Goal: Transaction & Acquisition: Book appointment/travel/reservation

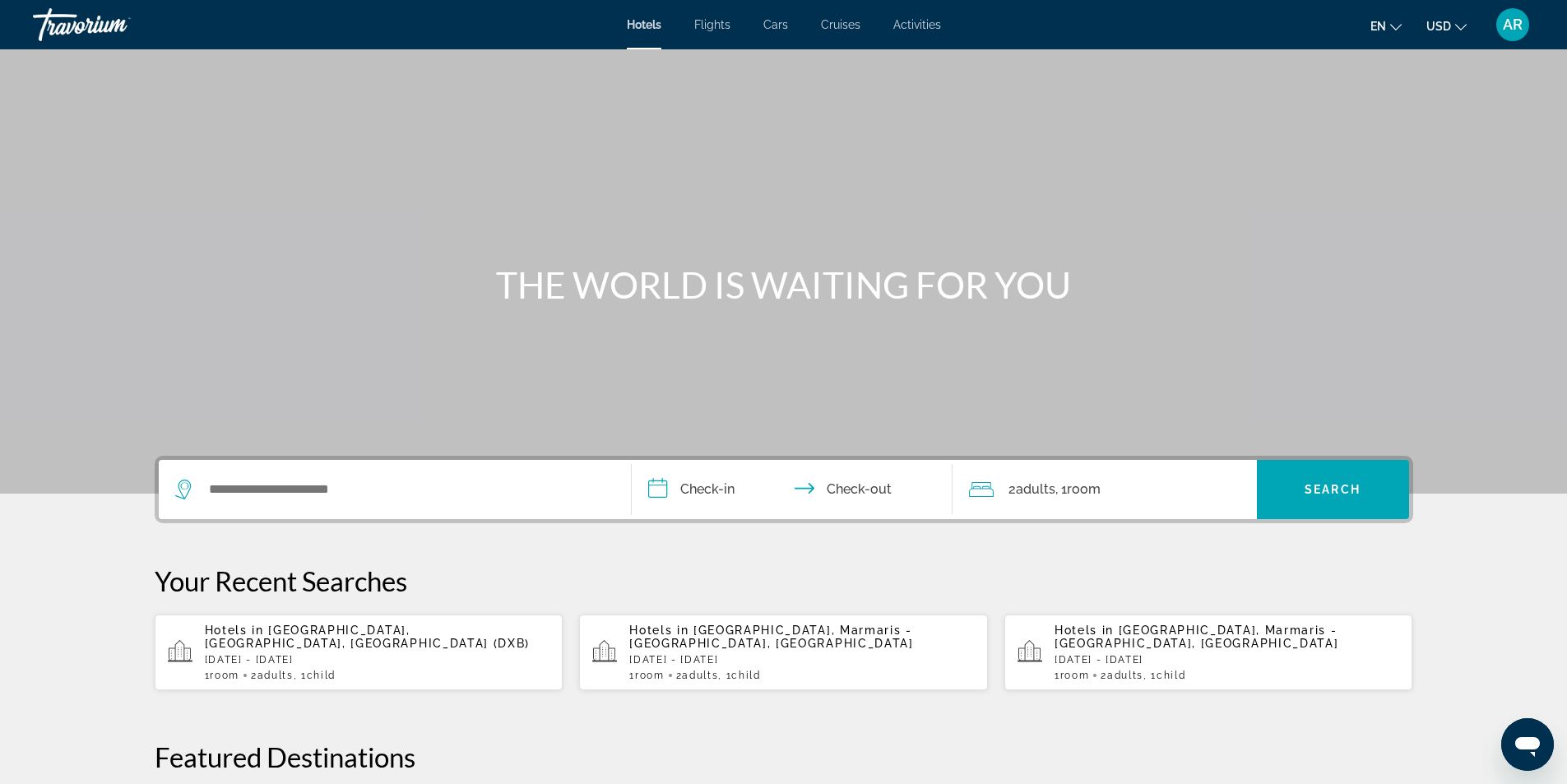
click at [206, 486] on div "Search widget" at bounding box center [390, 489] width 431 height 25
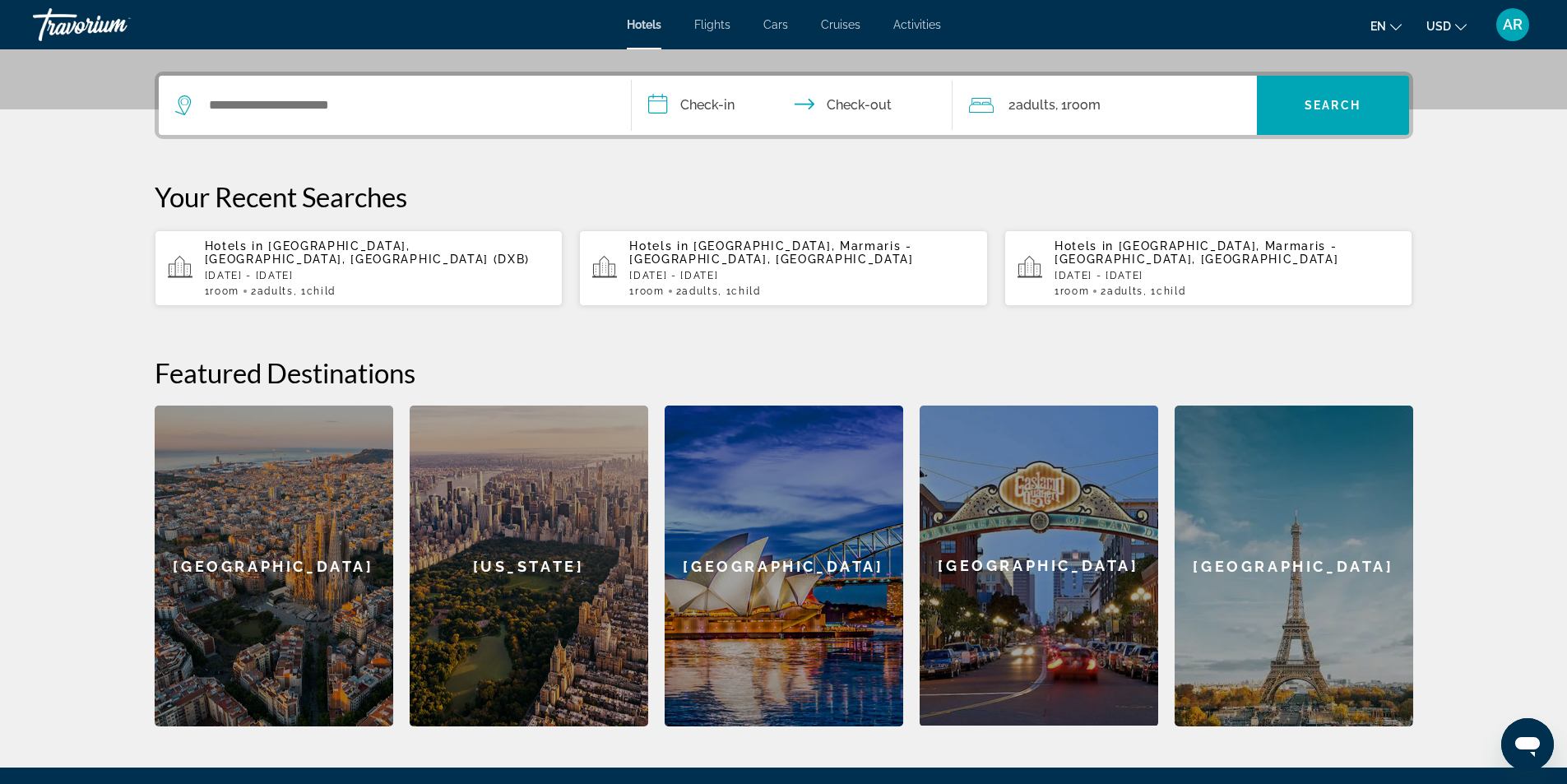
scroll to position [402, 0]
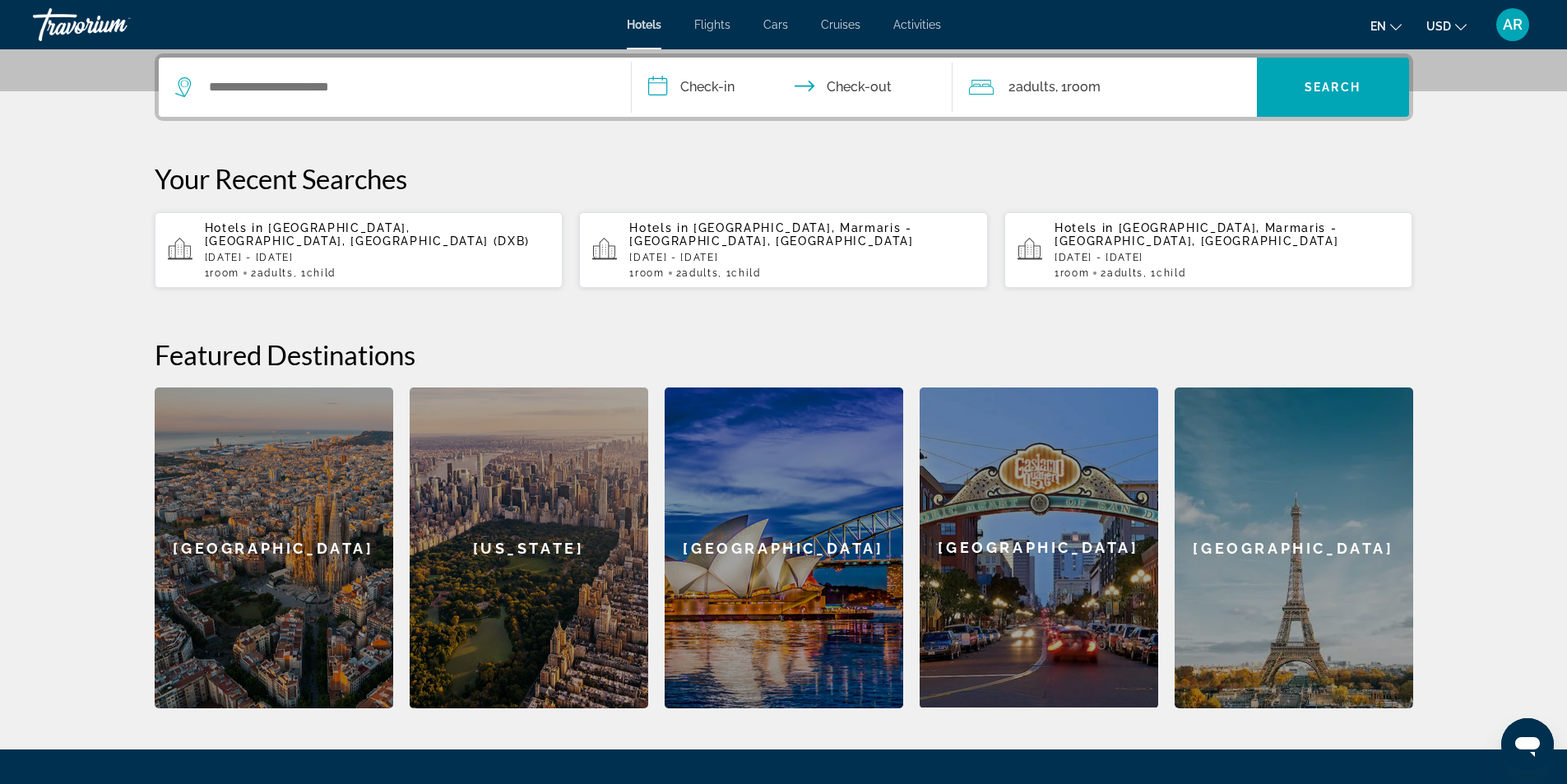
click at [700, 252] on p "[DATE] - [DATE]" at bounding box center [802, 258] width 345 height 12
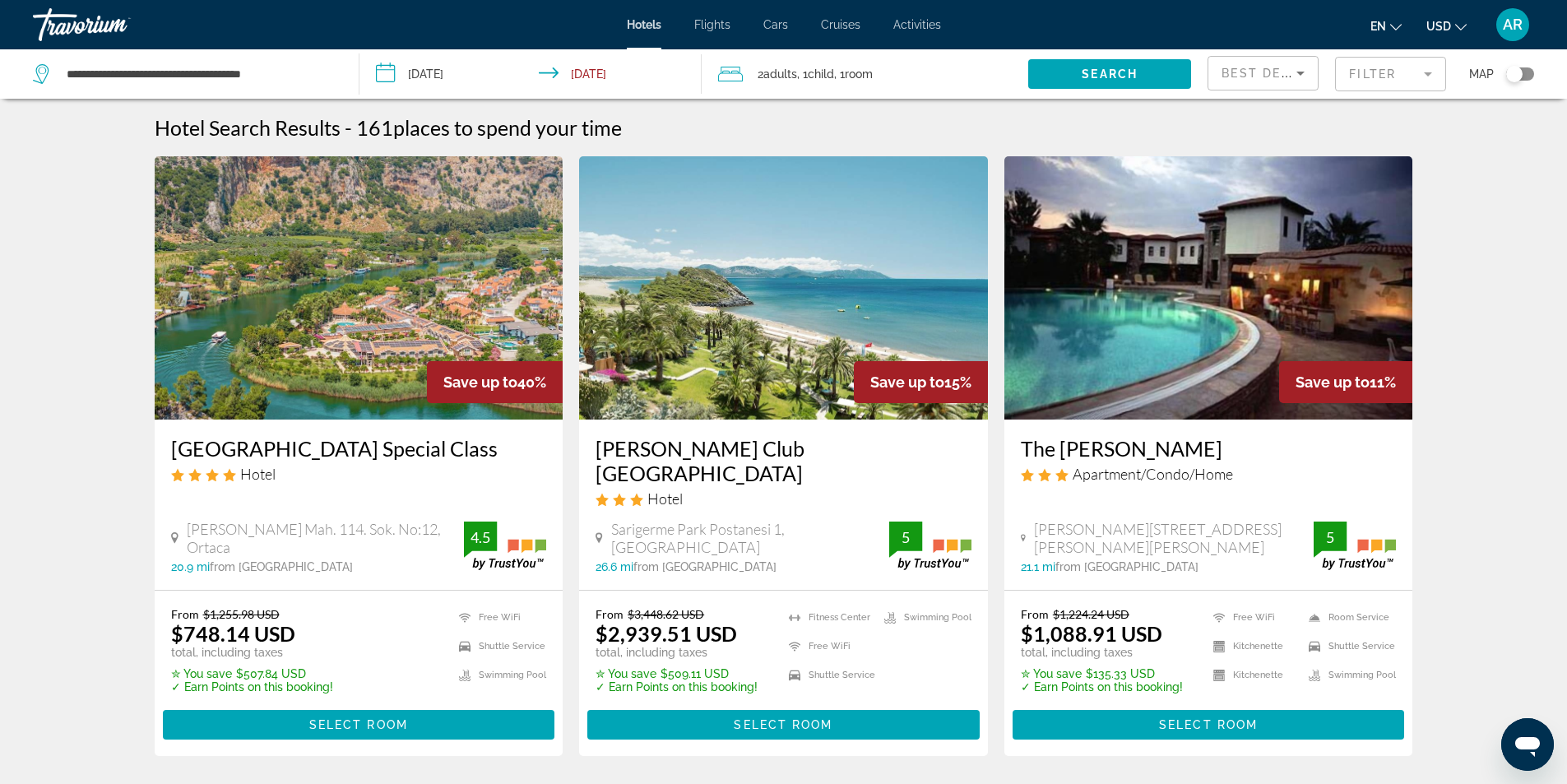
click at [559, 76] on input "**********" at bounding box center [534, 77] width 350 height 54
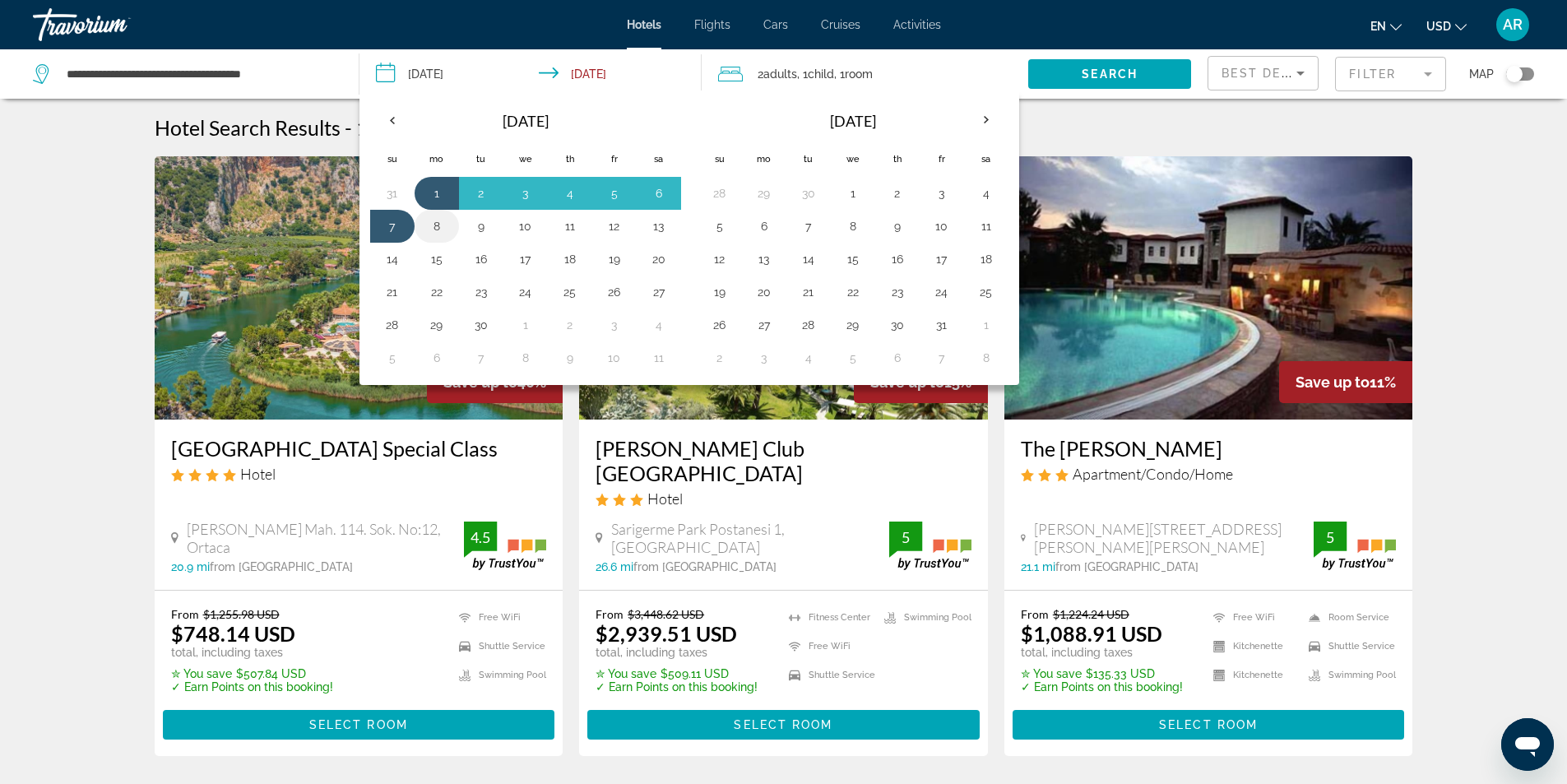
click at [438, 222] on button "8" at bounding box center [436, 225] width 26 height 23
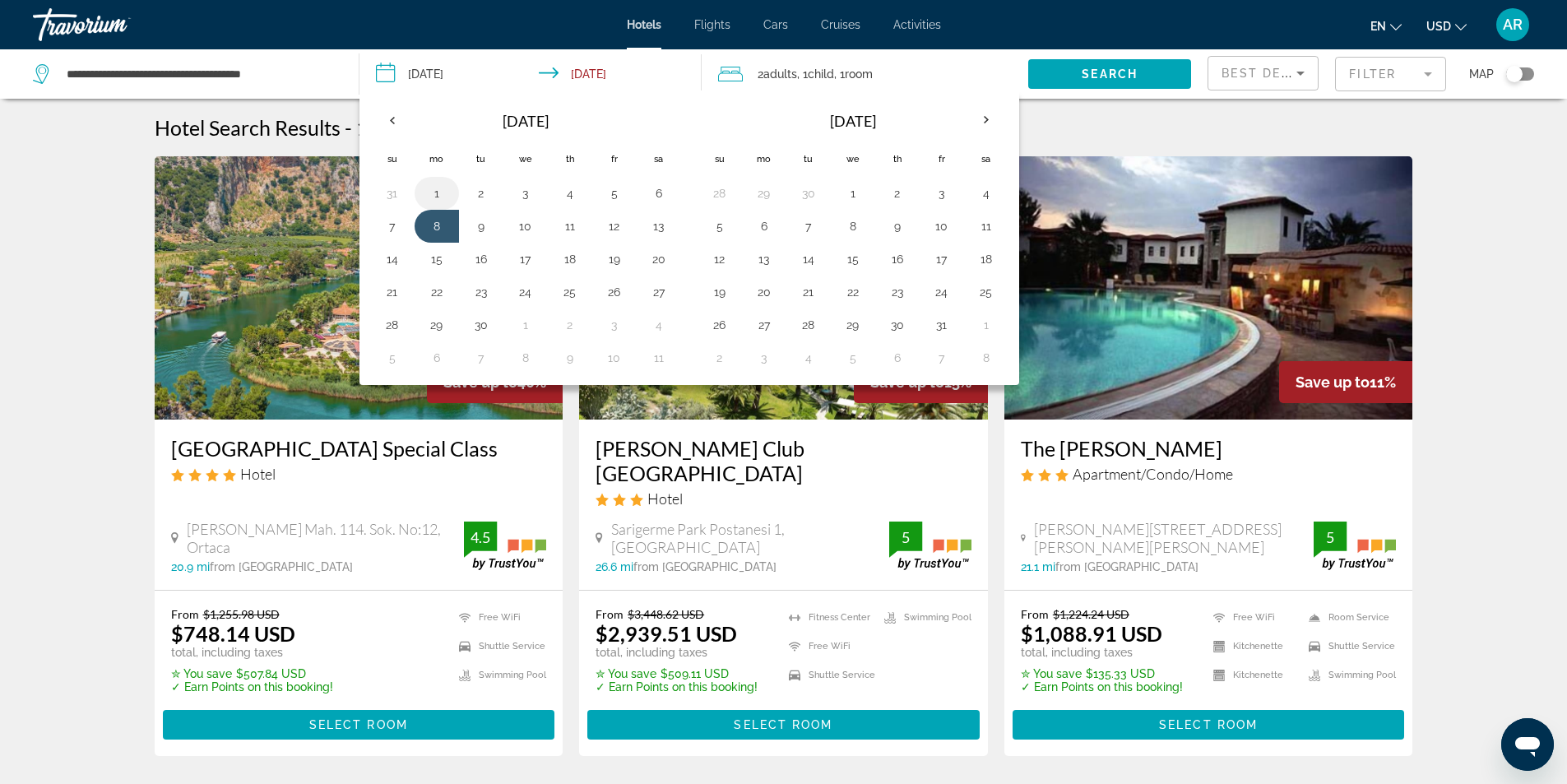
click at [442, 188] on button "1" at bounding box center [436, 193] width 26 height 23
type input "**********"
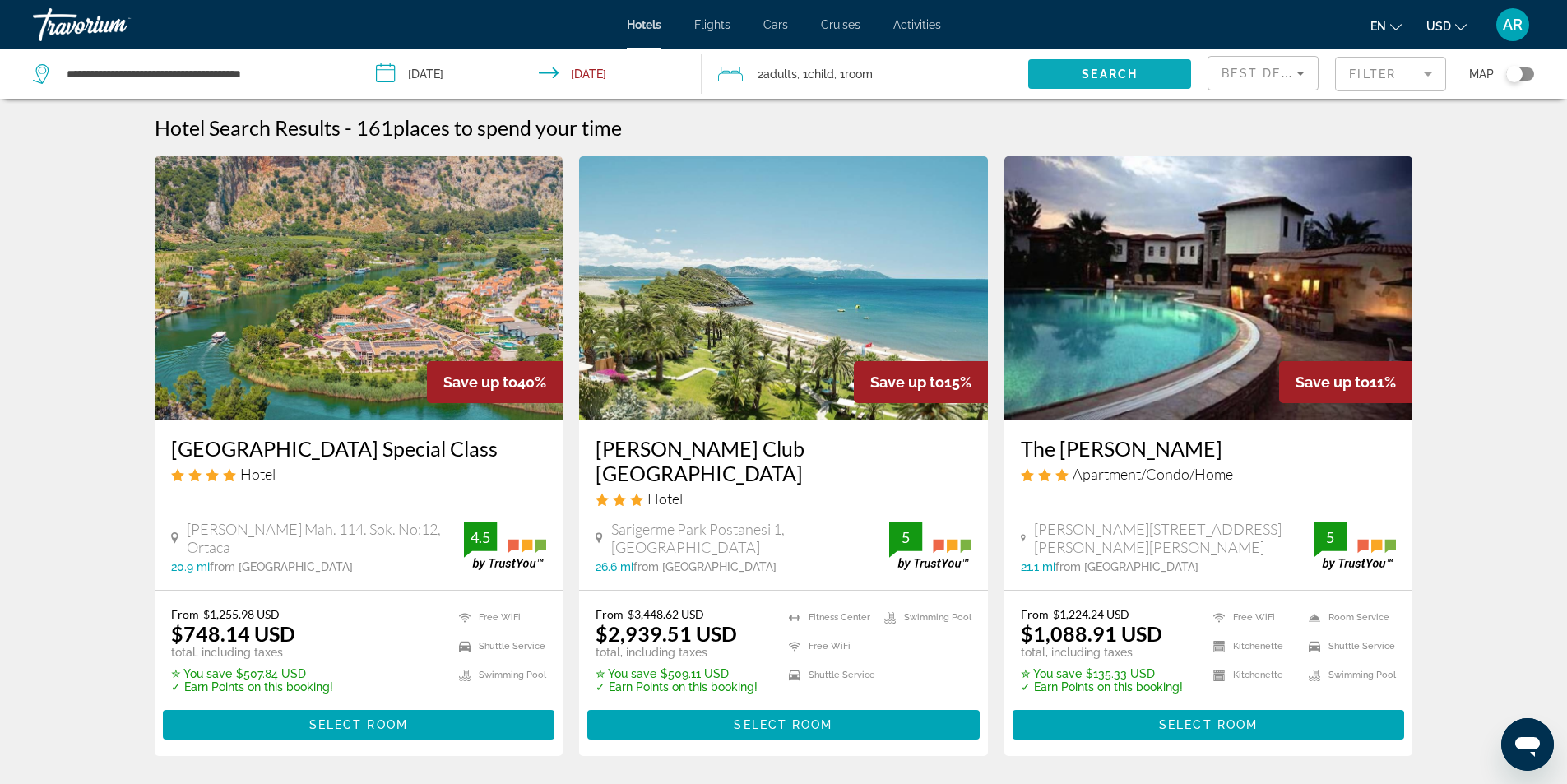
click at [1068, 71] on span "Search widget" at bounding box center [1109, 74] width 162 height 39
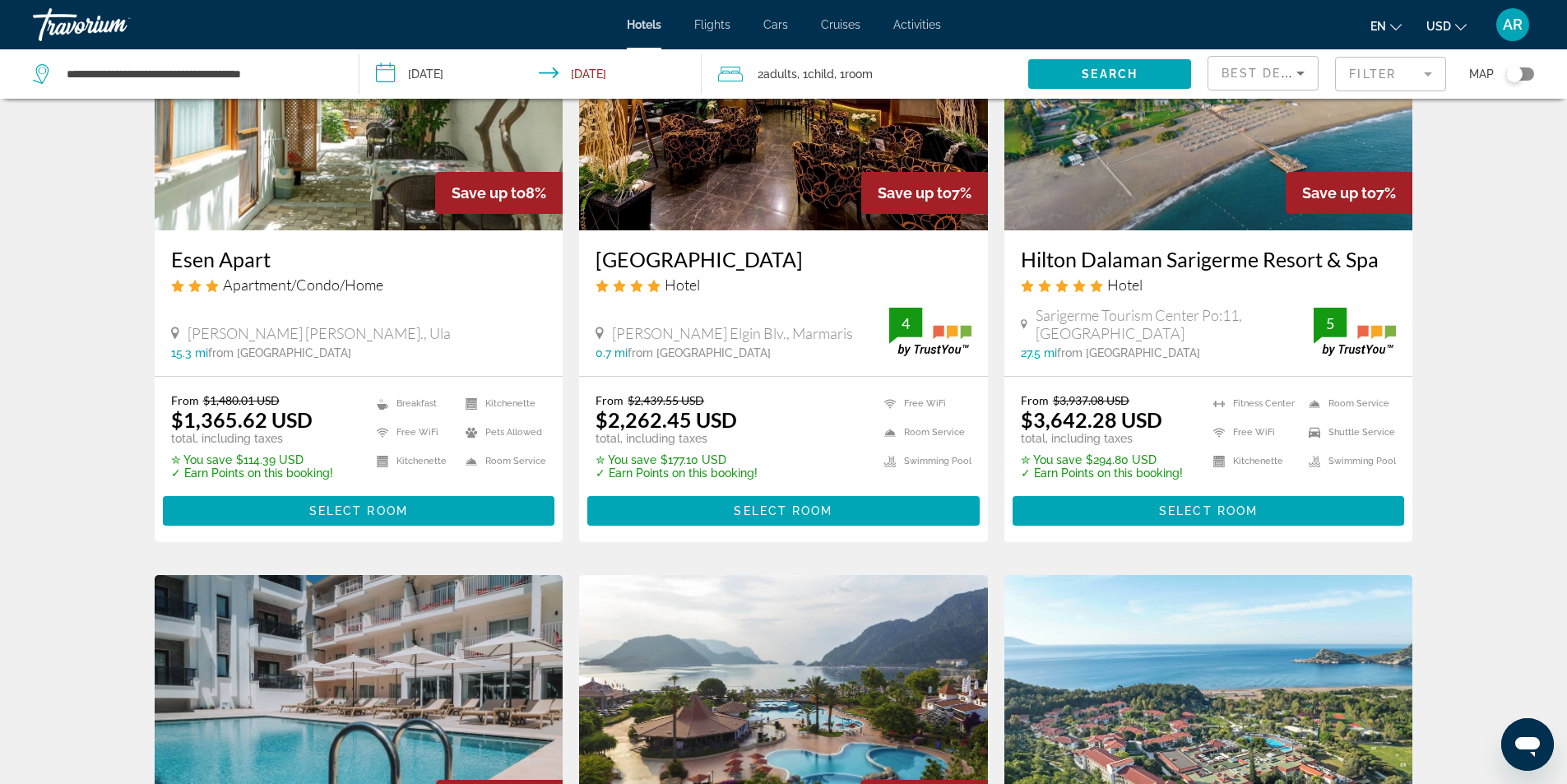
scroll to position [822, 0]
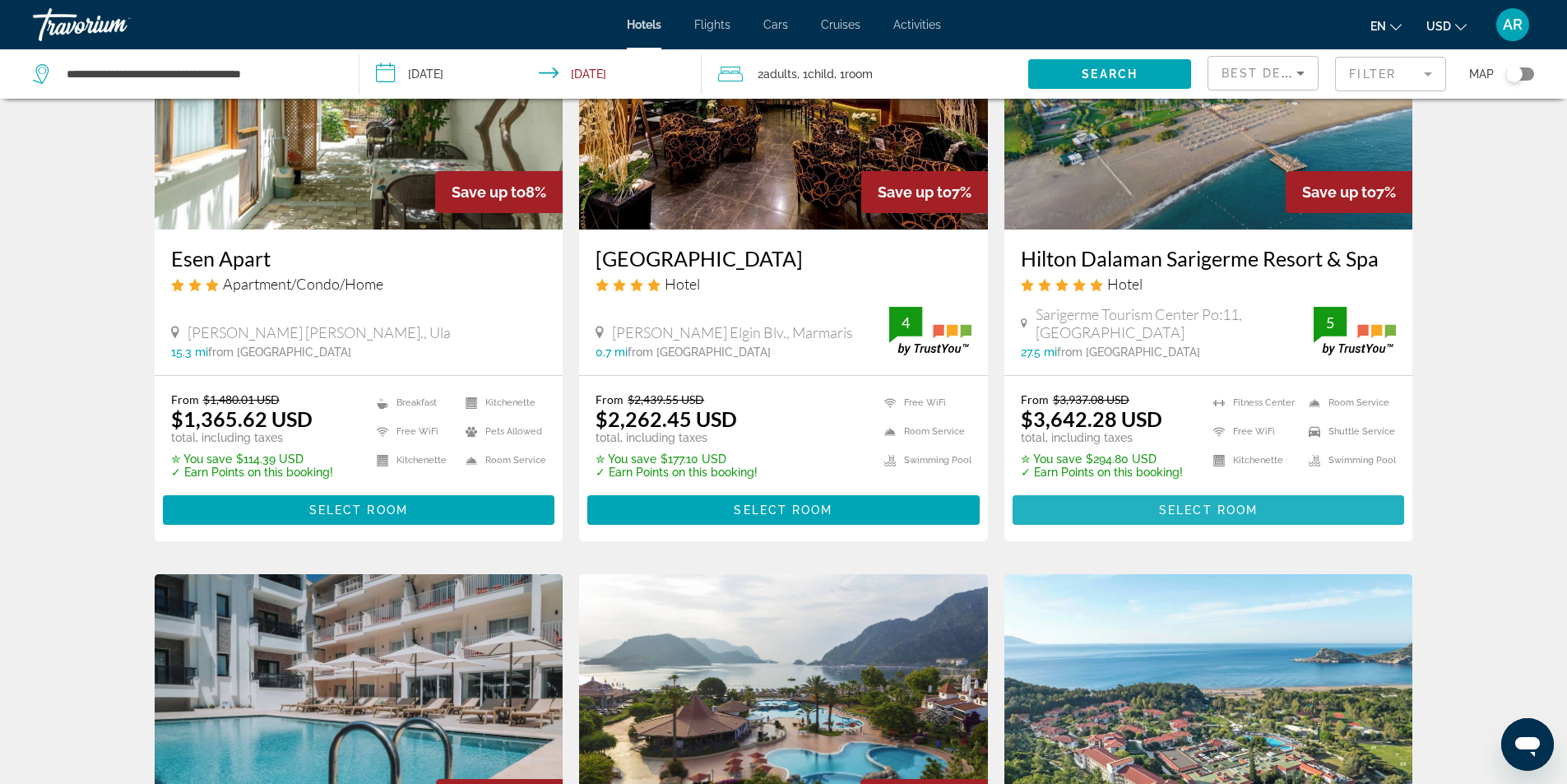
click at [1196, 503] on span "Select Room" at bounding box center [1209, 509] width 99 height 13
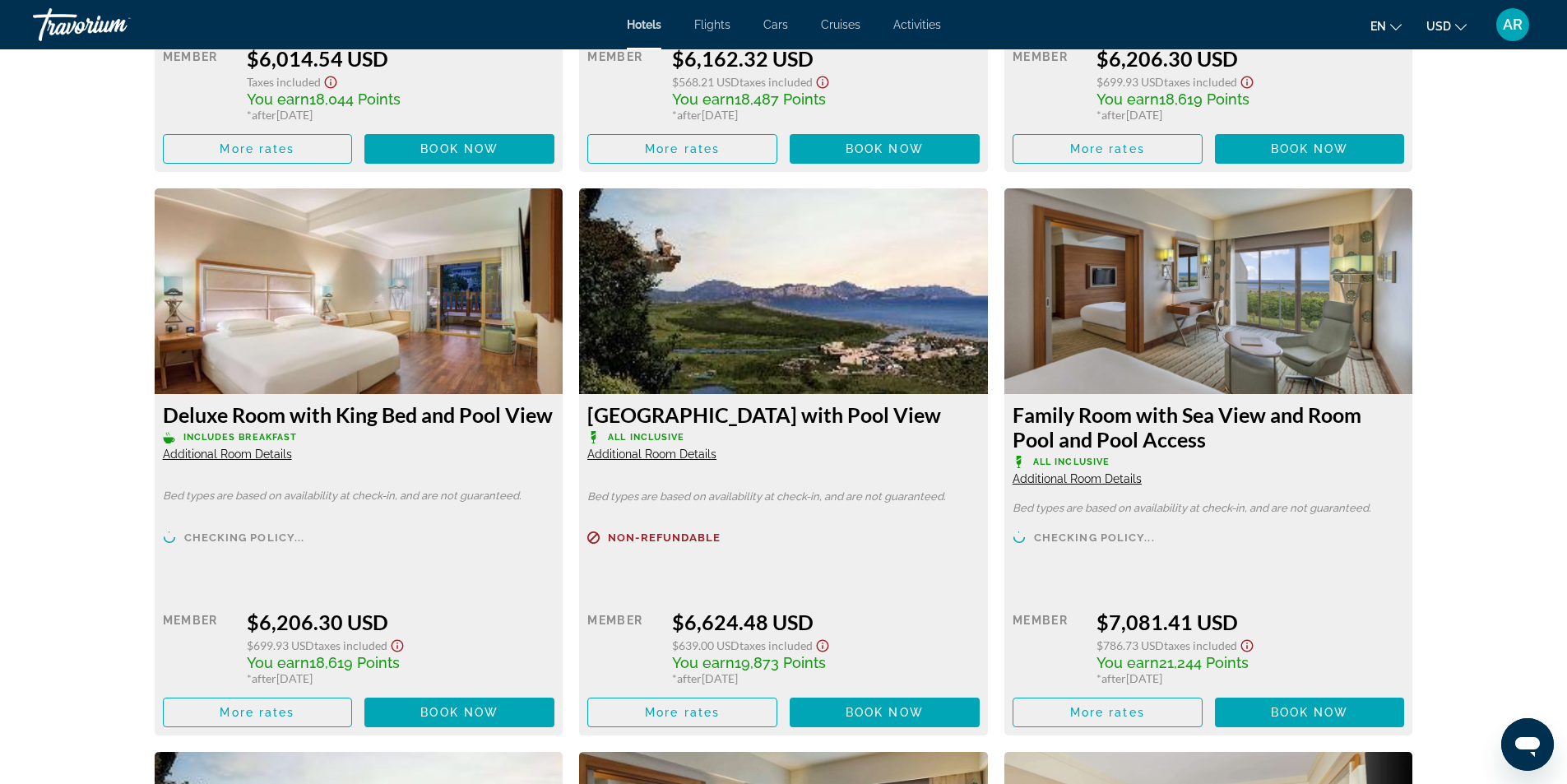
scroll to position [7817, 0]
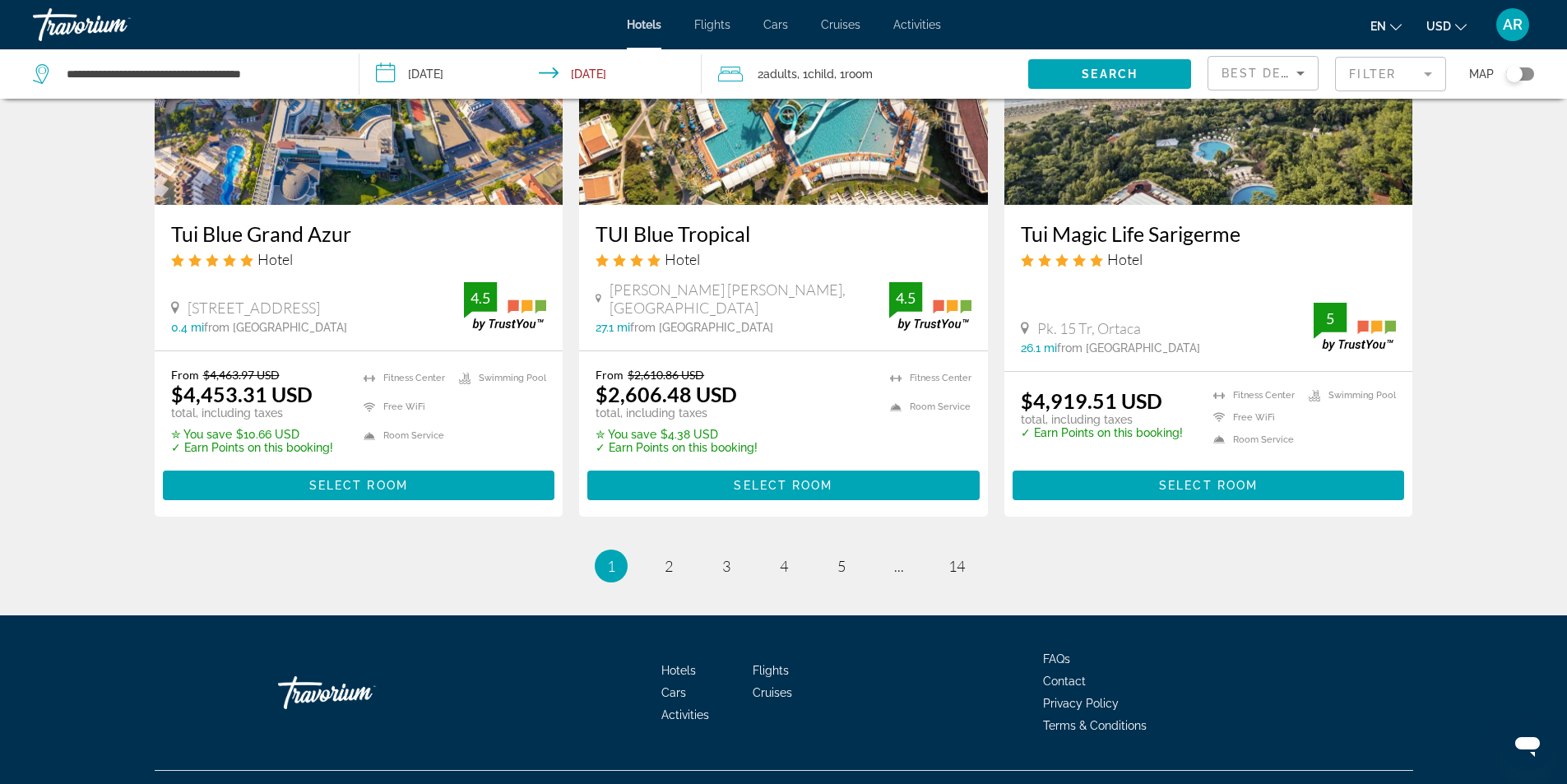
scroll to position [2066, 0]
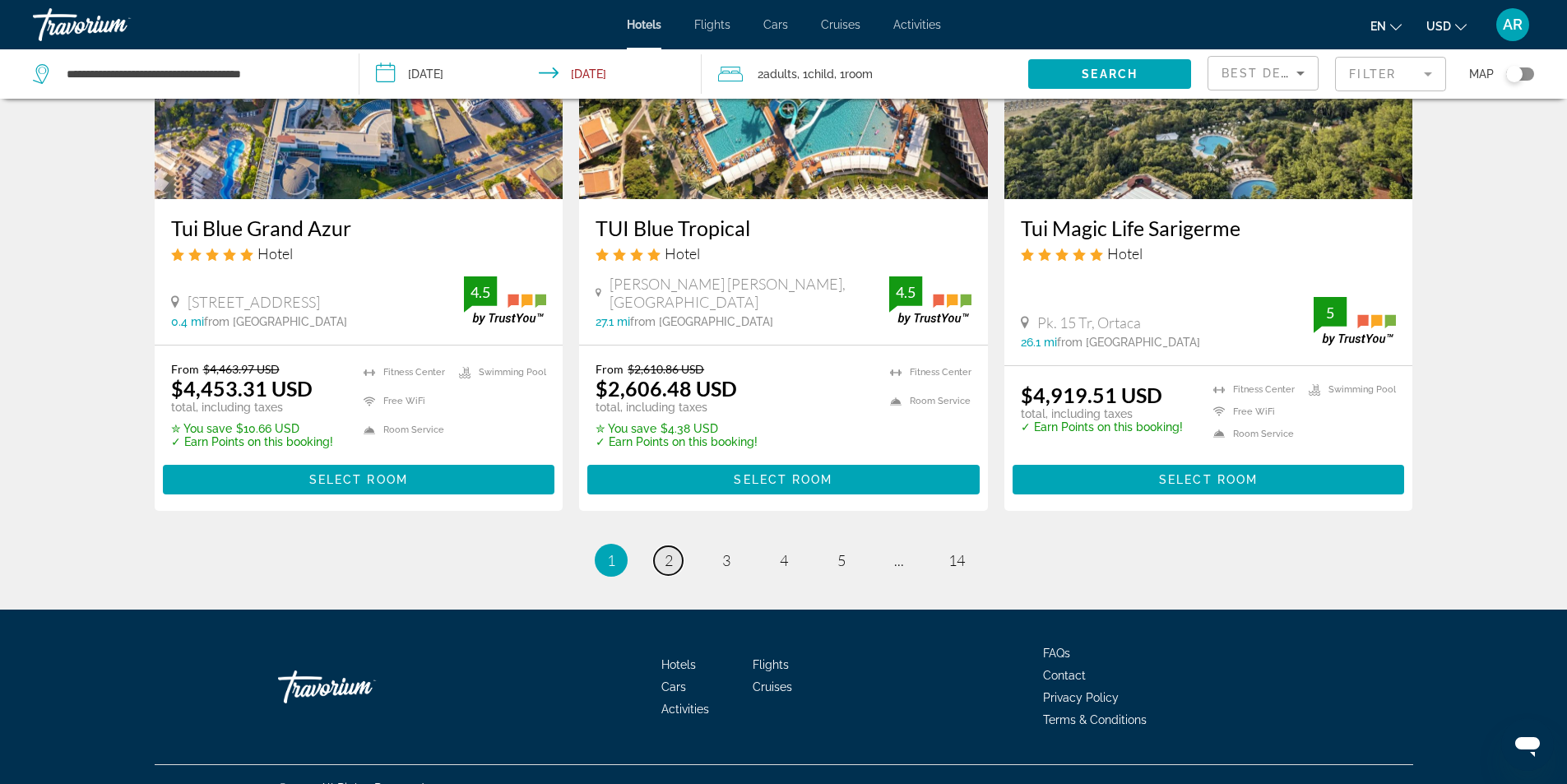
click at [670, 551] on span "2" at bounding box center [669, 560] width 9 height 18
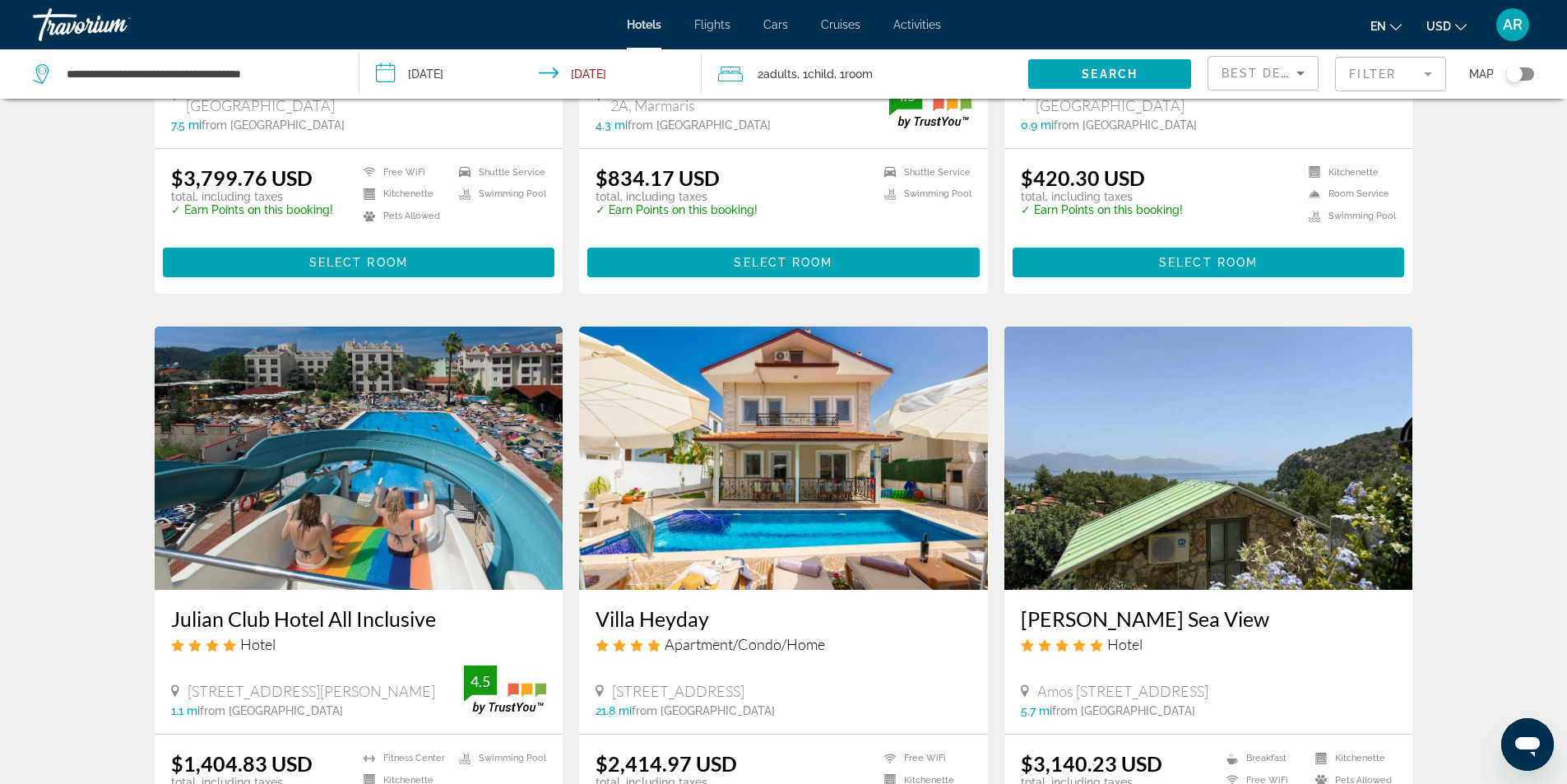
scroll to position [658, 0]
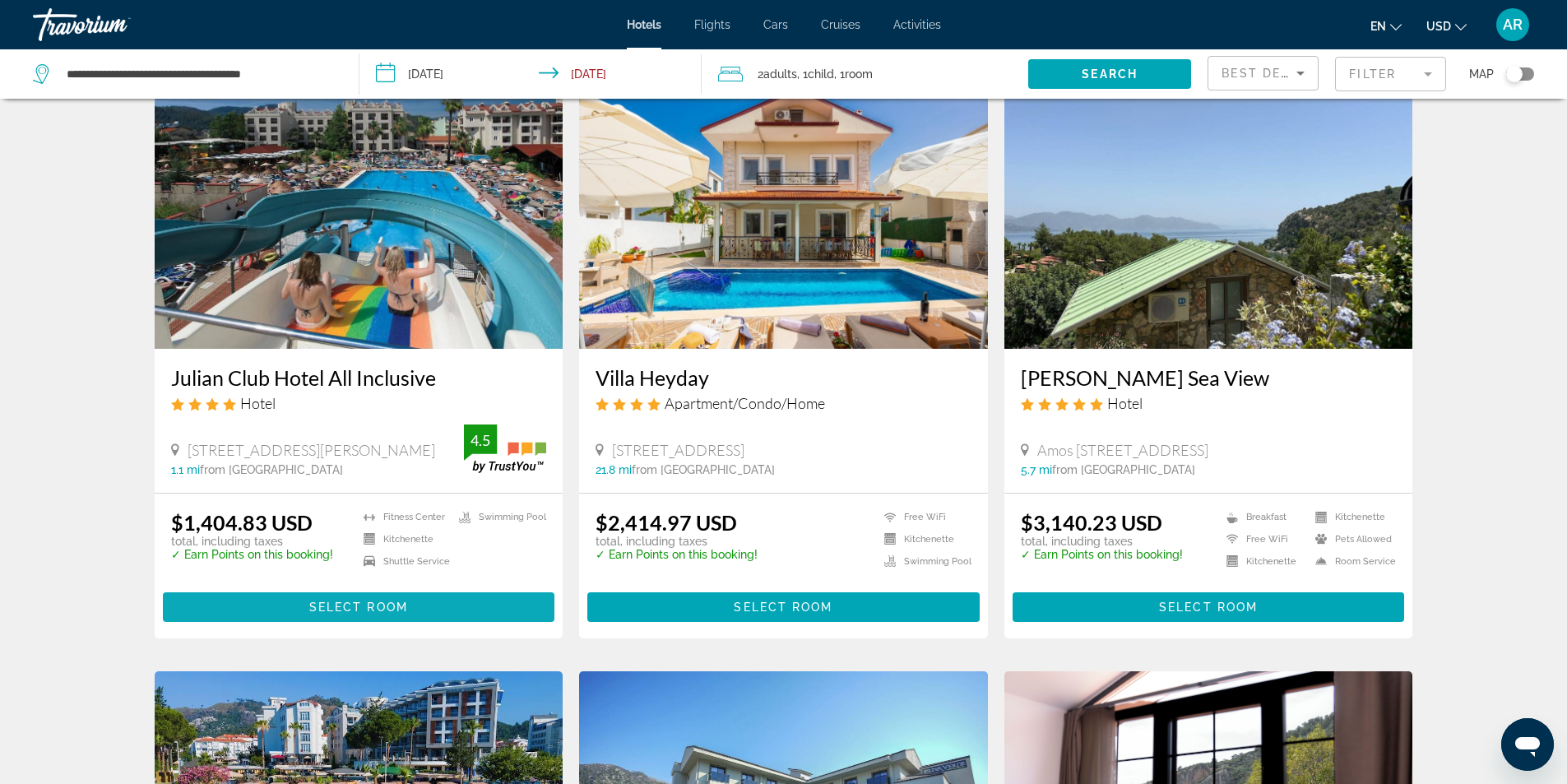
click at [374, 607] on span "Select Room" at bounding box center [359, 606] width 99 height 13
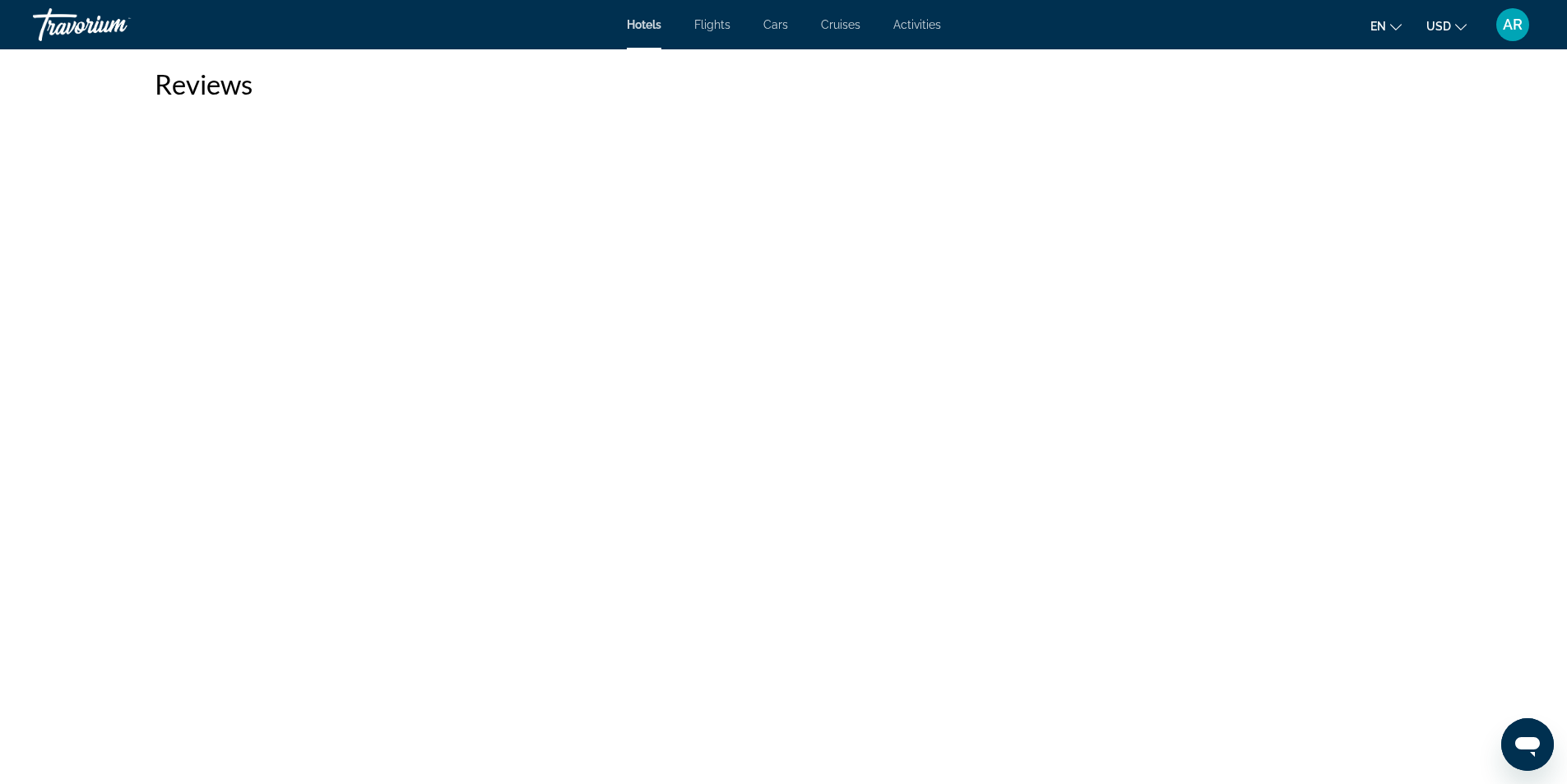
scroll to position [2878, 0]
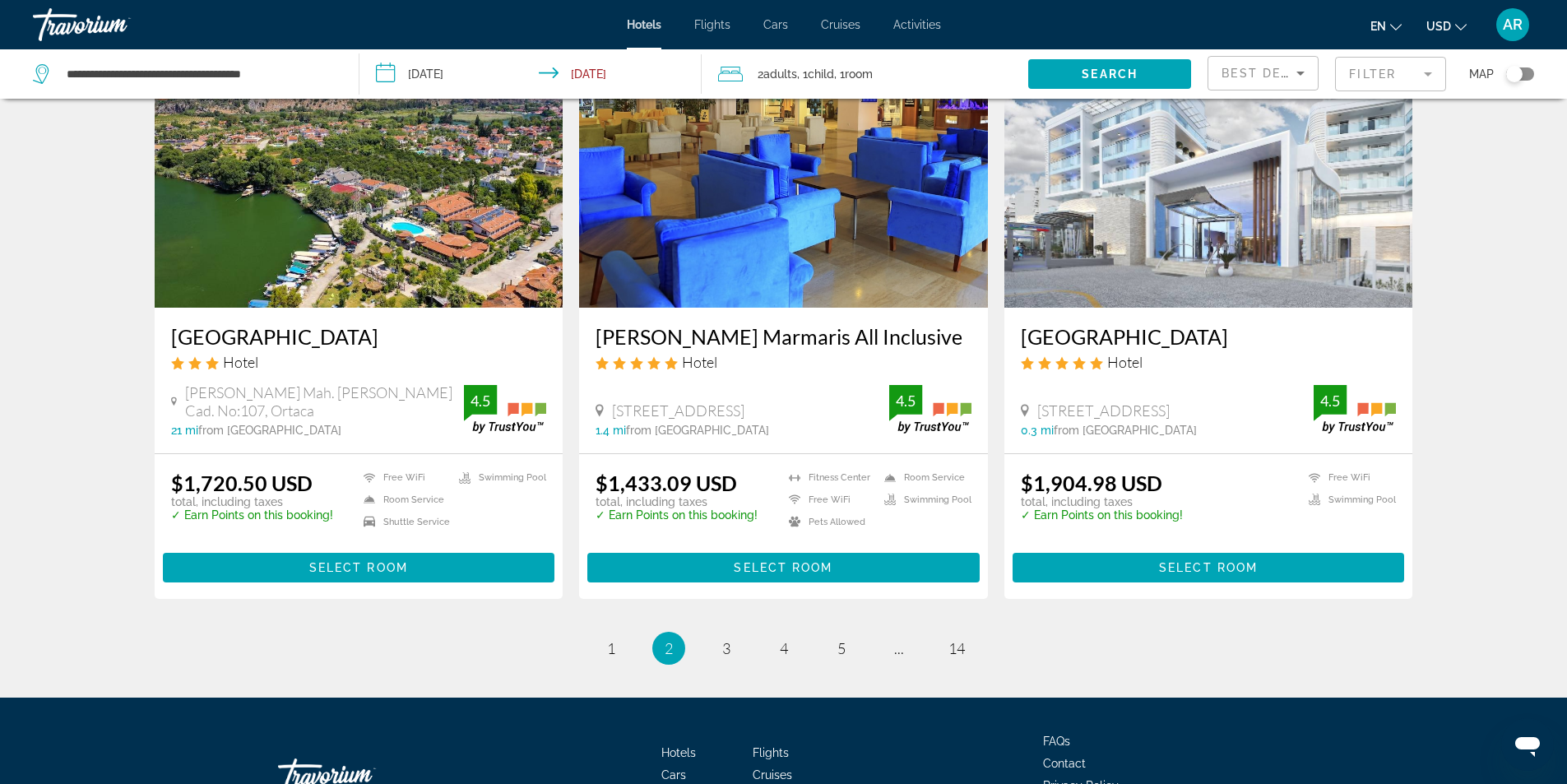
scroll to position [1974, 0]
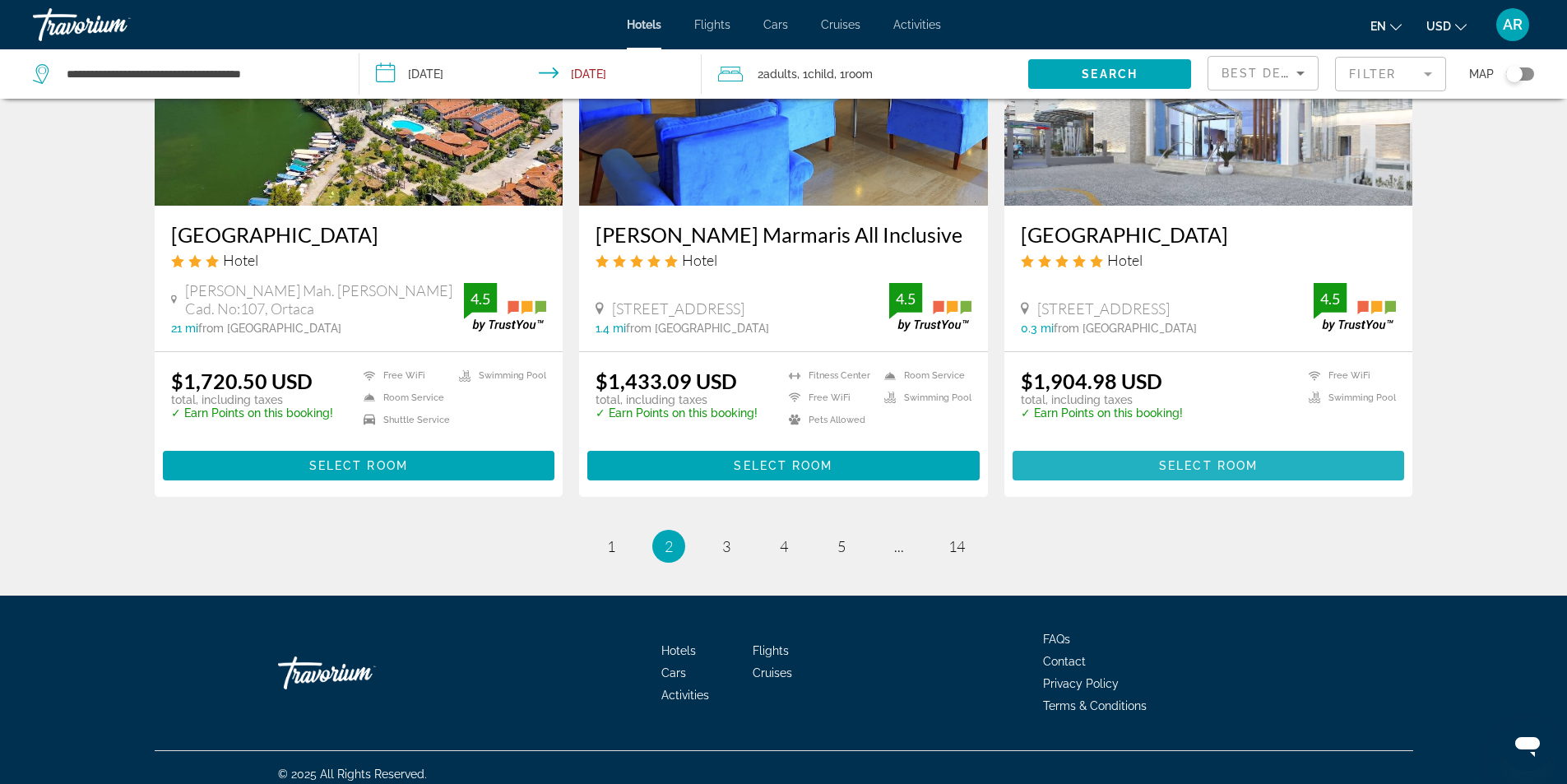
click at [1201, 454] on span "Main content" at bounding box center [1208, 465] width 392 height 39
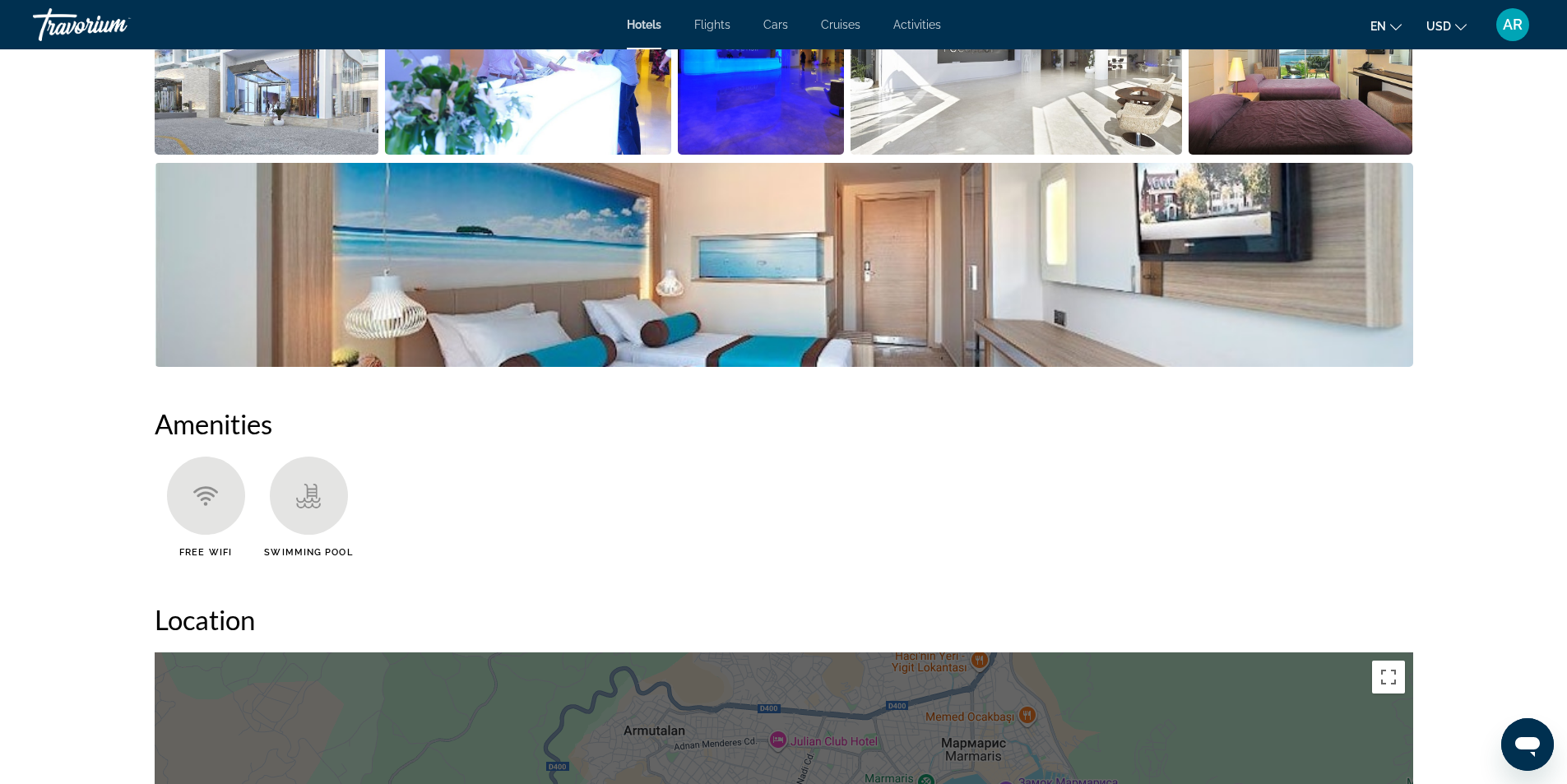
scroll to position [822, 0]
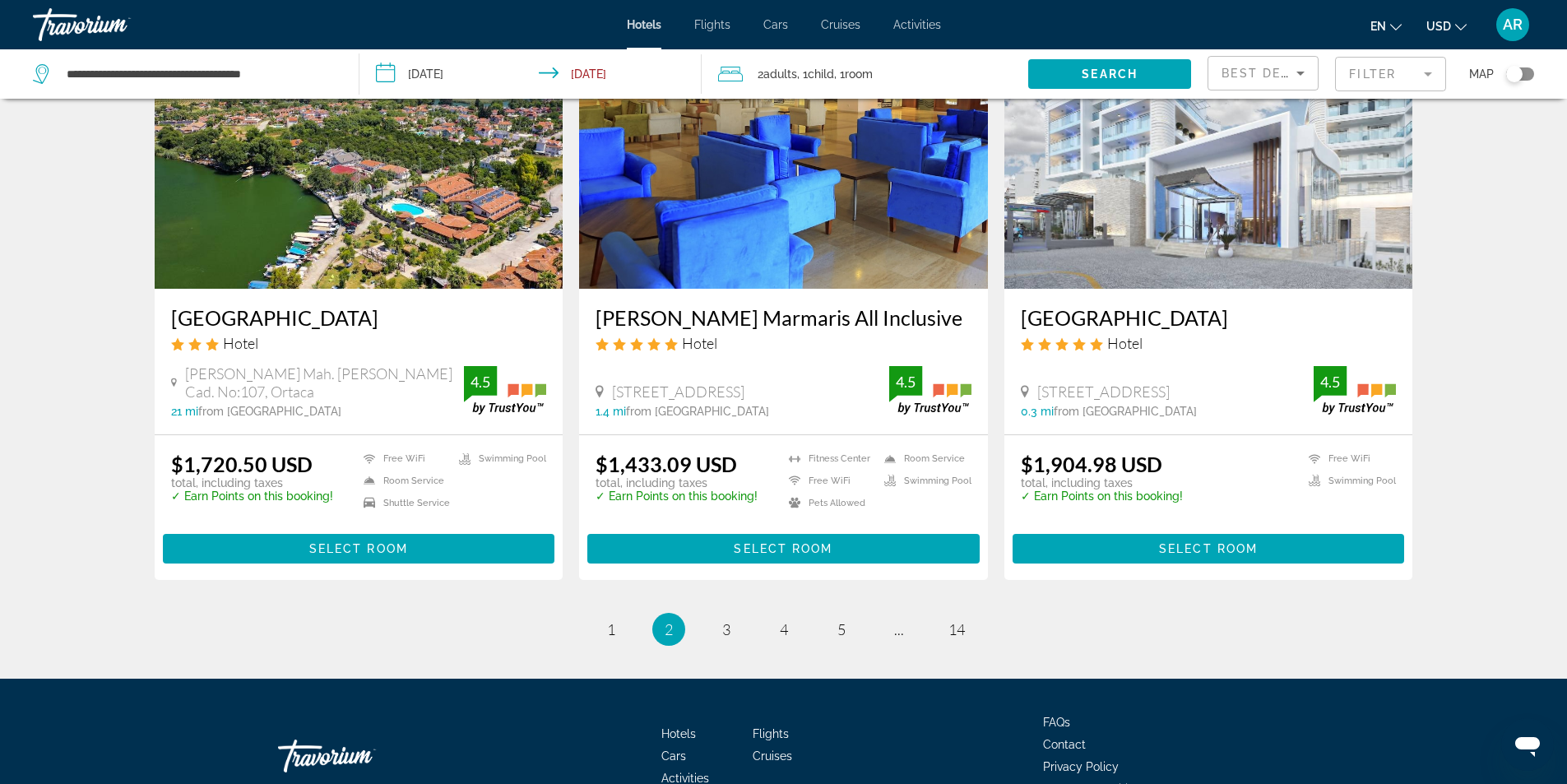
scroll to position [1891, 0]
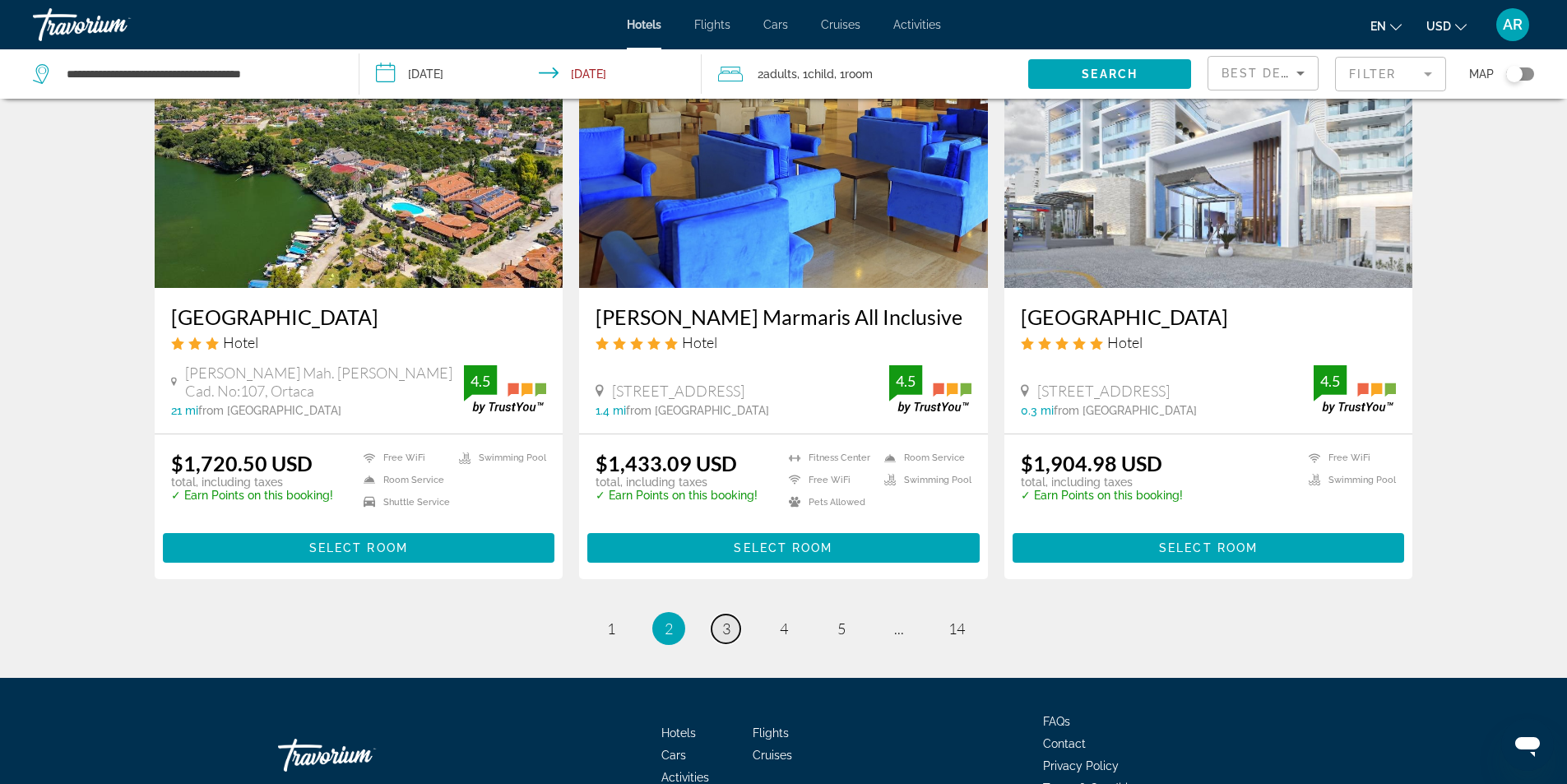
click at [732, 634] on link "page 3" at bounding box center [727, 628] width 29 height 29
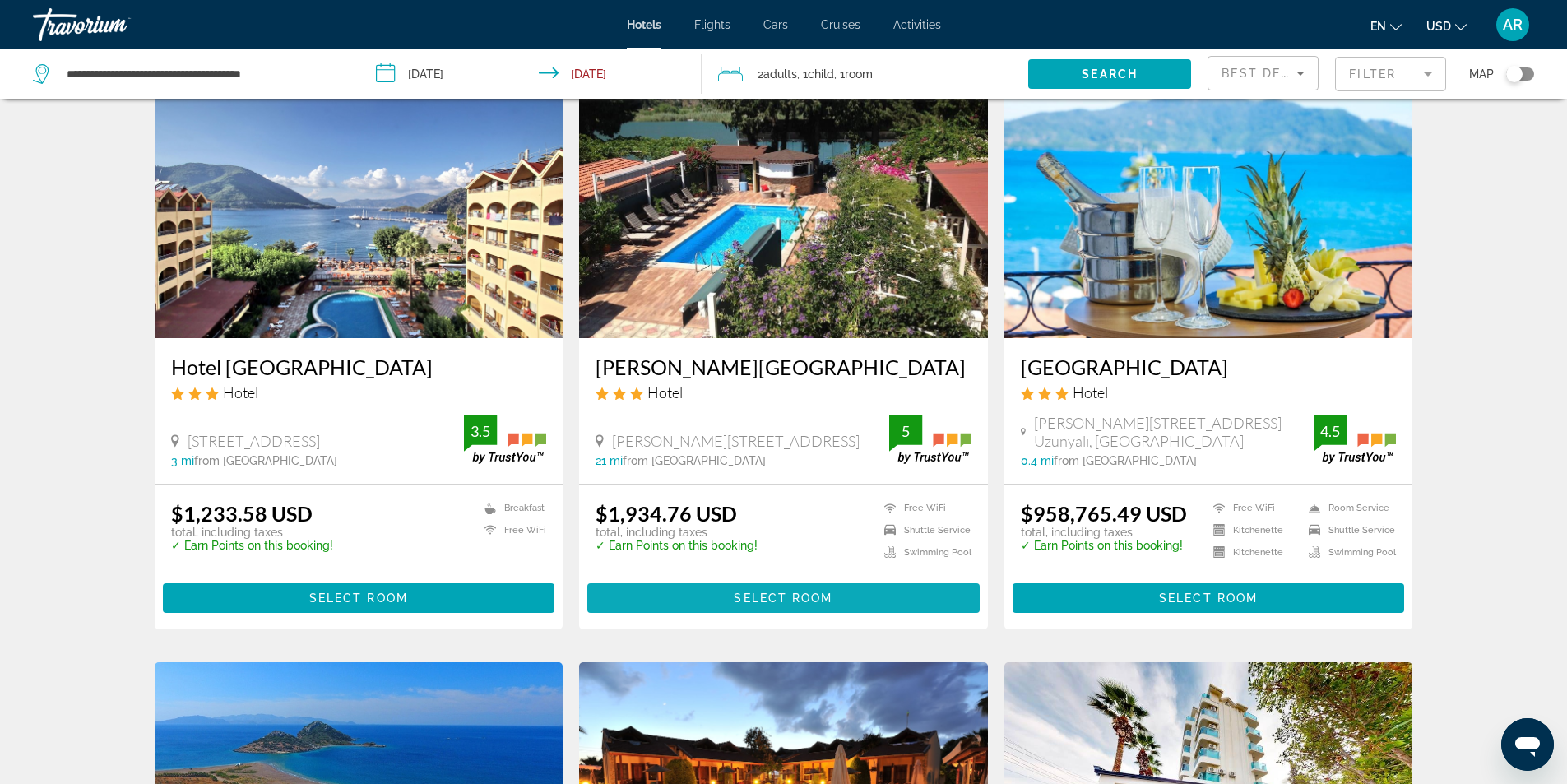
scroll to position [658, 0]
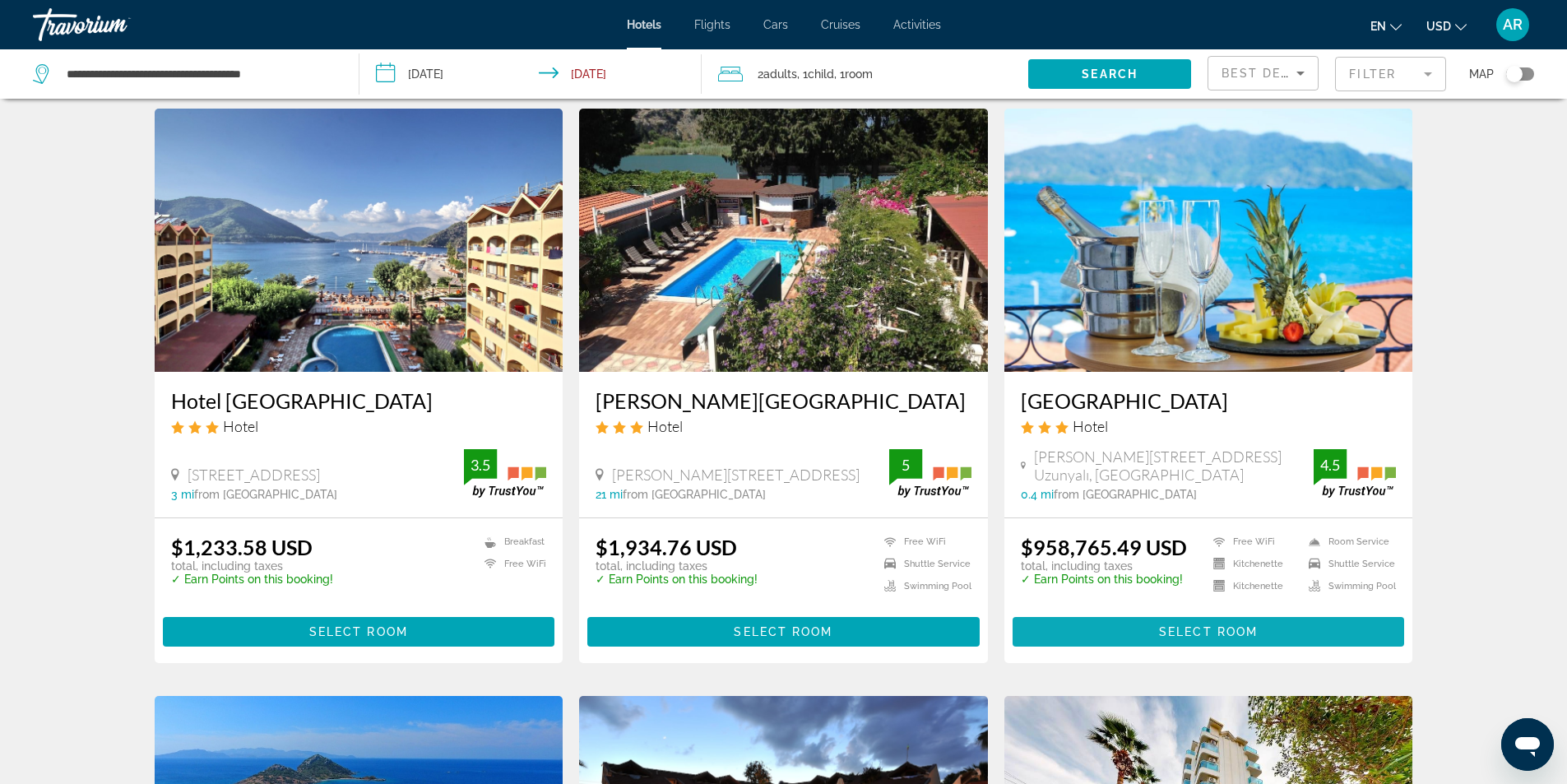
click at [1224, 638] on span "Select Room" at bounding box center [1209, 631] width 99 height 13
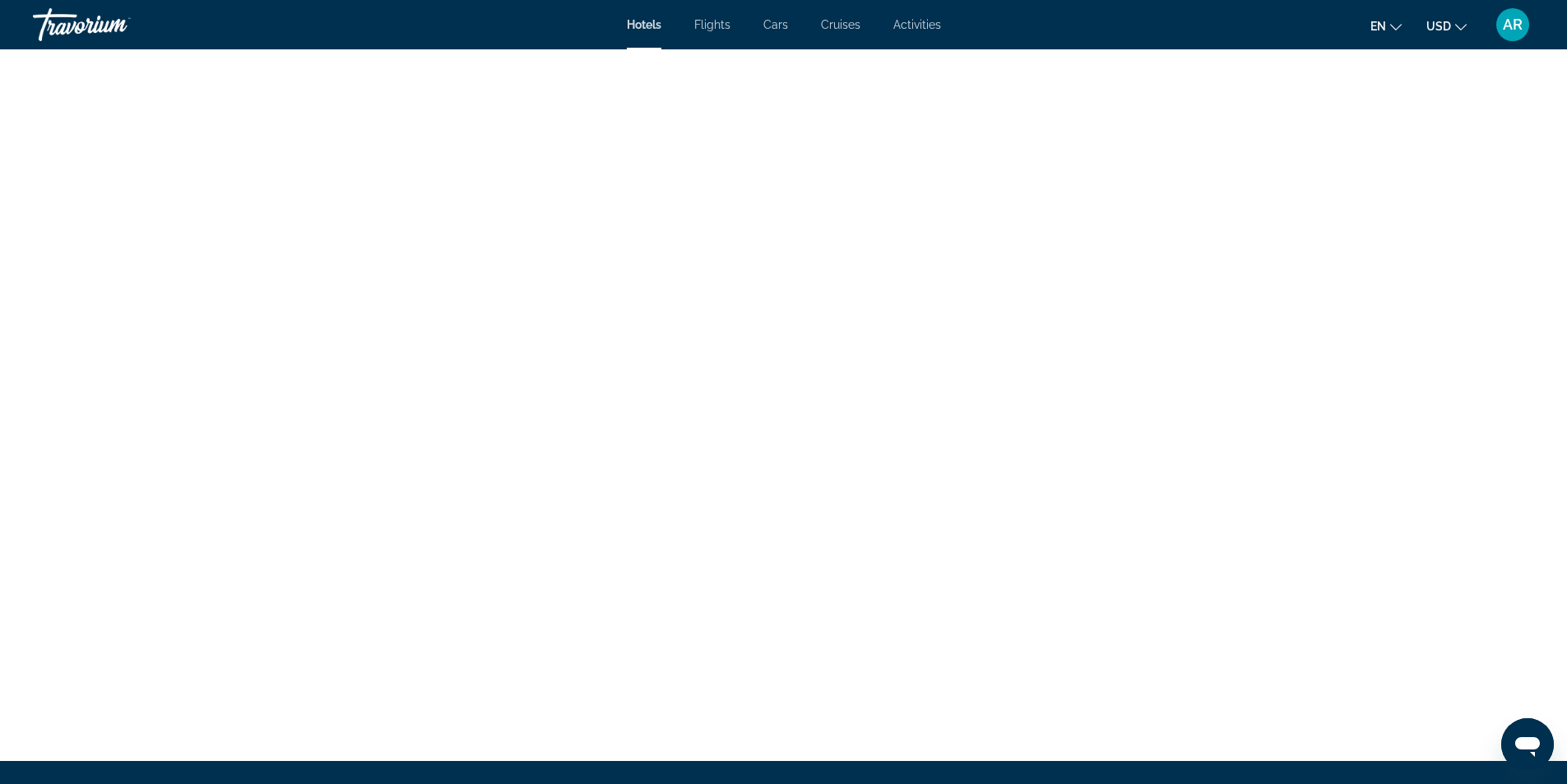
scroll to position [2632, 0]
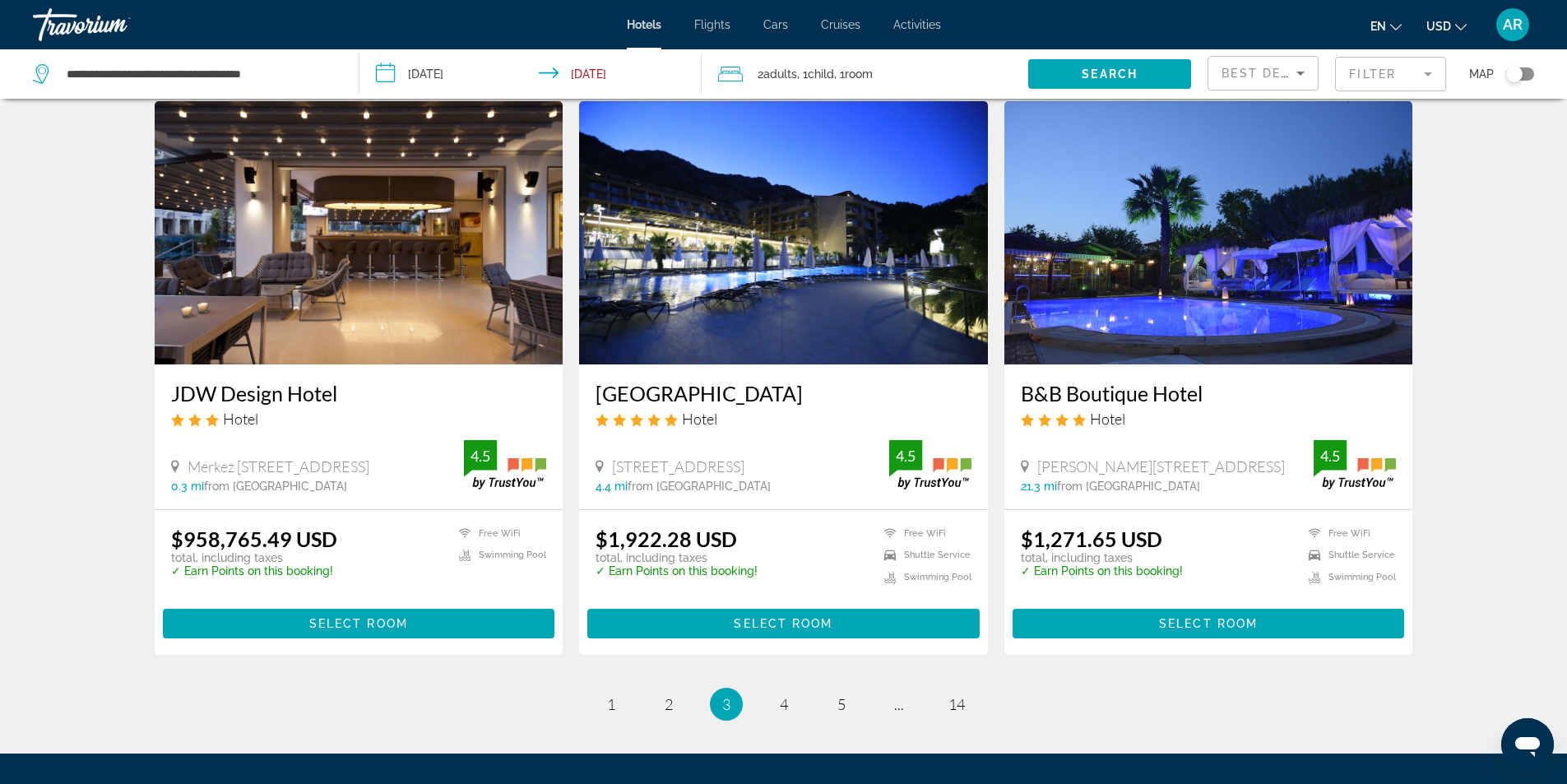
scroll to position [2036, 0]
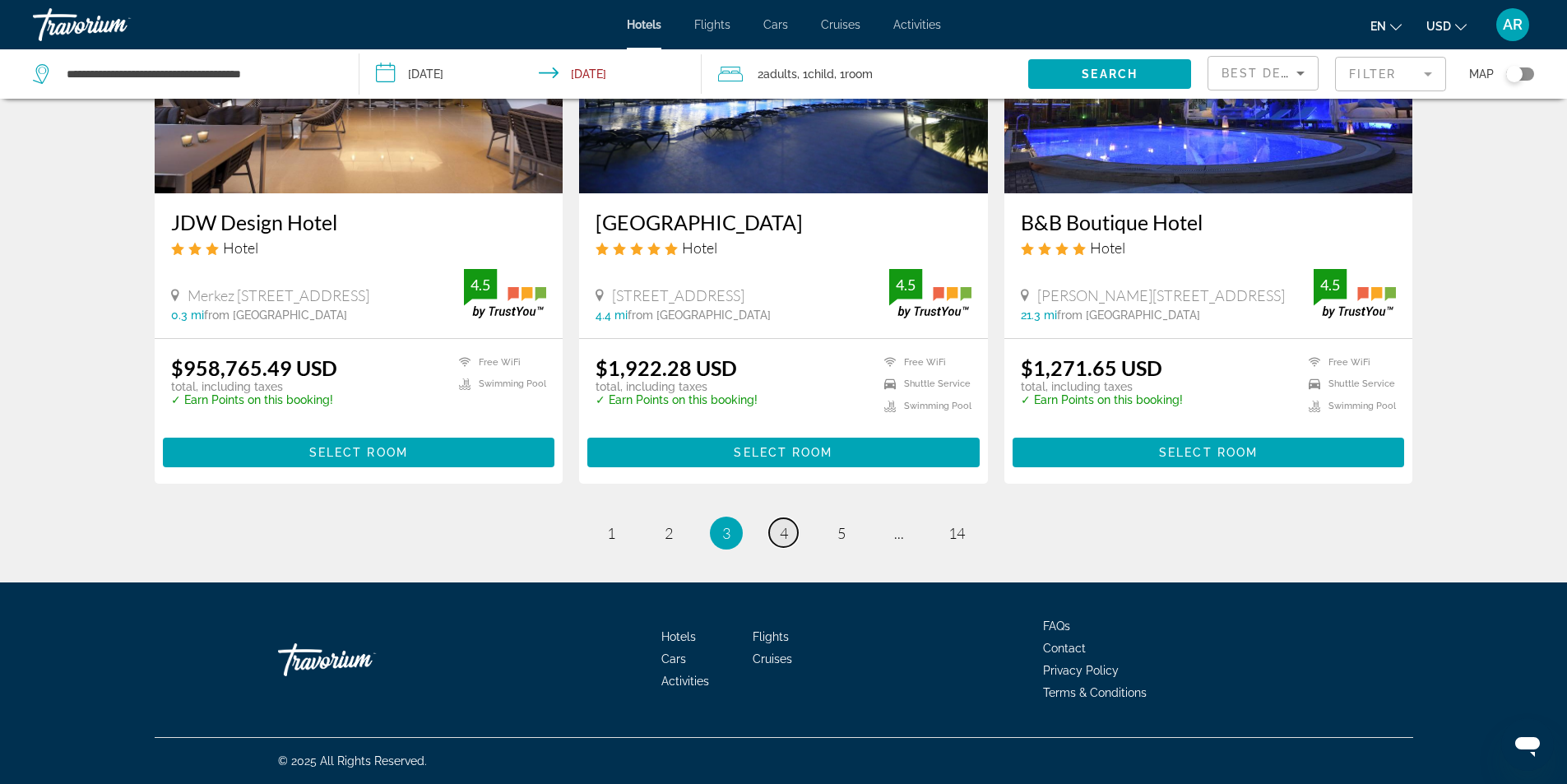
click at [780, 526] on span "4" at bounding box center [784, 532] width 9 height 18
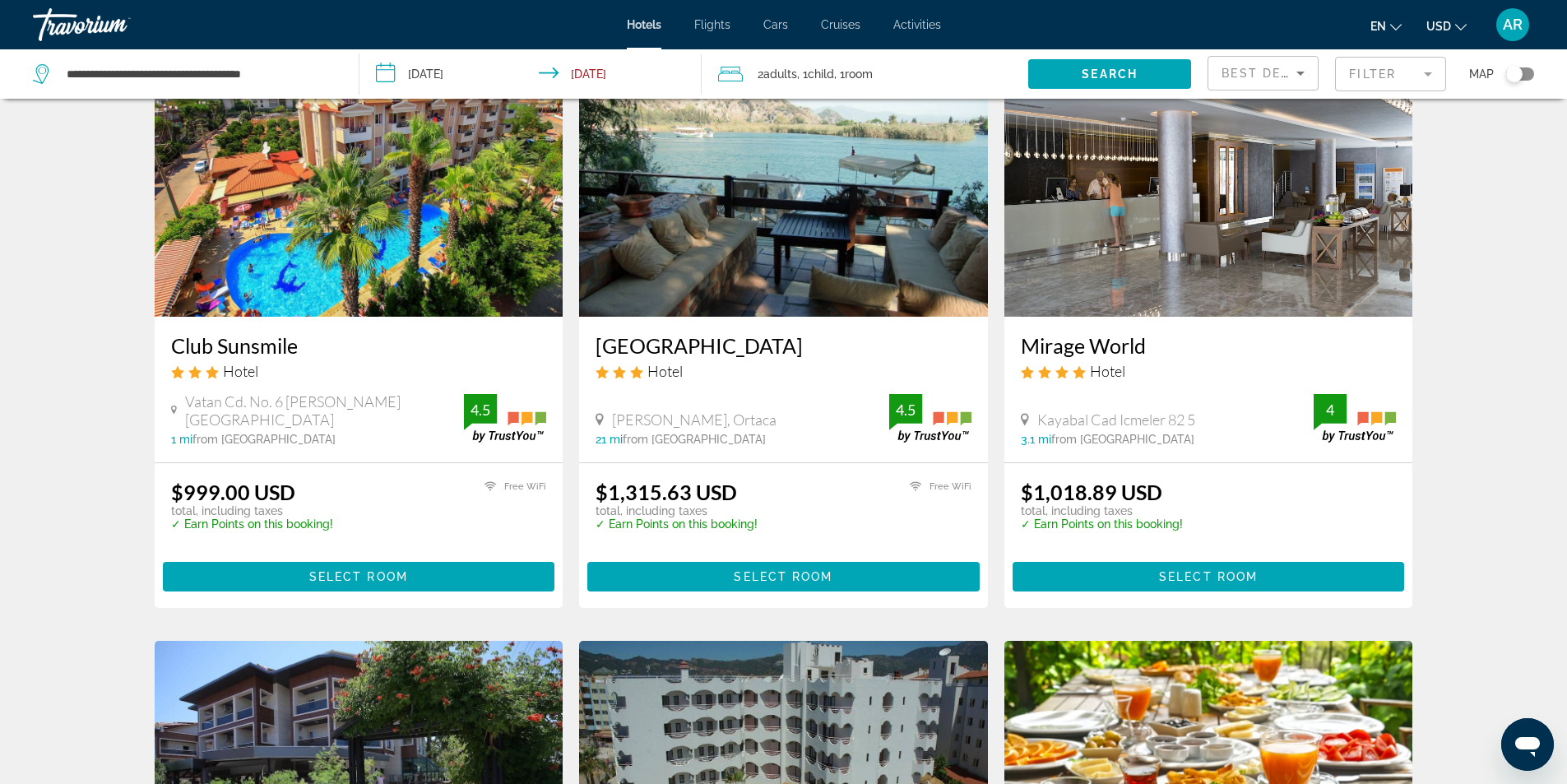
scroll to position [1315, 0]
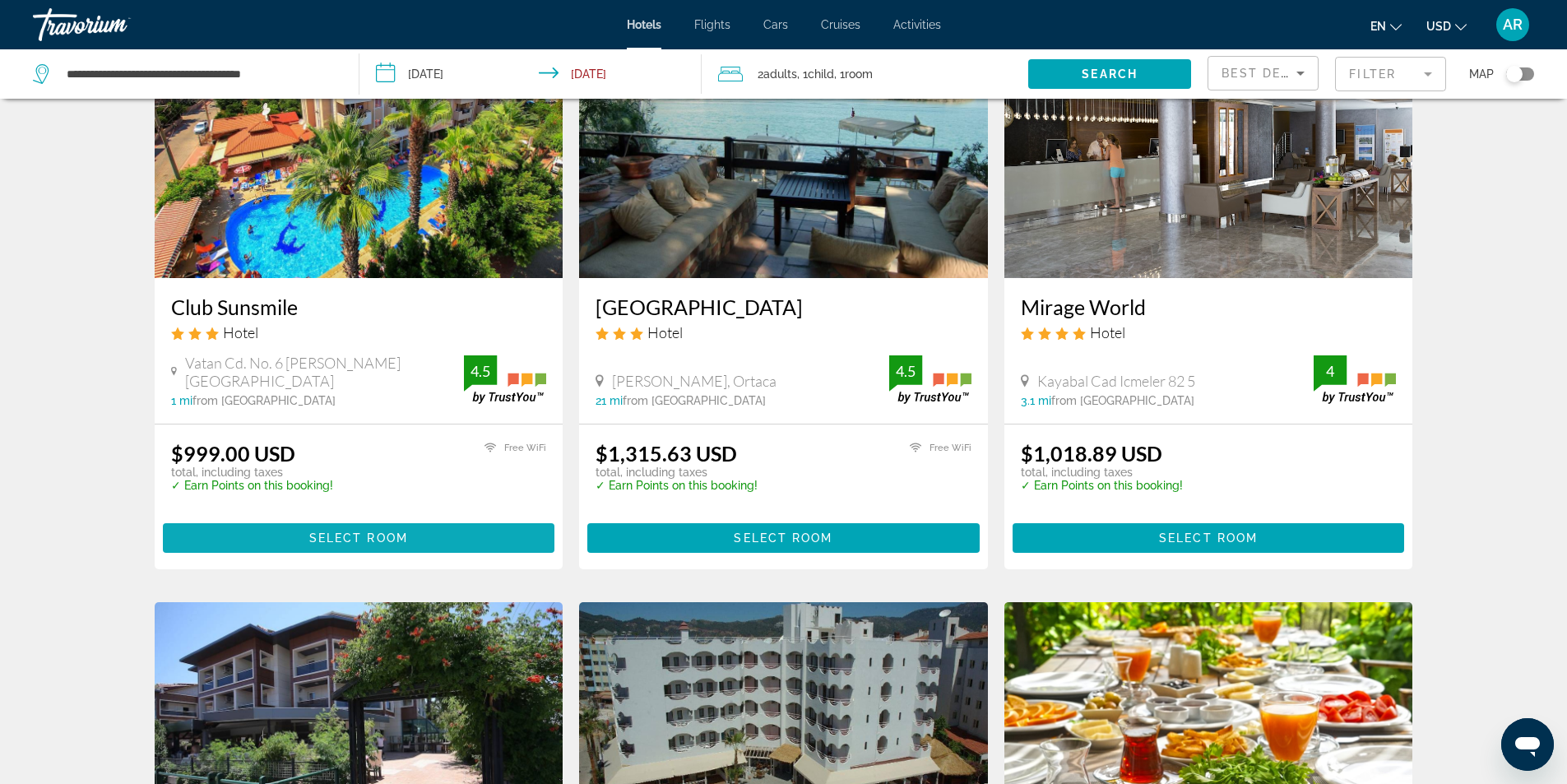
click at [369, 537] on span "Select Room" at bounding box center [359, 537] width 99 height 13
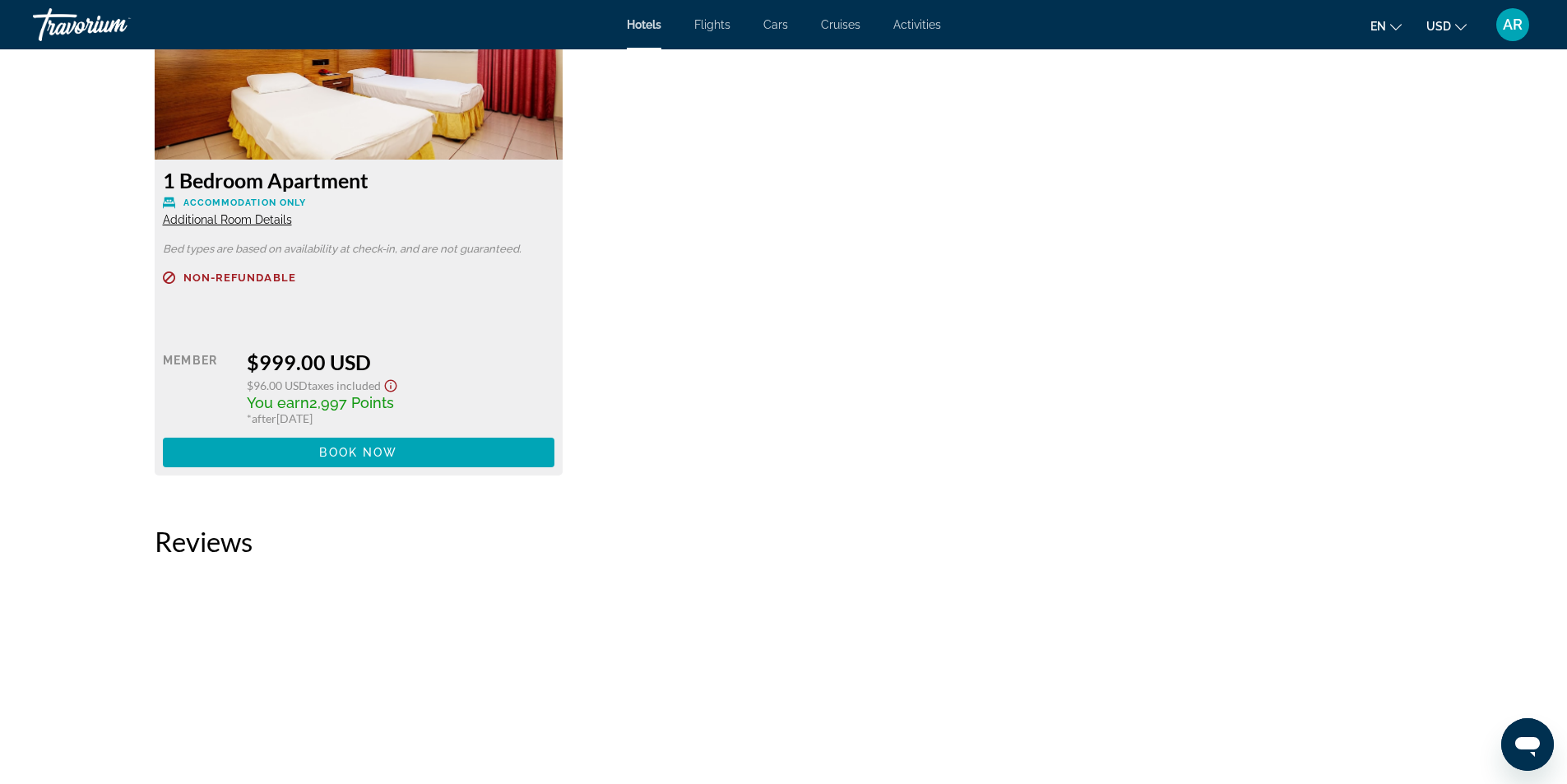
scroll to position [2220, 0]
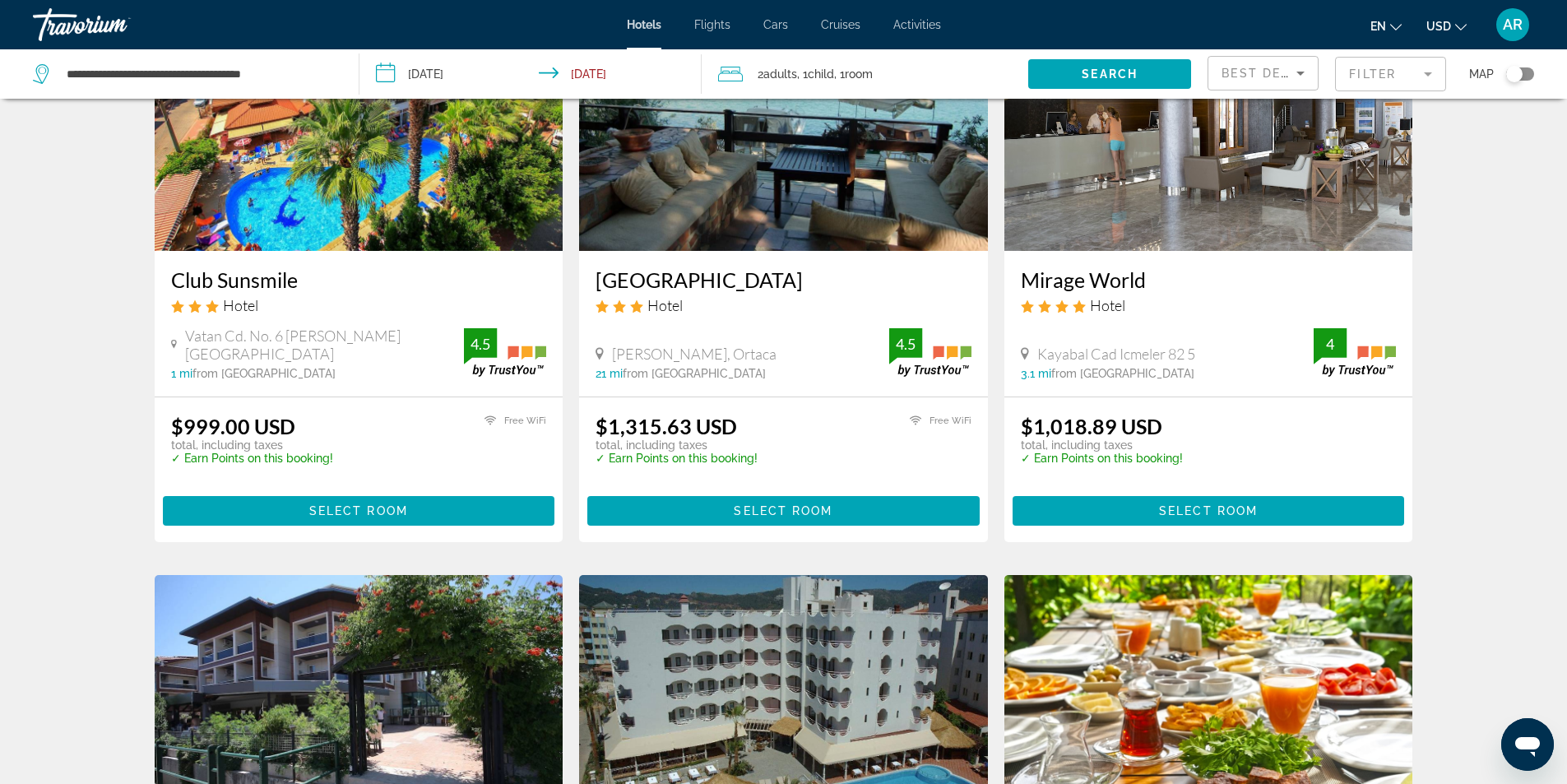
scroll to position [1315, 0]
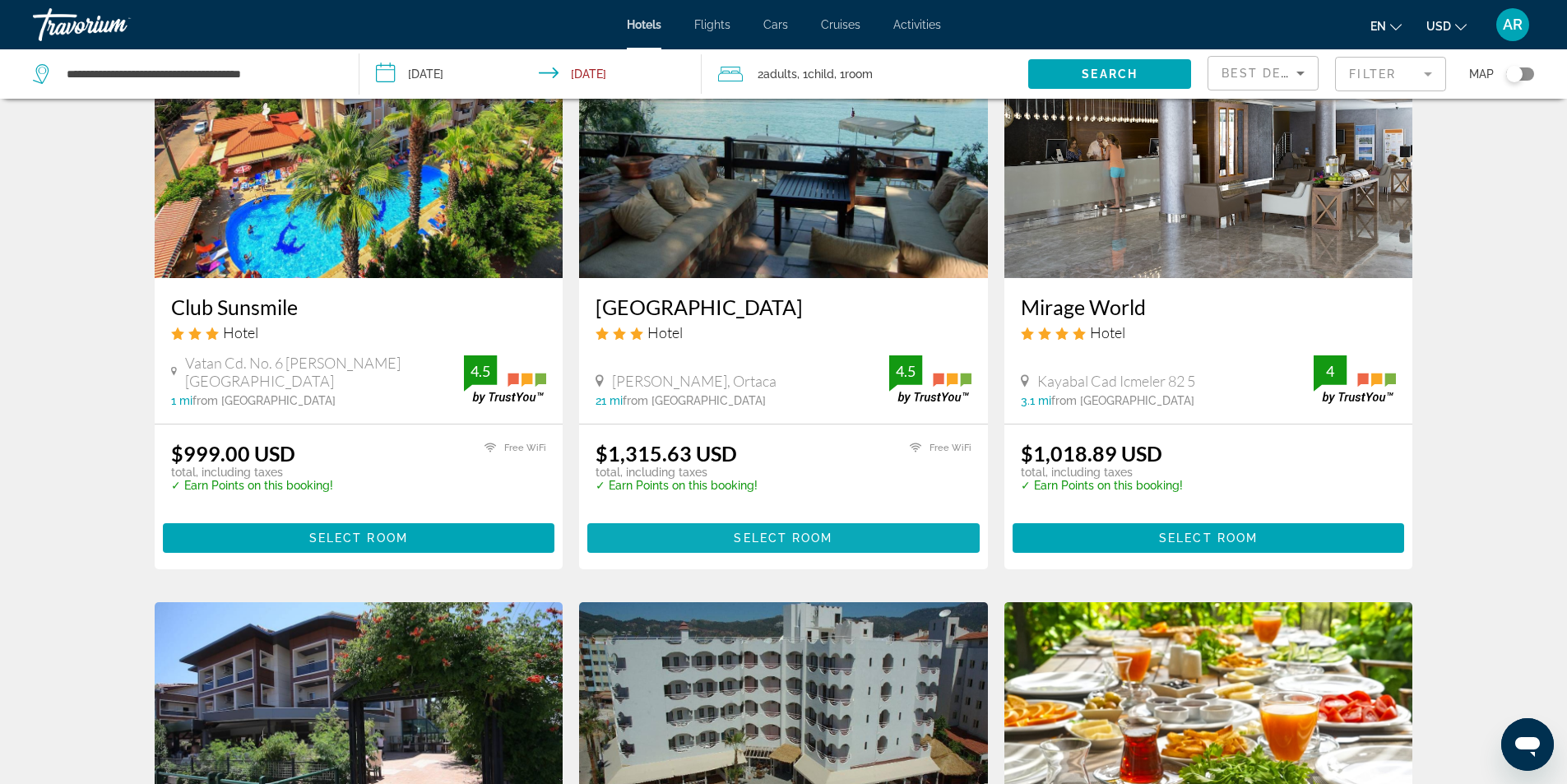
click at [803, 527] on span "Main content" at bounding box center [783, 537] width 392 height 39
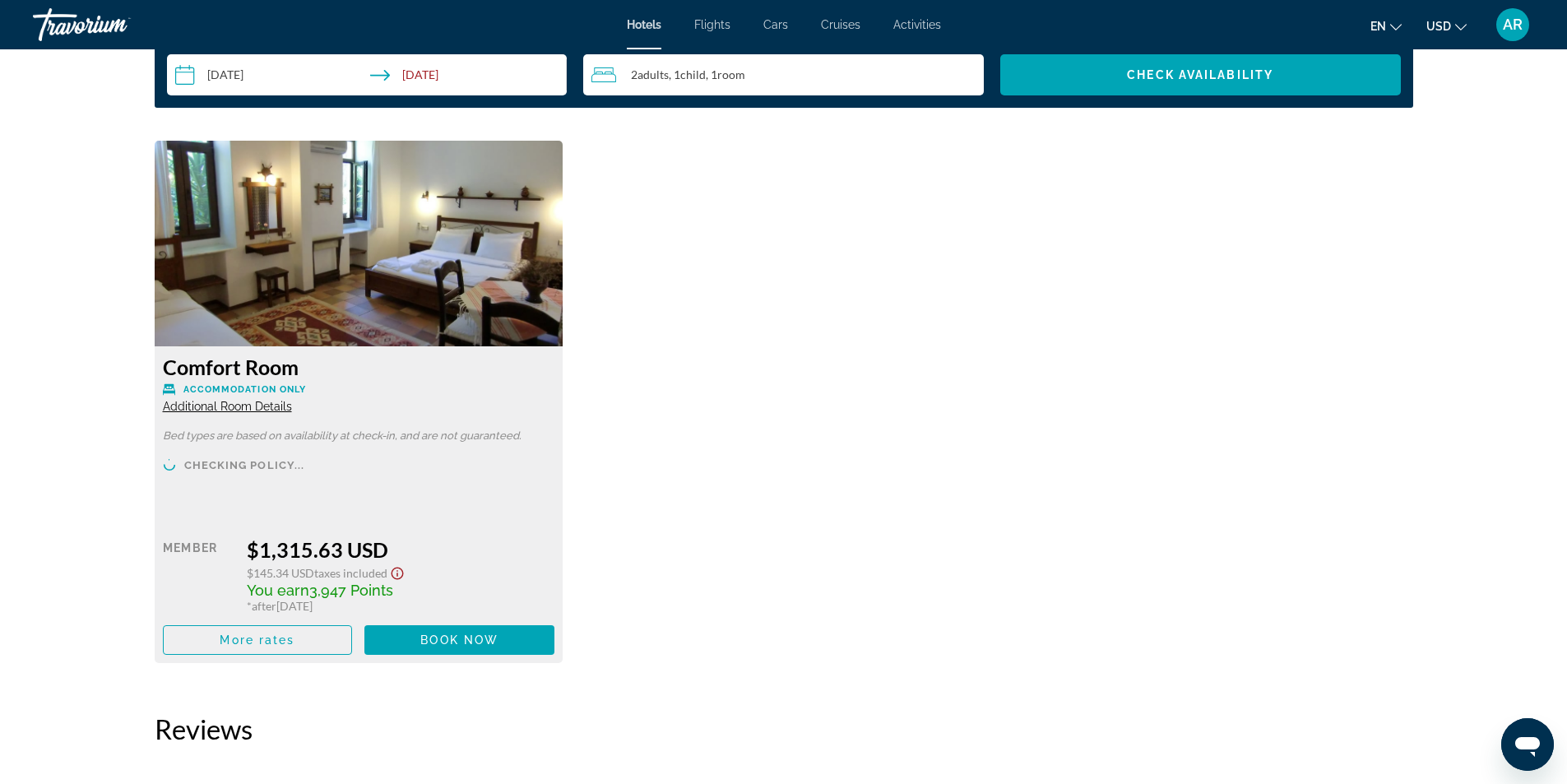
scroll to position [2138, 0]
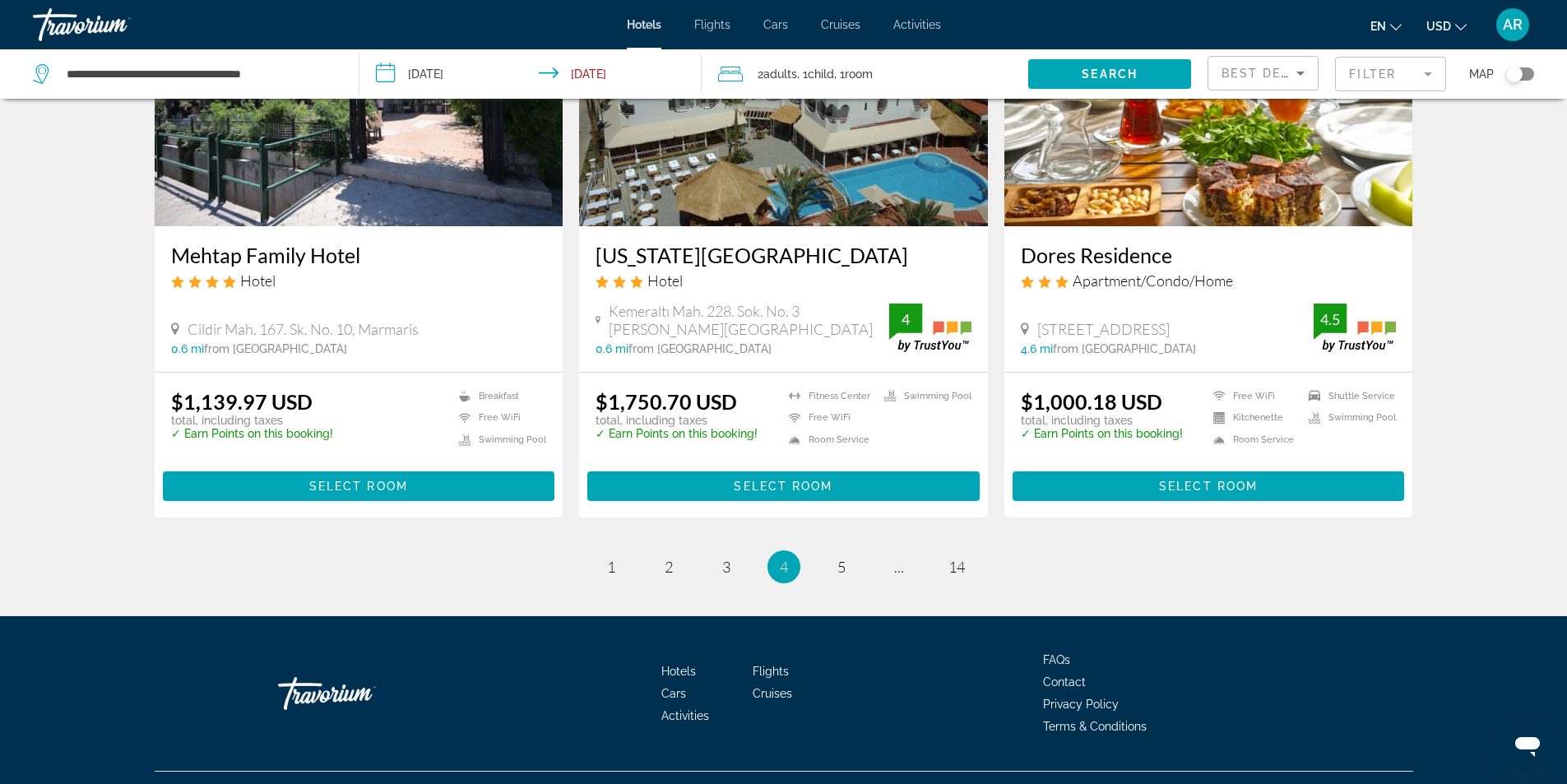
scroll to position [1974, 0]
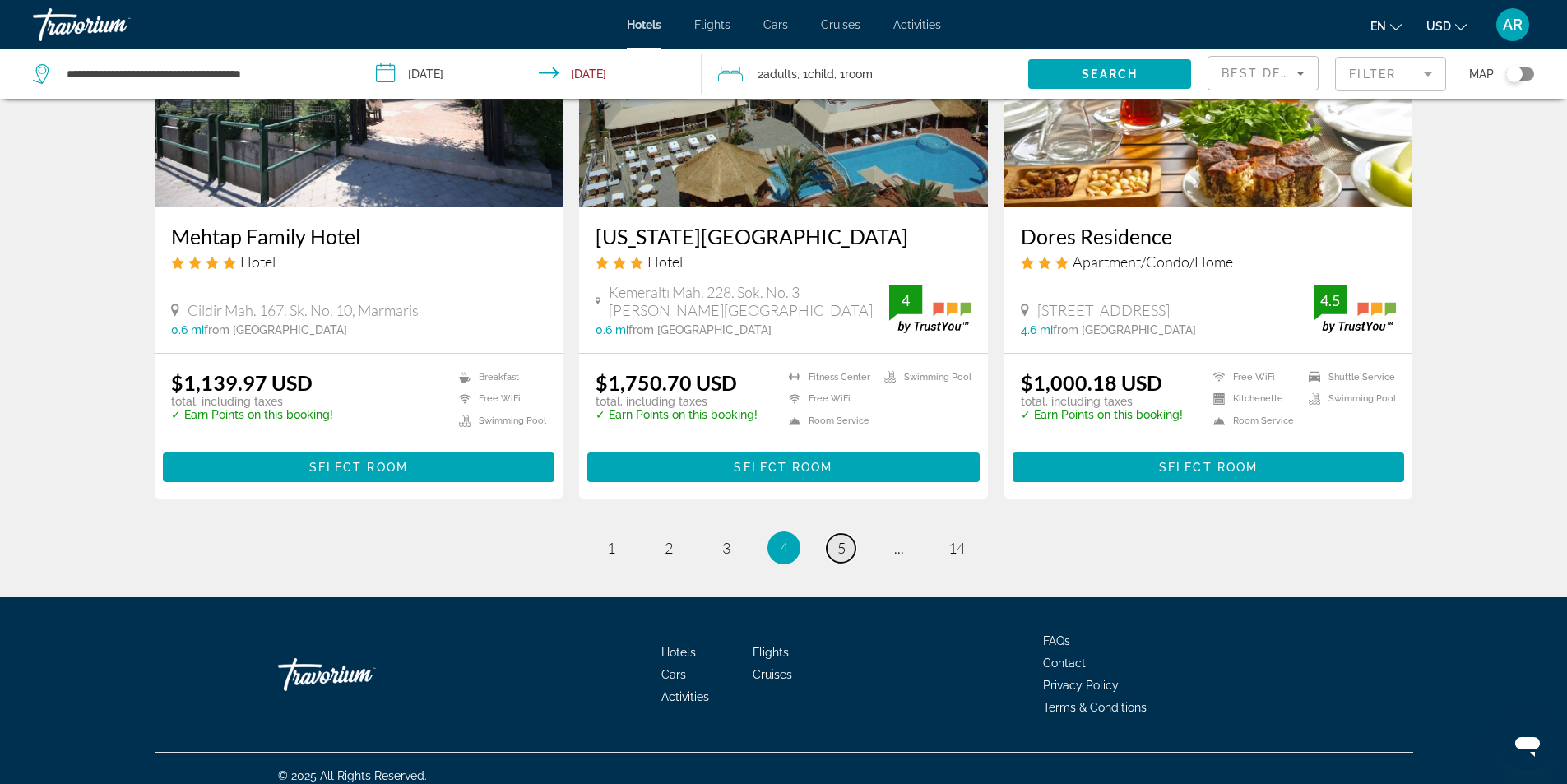
click at [839, 542] on span "5" at bounding box center [841, 547] width 9 height 18
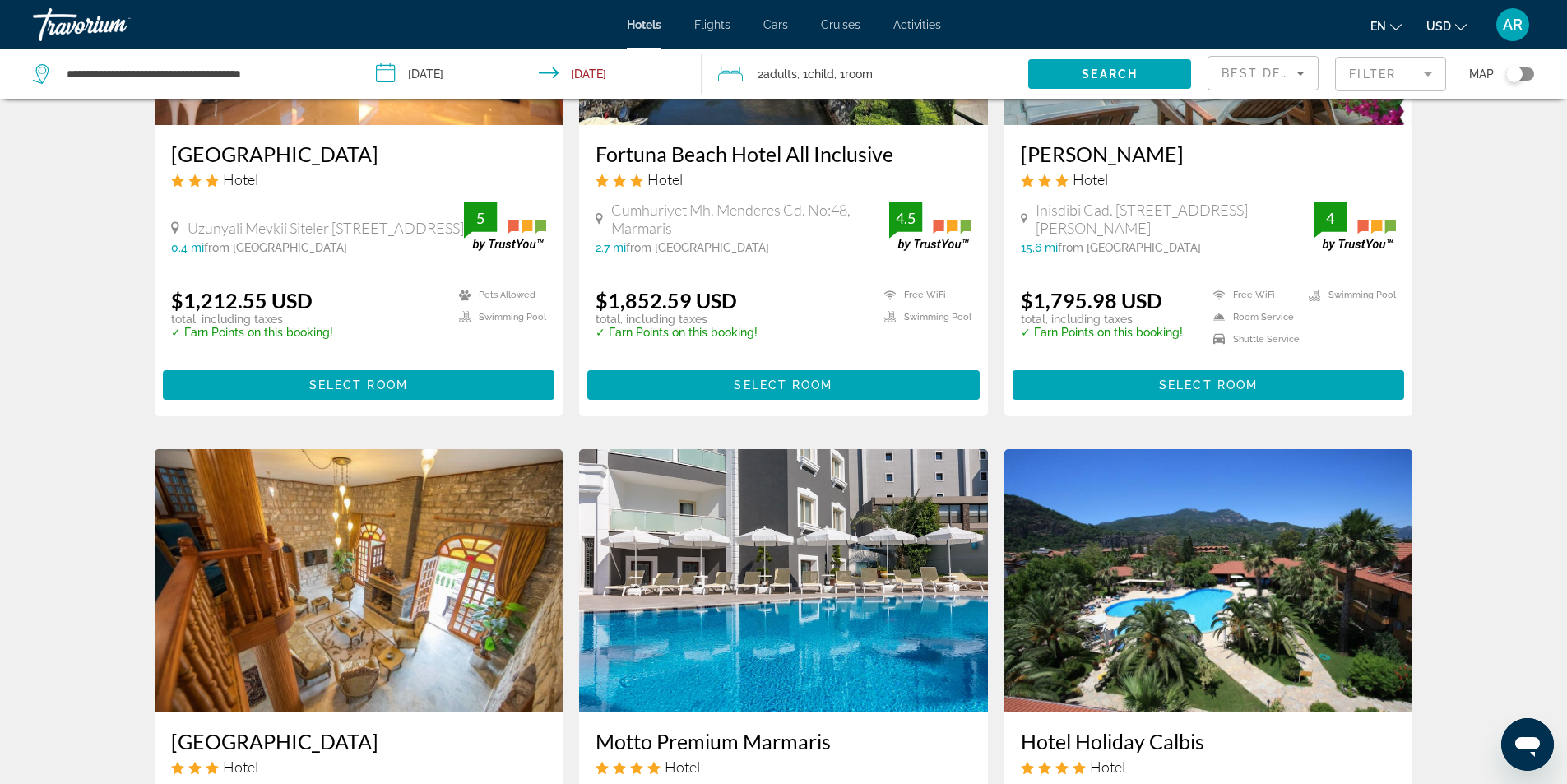
scroll to position [1234, 0]
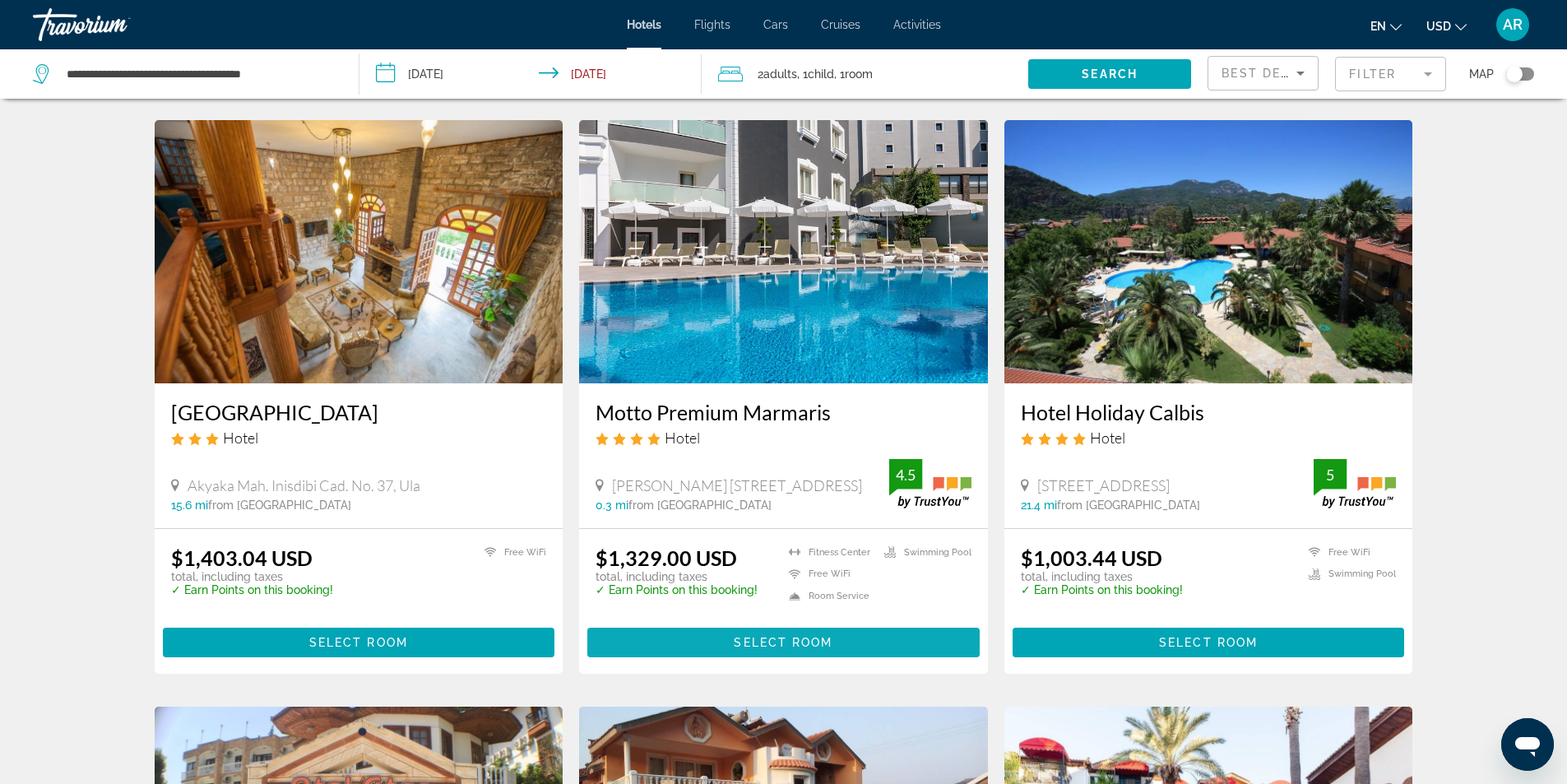
click at [774, 633] on span "Main content" at bounding box center [783, 642] width 392 height 39
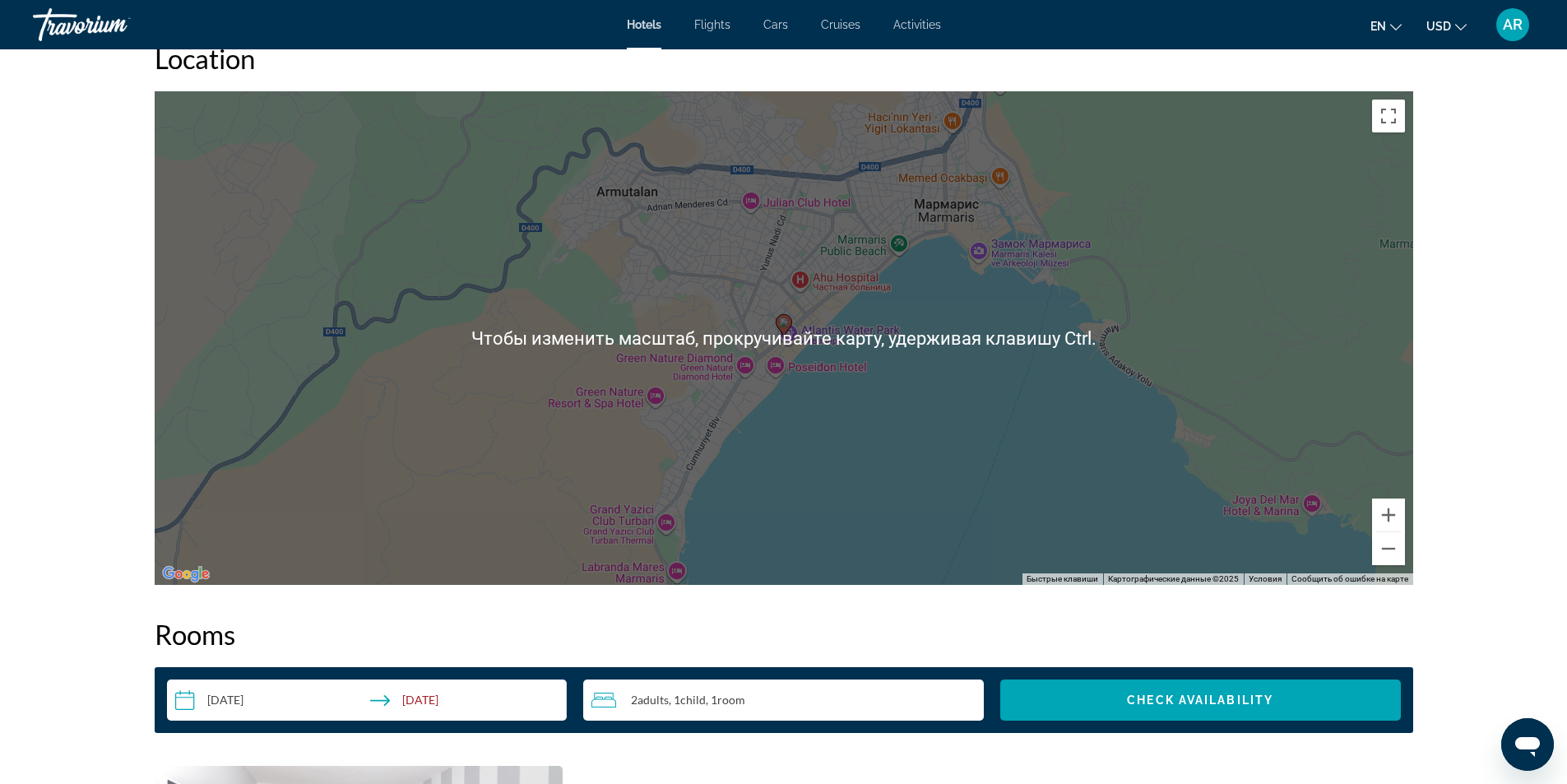
scroll to position [2138, 0]
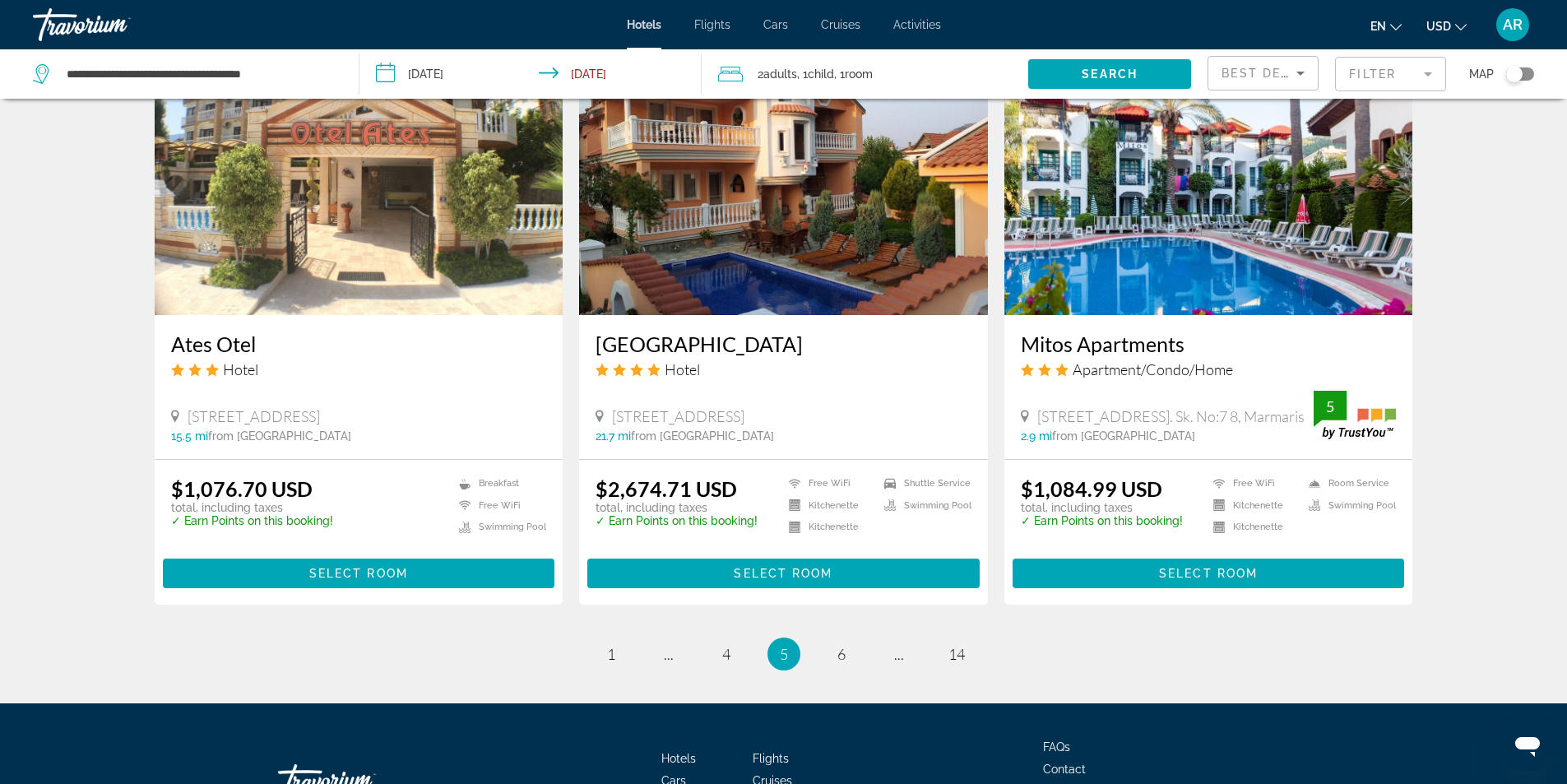
scroll to position [2011, 0]
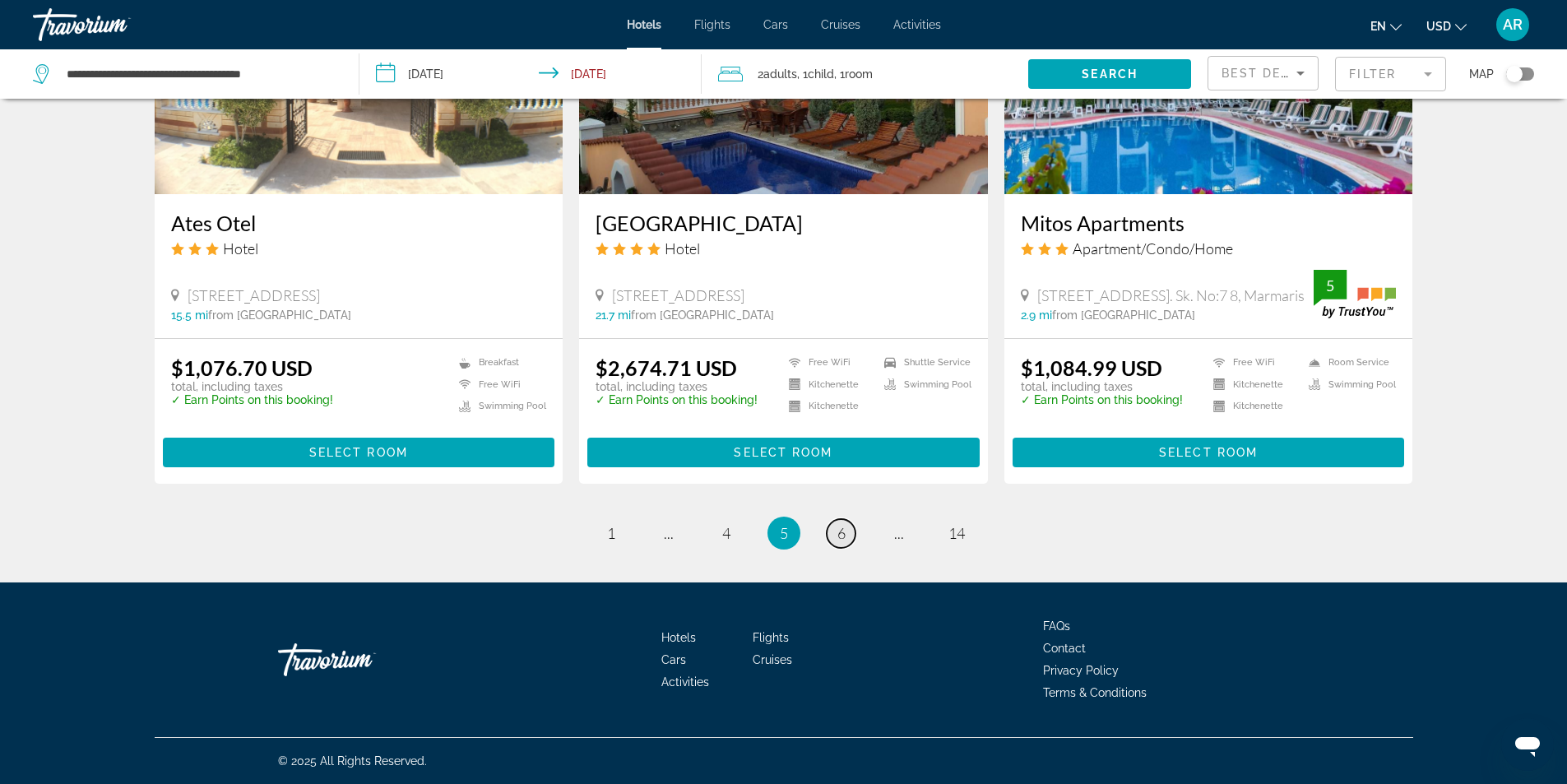
click at [840, 537] on span "6" at bounding box center [841, 532] width 9 height 18
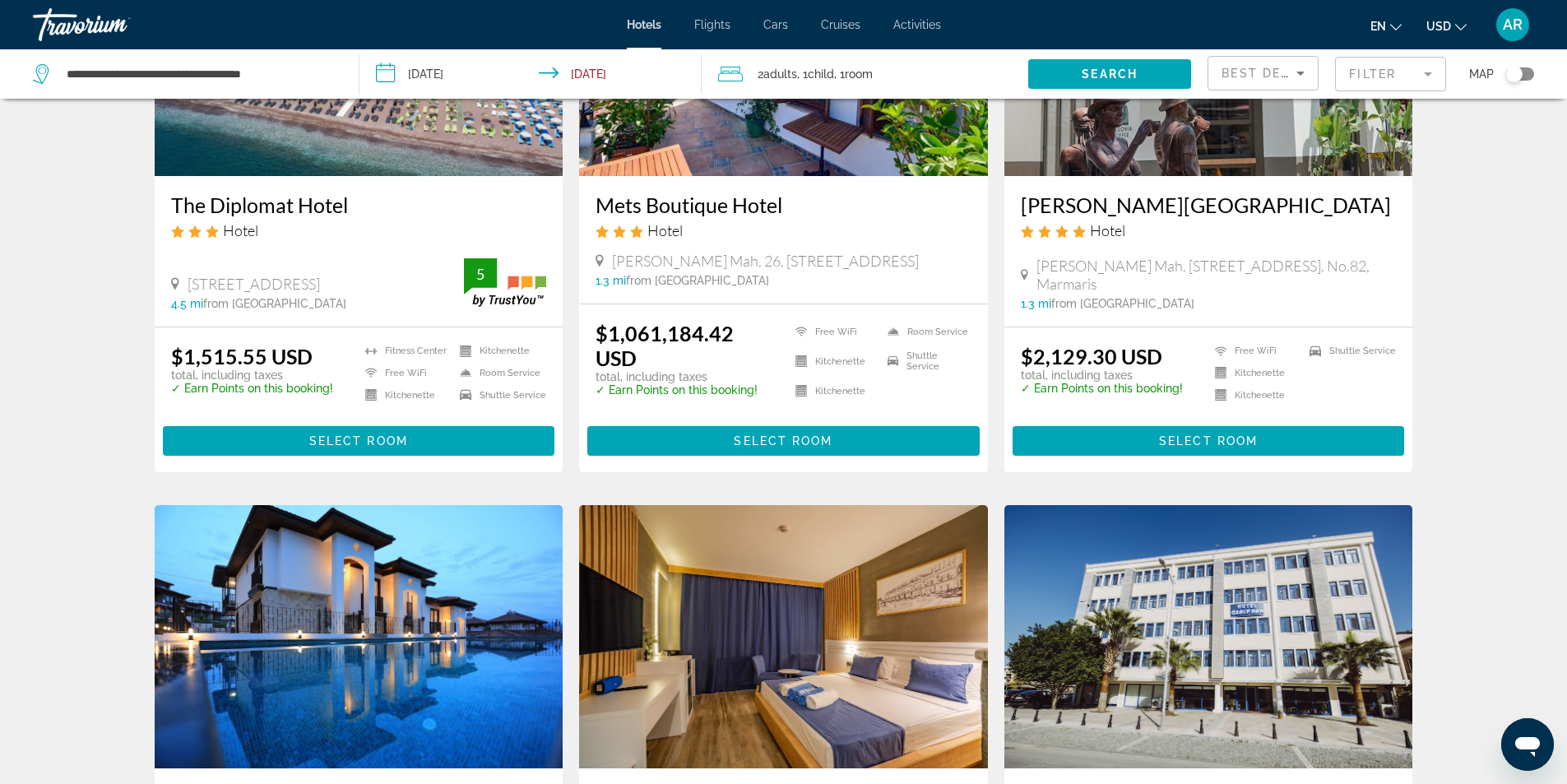
scroll to position [1809, 0]
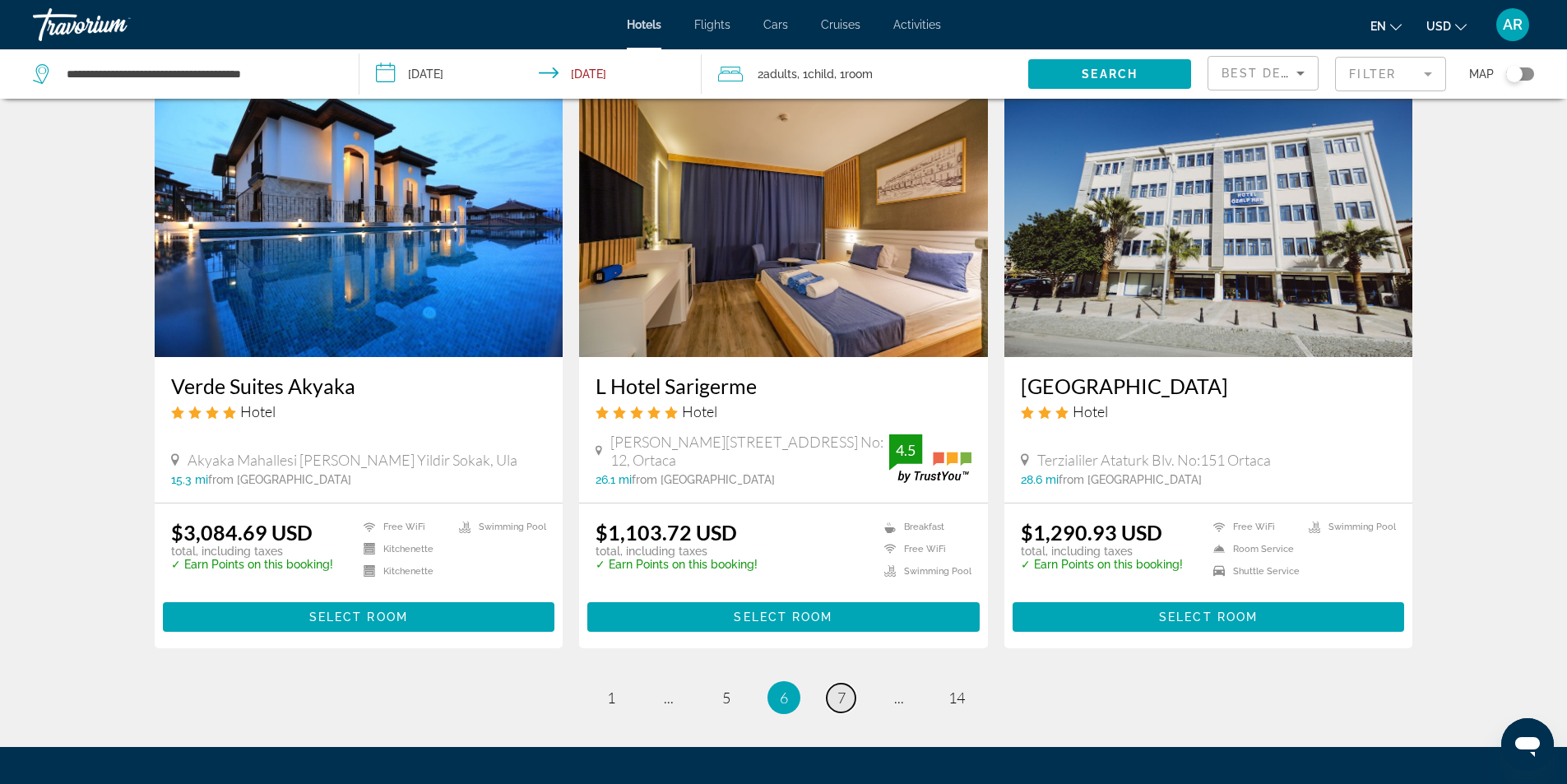
click at [840, 691] on span "7" at bounding box center [841, 696] width 9 height 18
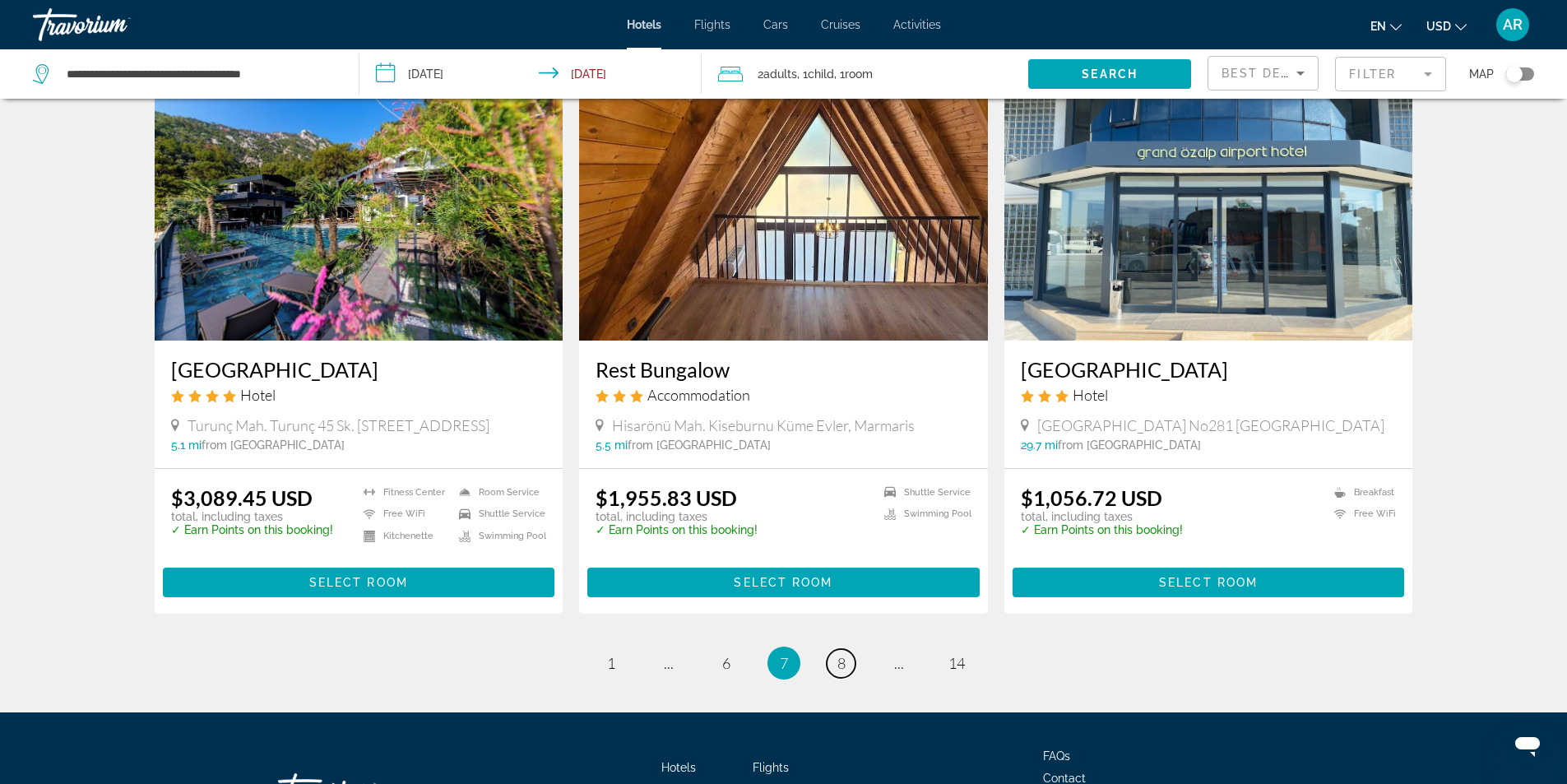
scroll to position [1959, 0]
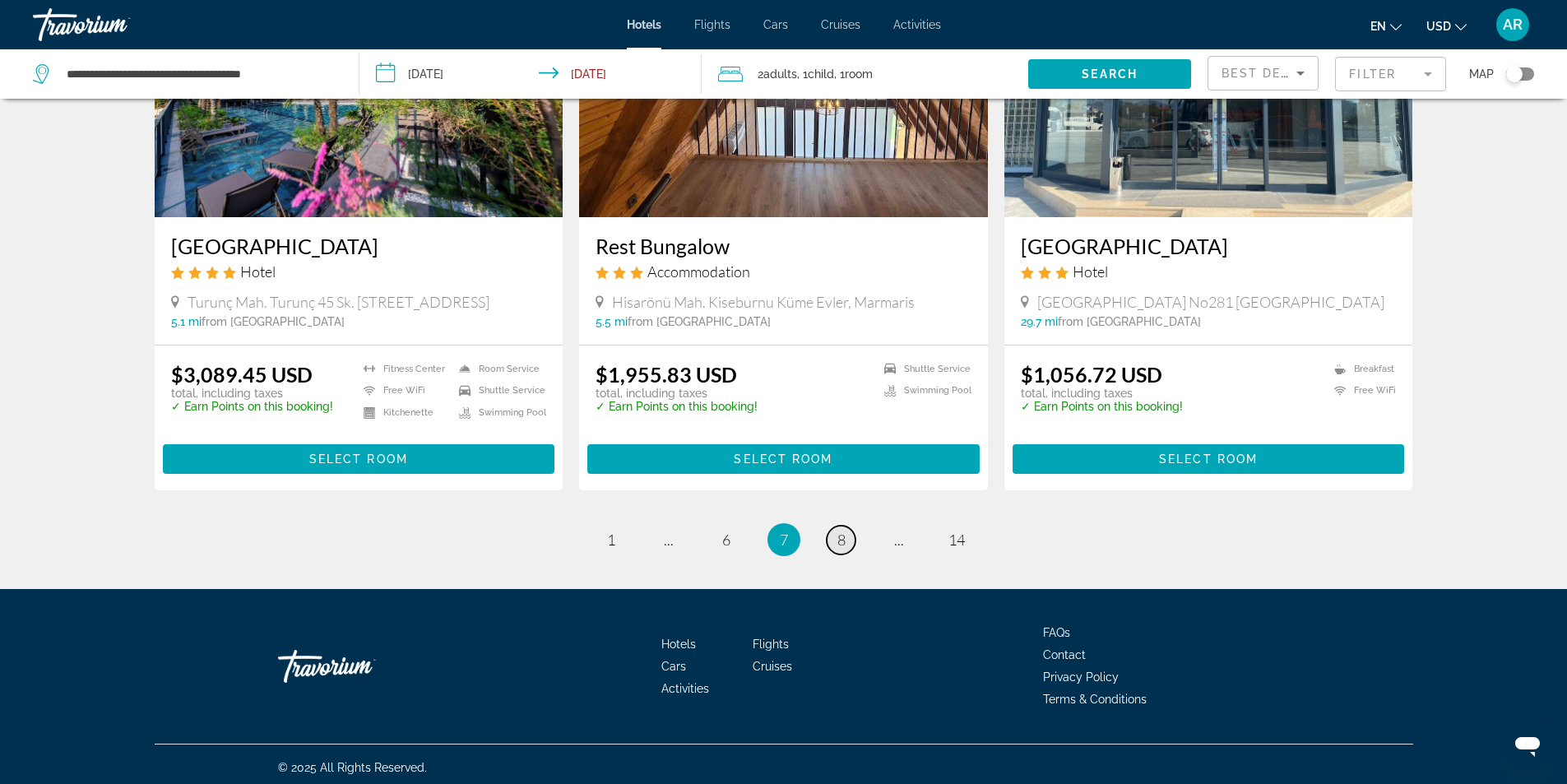
click at [852, 537] on link "page 8" at bounding box center [841, 540] width 29 height 29
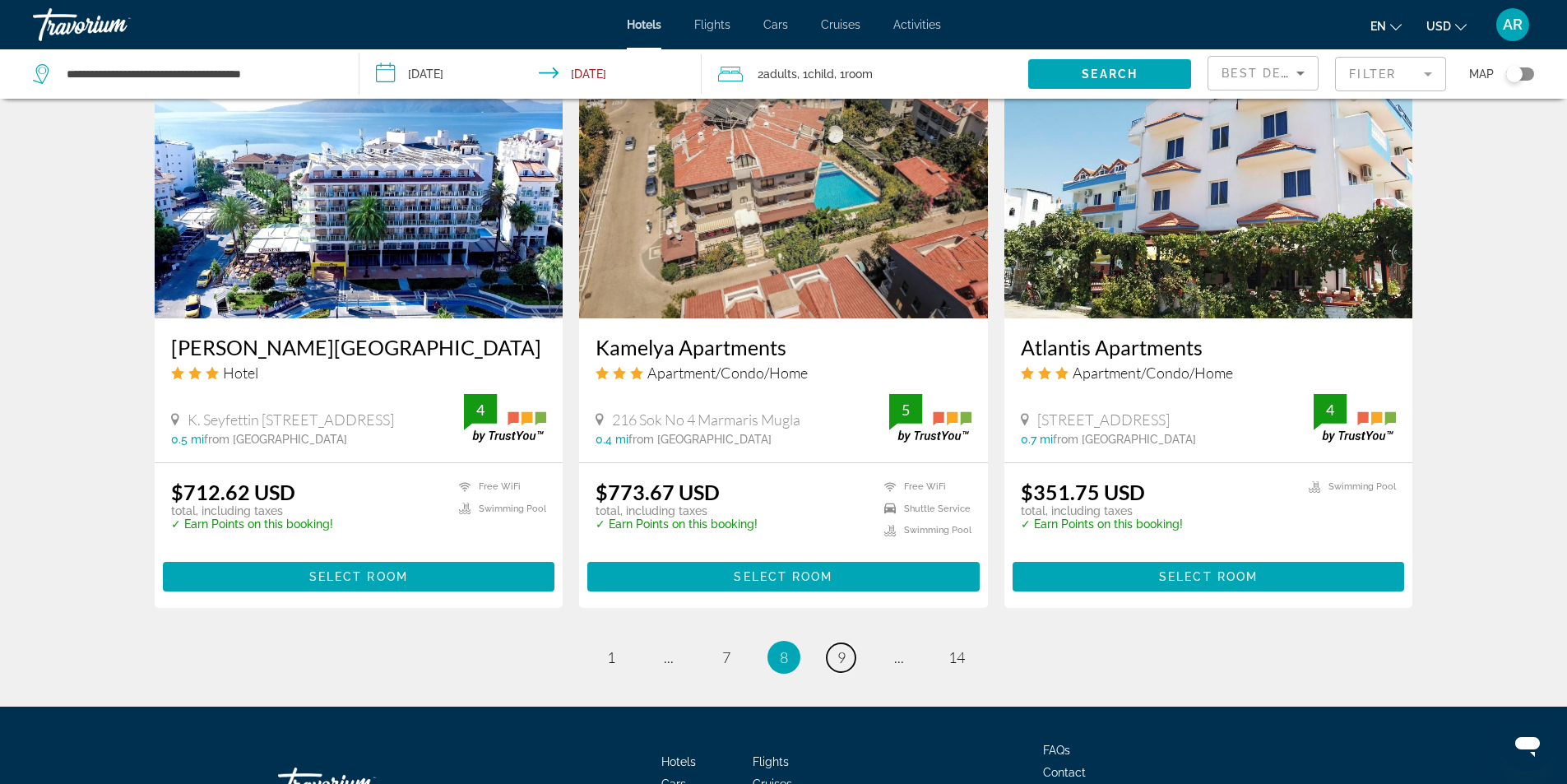
scroll to position [1891, 0]
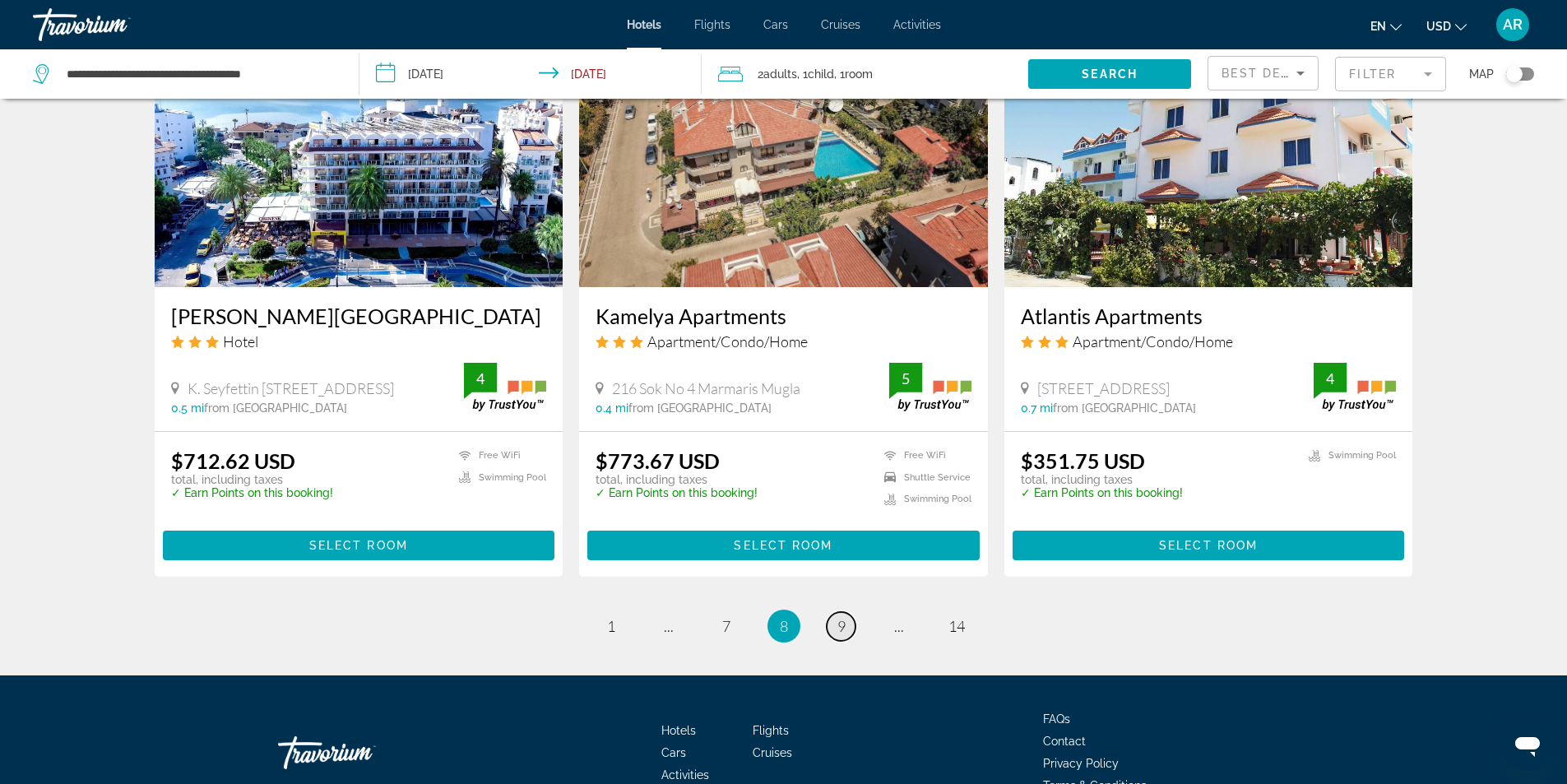
click at [837, 630] on span "9" at bounding box center [841, 625] width 9 height 18
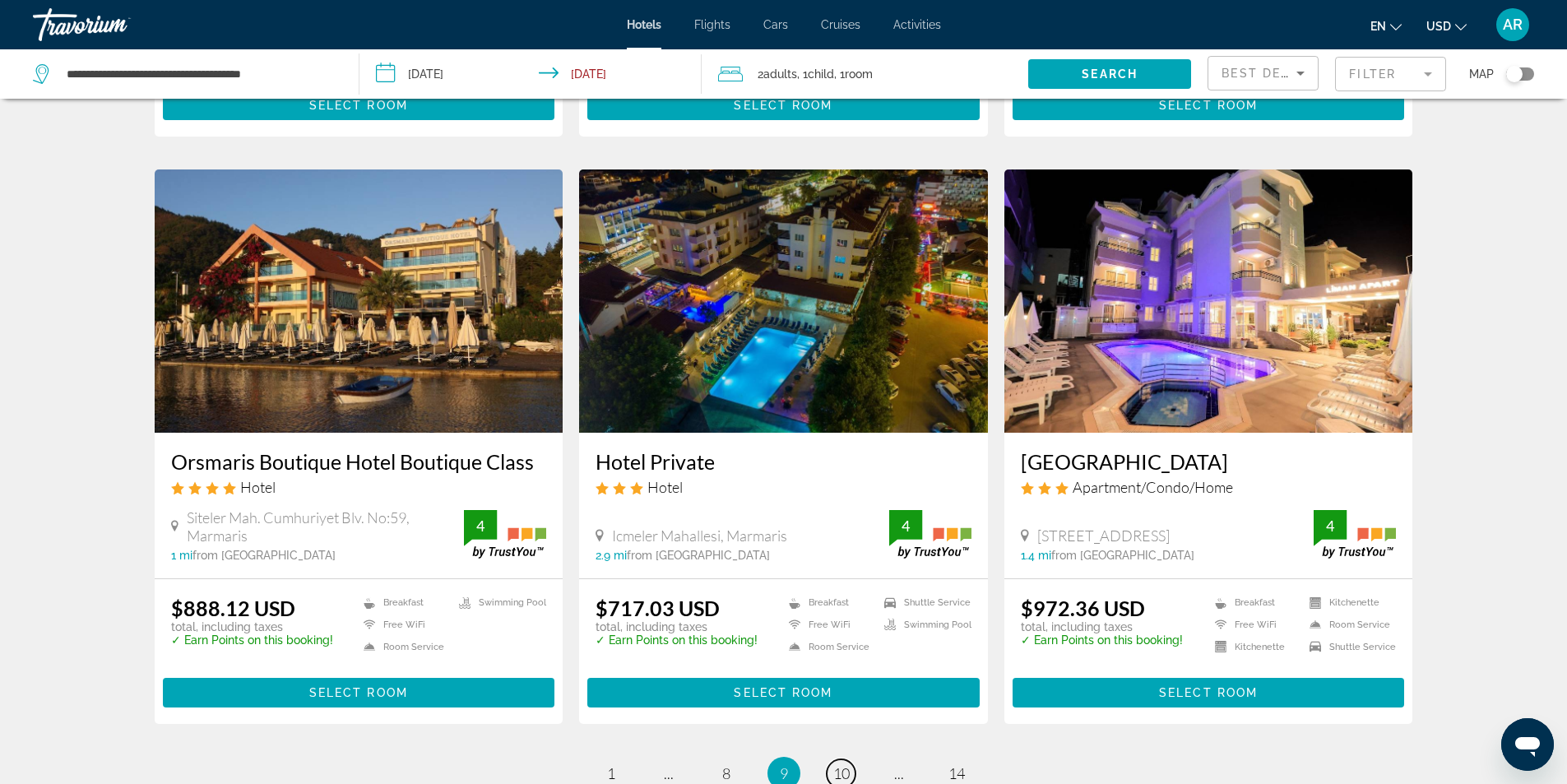
scroll to position [1974, 0]
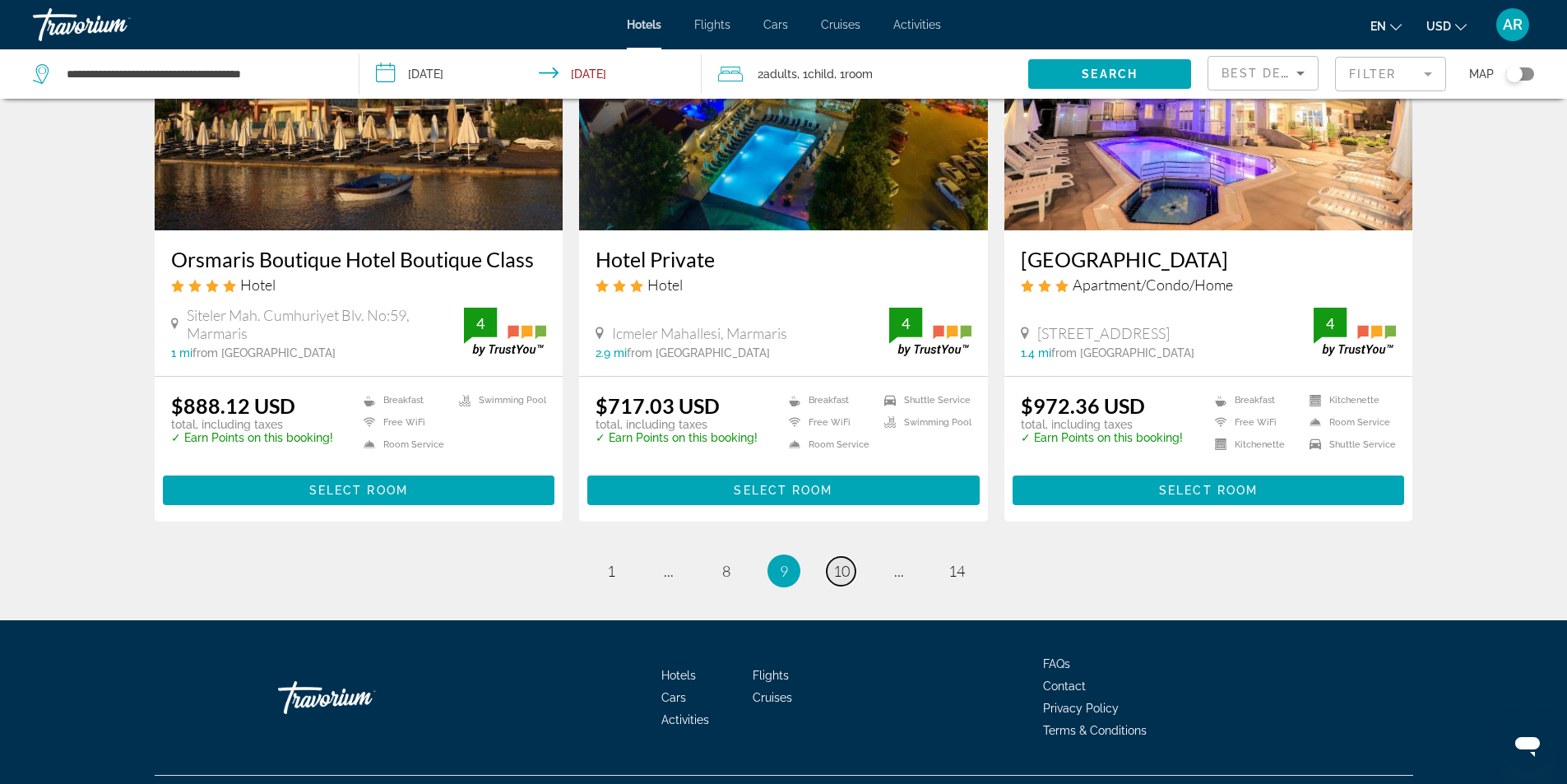
click at [834, 562] on span "10" at bounding box center [841, 571] width 16 height 18
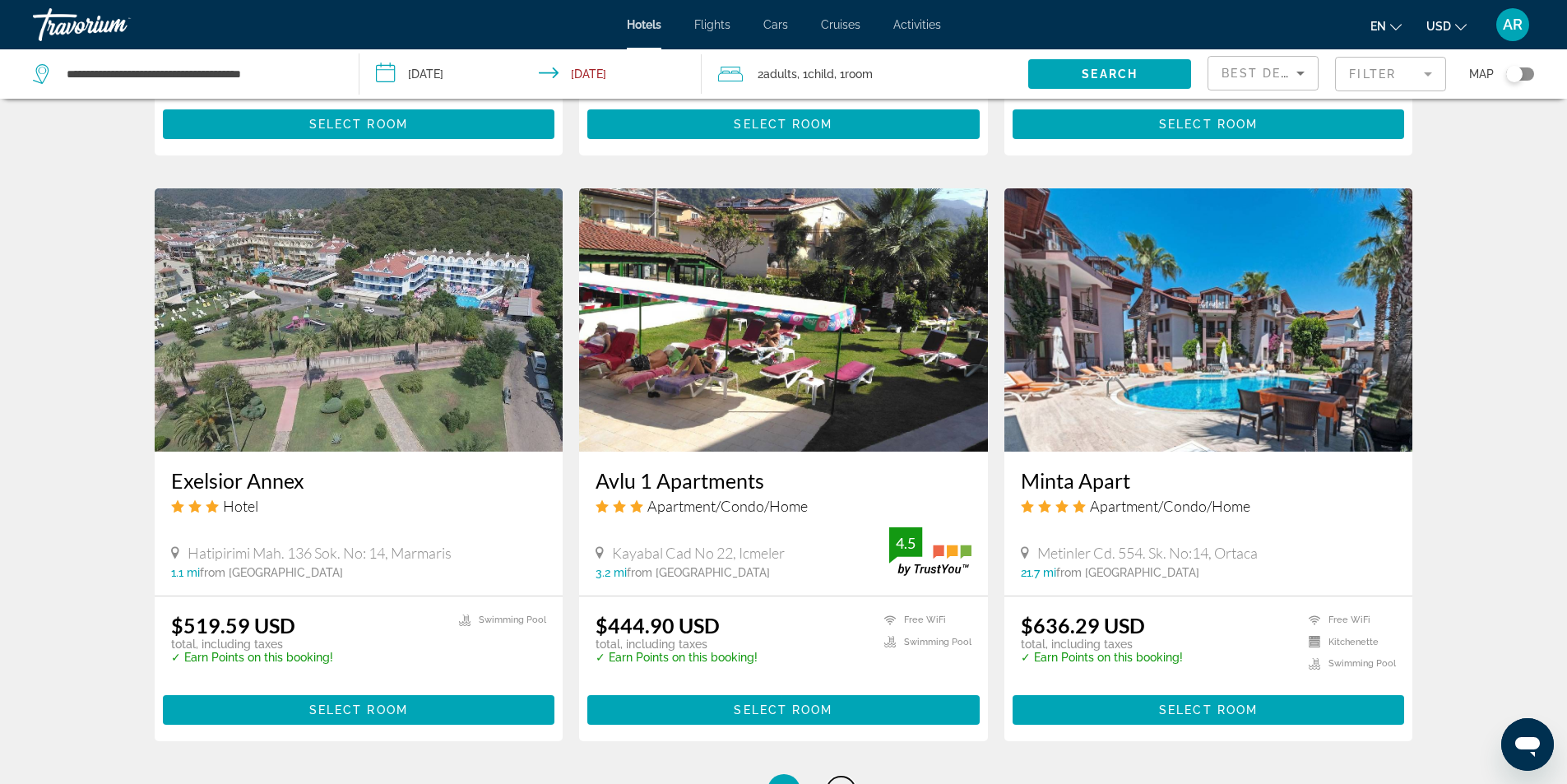
scroll to position [1985, 0]
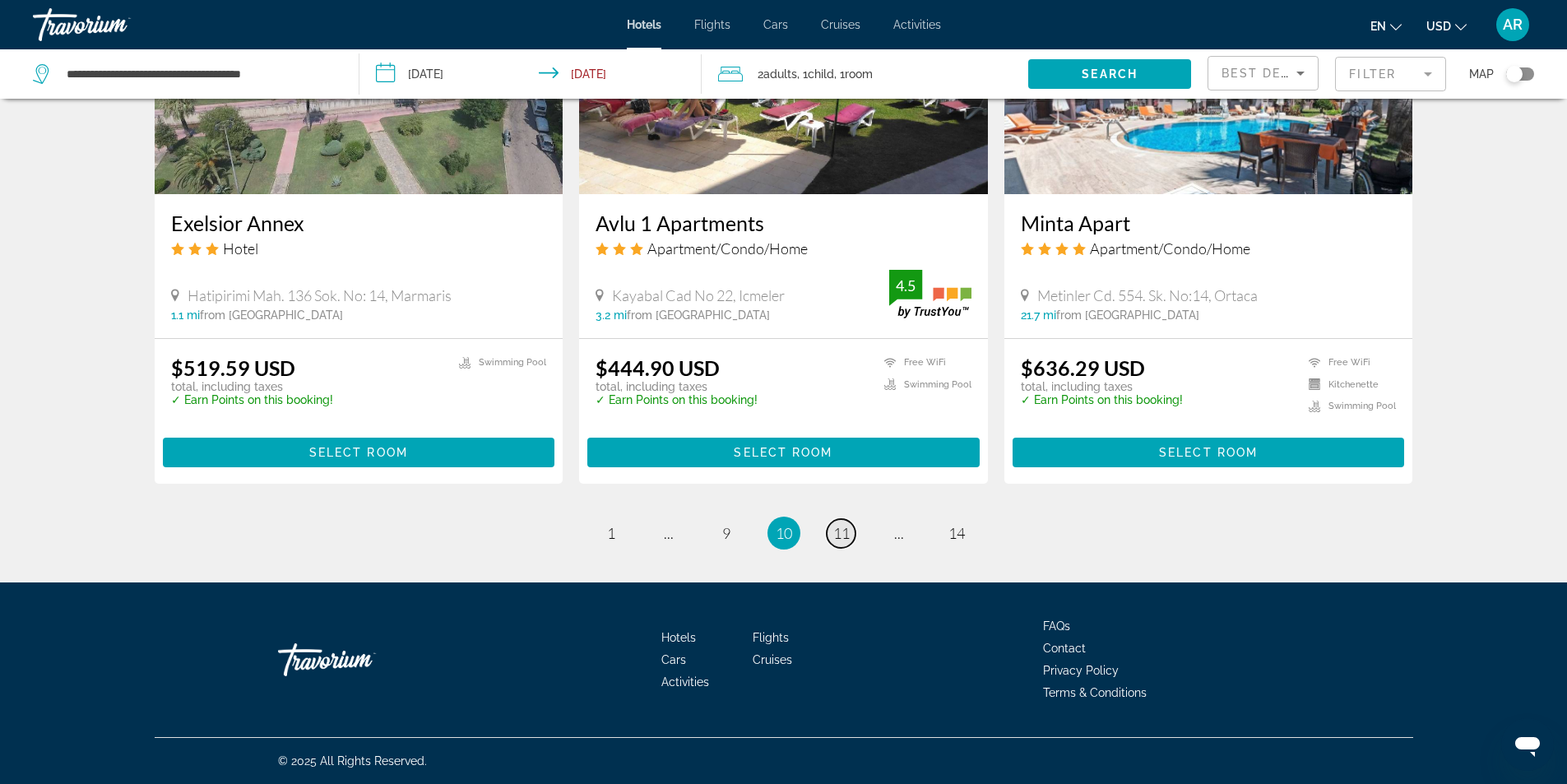
click at [841, 537] on span "11" at bounding box center [841, 532] width 16 height 18
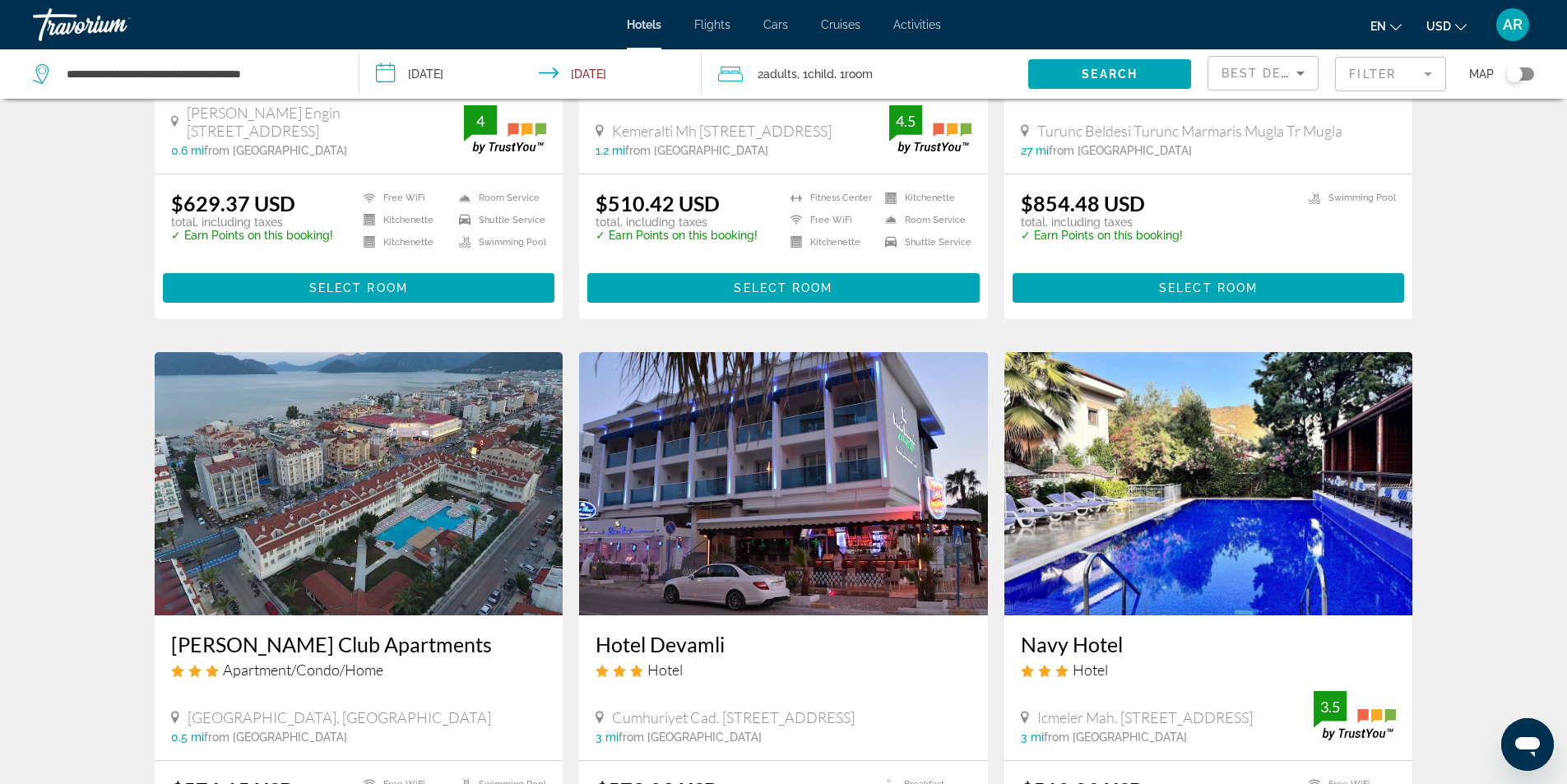
scroll to position [1891, 0]
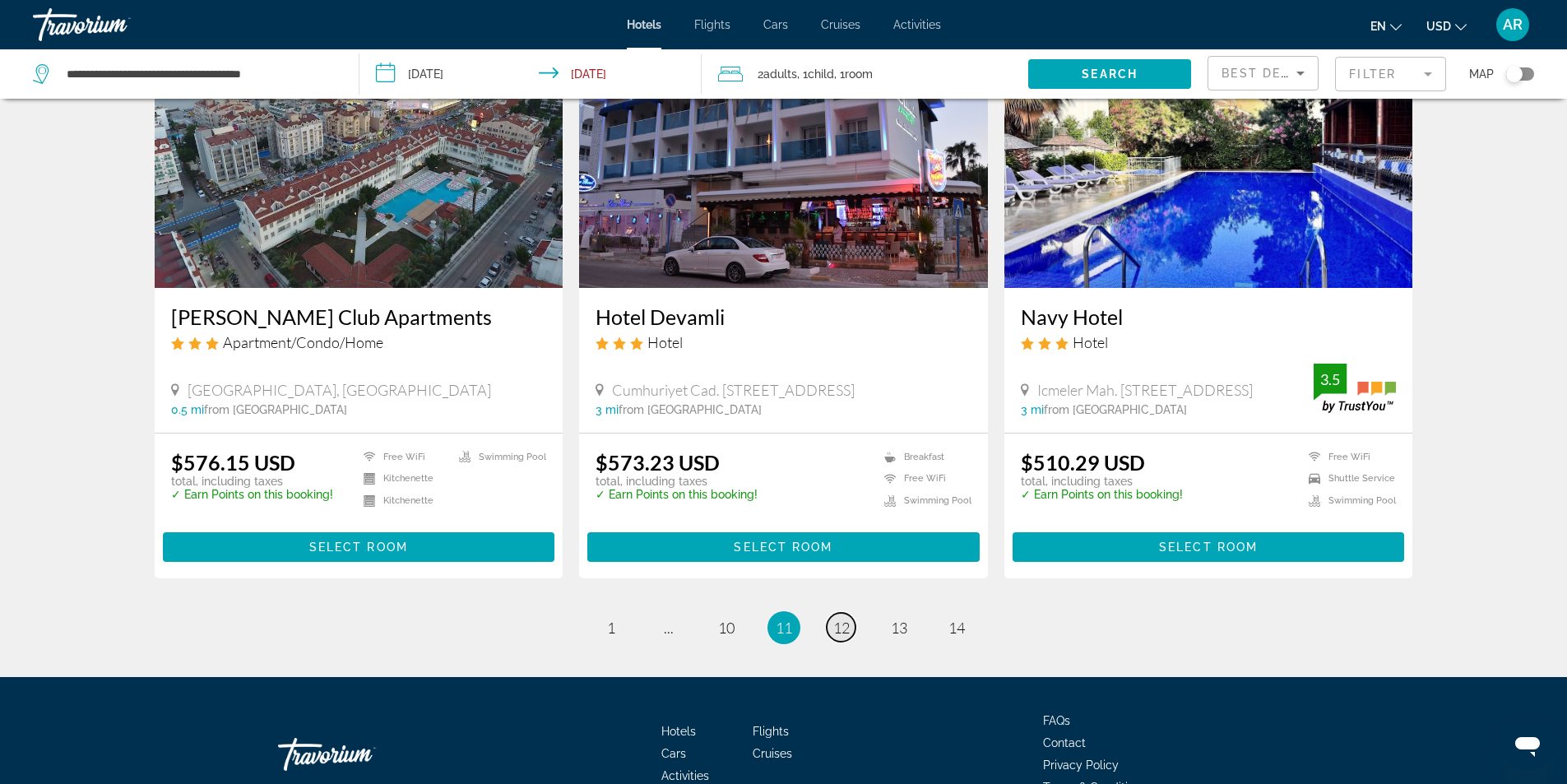
click at [849, 633] on span "12" at bounding box center [841, 627] width 16 height 18
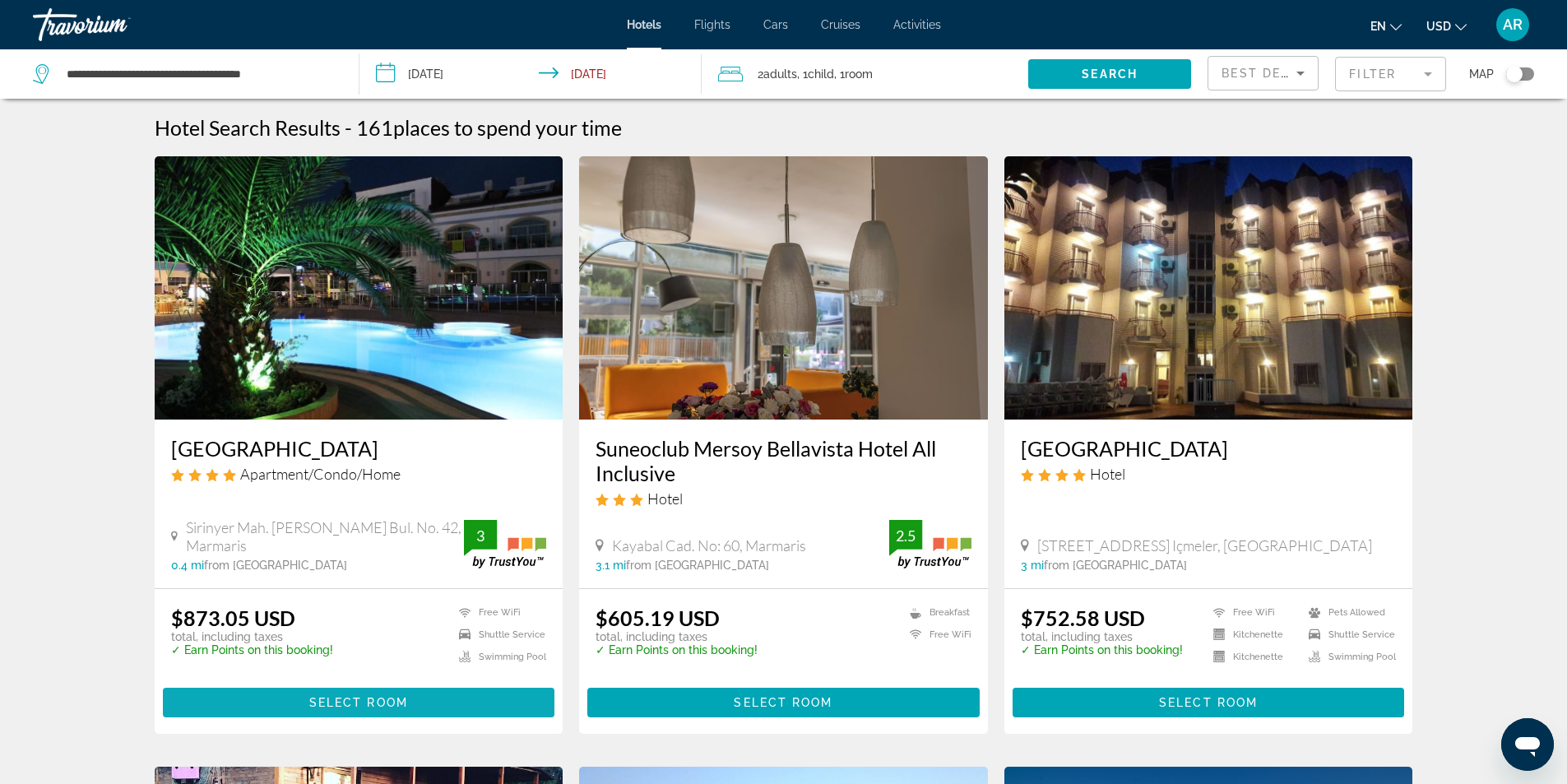
click at [372, 696] on span "Select Room" at bounding box center [359, 702] width 99 height 13
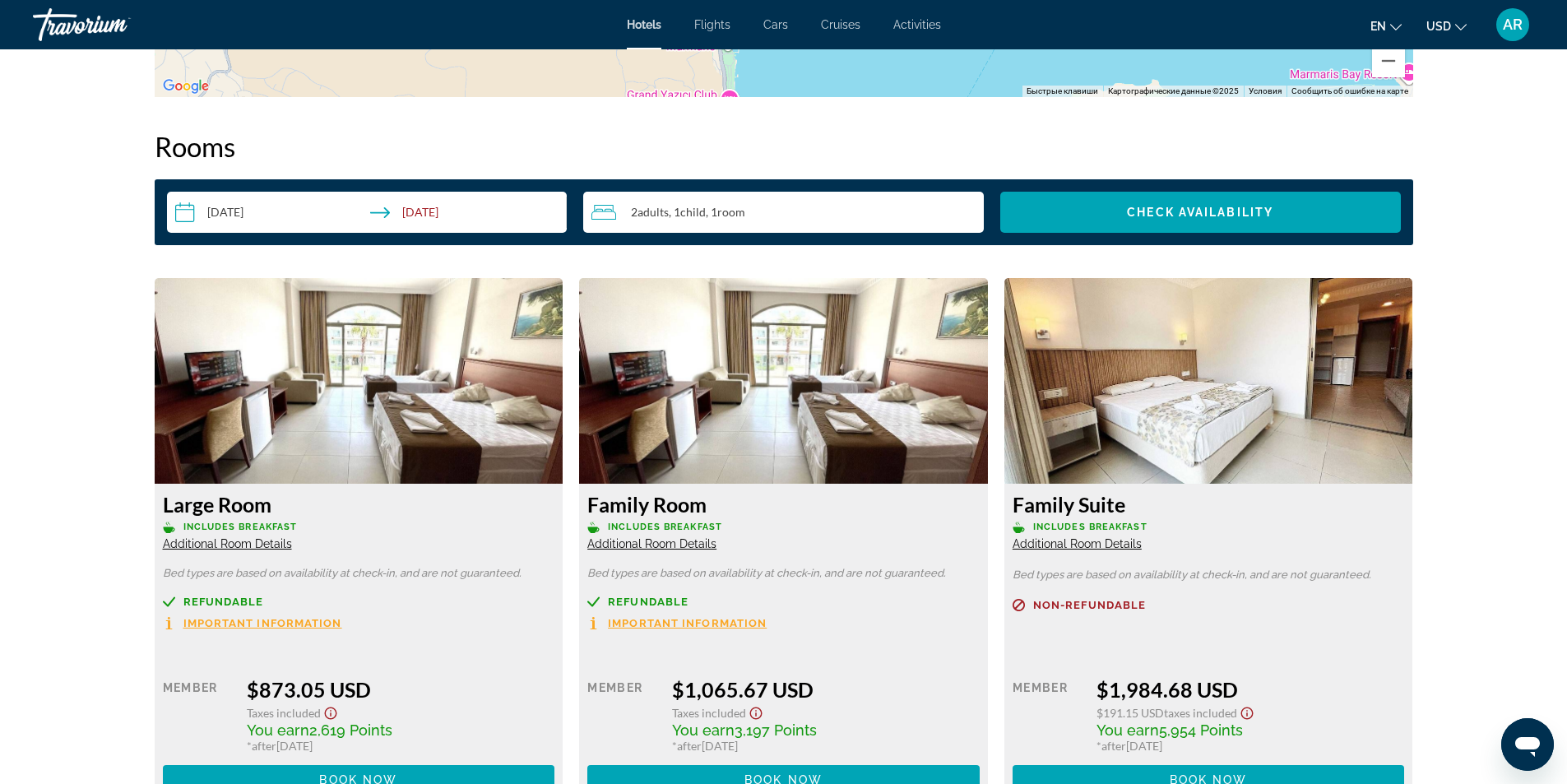
scroll to position [1974, 0]
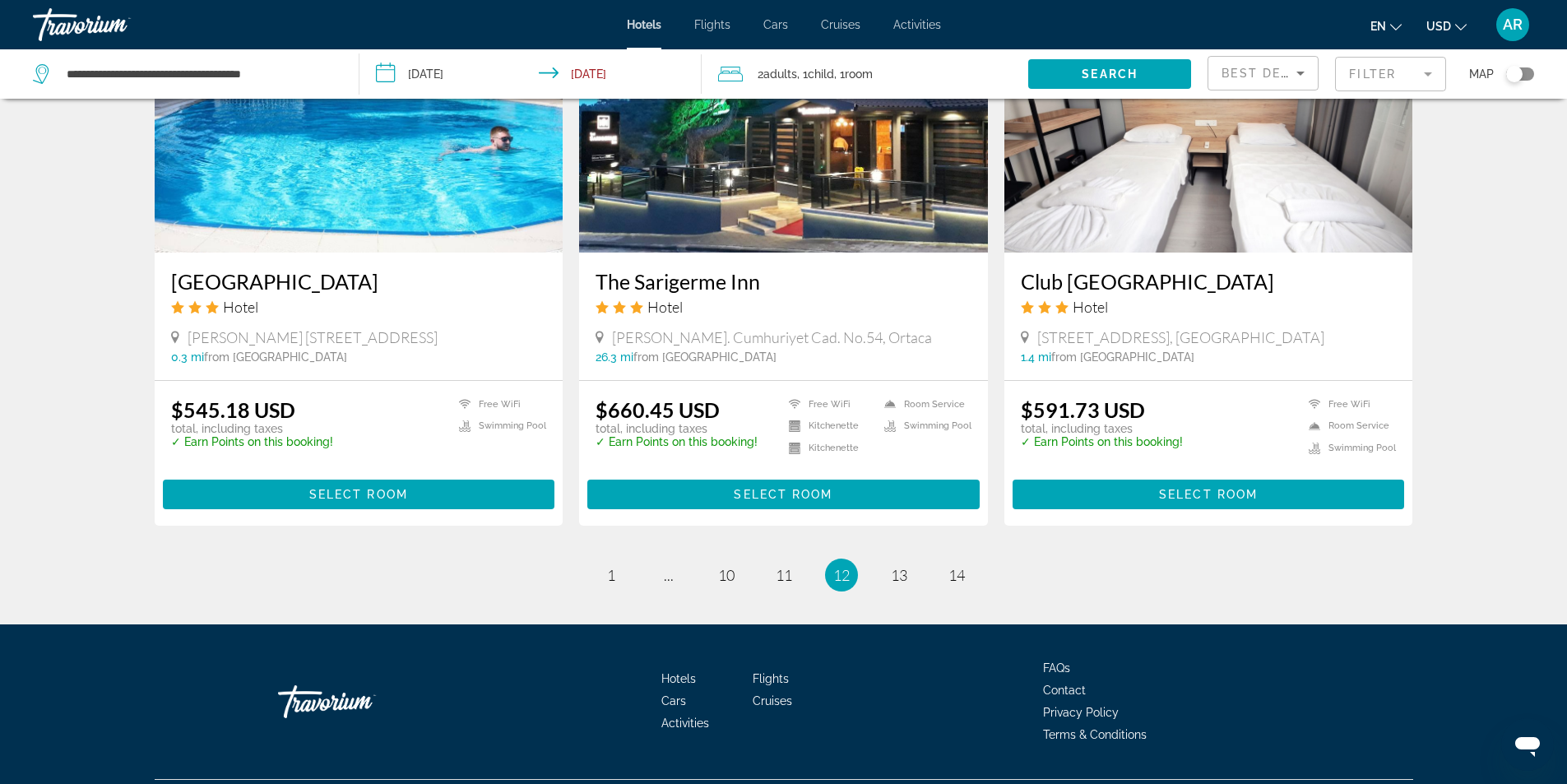
scroll to position [1992, 0]
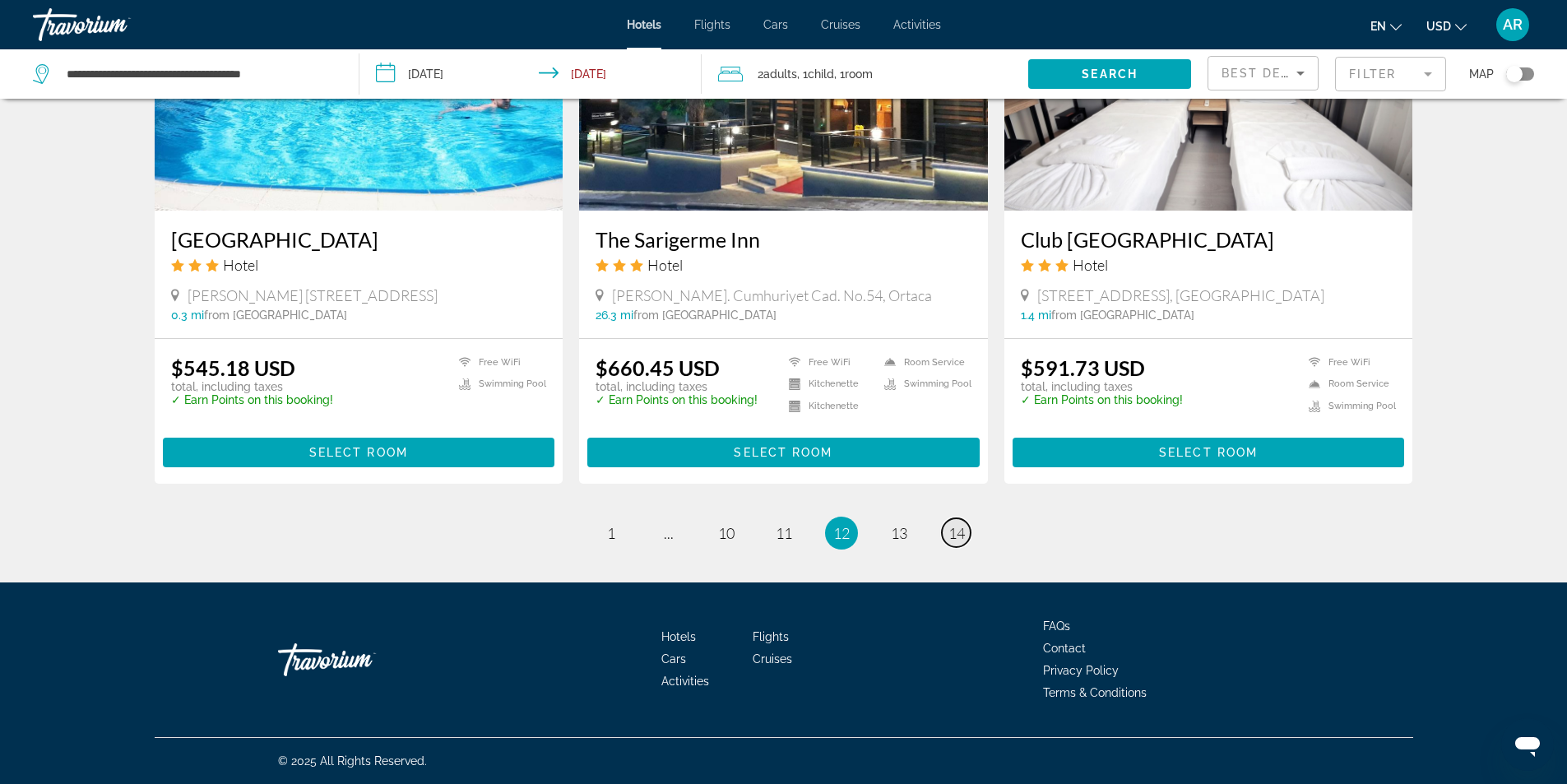
click at [954, 528] on span "14" at bounding box center [956, 532] width 16 height 18
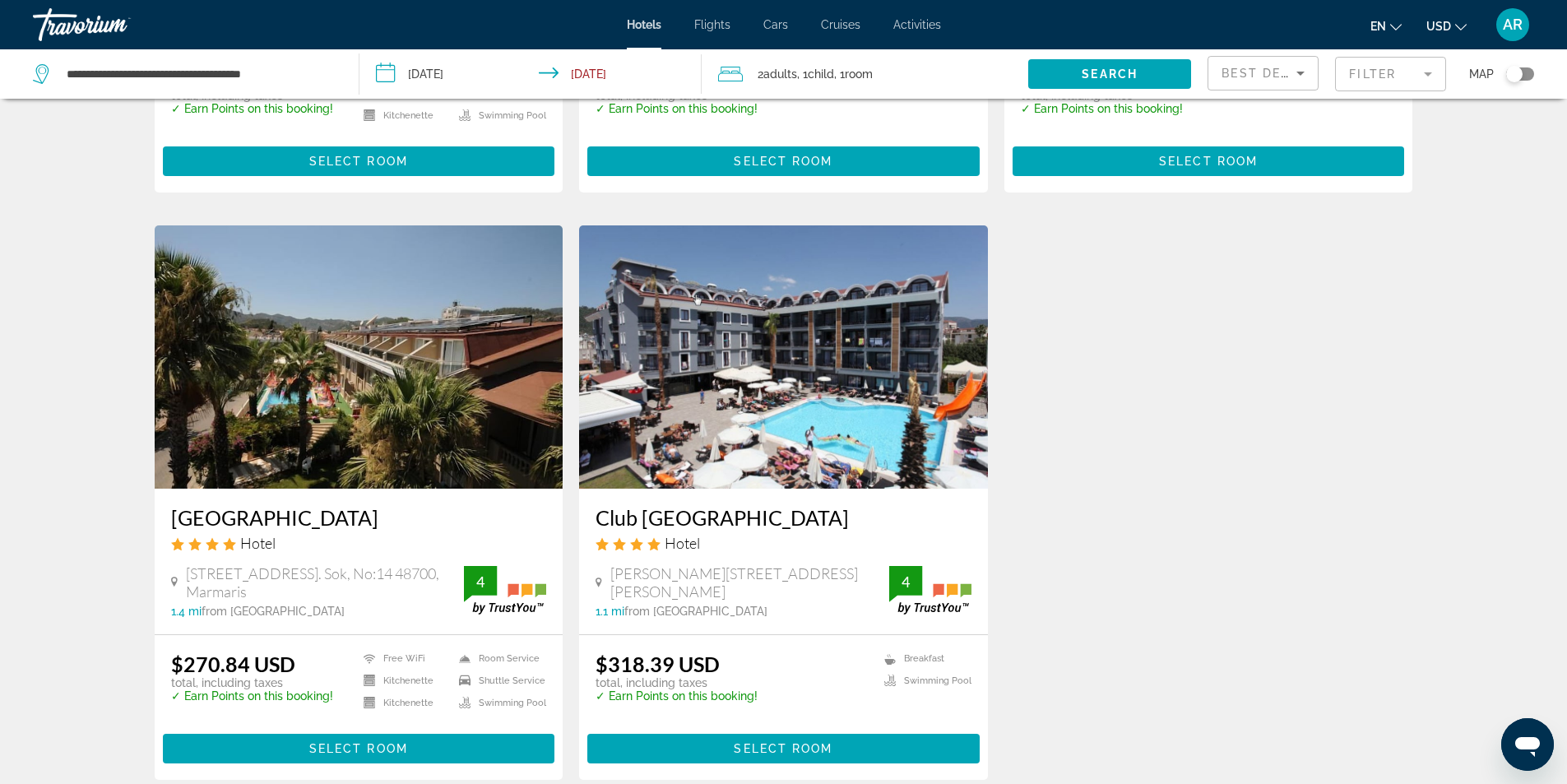
scroll to position [812, 0]
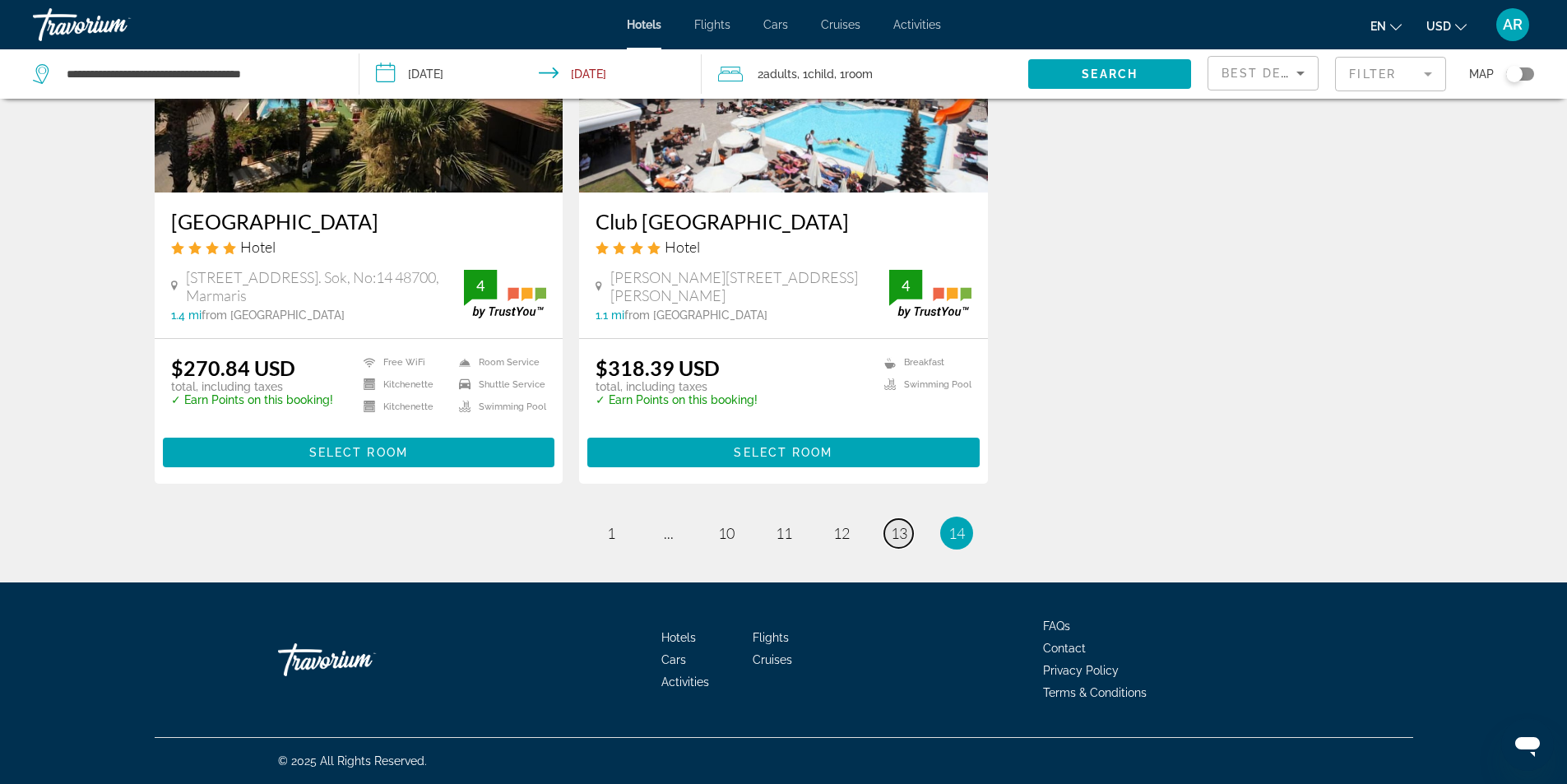
click at [910, 532] on link "page 13" at bounding box center [899, 533] width 29 height 29
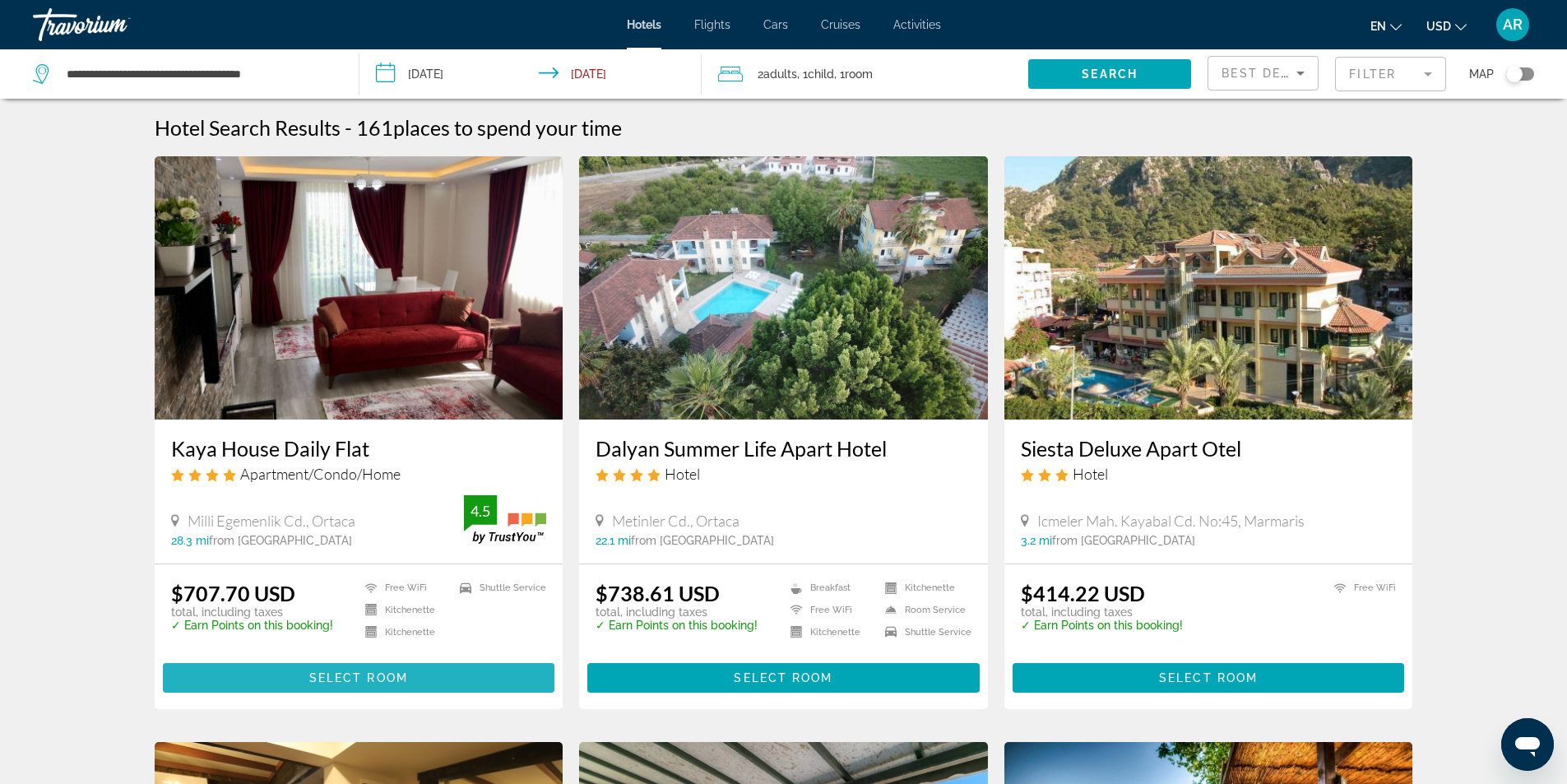
click at [354, 674] on span "Select Room" at bounding box center [359, 677] width 99 height 13
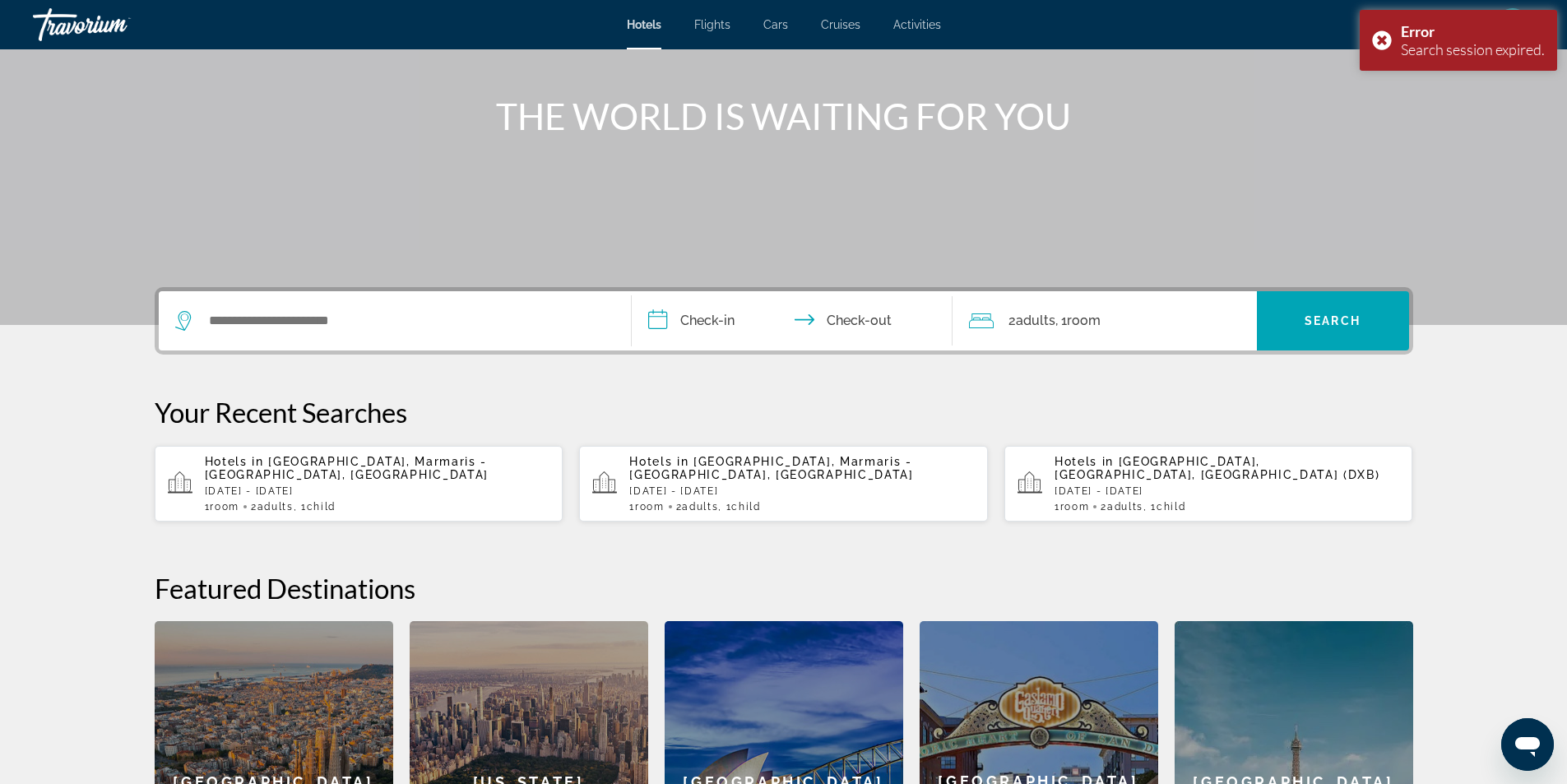
scroll to position [76, 0]
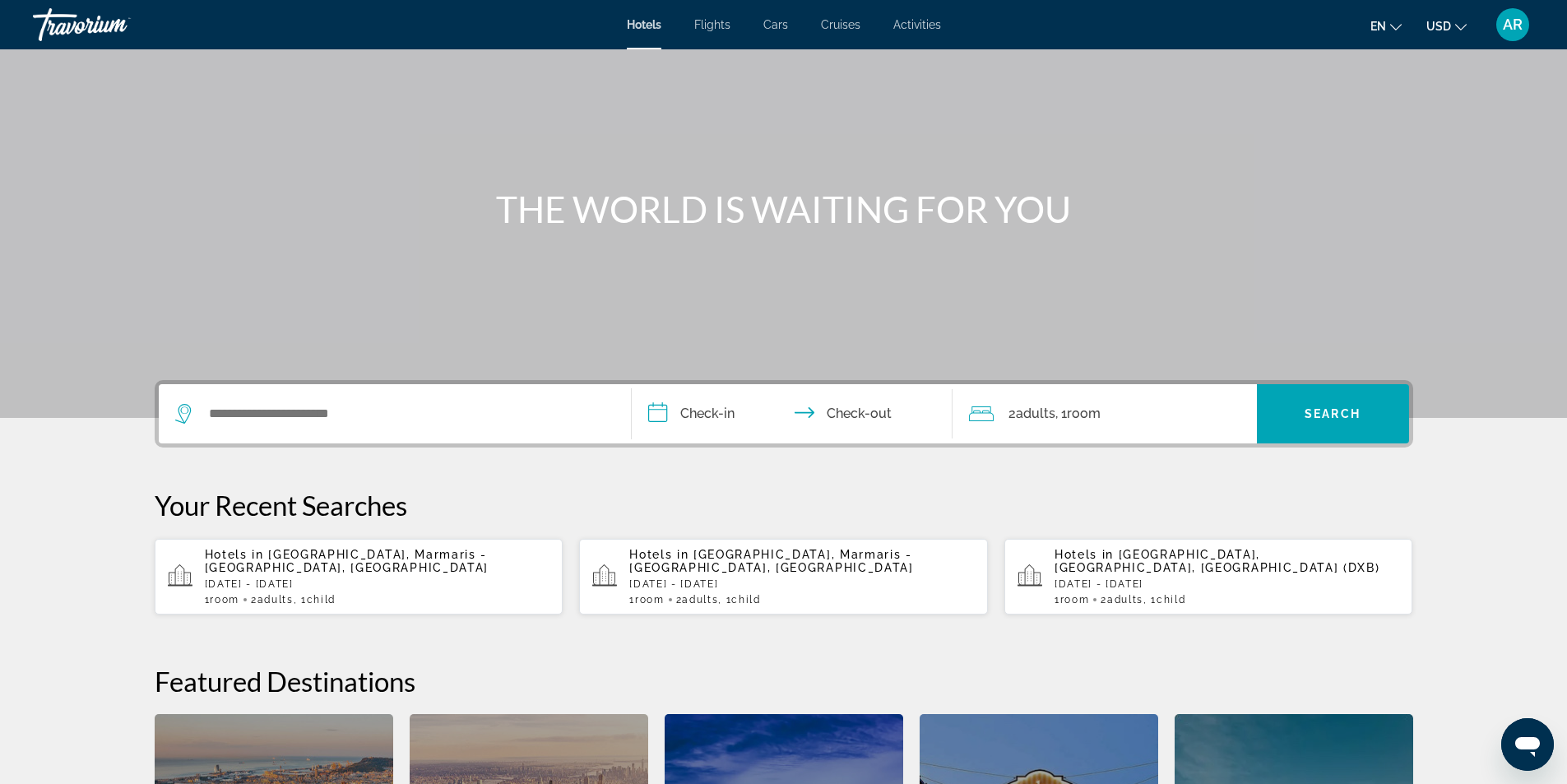
click at [1185, 587] on p "[DATE] - [DATE]" at bounding box center [1228, 584] width 345 height 12
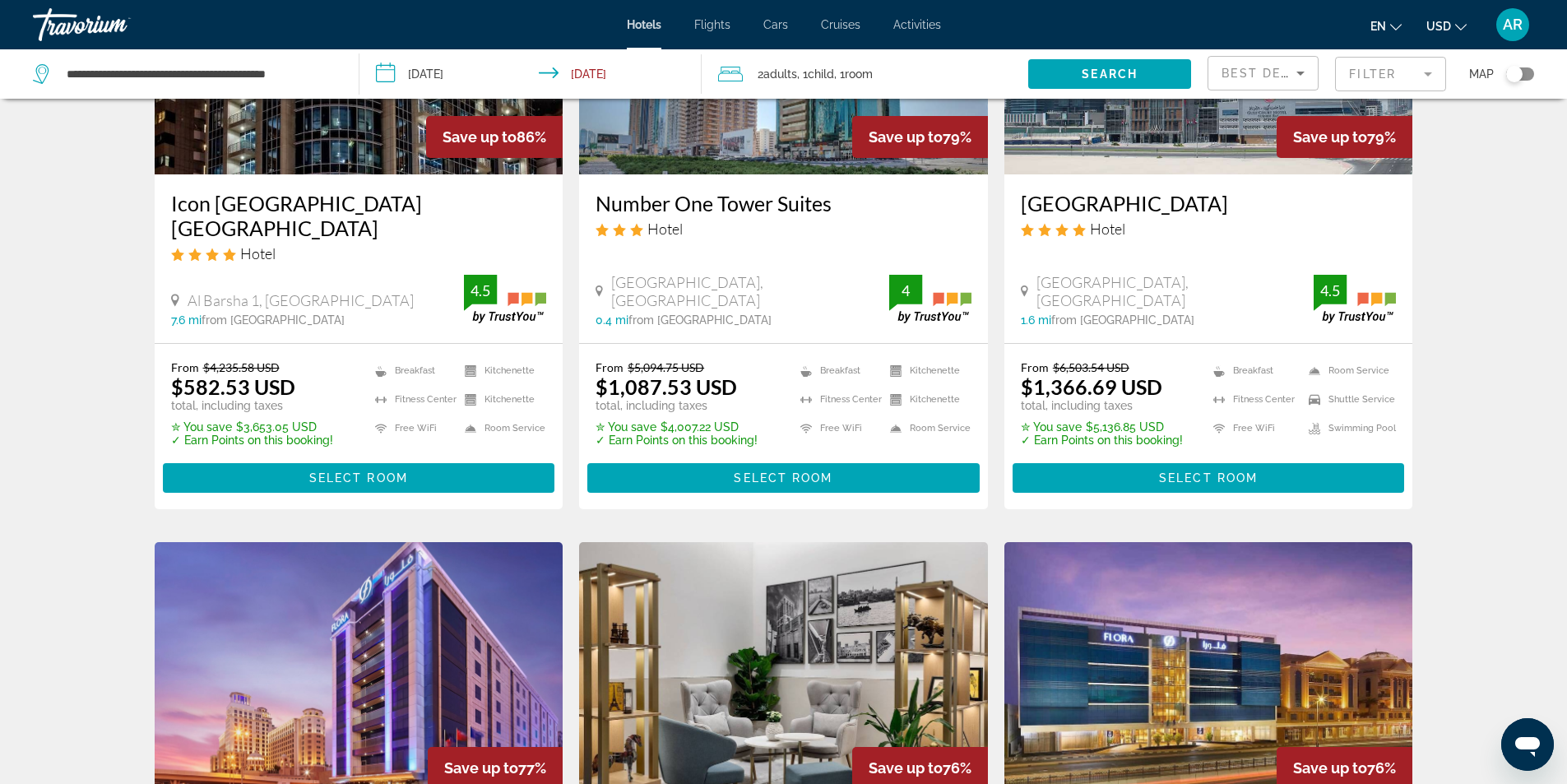
scroll to position [247, 0]
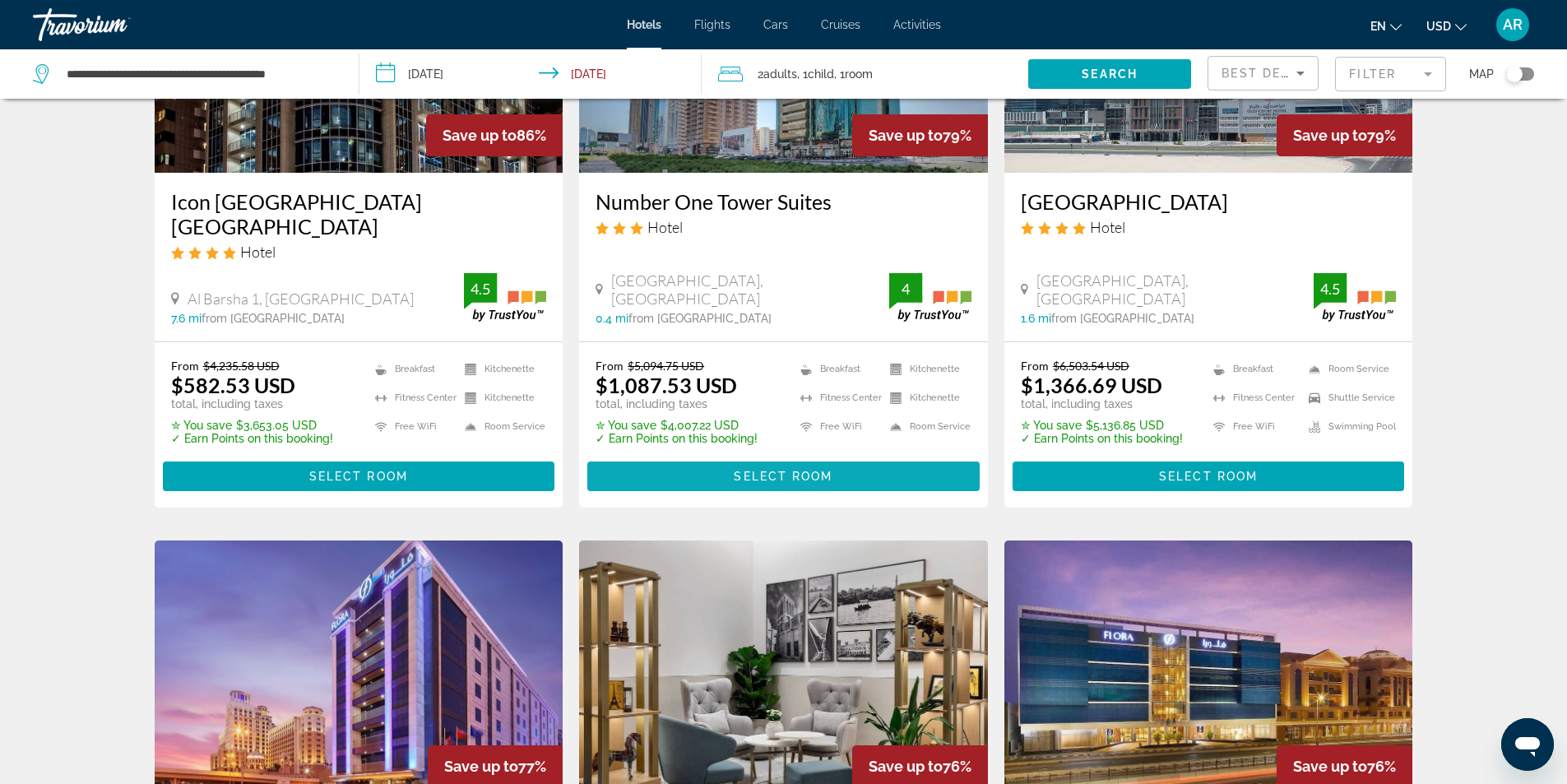
click at [781, 469] on span "Select Room" at bounding box center [784, 475] width 99 height 13
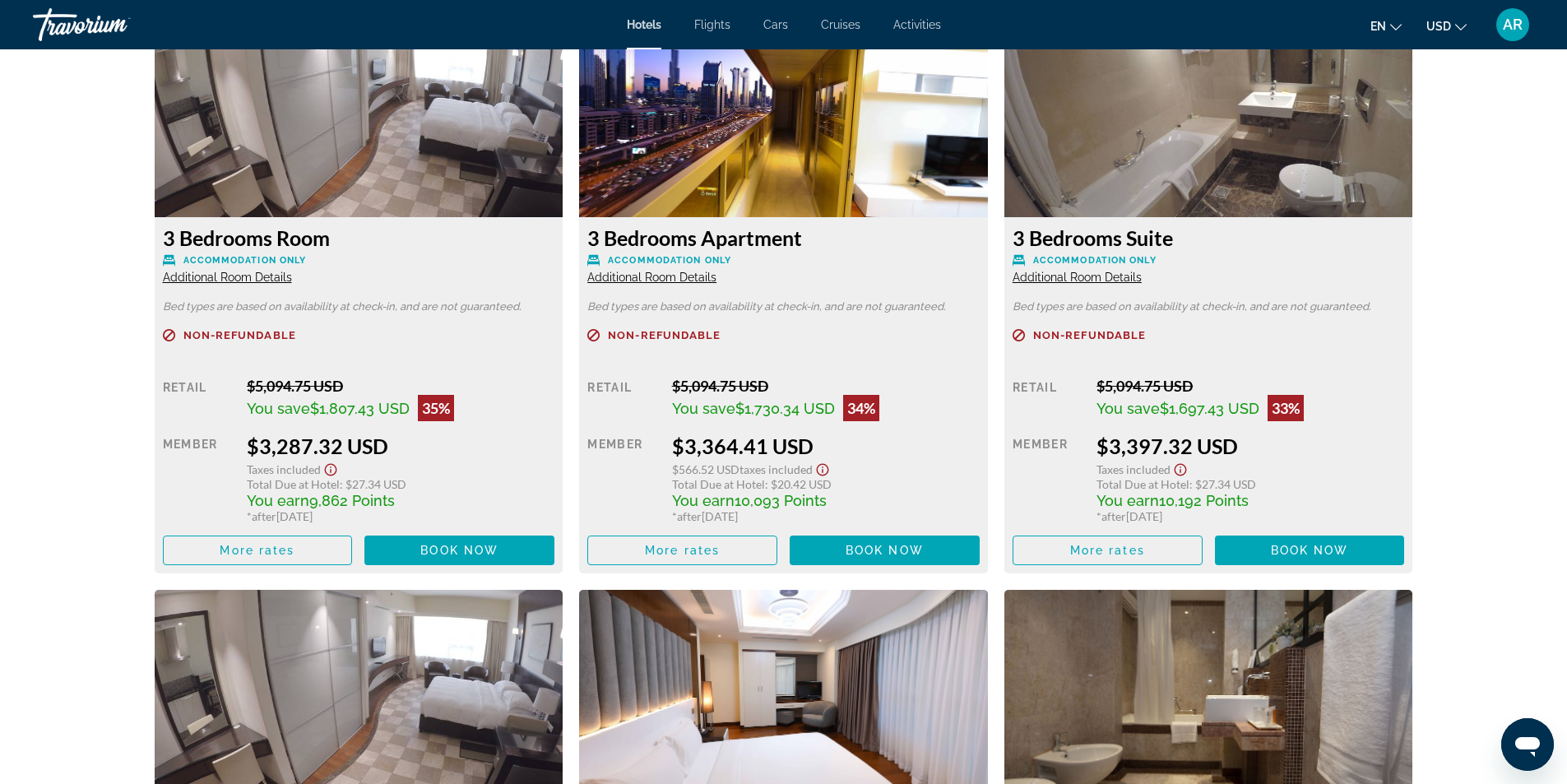
scroll to position [4523, 0]
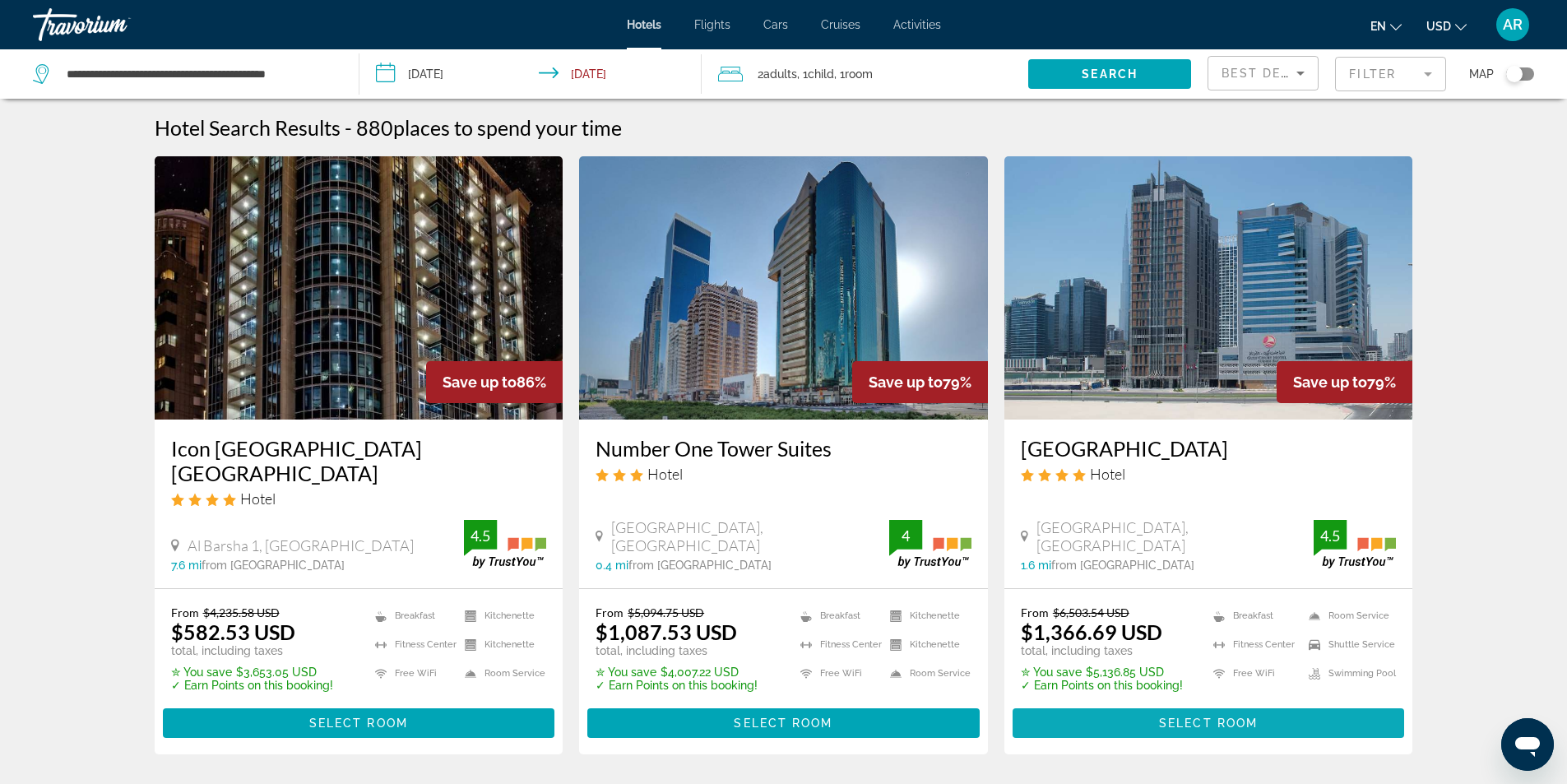
click at [1205, 716] on span "Select Room" at bounding box center [1209, 722] width 99 height 13
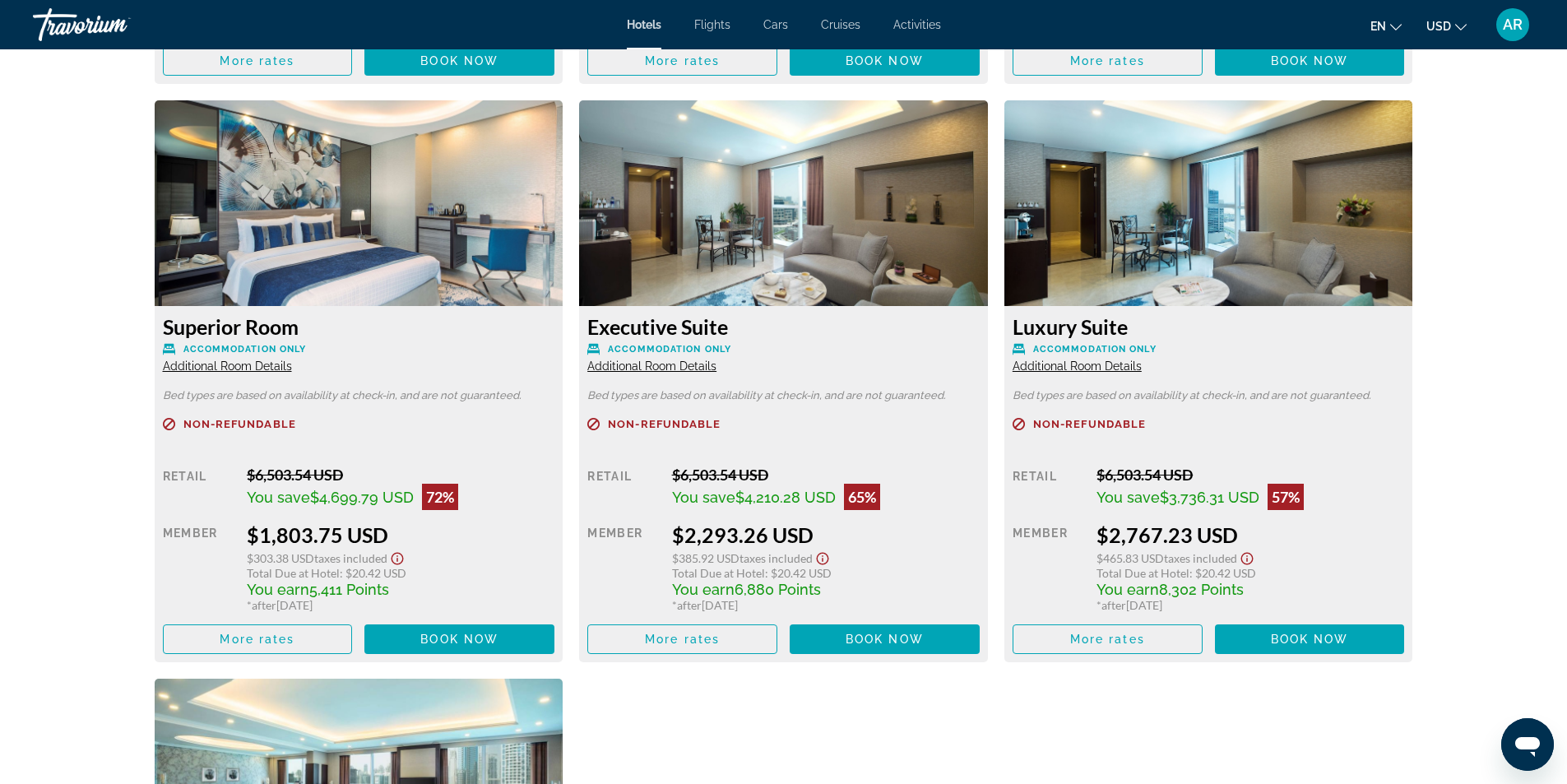
scroll to position [2796, 0]
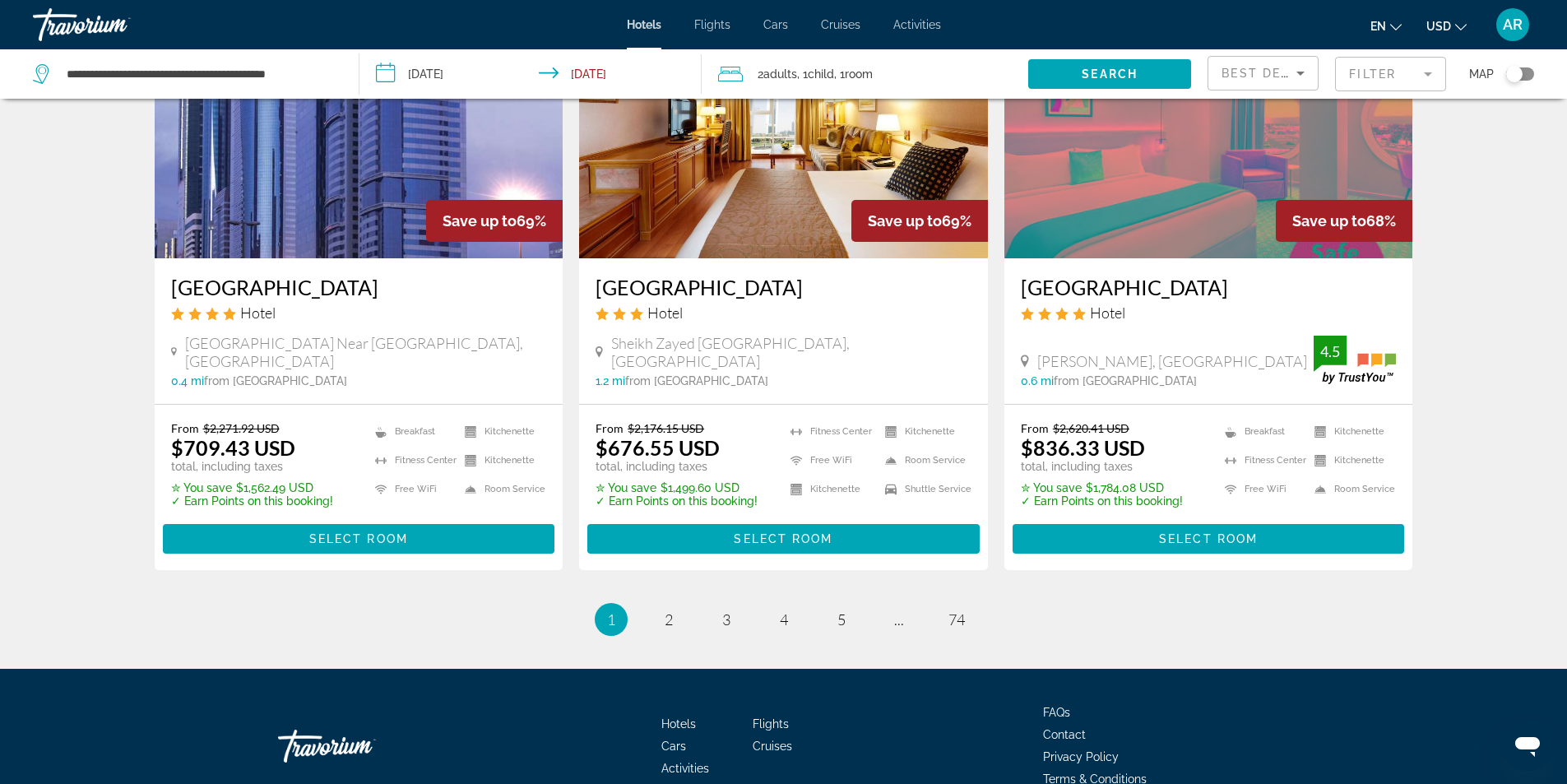
scroll to position [2115, 0]
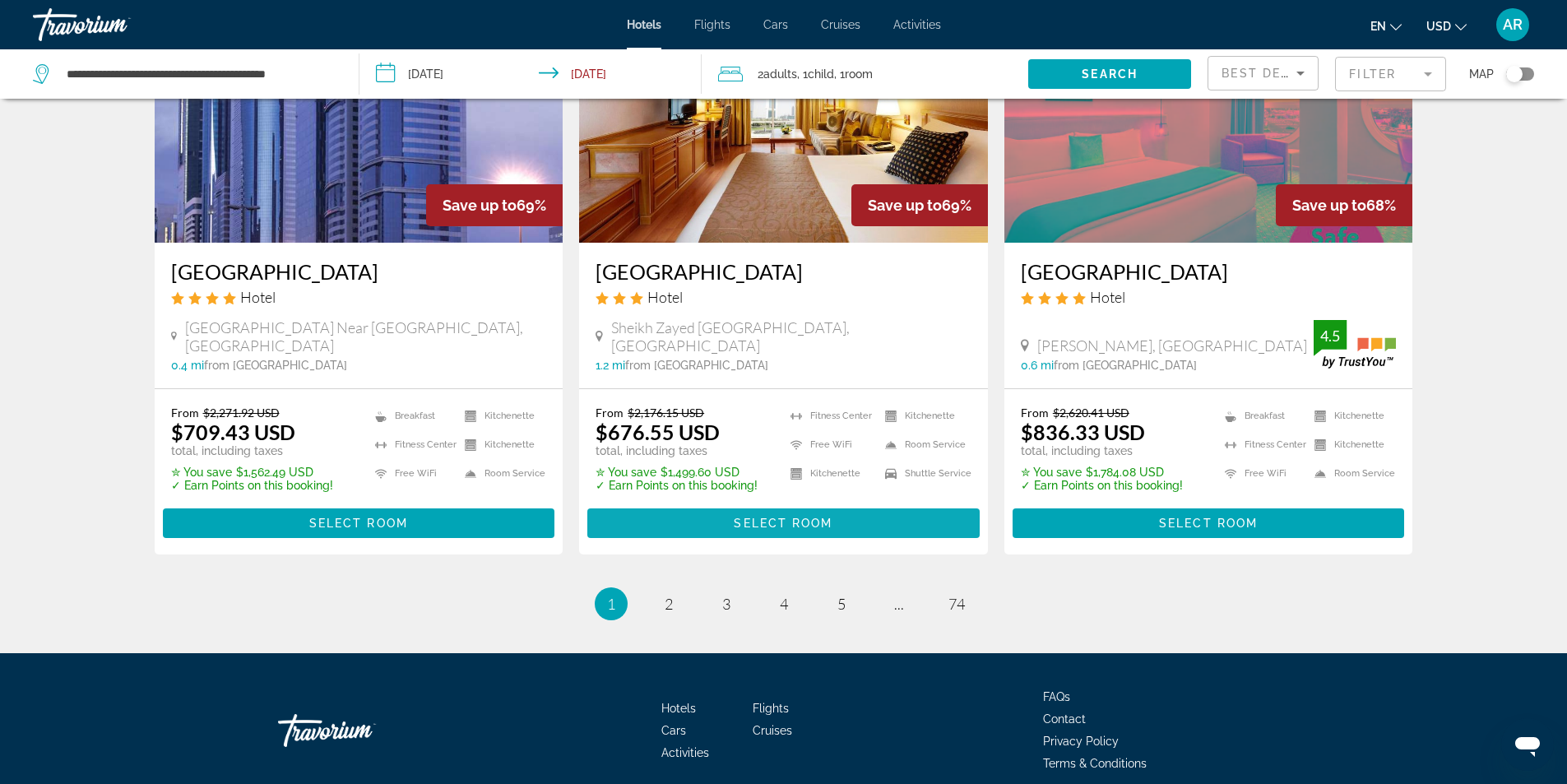
click at [790, 516] on span "Select Room" at bounding box center [784, 522] width 99 height 13
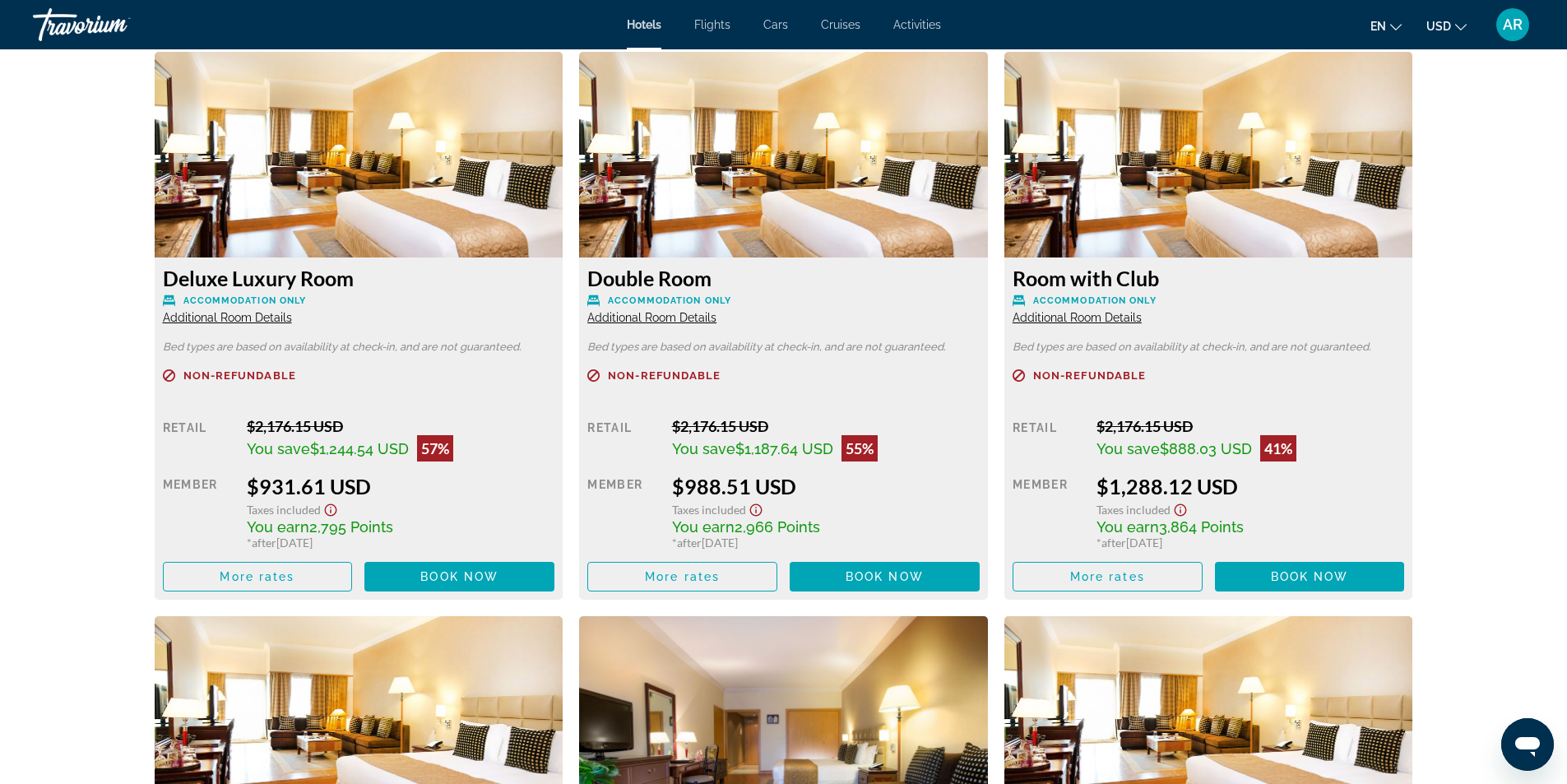
scroll to position [2424, 0]
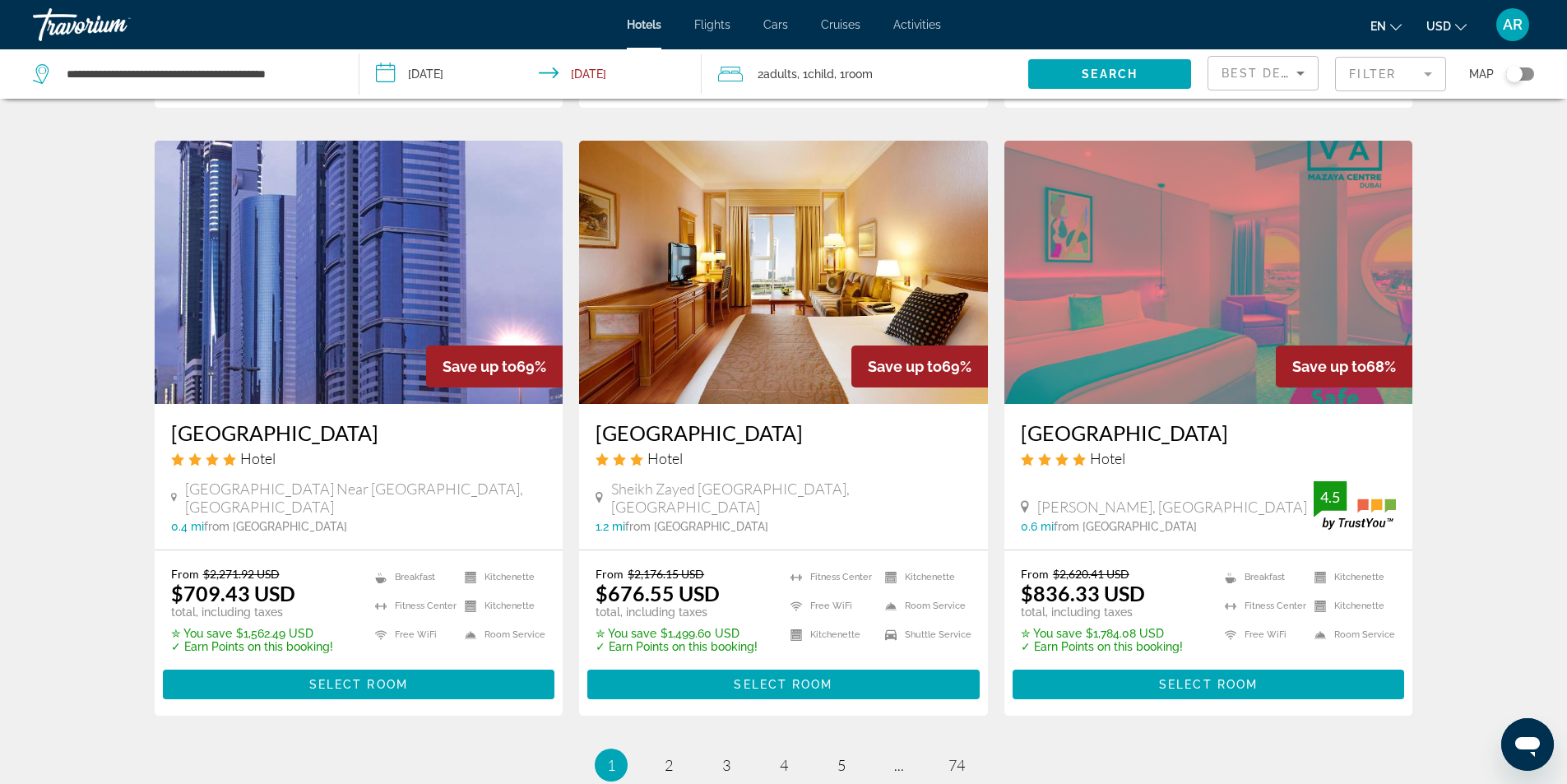
scroll to position [2115, 0]
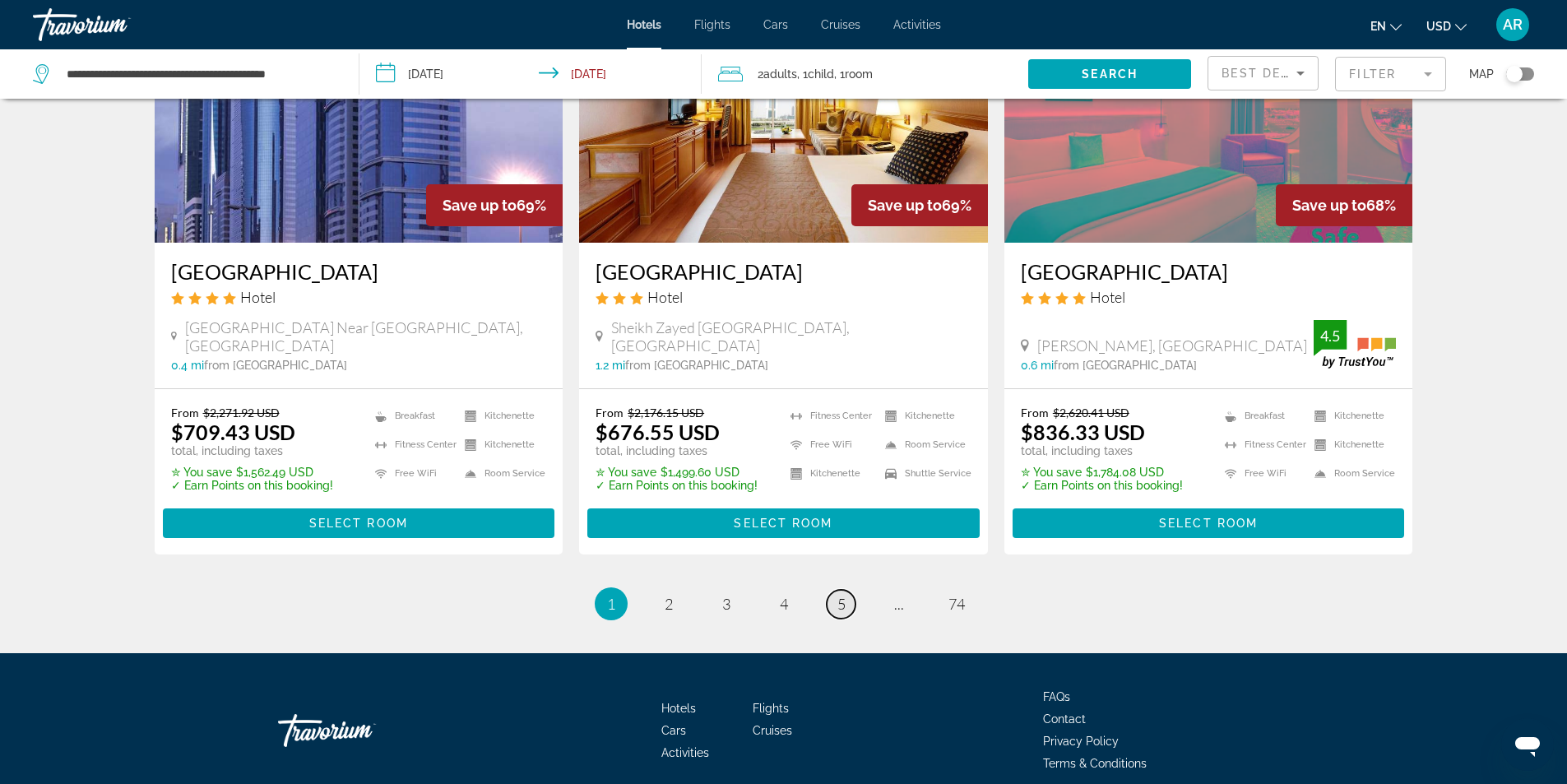
click at [846, 589] on link "page 5" at bounding box center [841, 604] width 29 height 29
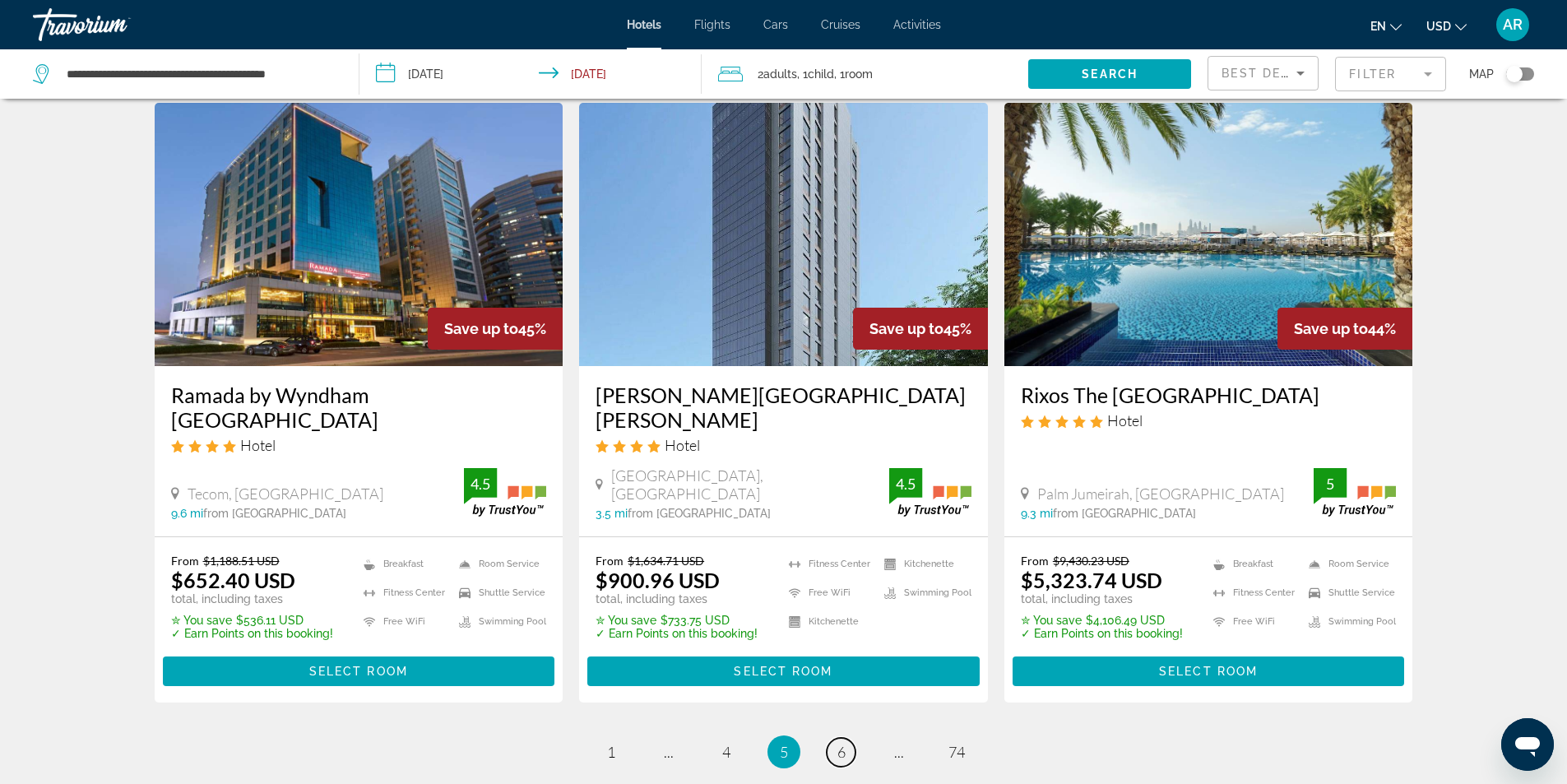
scroll to position [2116, 0]
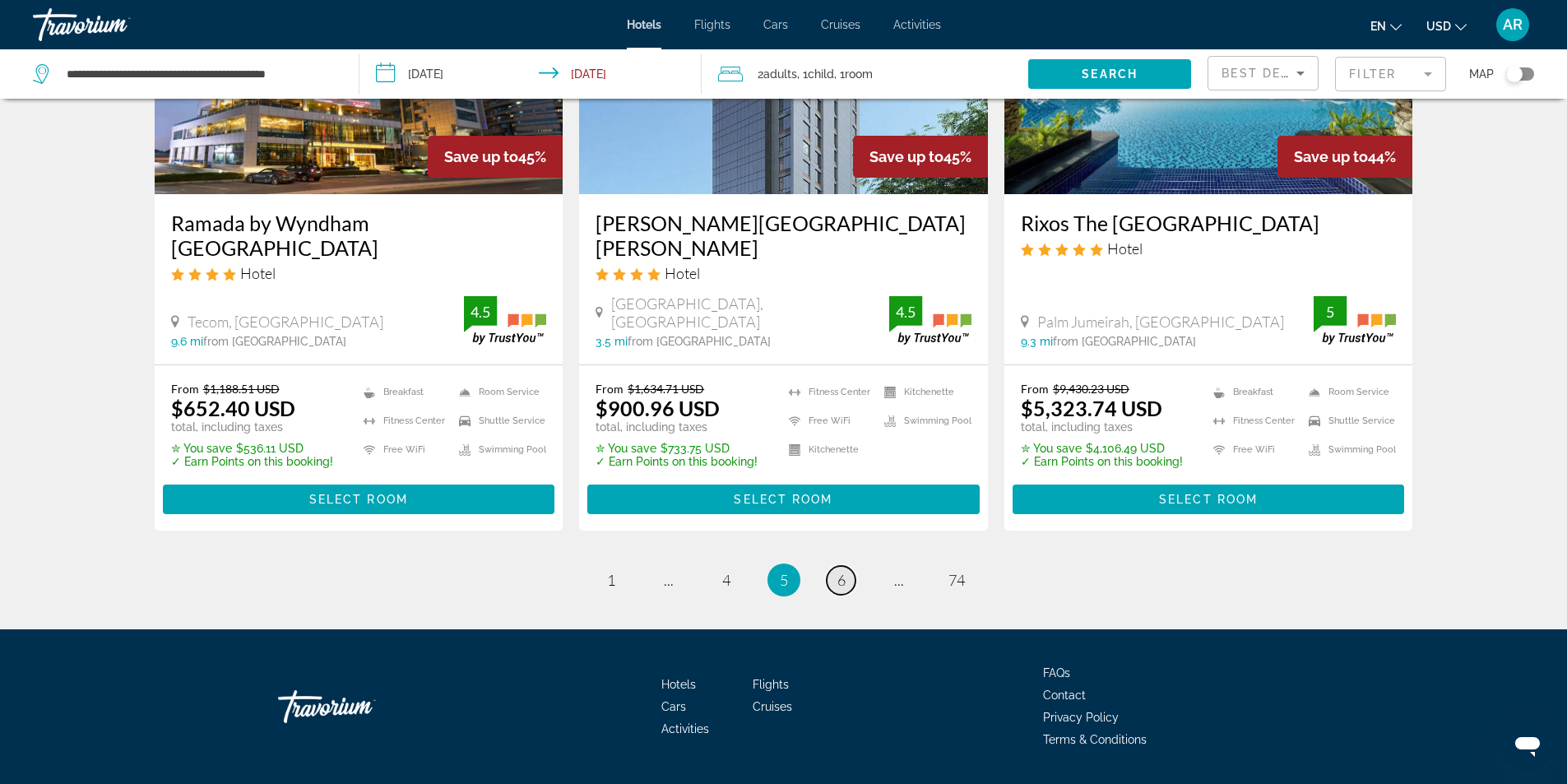
click at [847, 565] on link "page 6" at bounding box center [841, 580] width 29 height 29
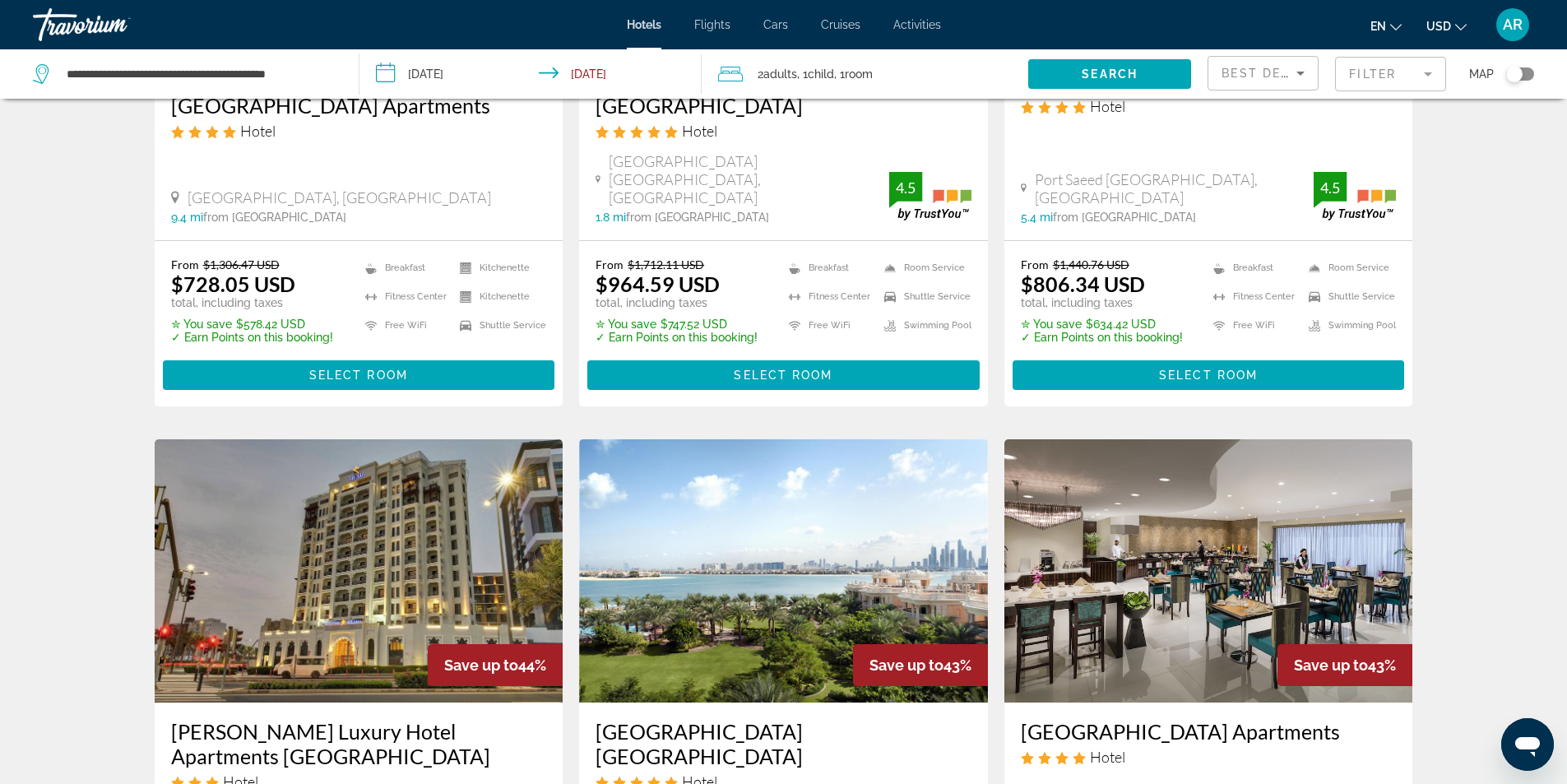
scroll to position [329, 0]
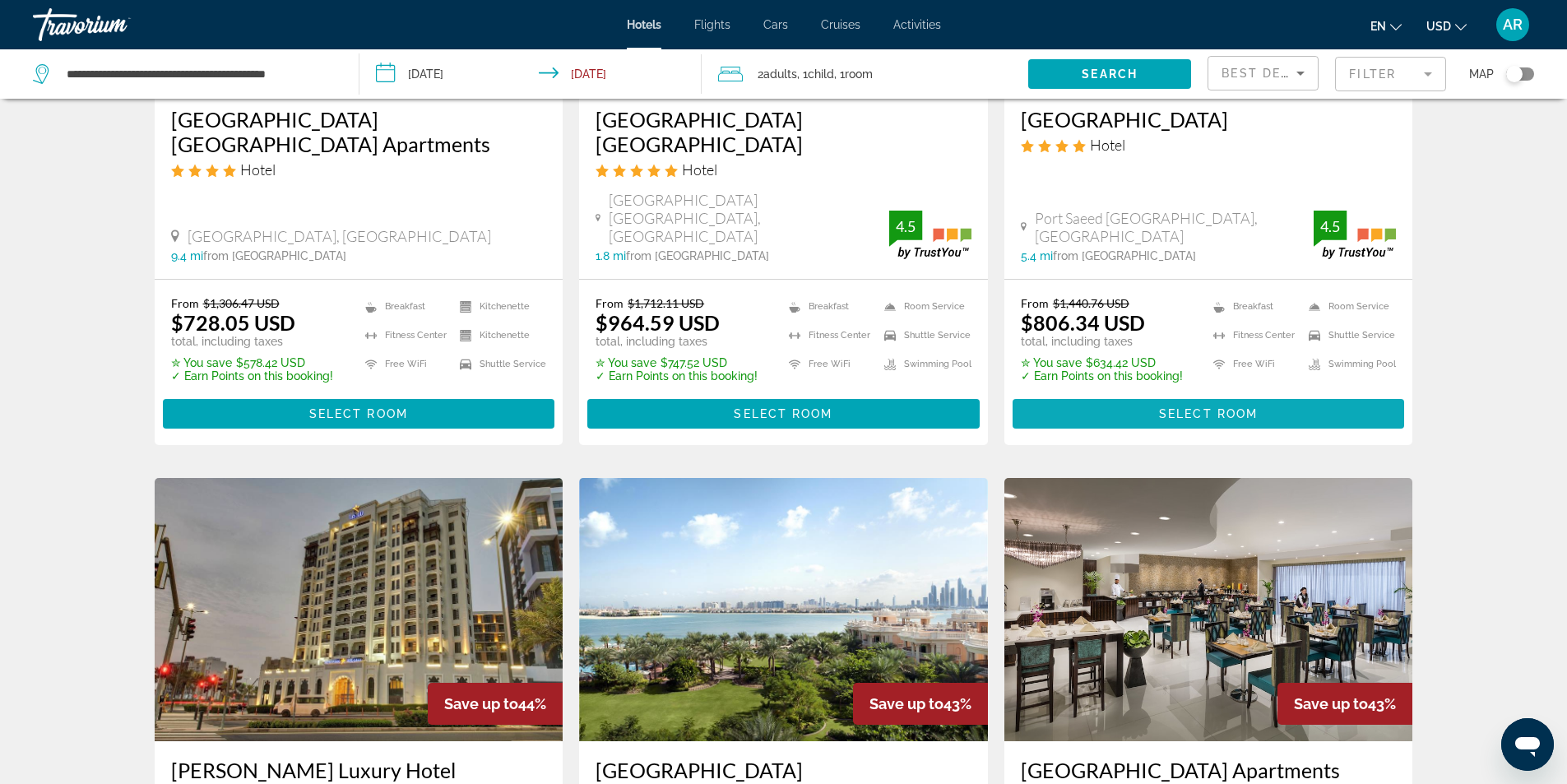
click at [1189, 407] on span "Select Room" at bounding box center [1209, 413] width 99 height 13
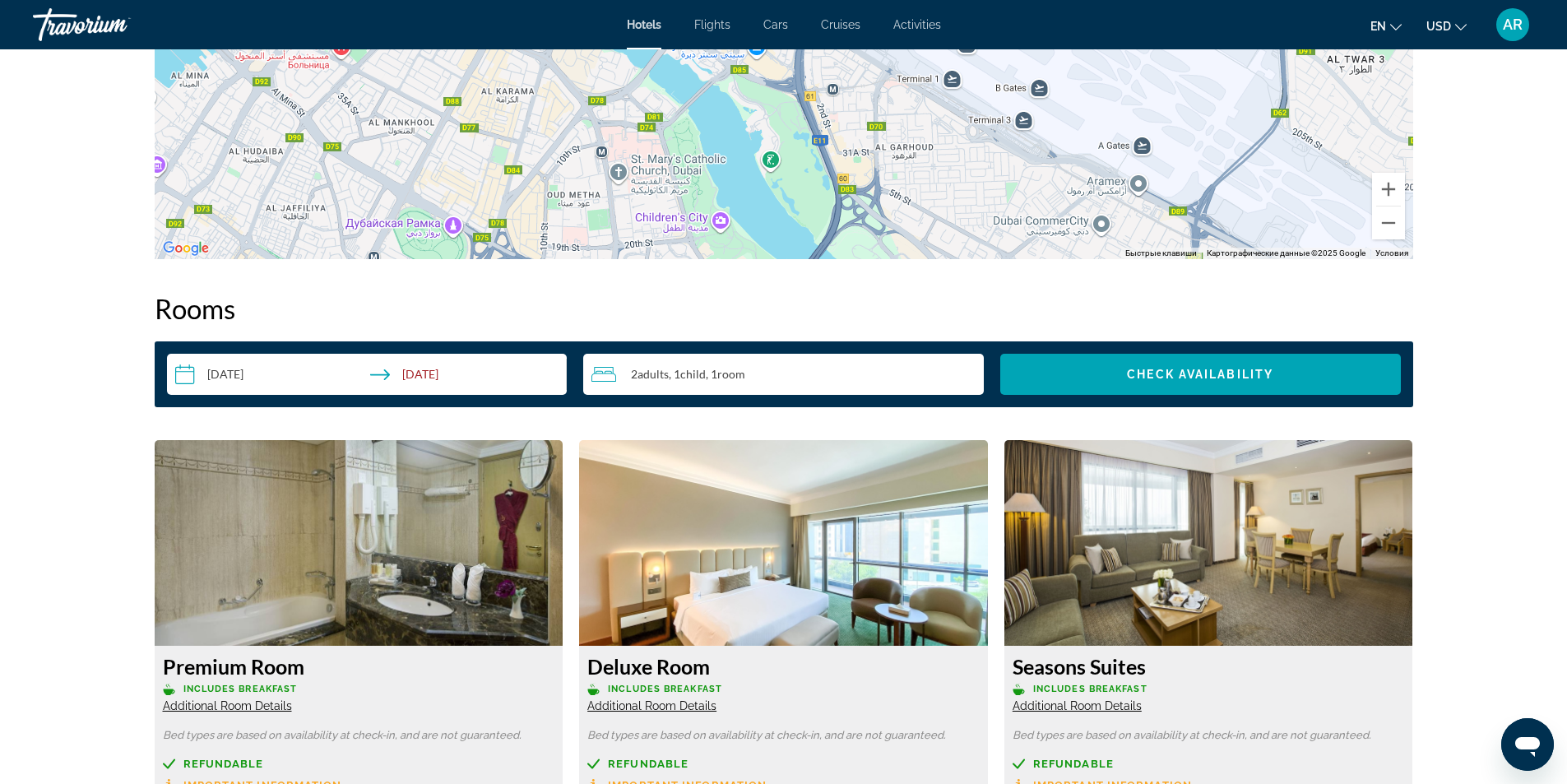
scroll to position [1809, 0]
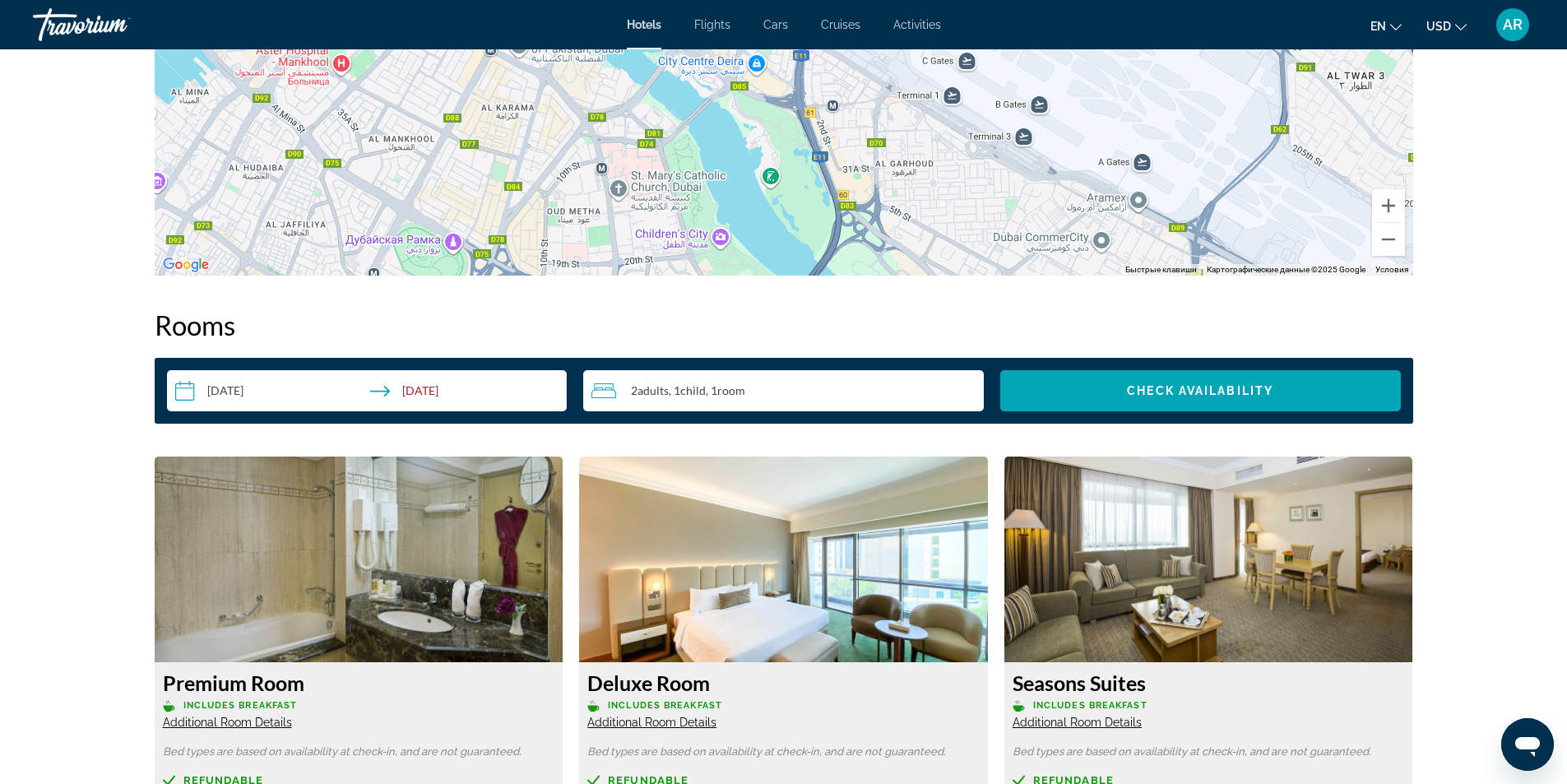
click at [750, 556] on img "Main content" at bounding box center [784, 560] width 409 height 206
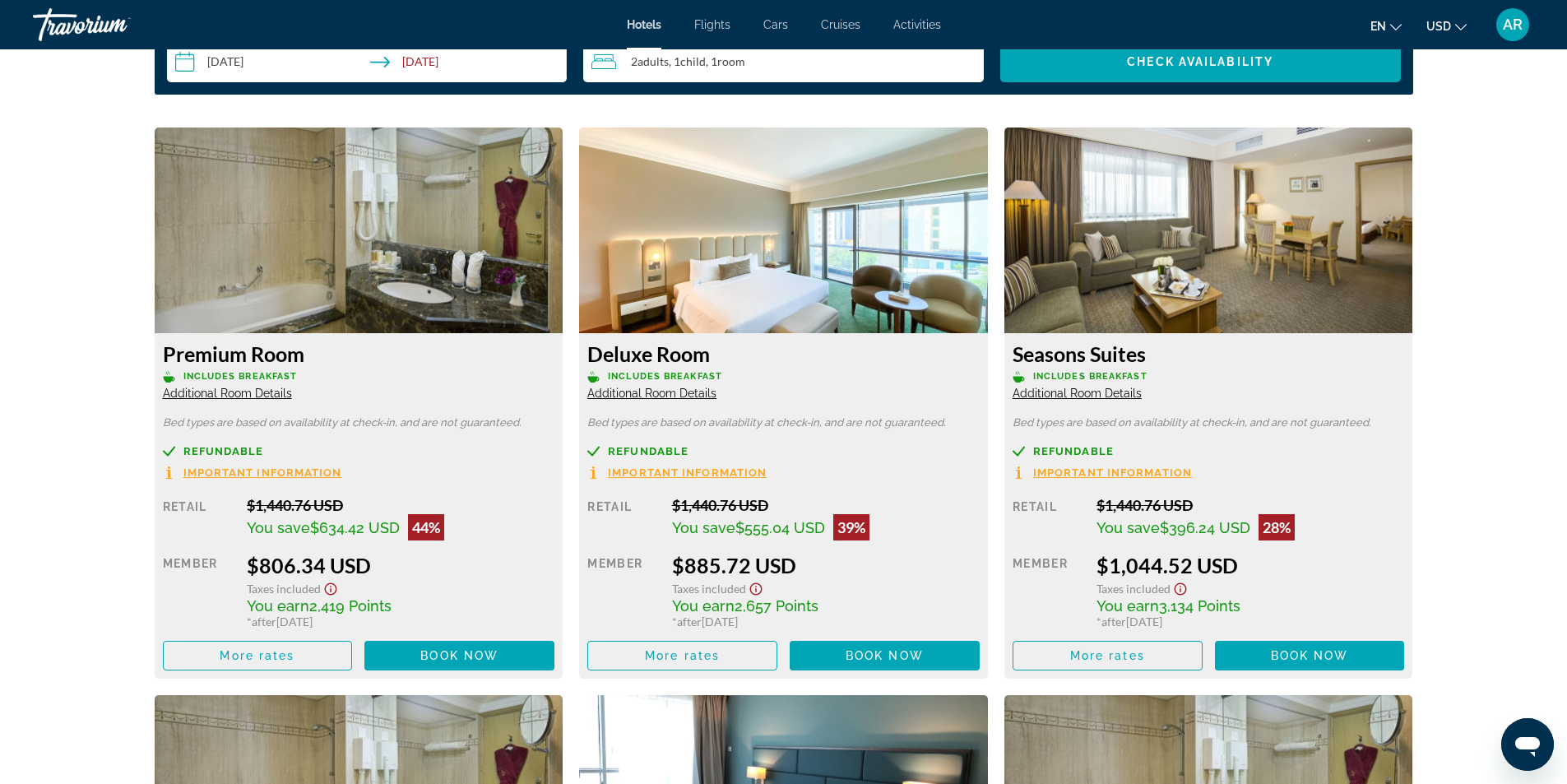
click at [1103, 307] on img "Main content" at bounding box center [1209, 230] width 409 height 206
click at [1301, 662] on span "Main content" at bounding box center [1309, 656] width 190 height 39
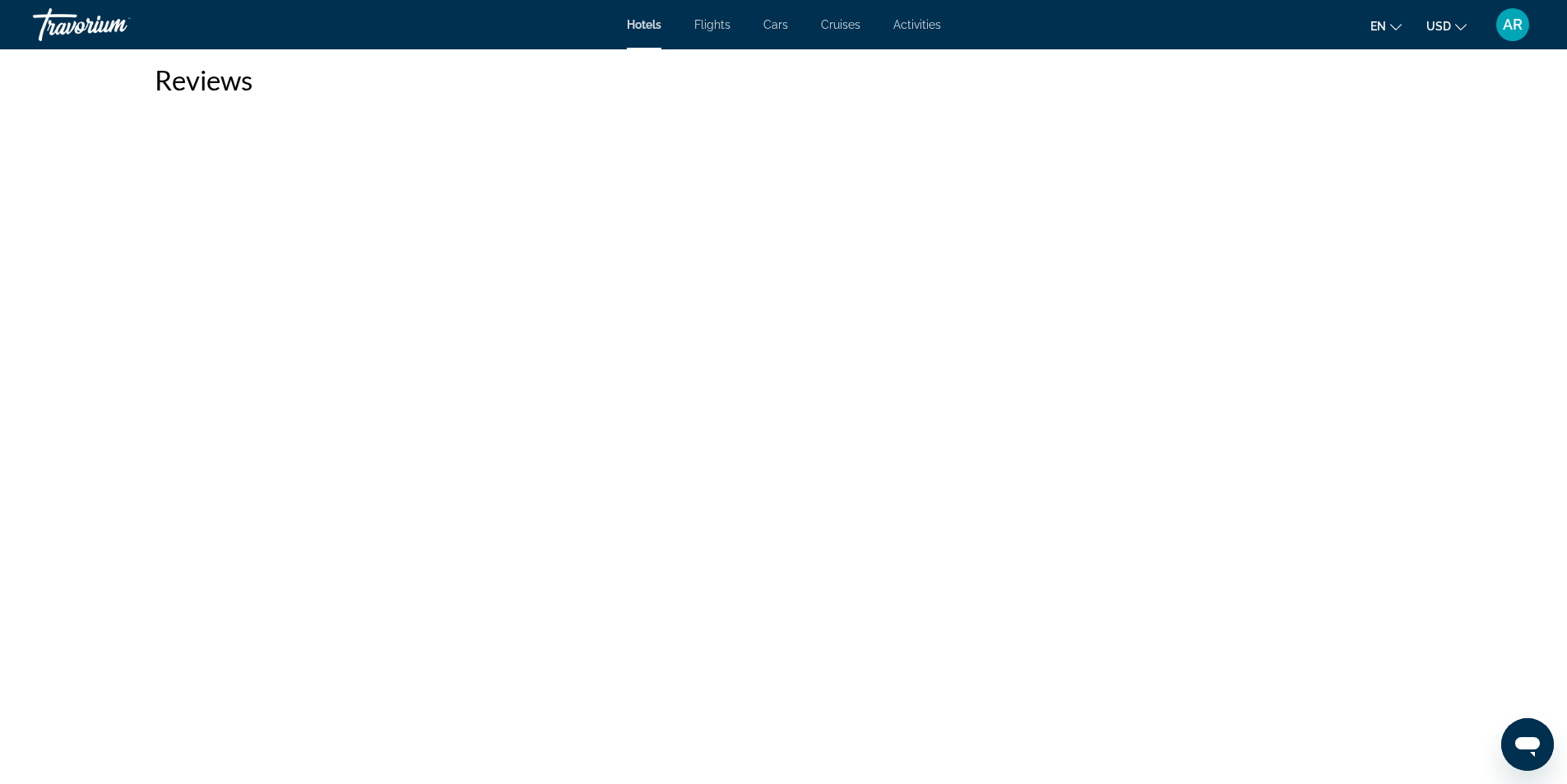
scroll to position [3936, 0]
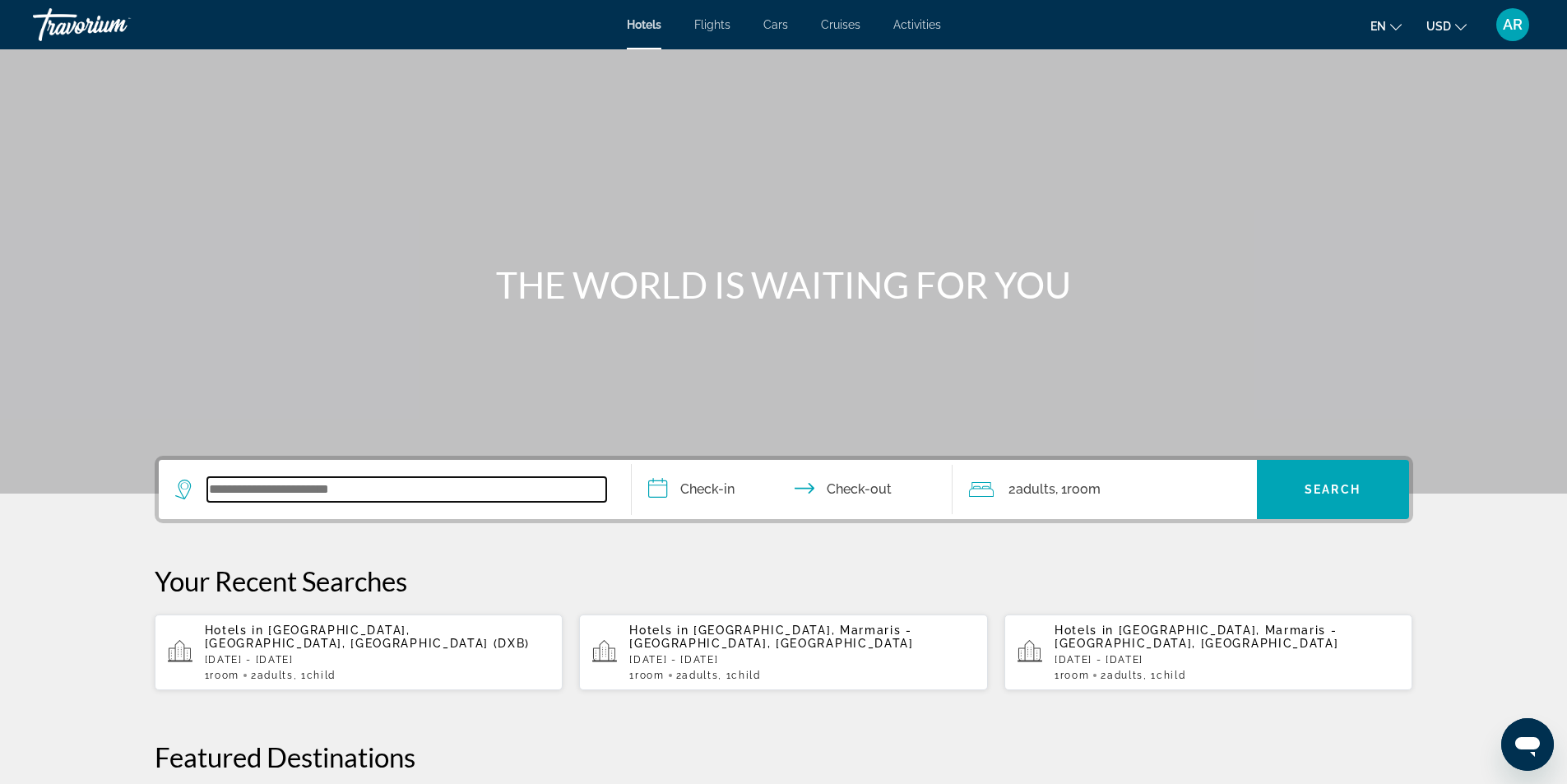
click at [208, 486] on input "Search widget" at bounding box center [407, 489] width 399 height 25
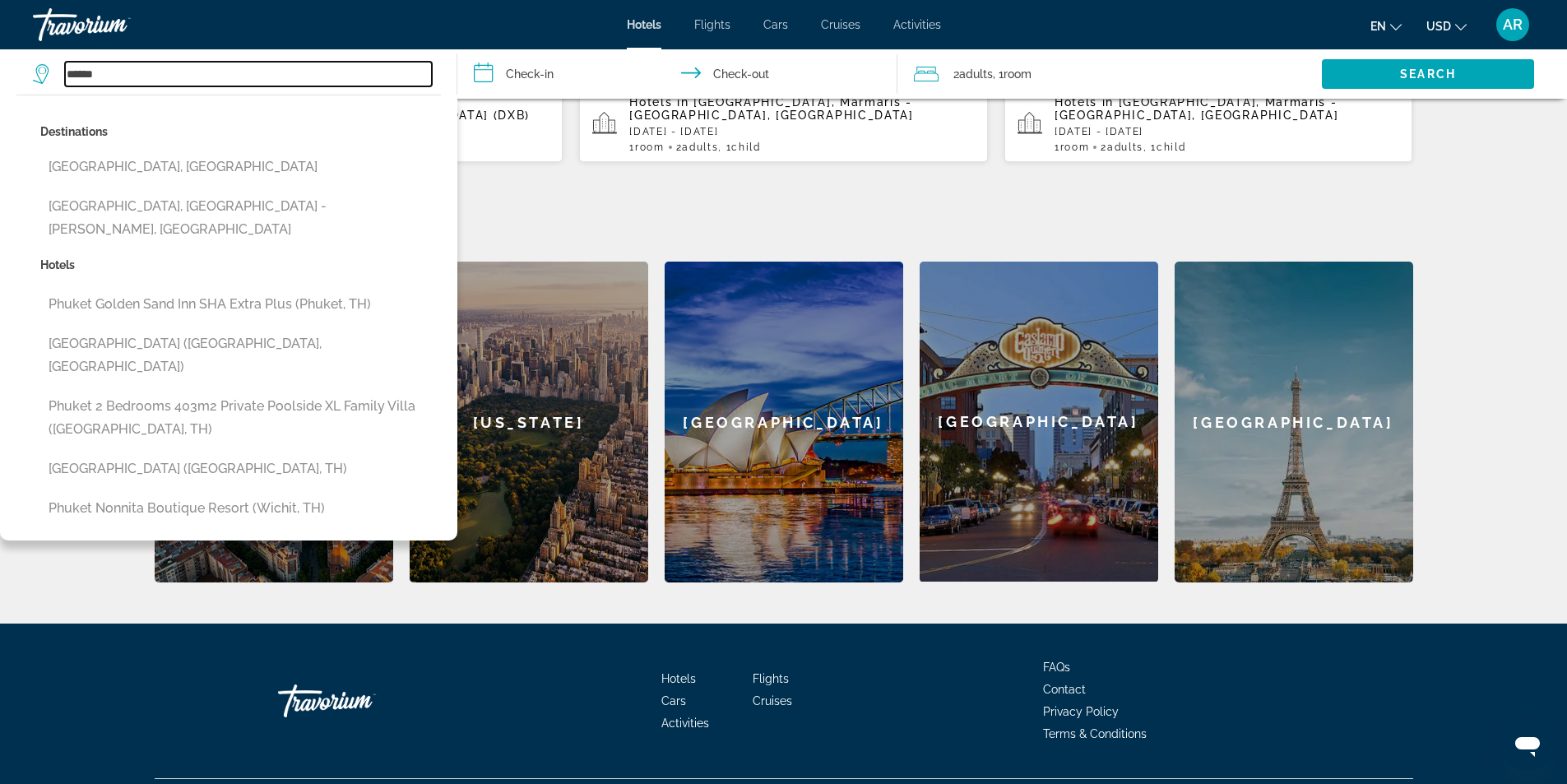
scroll to position [566, 0]
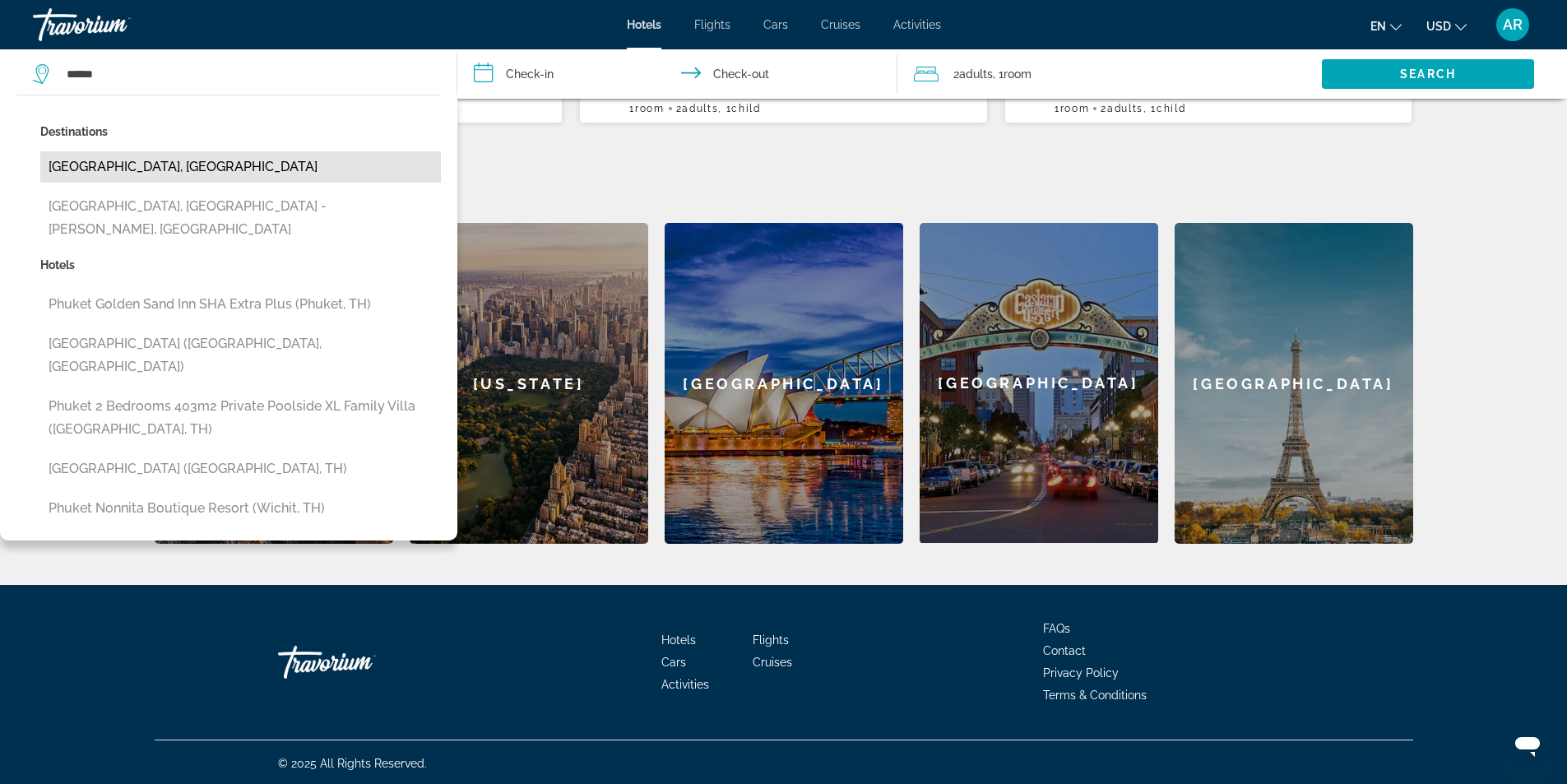
click at [189, 170] on button "[GEOGRAPHIC_DATA], [GEOGRAPHIC_DATA]" at bounding box center [240, 167] width 401 height 31
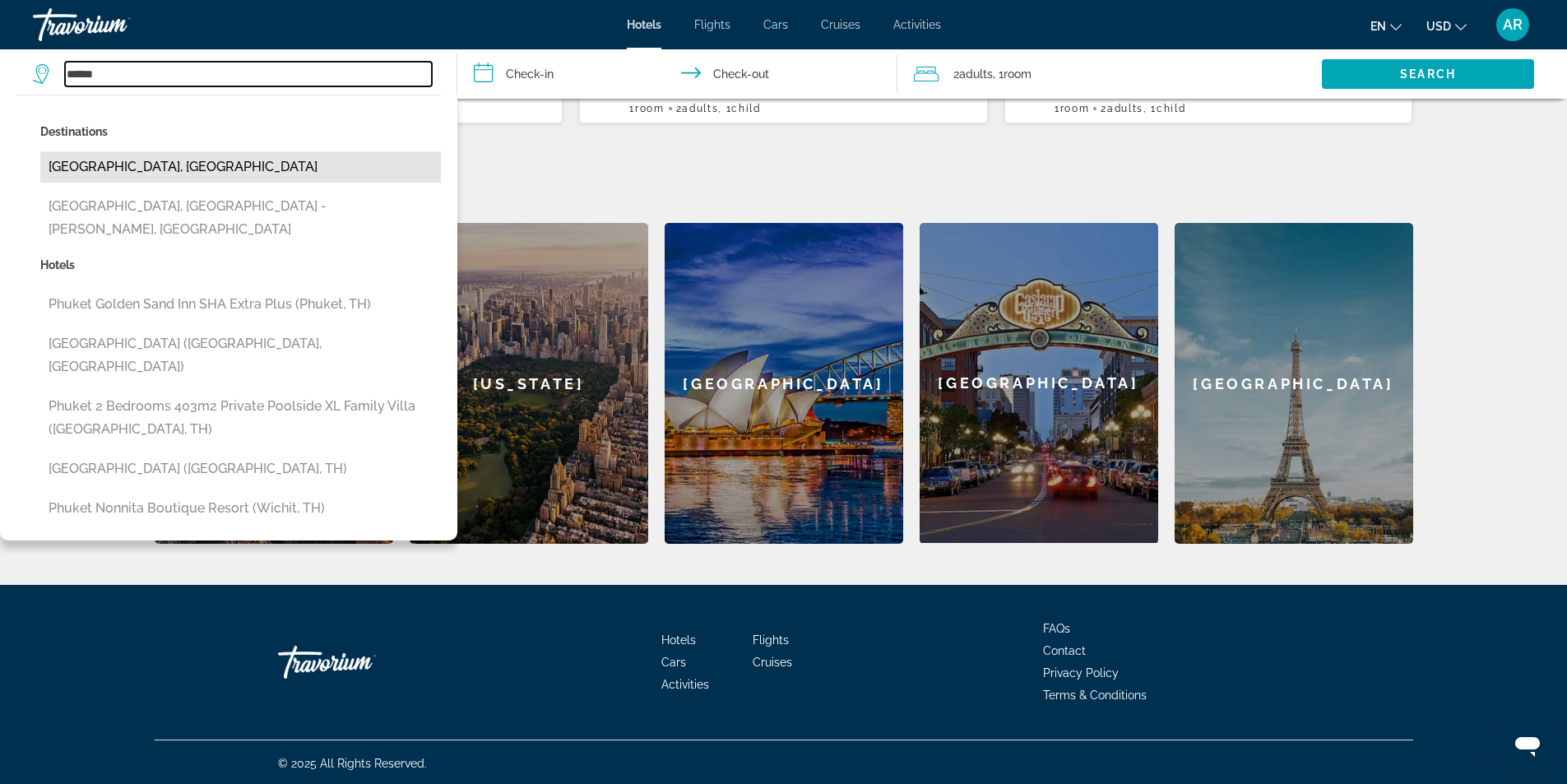
type input "**********"
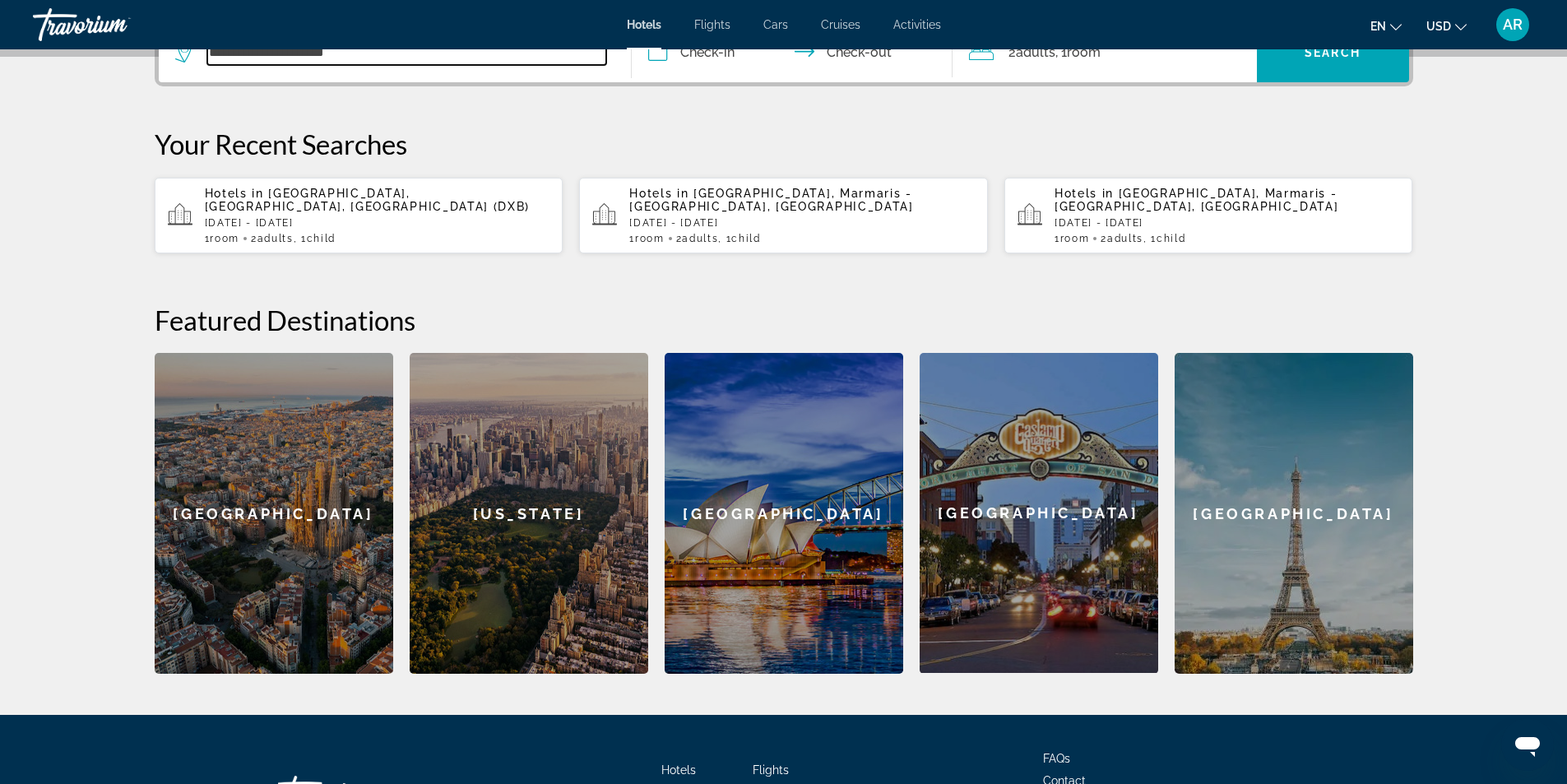
scroll to position [402, 0]
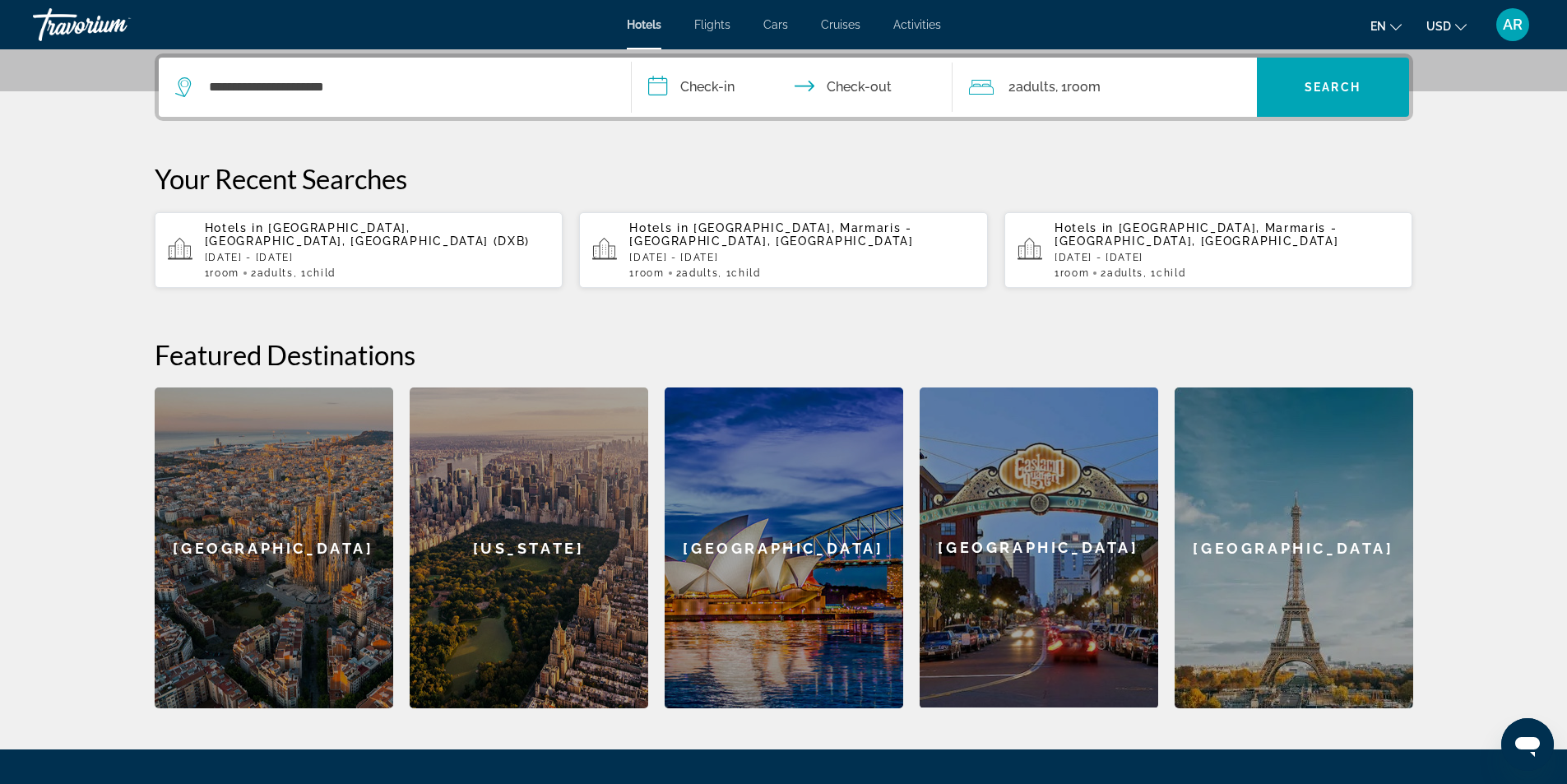
click at [707, 91] on input "**********" at bounding box center [795, 89] width 328 height 64
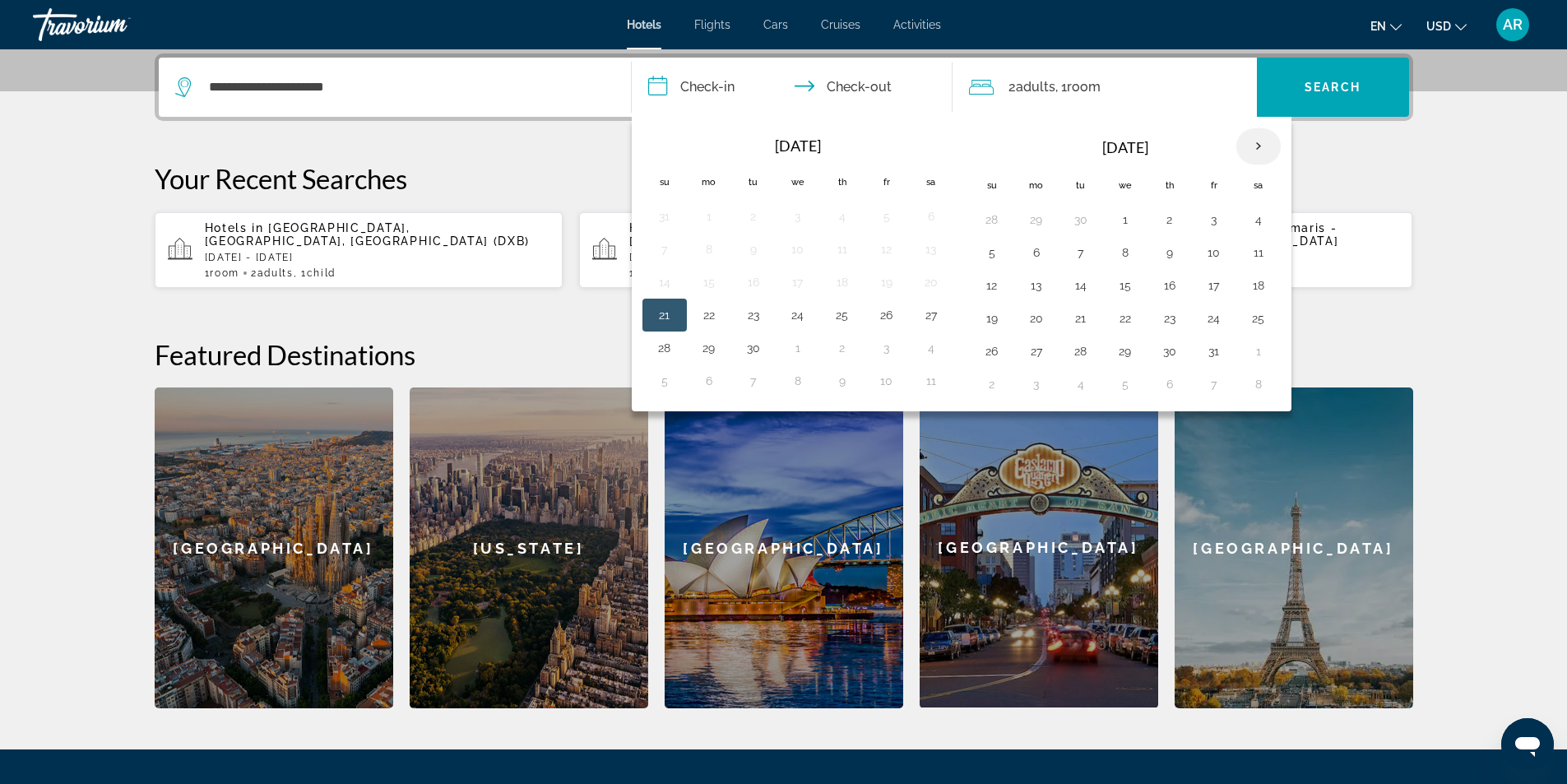
click at [1258, 141] on th "Next month" at bounding box center [1259, 146] width 44 height 37
click at [1257, 150] on th "Next month" at bounding box center [1259, 146] width 44 height 37
click at [1171, 213] on button "1" at bounding box center [1170, 219] width 26 height 23
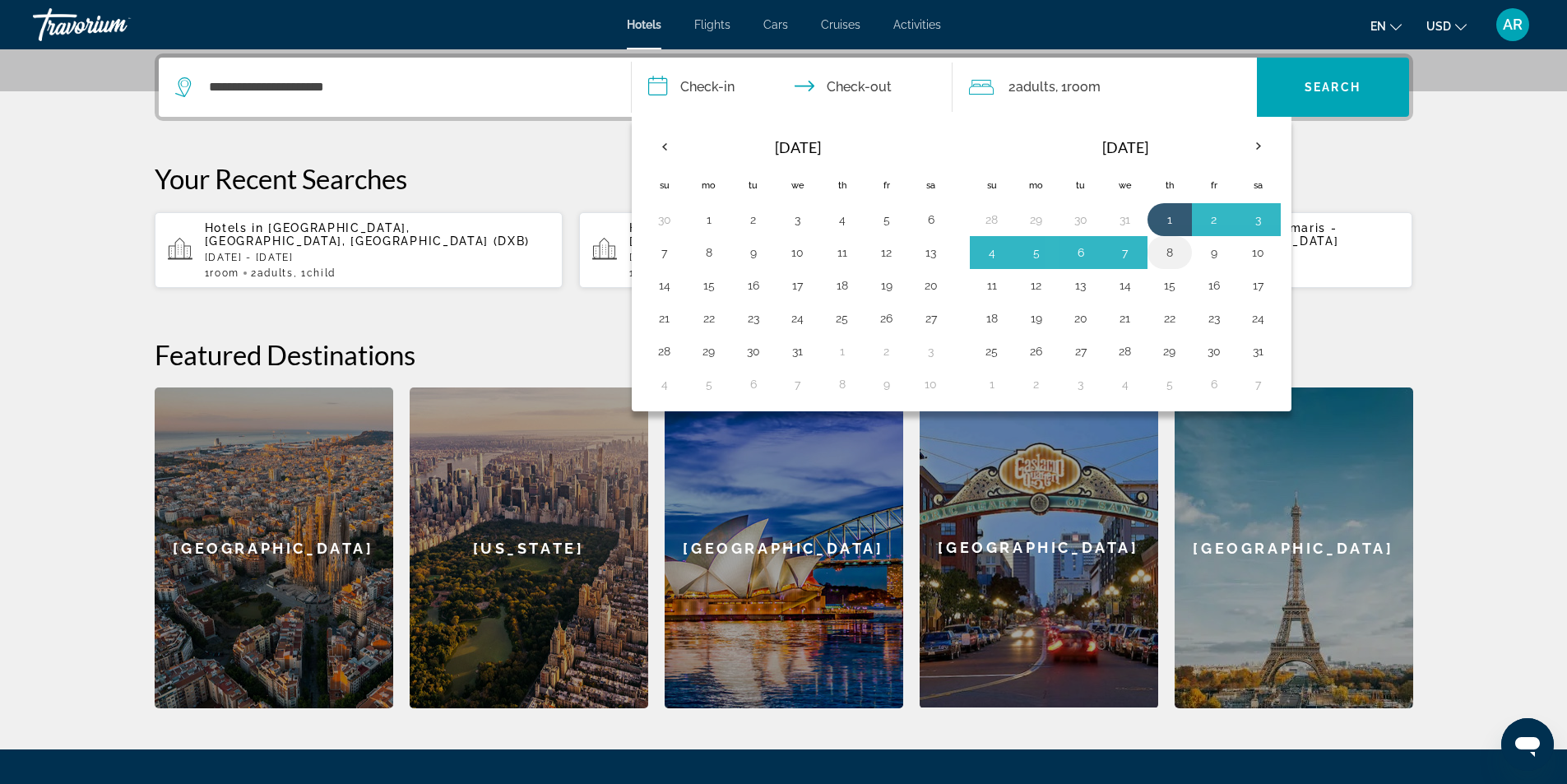
click at [1169, 247] on button "8" at bounding box center [1170, 252] width 26 height 23
type input "**********"
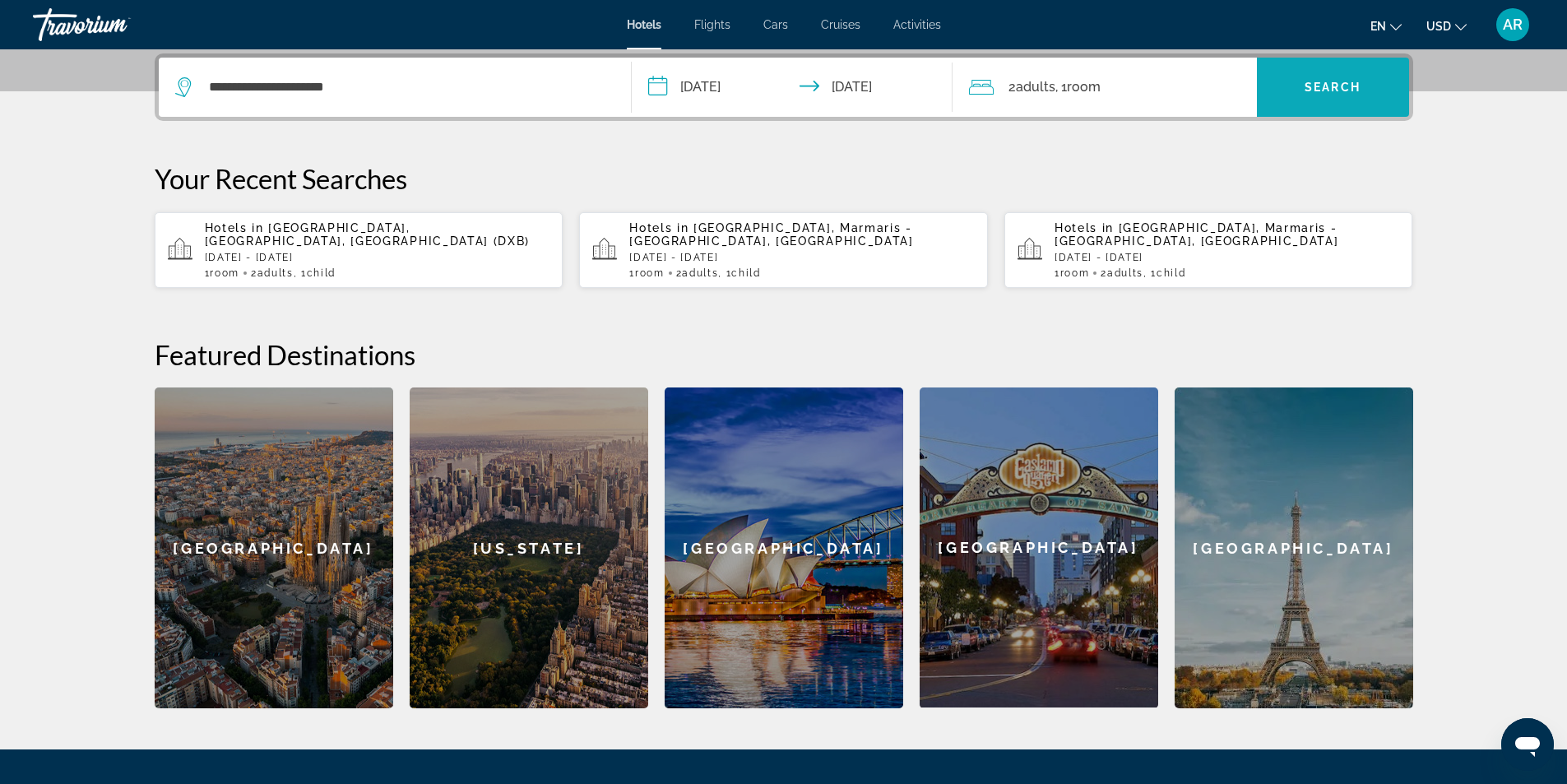
click at [1329, 95] on span "Search widget" at bounding box center [1333, 87] width 152 height 39
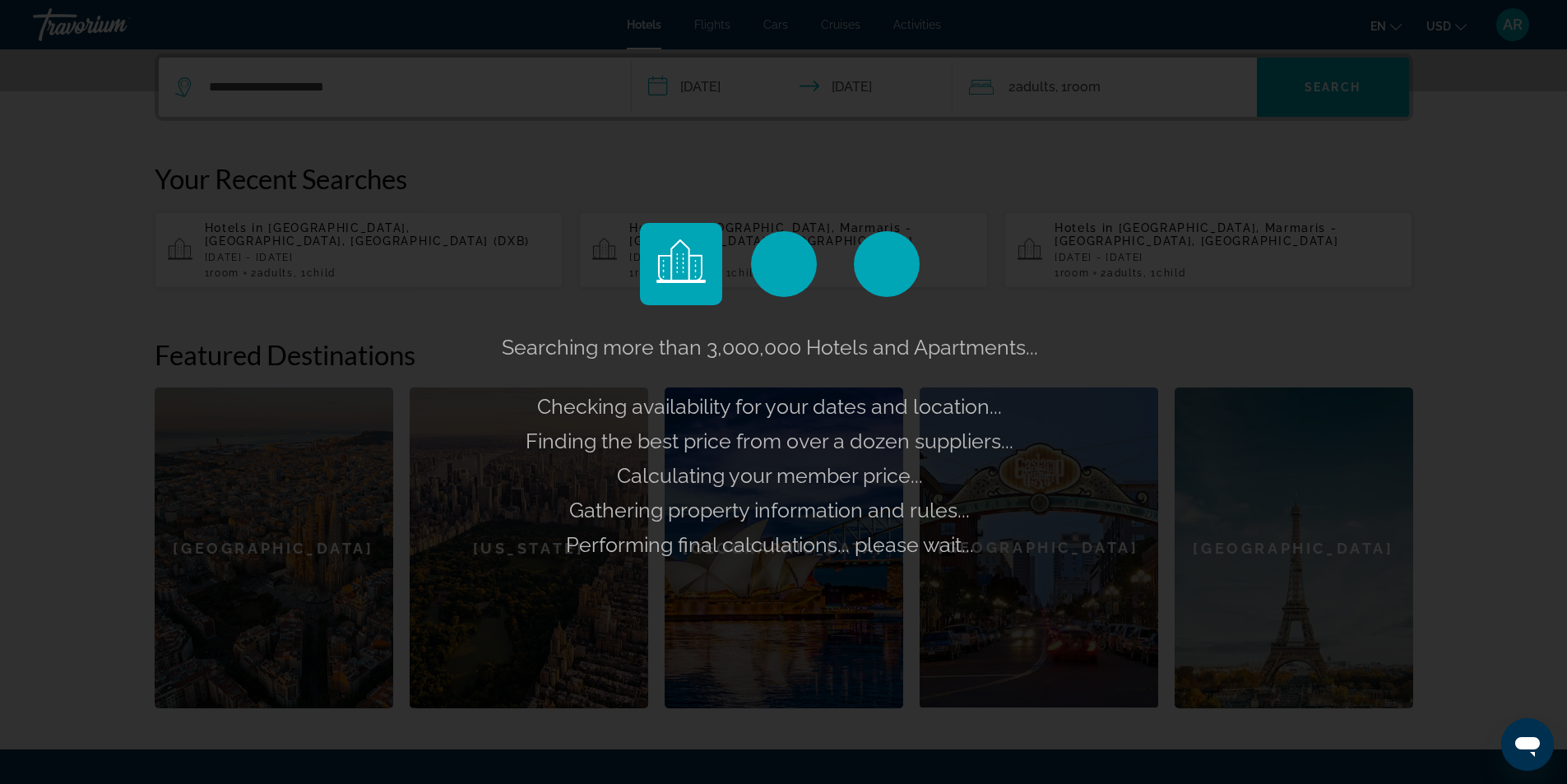
click at [1075, 83] on div "Searching more than 3,000,000 Hotels and Apartments... Checking availability fo…" at bounding box center [784, 392] width 1567 height 784
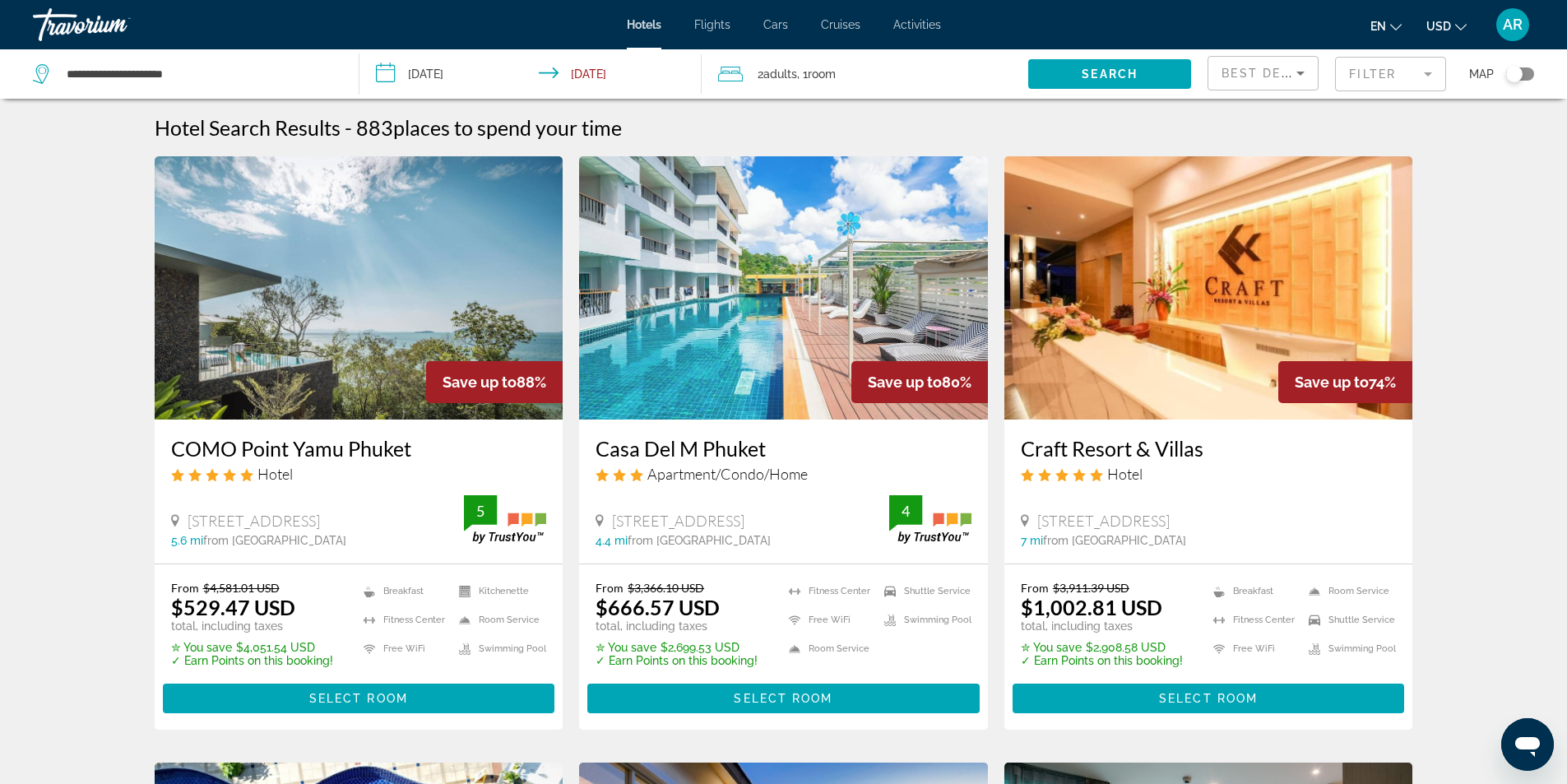
click at [772, 76] on span "Adults" at bounding box center [780, 73] width 34 height 13
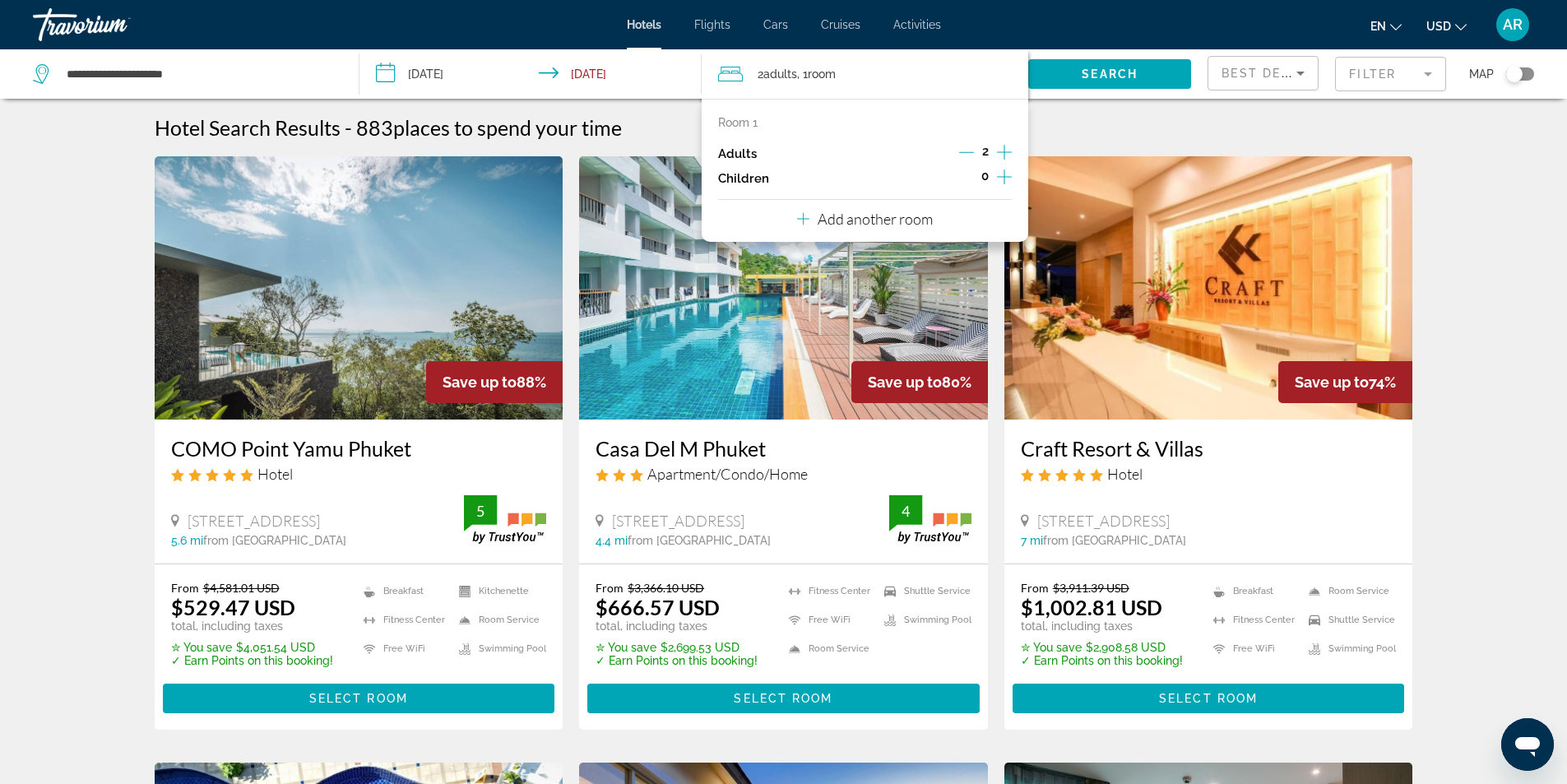
click at [1001, 176] on icon "Increment children" at bounding box center [1004, 176] width 14 height 20
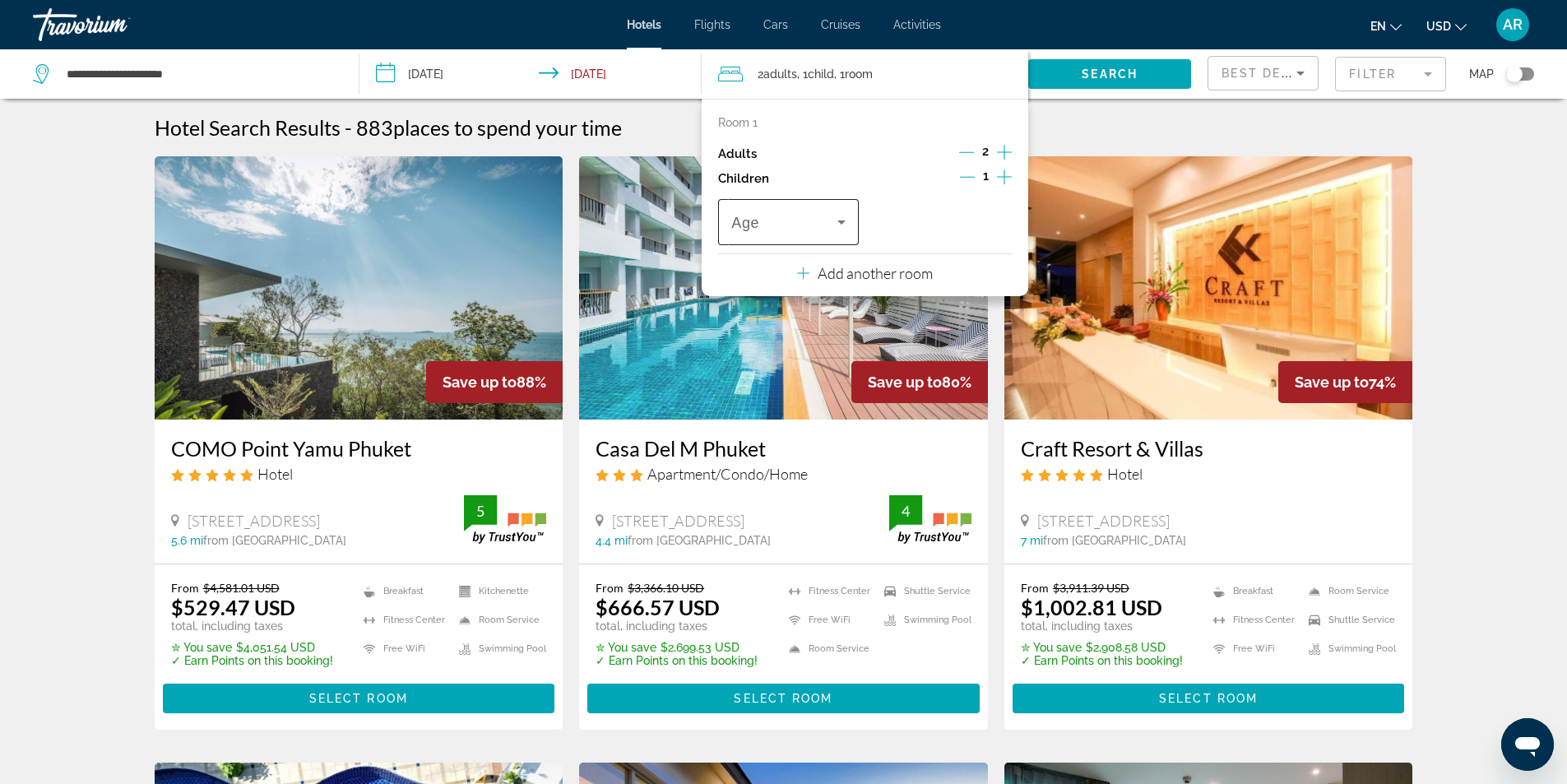
click at [835, 225] on icon "Travelers: 2 adults, 1 child" at bounding box center [841, 222] width 20 height 20
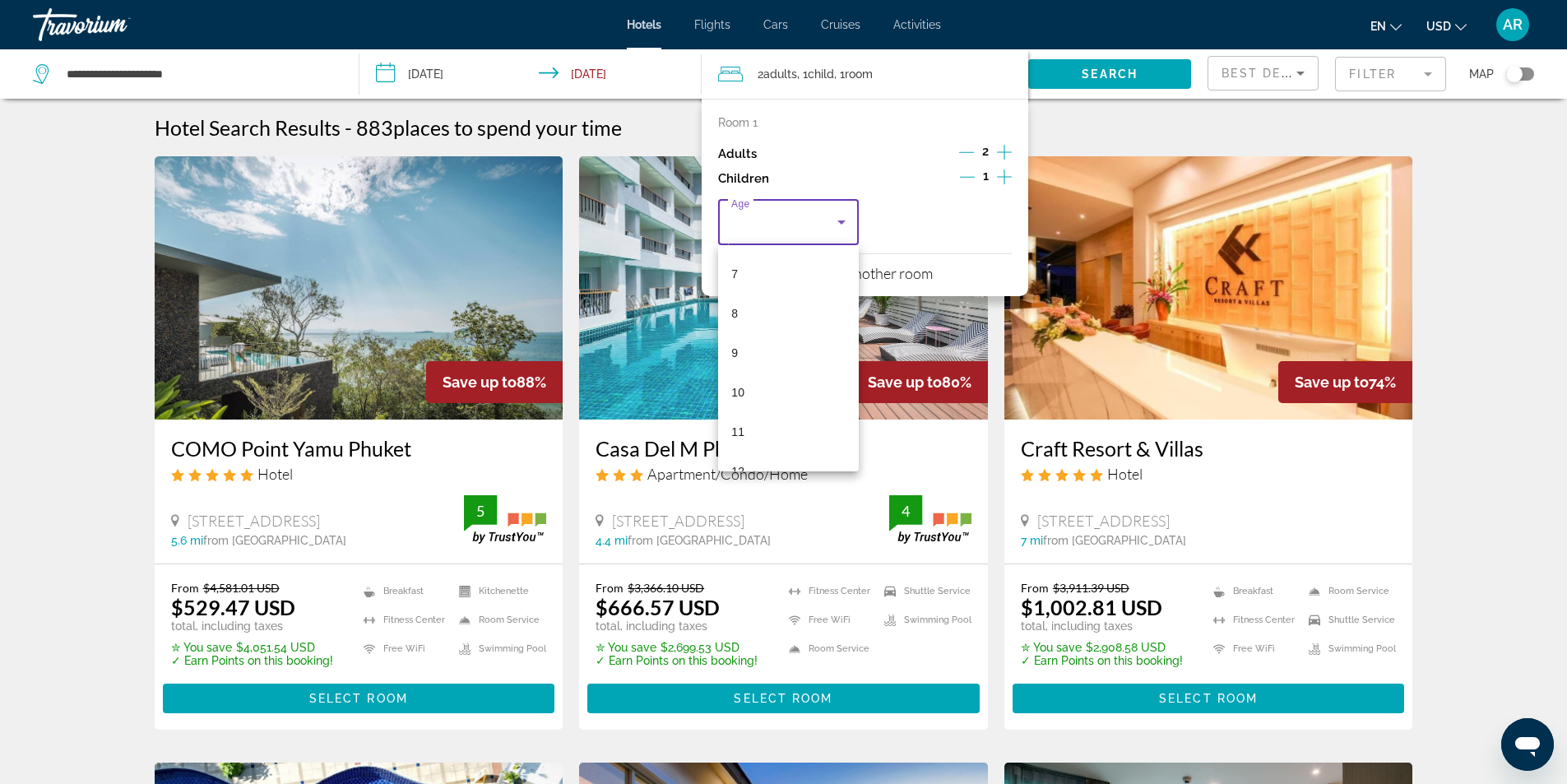
scroll to position [329, 0]
click at [757, 344] on mat-option "10" at bounding box center [788, 337] width 140 height 39
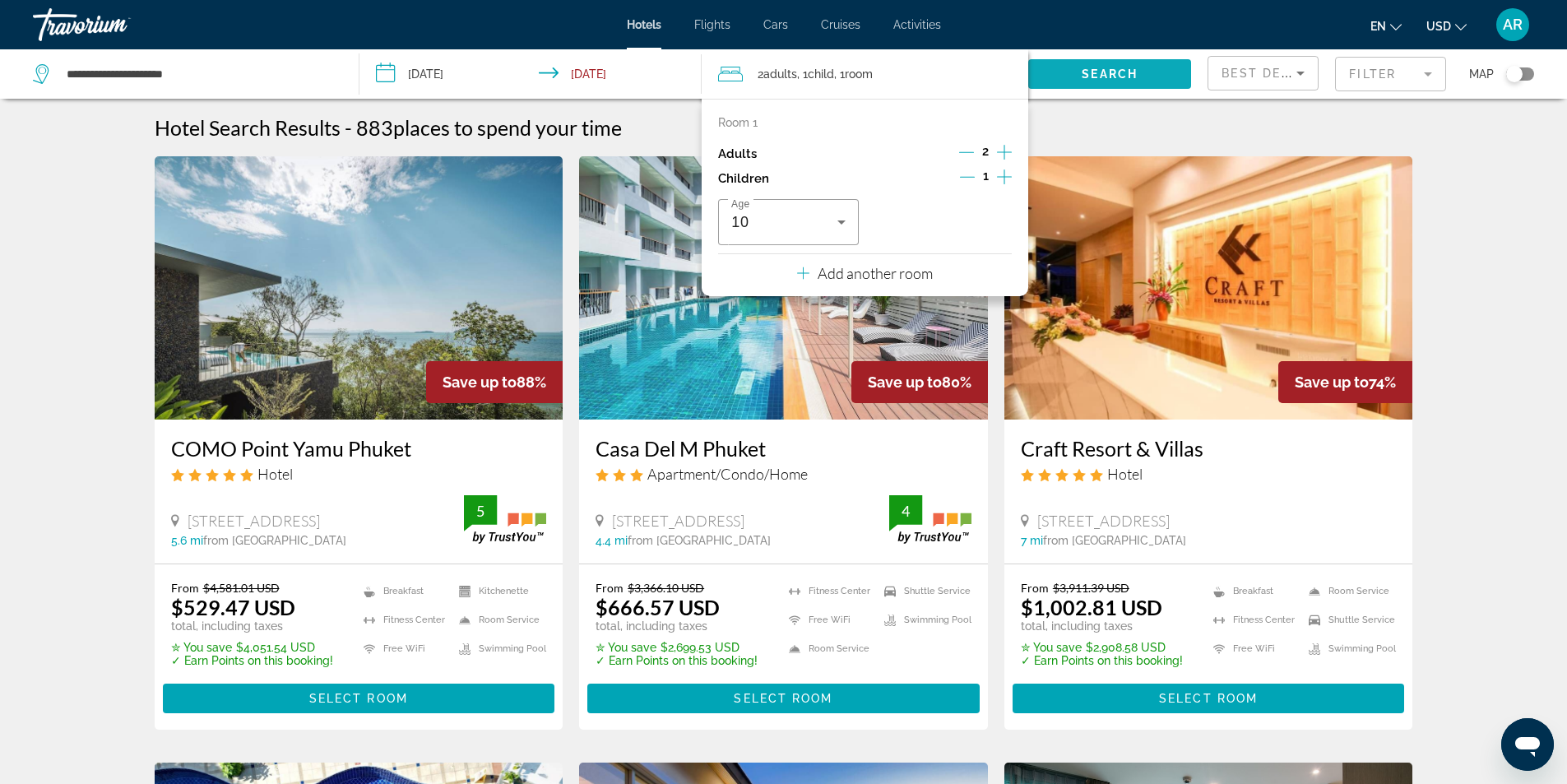
click at [1106, 69] on span "Search" at bounding box center [1110, 73] width 56 height 13
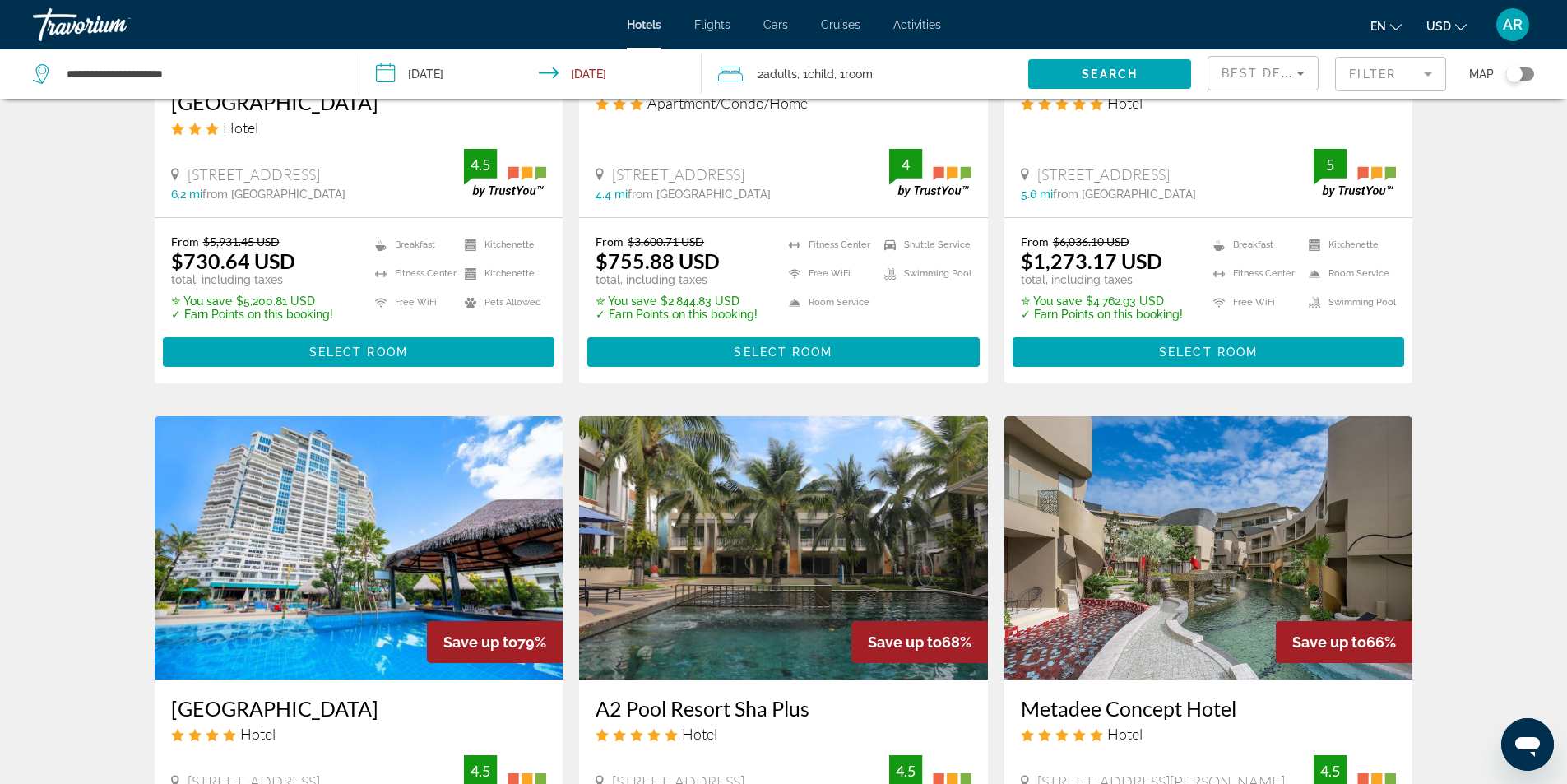
scroll to position [412, 0]
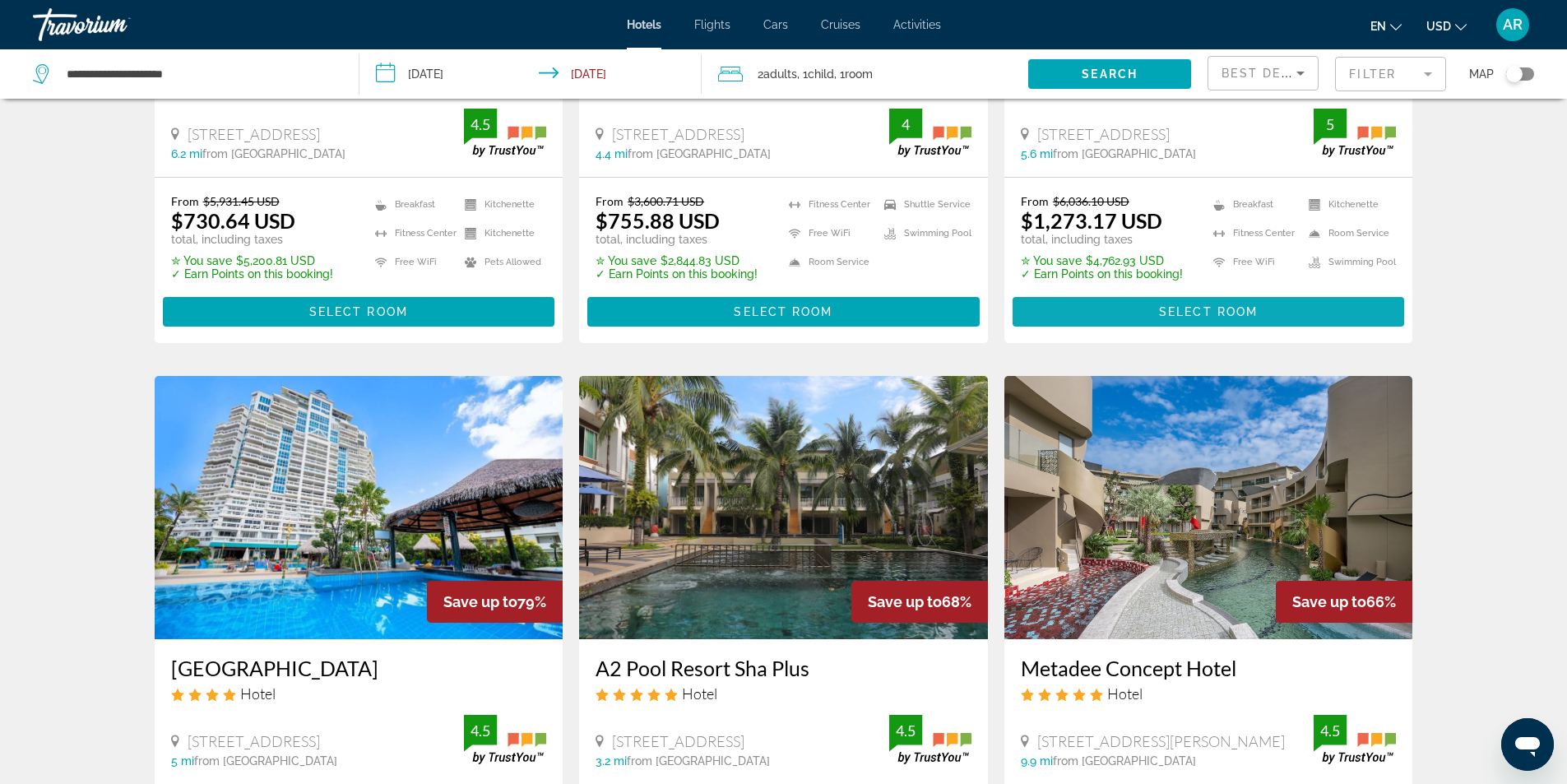
click at [1213, 303] on span "Main content" at bounding box center [1208, 311] width 392 height 39
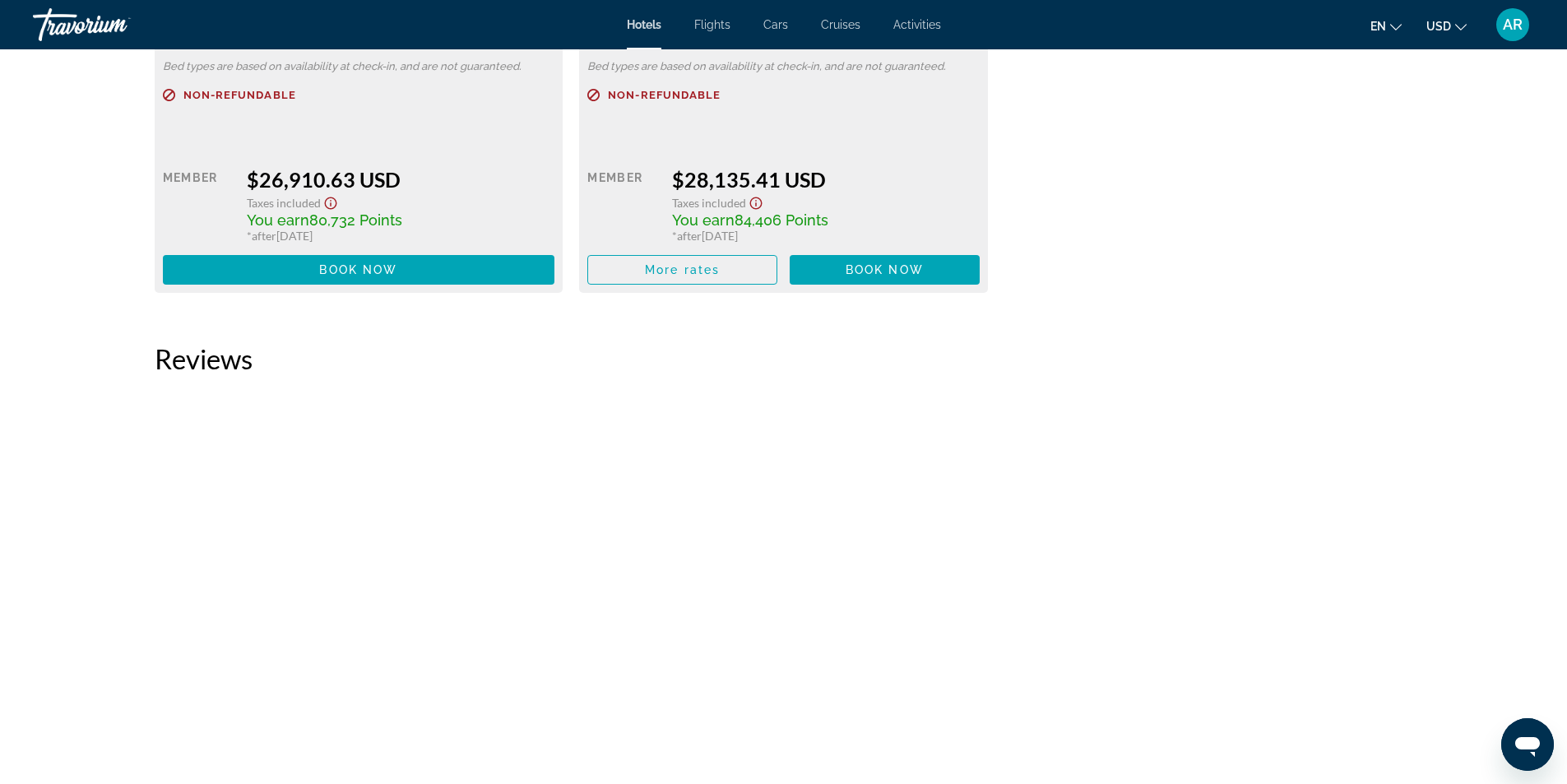
scroll to position [5345, 0]
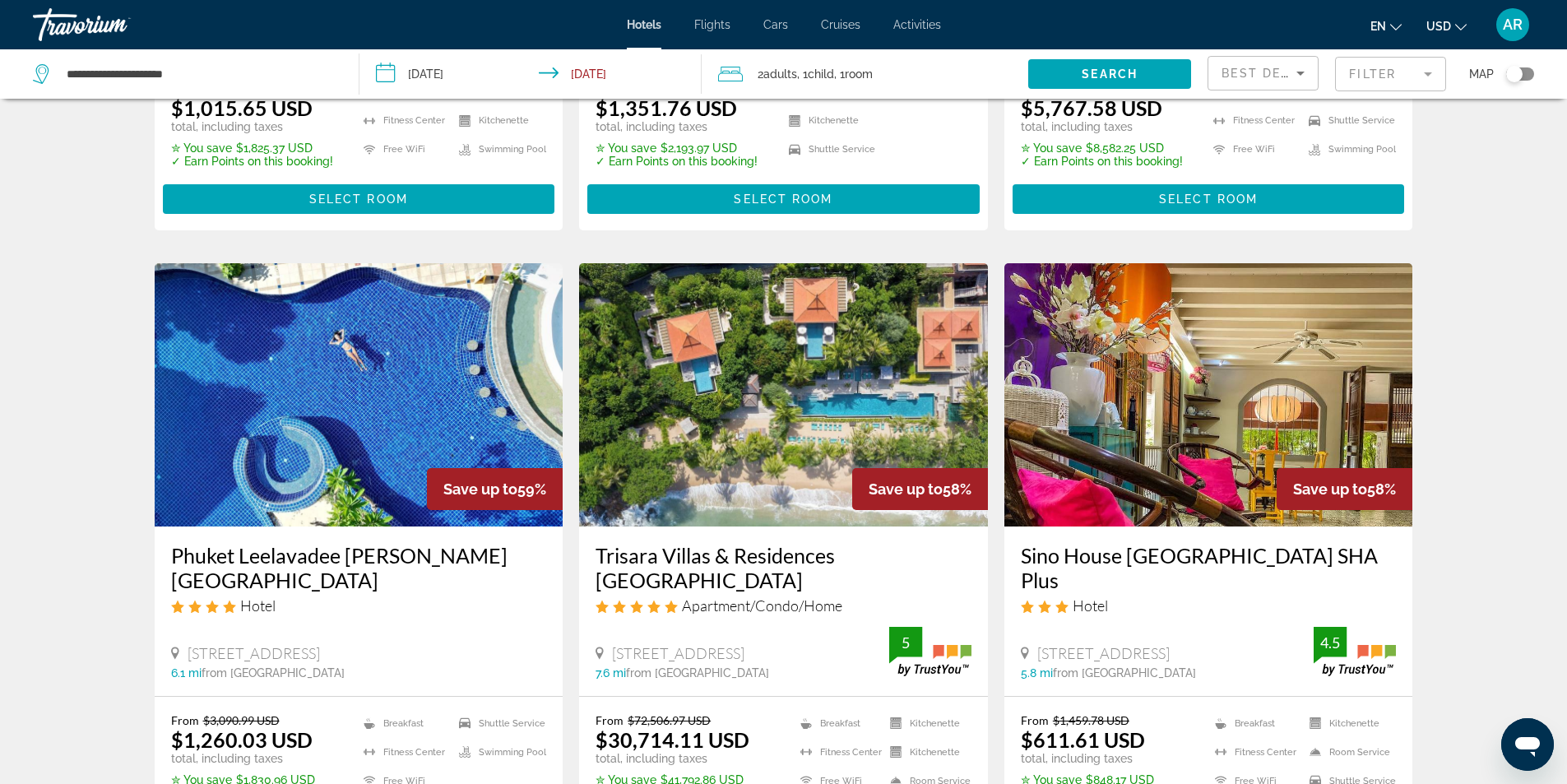
scroll to position [1891, 0]
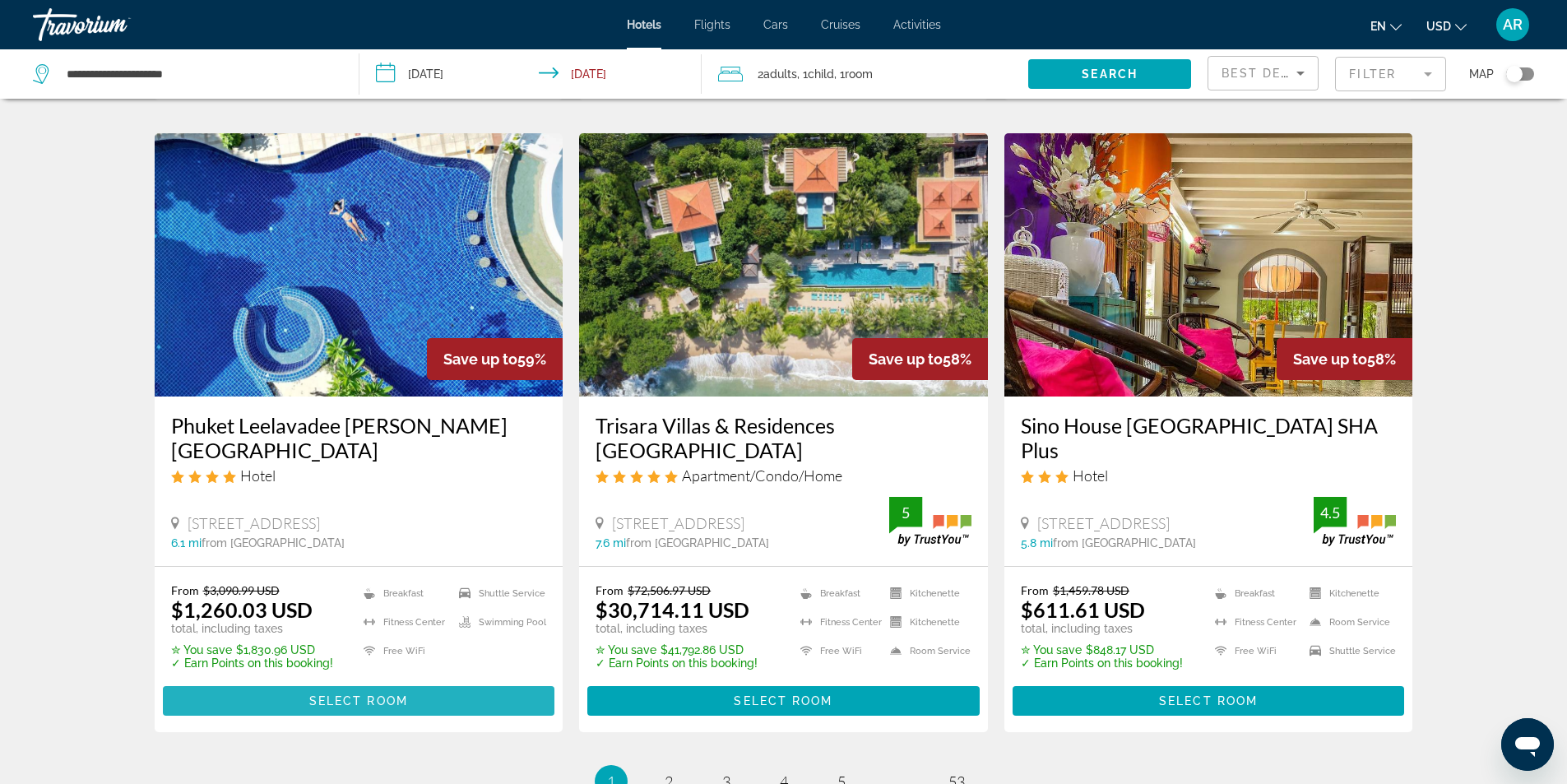
click at [337, 694] on span "Select Room" at bounding box center [359, 700] width 99 height 13
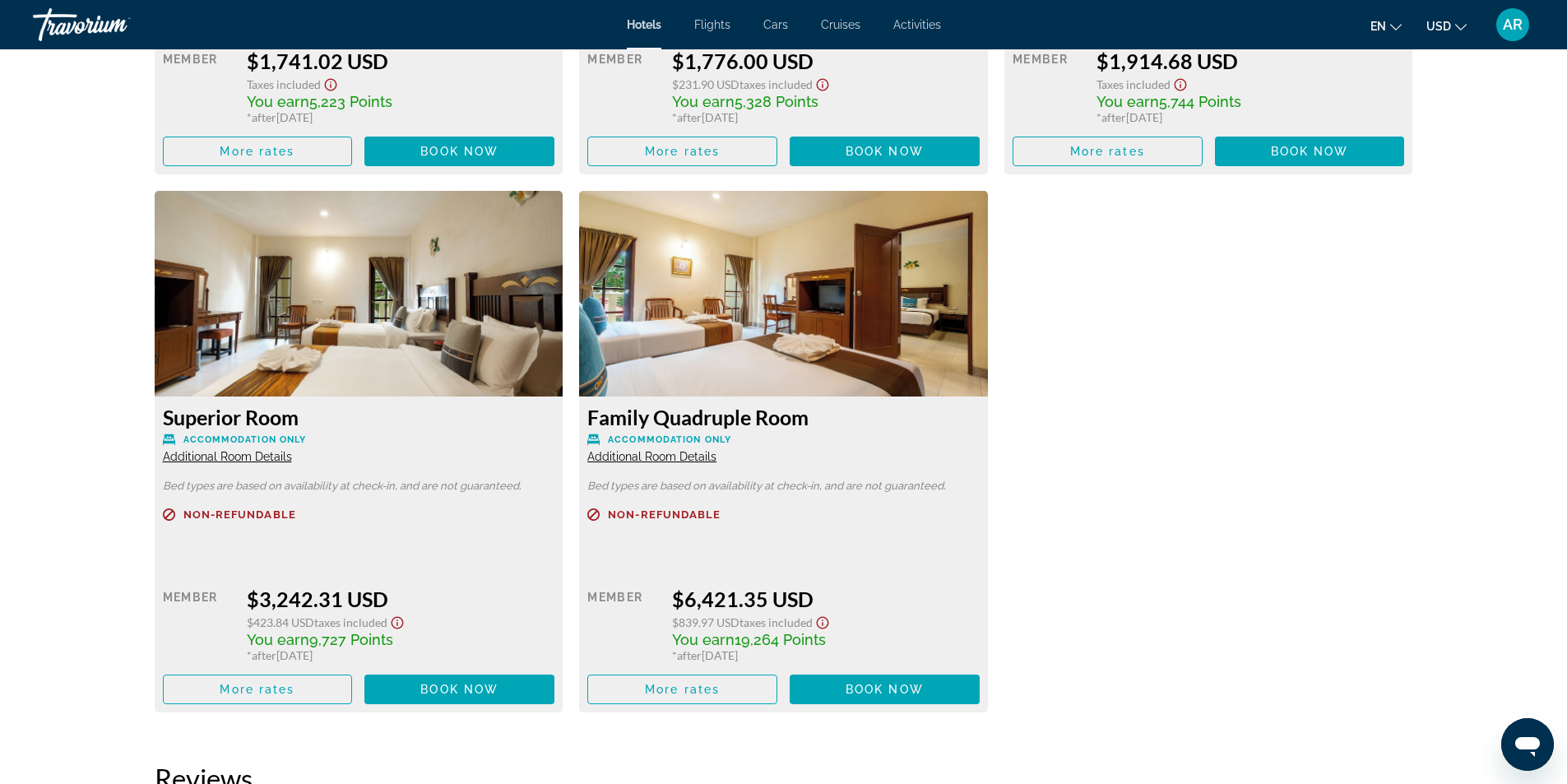
scroll to position [4112, 0]
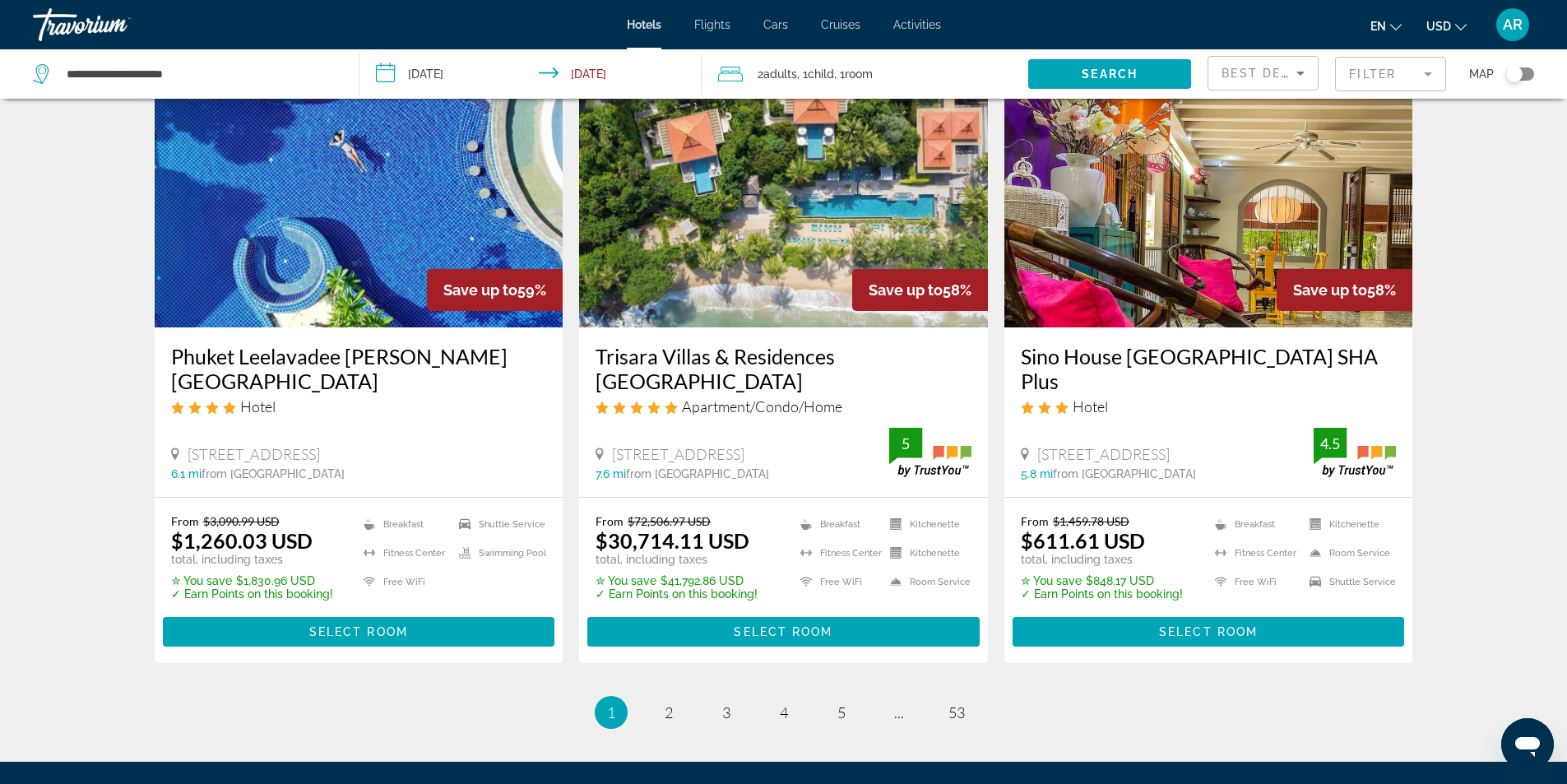
scroll to position [1974, 0]
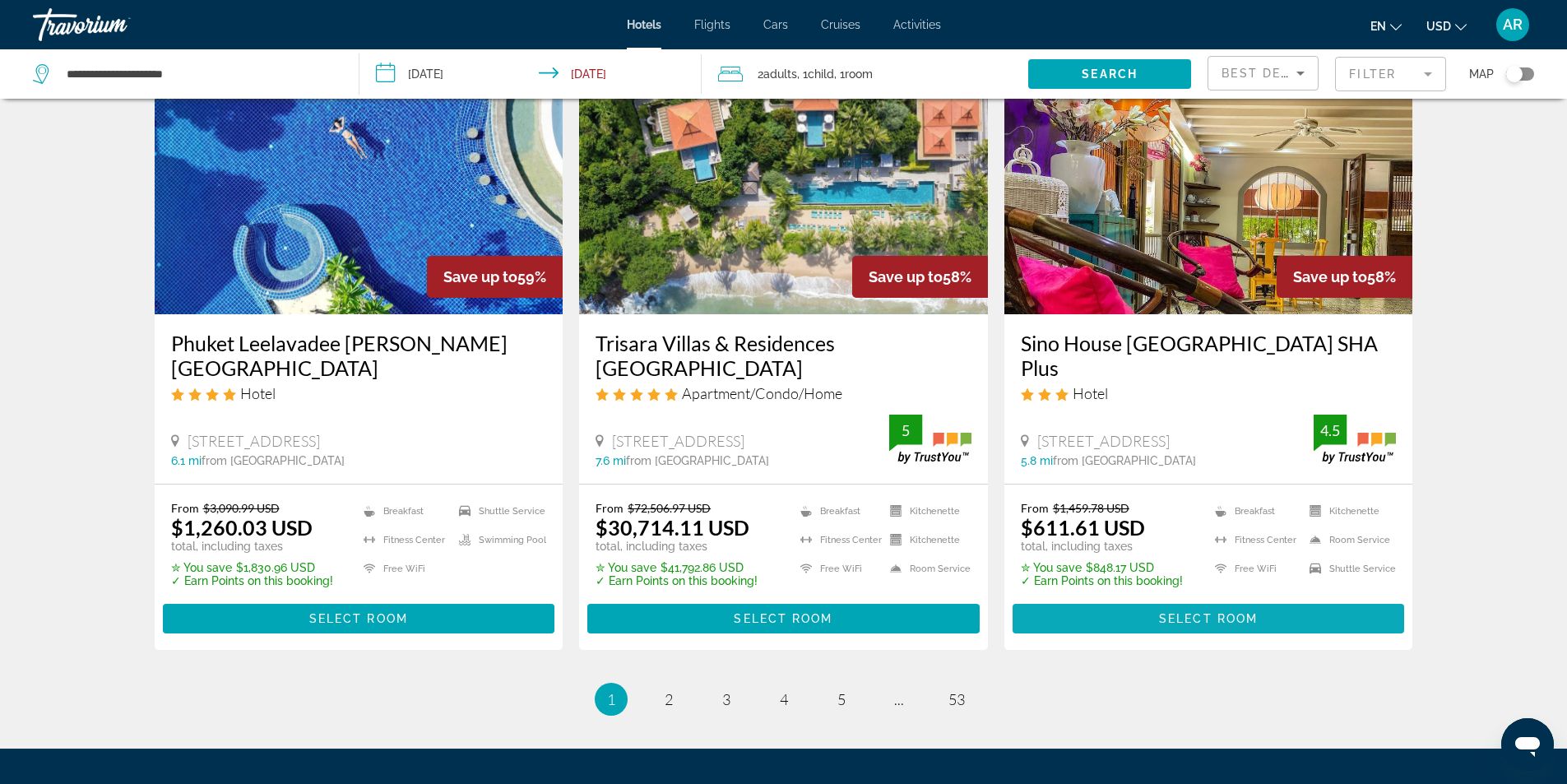
click at [1197, 612] on span "Select Room" at bounding box center [1209, 618] width 99 height 13
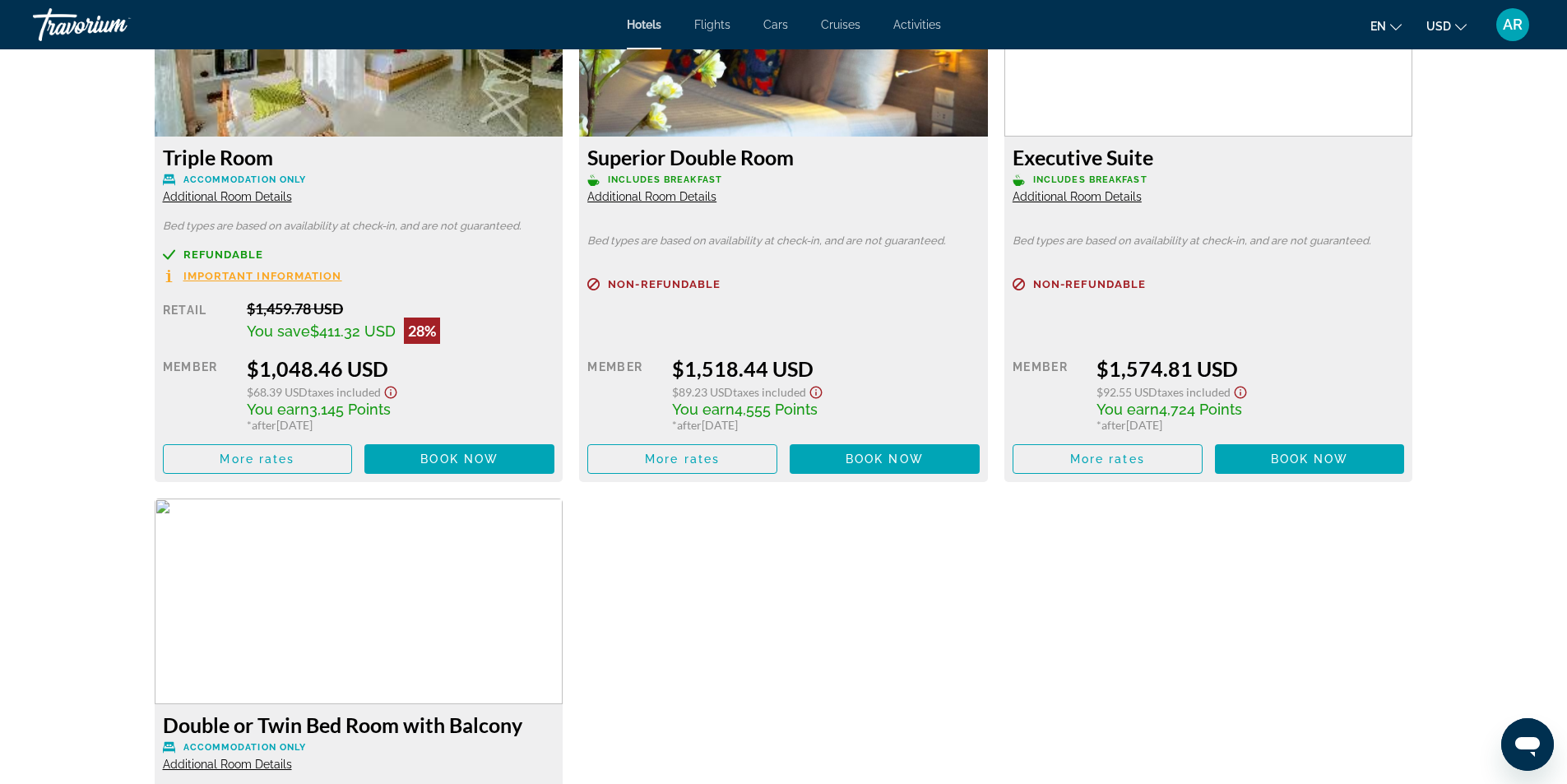
scroll to position [2754, 0]
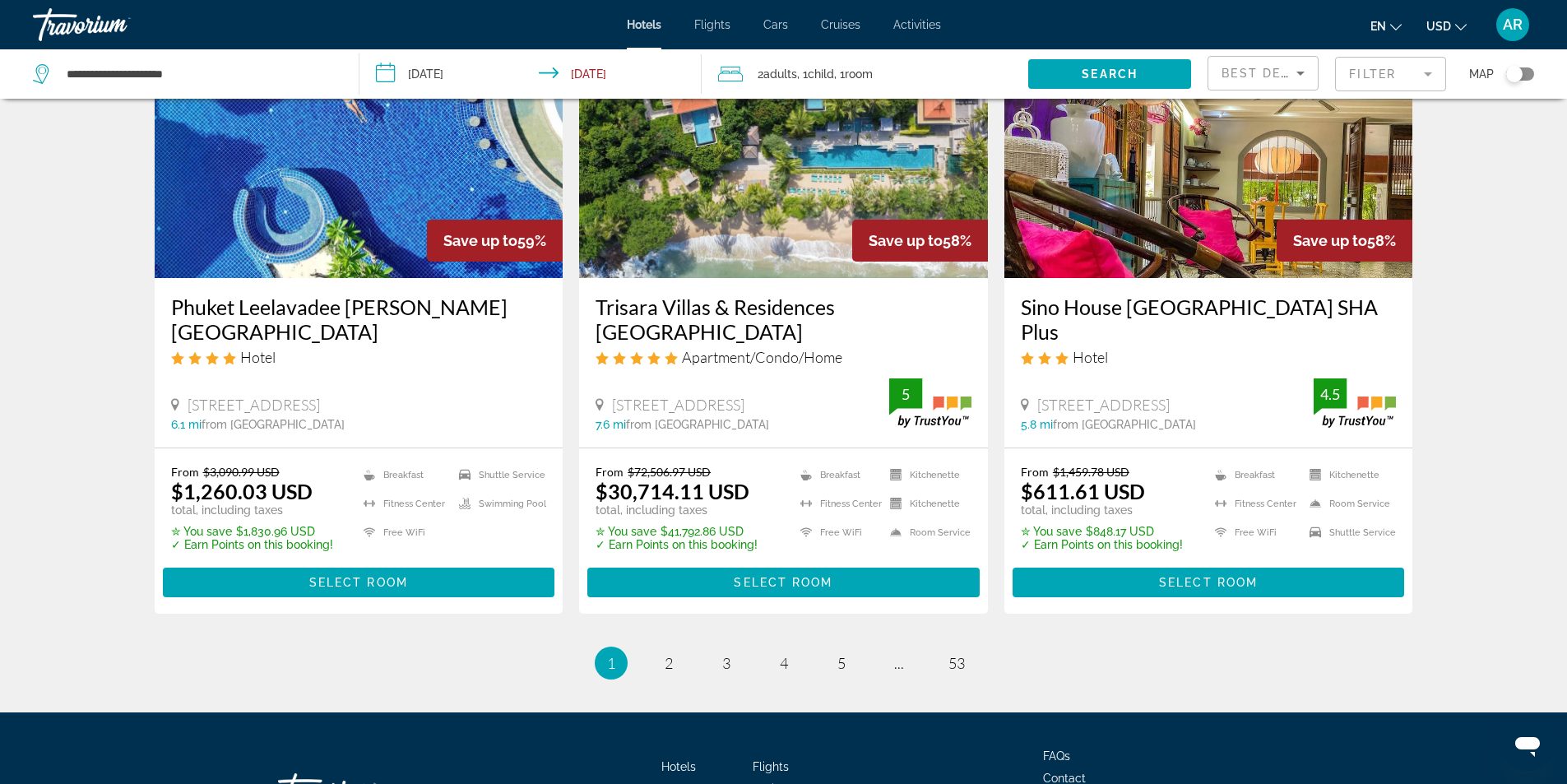
scroll to position [2094, 0]
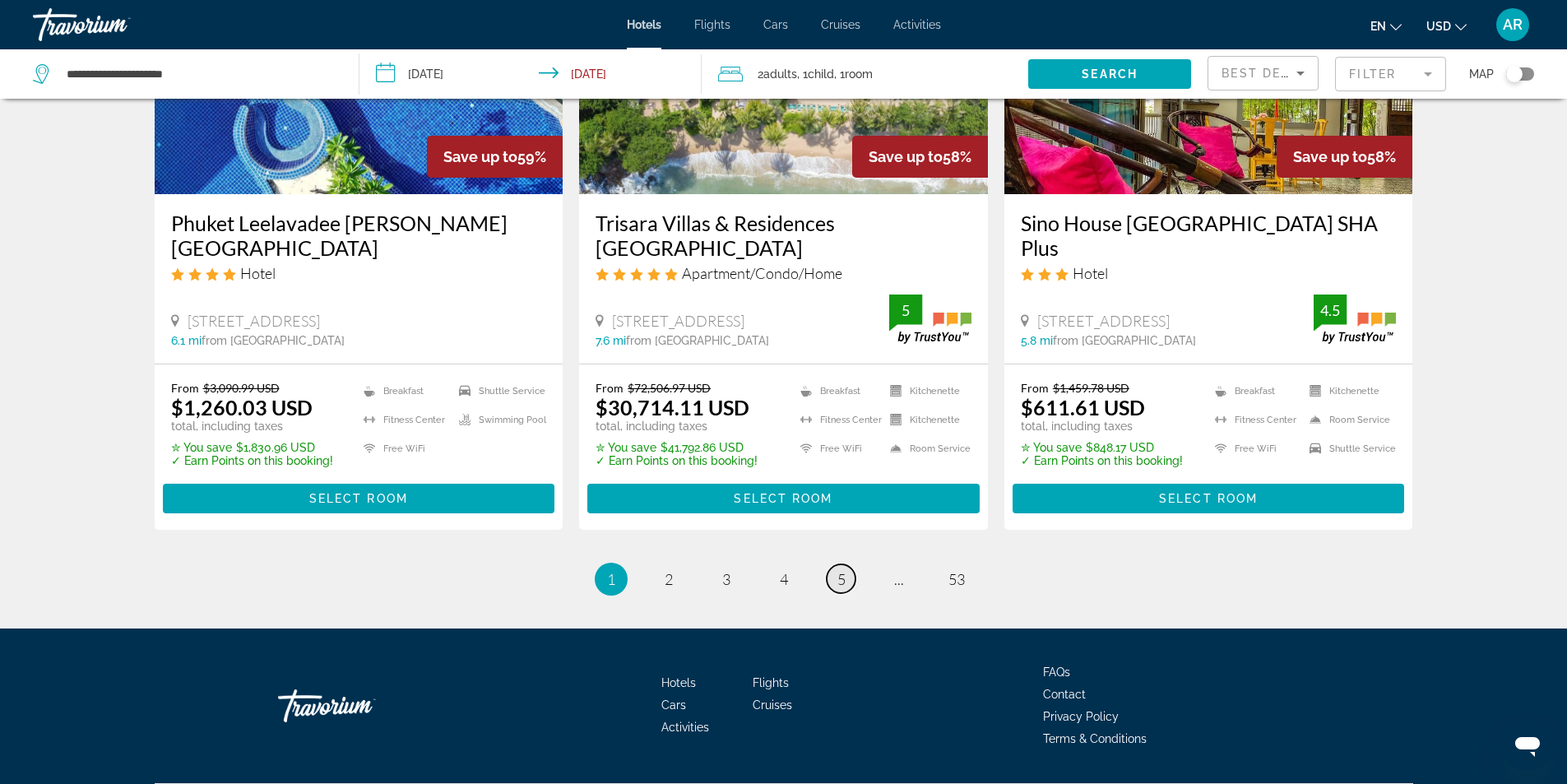
click at [840, 570] on span "5" at bounding box center [841, 578] width 9 height 18
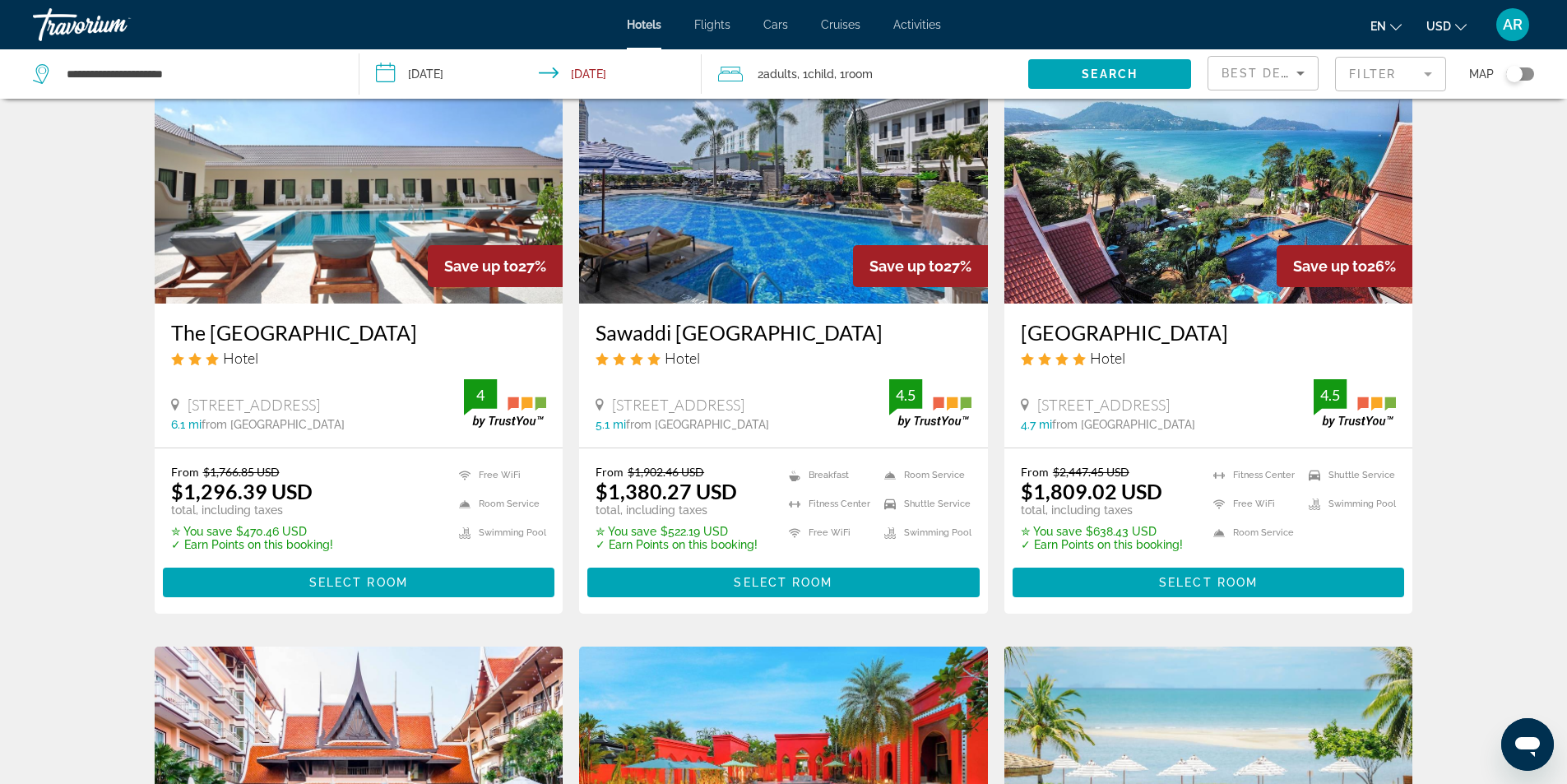
scroll to position [82, 0]
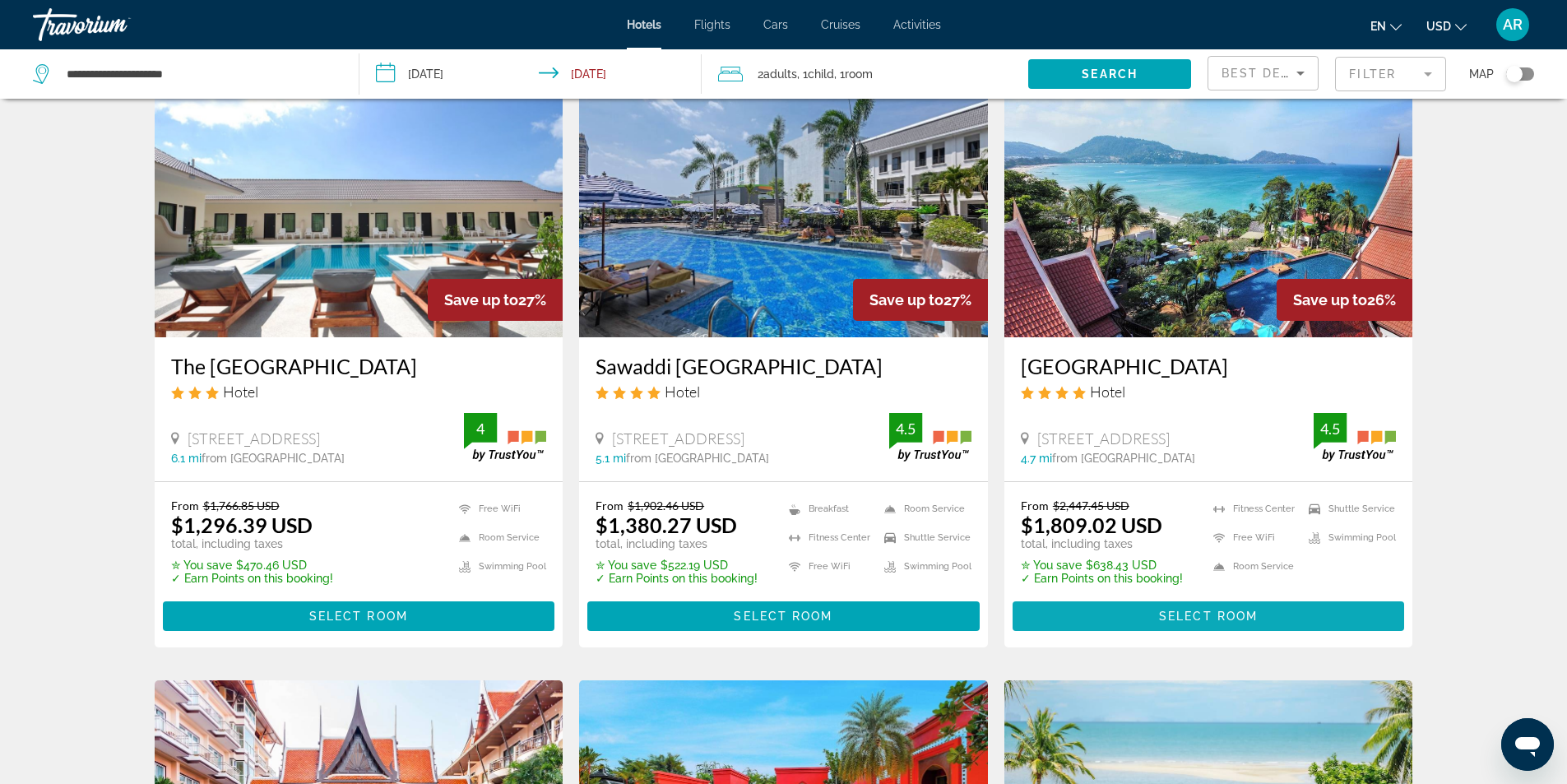
click at [1199, 612] on span "Select Room" at bounding box center [1209, 616] width 99 height 13
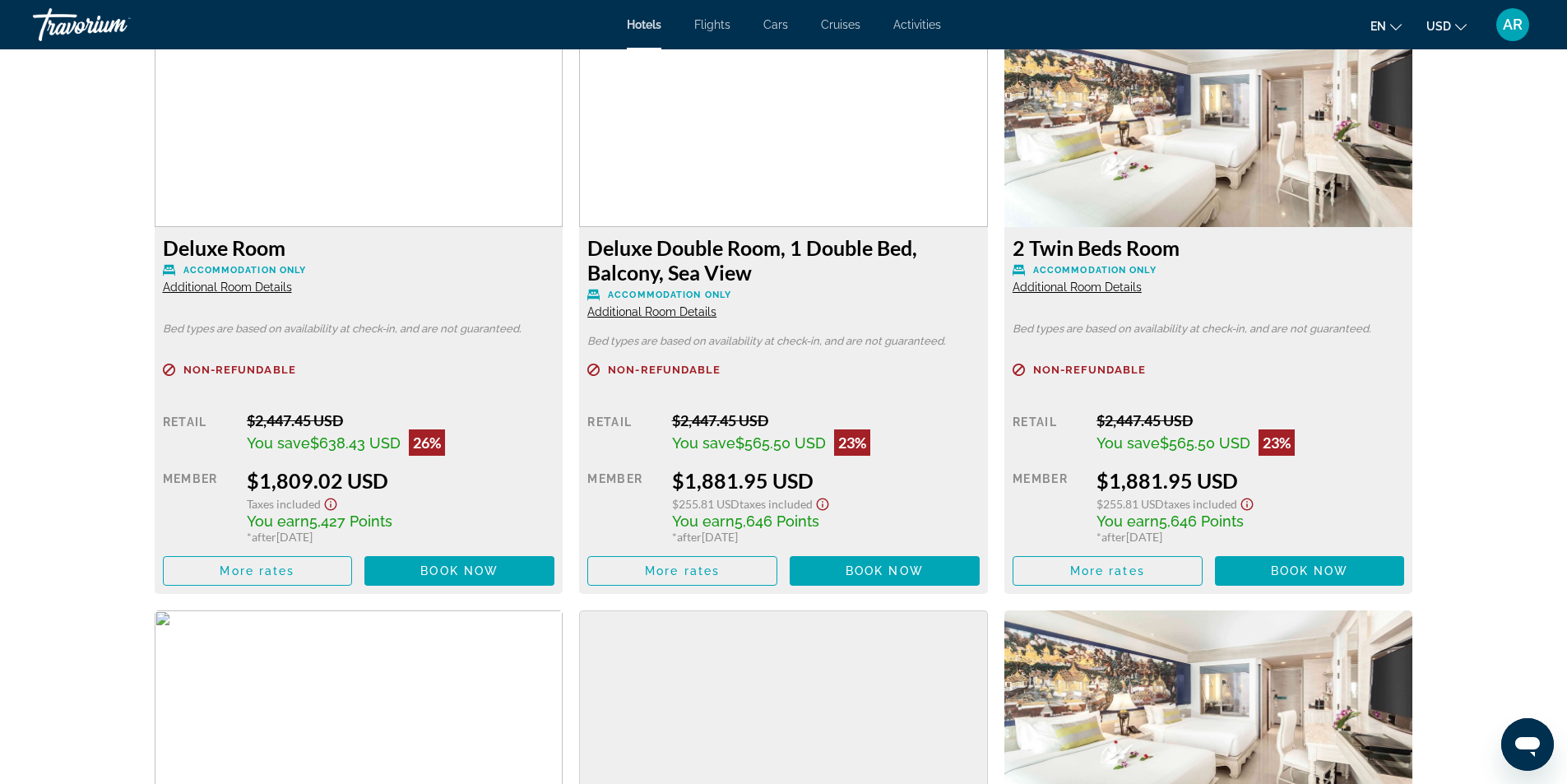
scroll to position [1974, 0]
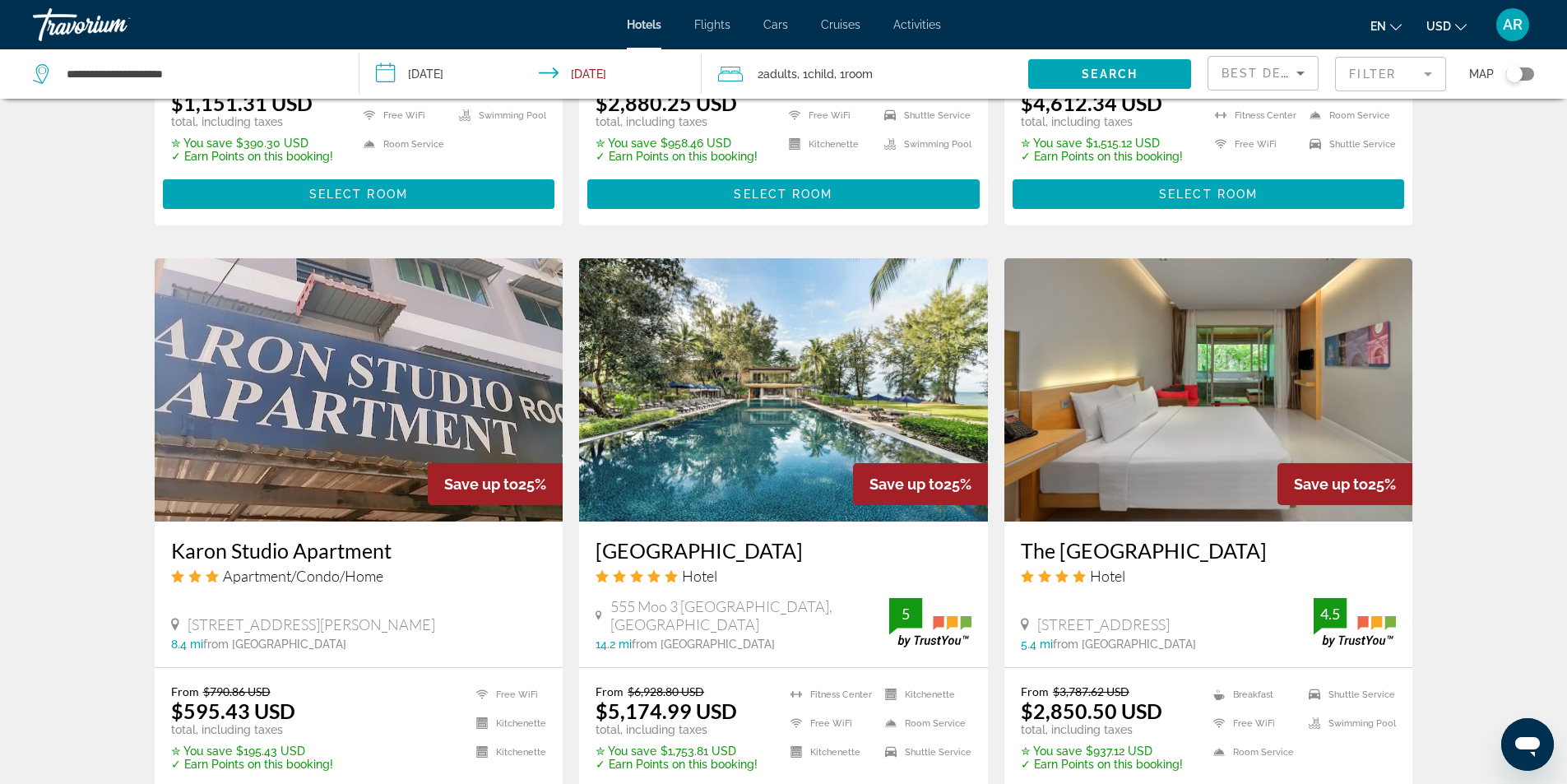
scroll to position [2091, 0]
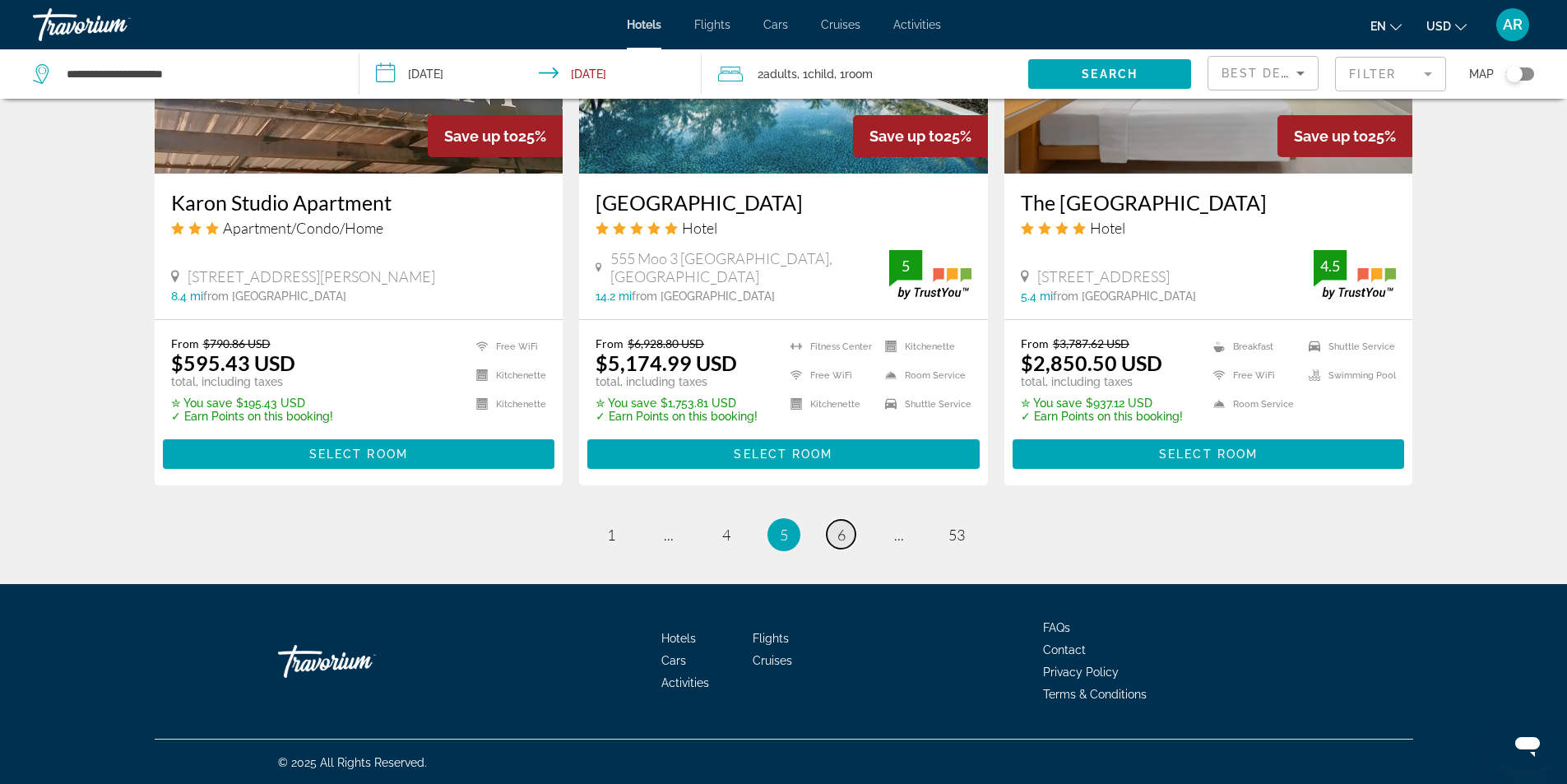
click at [832, 537] on link "page 6" at bounding box center [841, 534] width 29 height 29
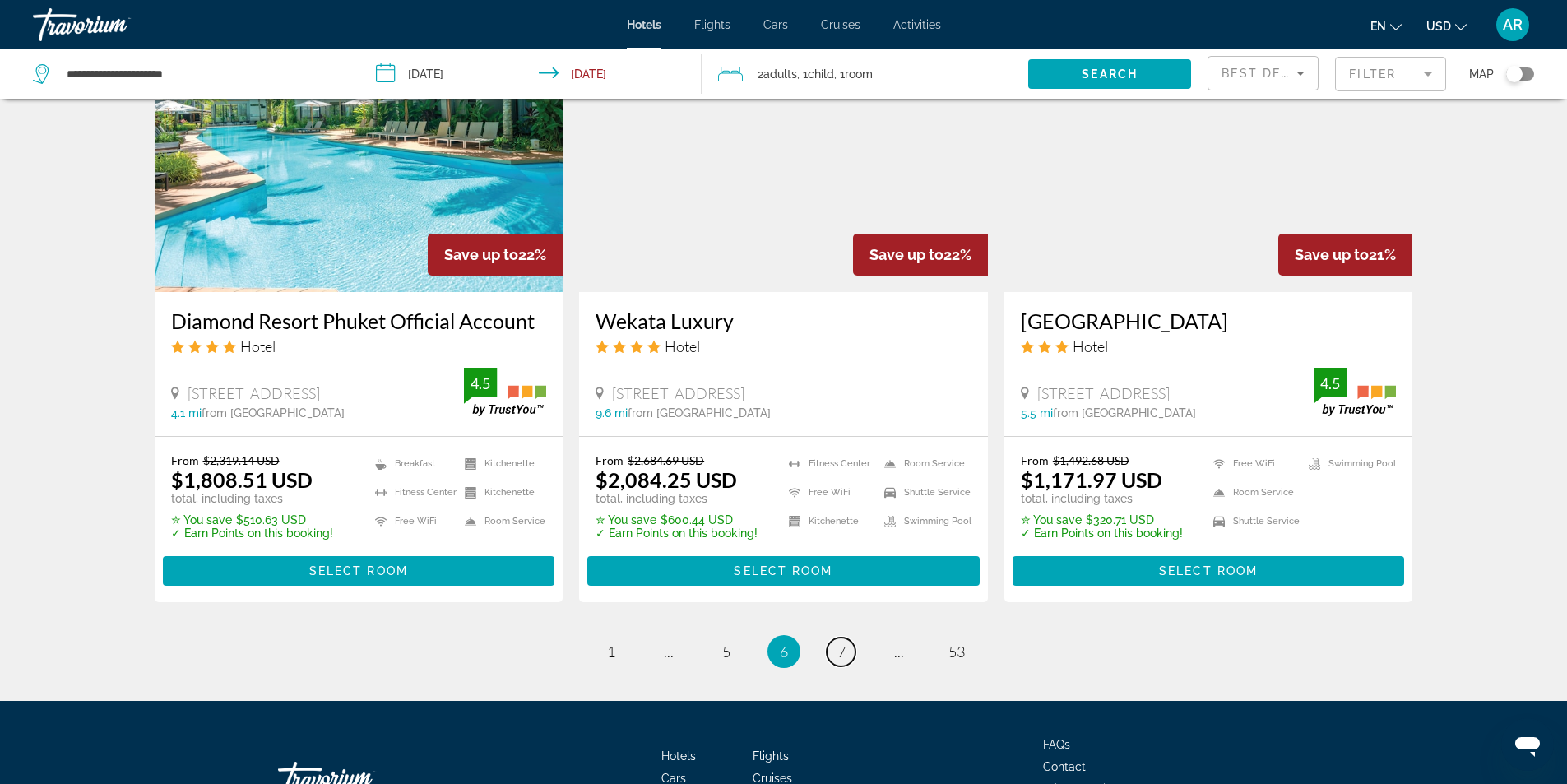
scroll to position [2056, 0]
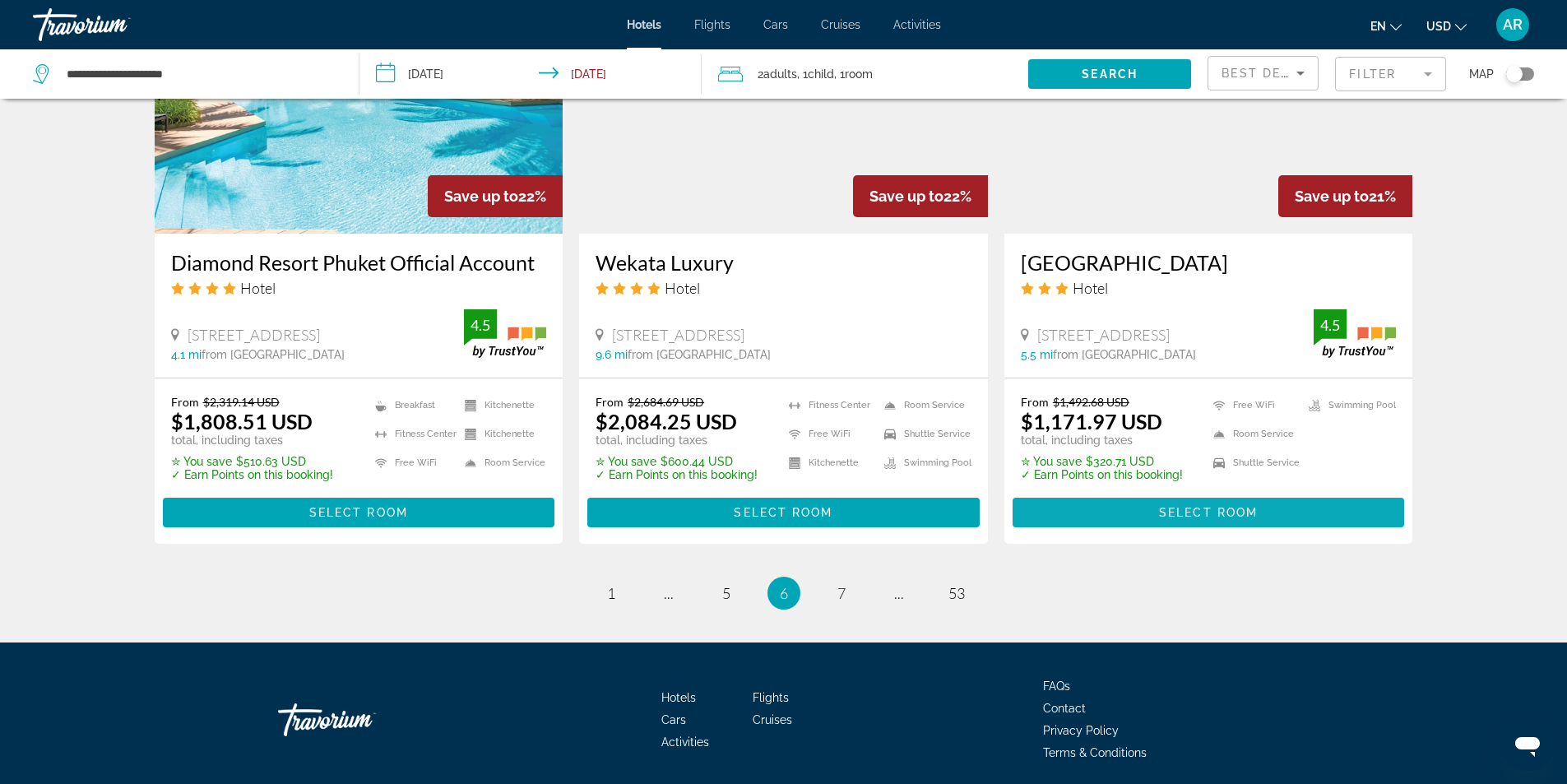
click at [1221, 506] on span "Select Room" at bounding box center [1209, 512] width 99 height 13
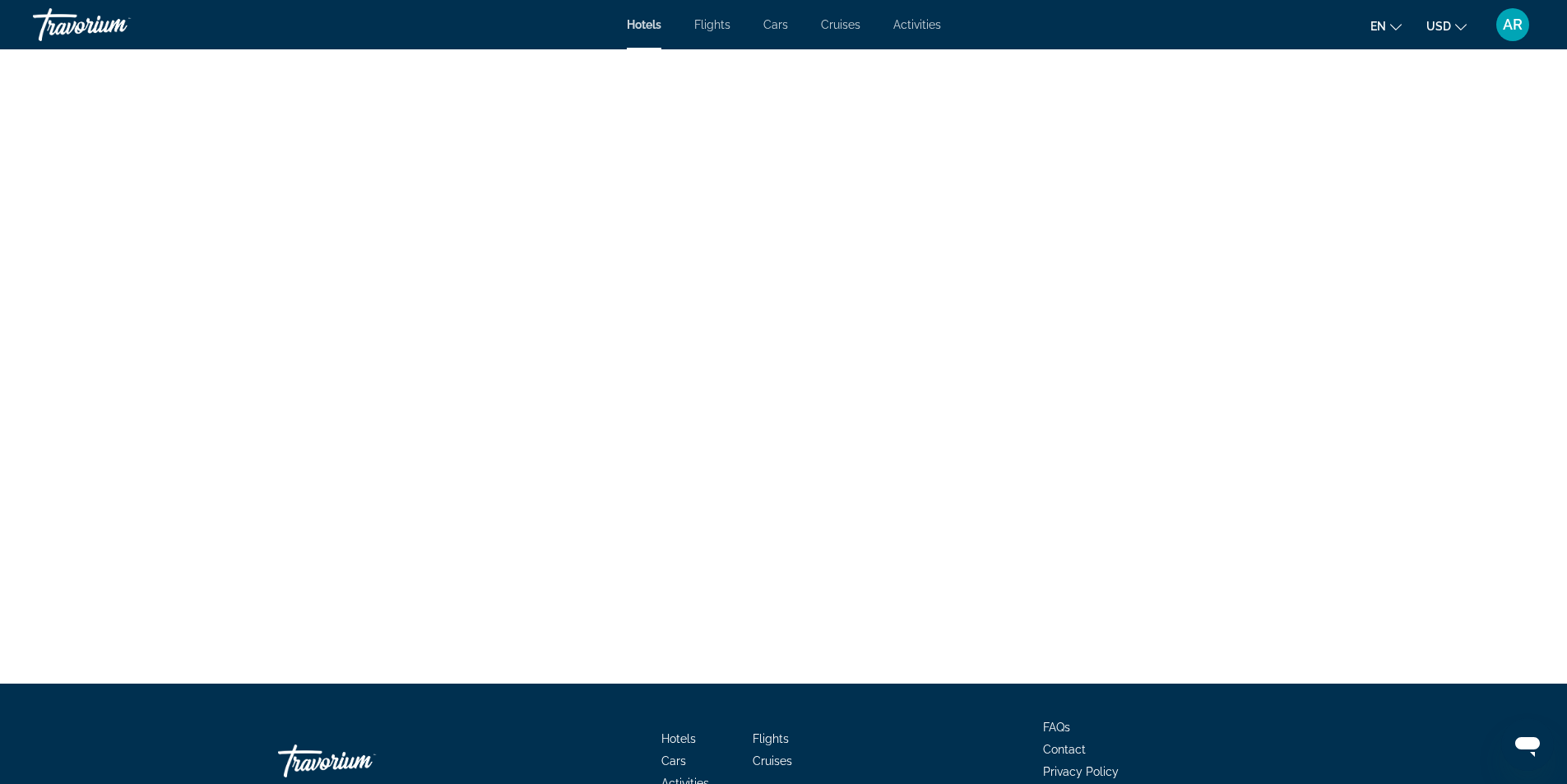
scroll to position [2960, 0]
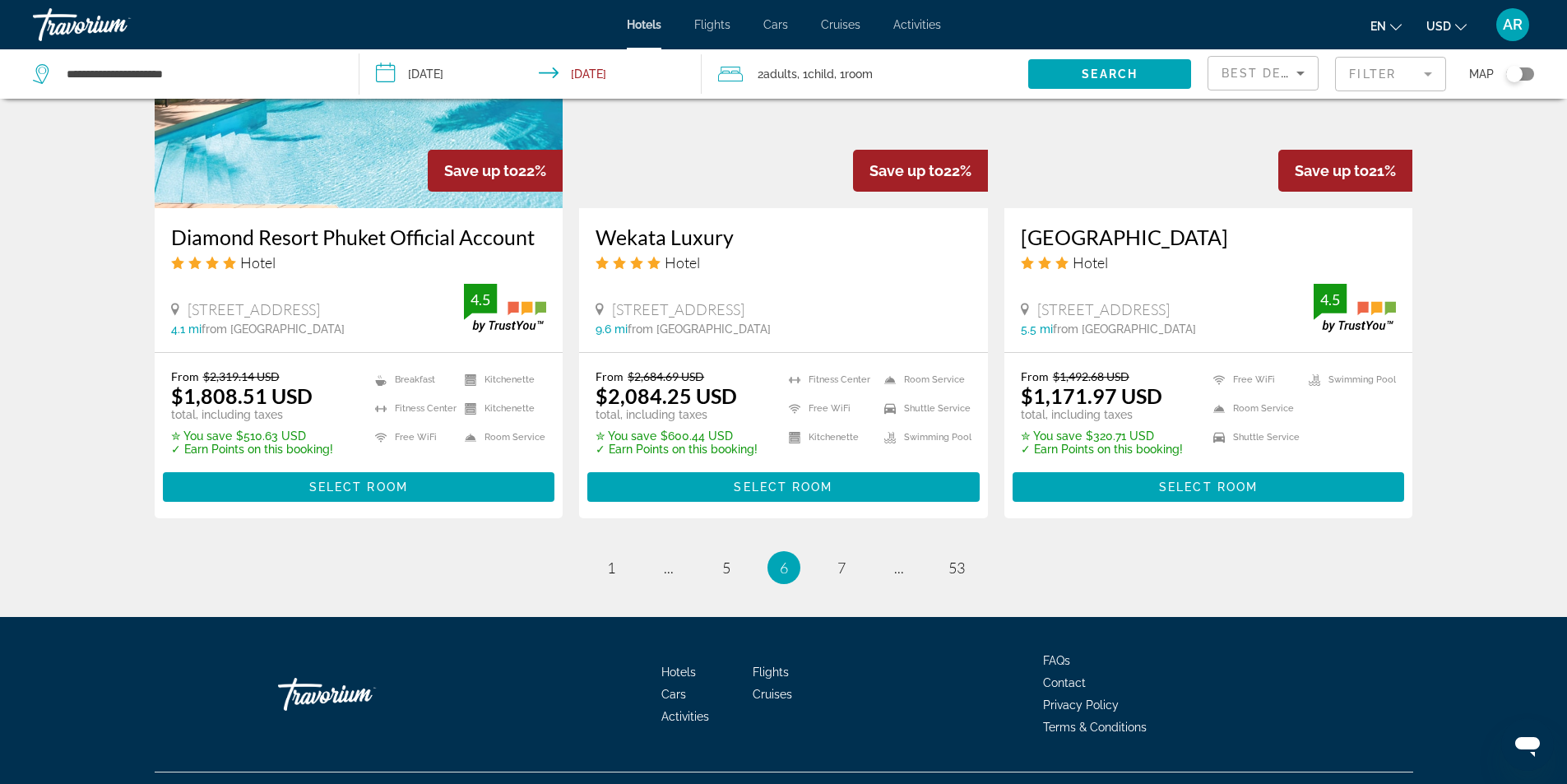
scroll to position [2095, 0]
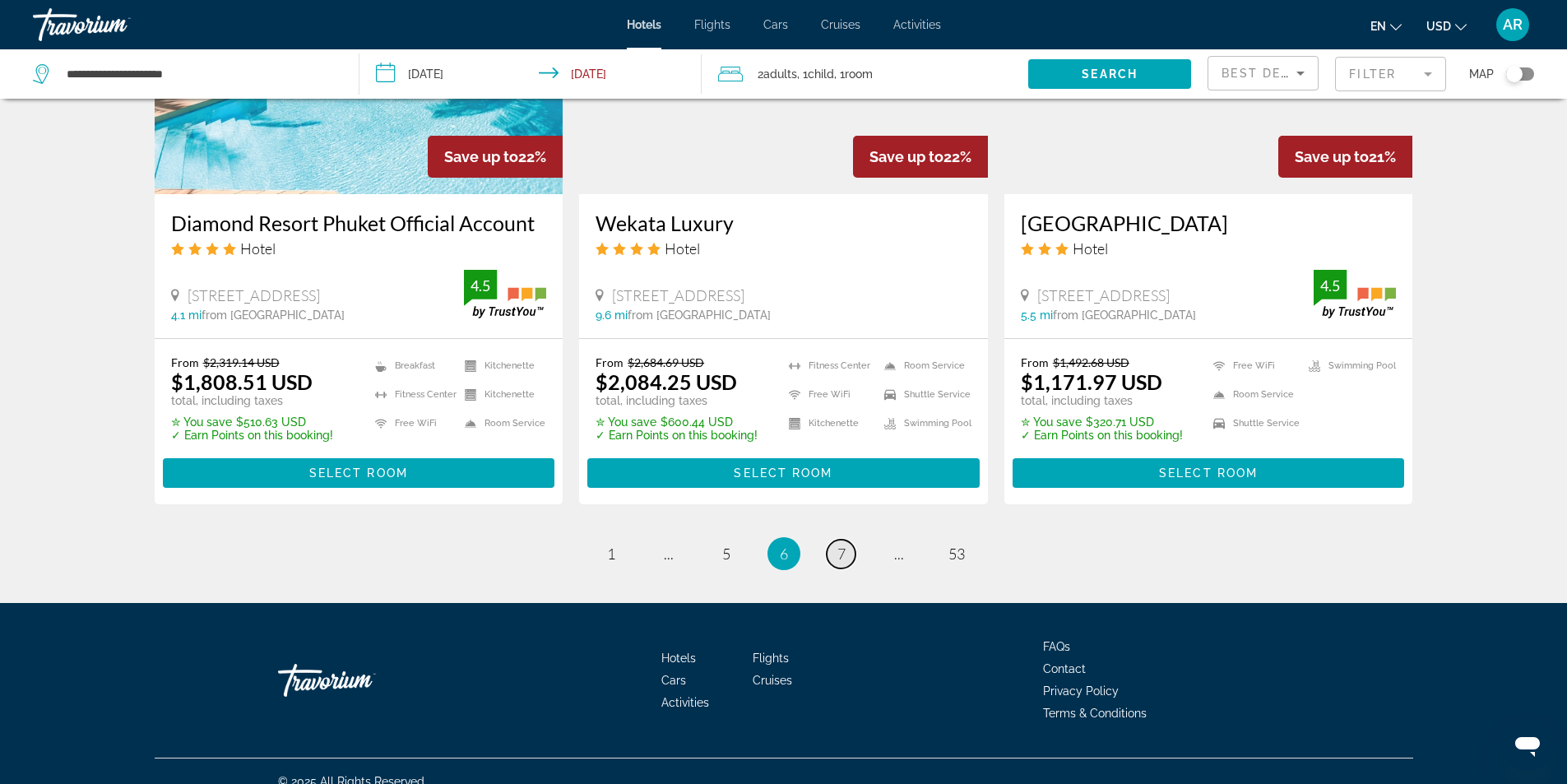
click at [852, 539] on link "page 7" at bounding box center [841, 554] width 29 height 29
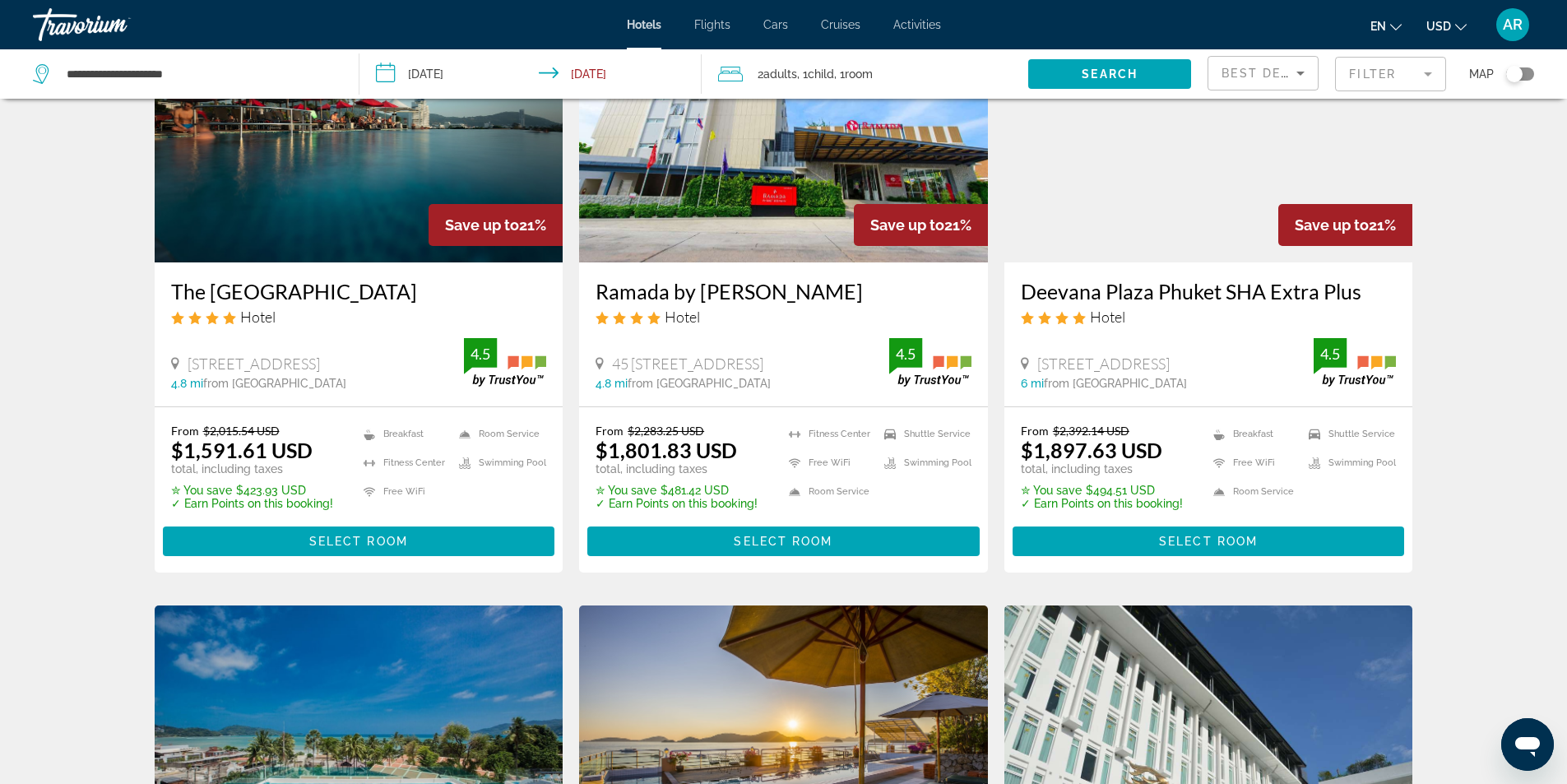
scroll to position [164, 0]
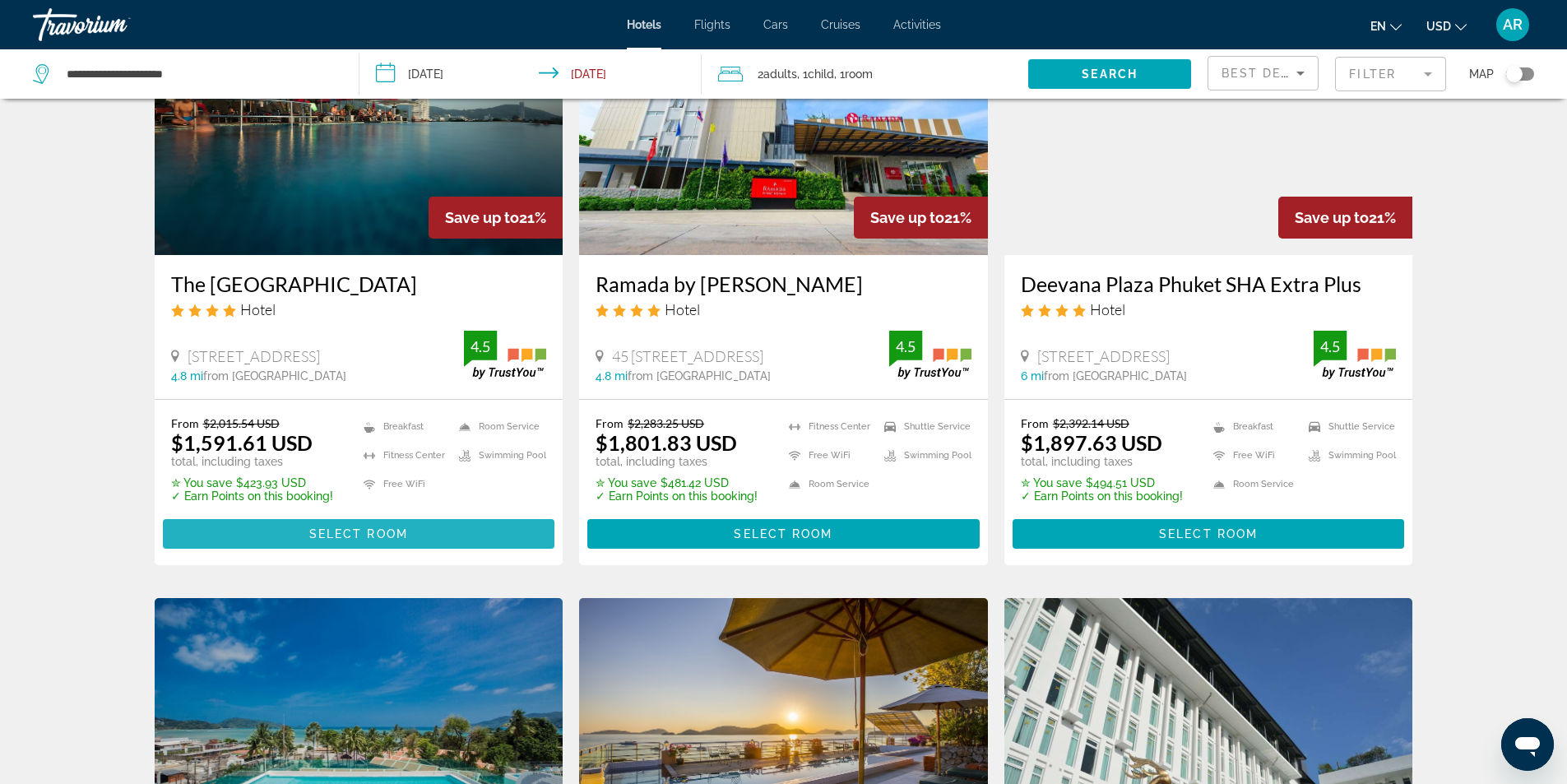
click at [324, 538] on span "Select Room" at bounding box center [359, 533] width 99 height 13
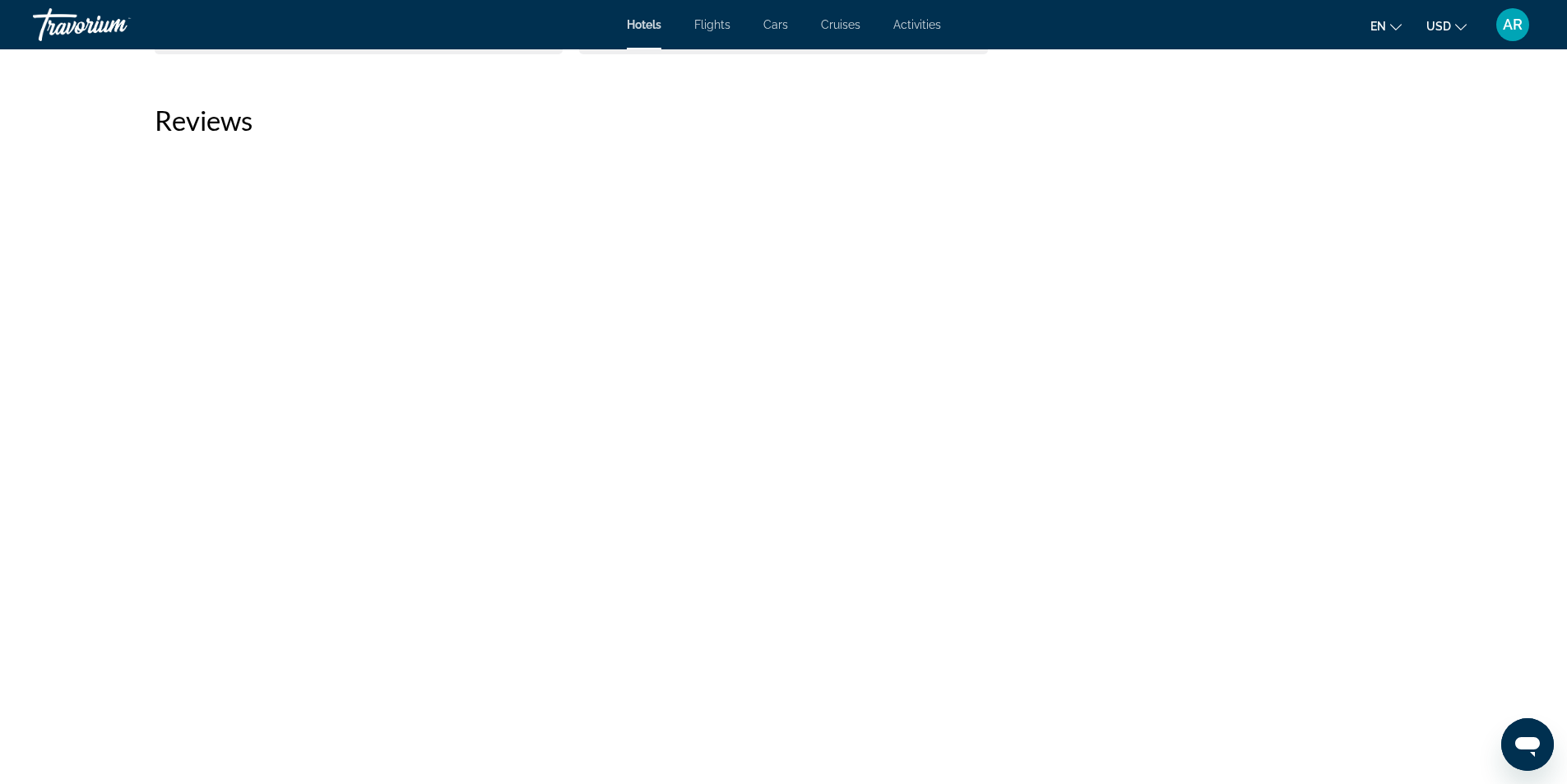
scroll to position [4687, 0]
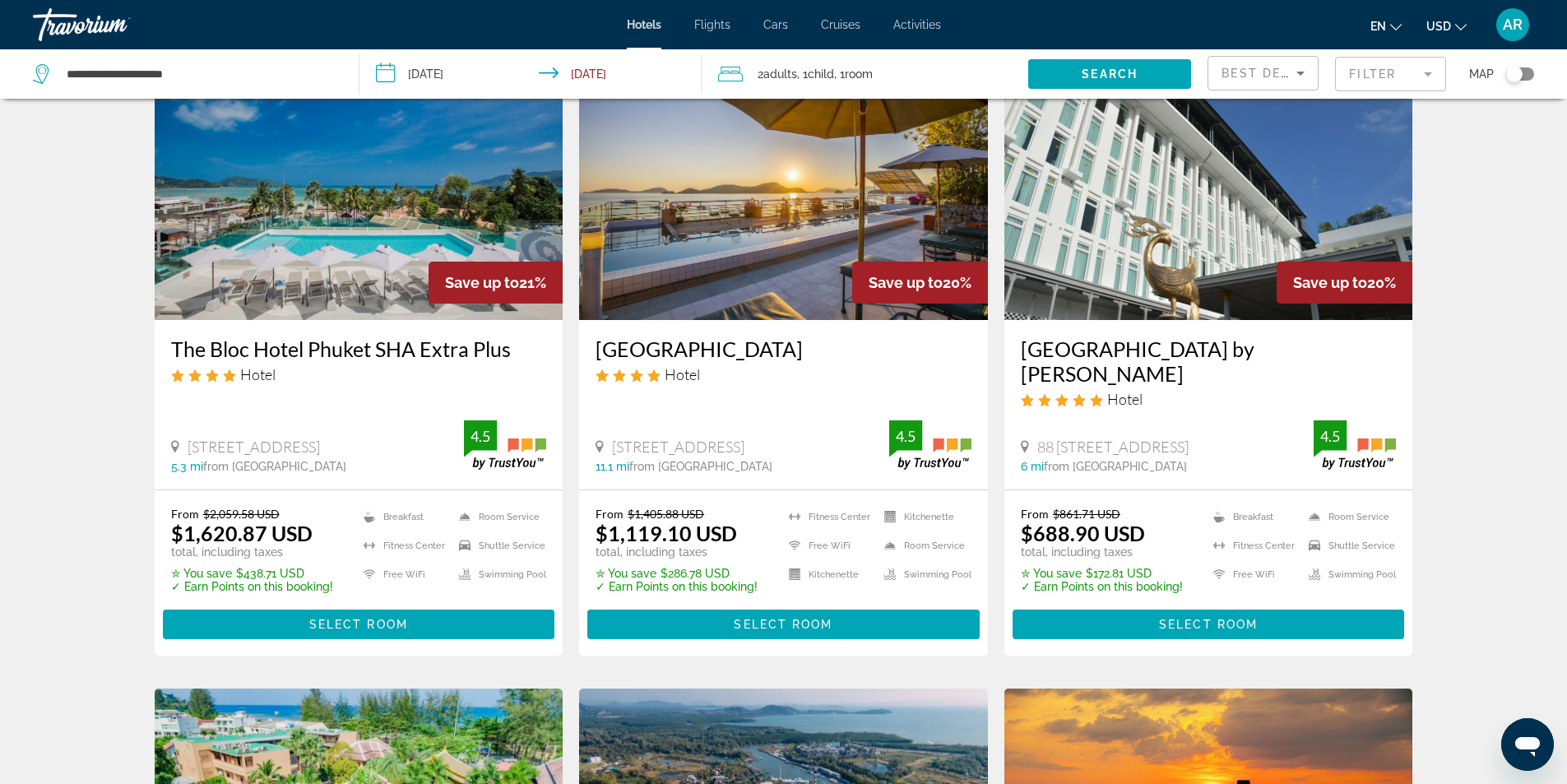
scroll to position [740, 0]
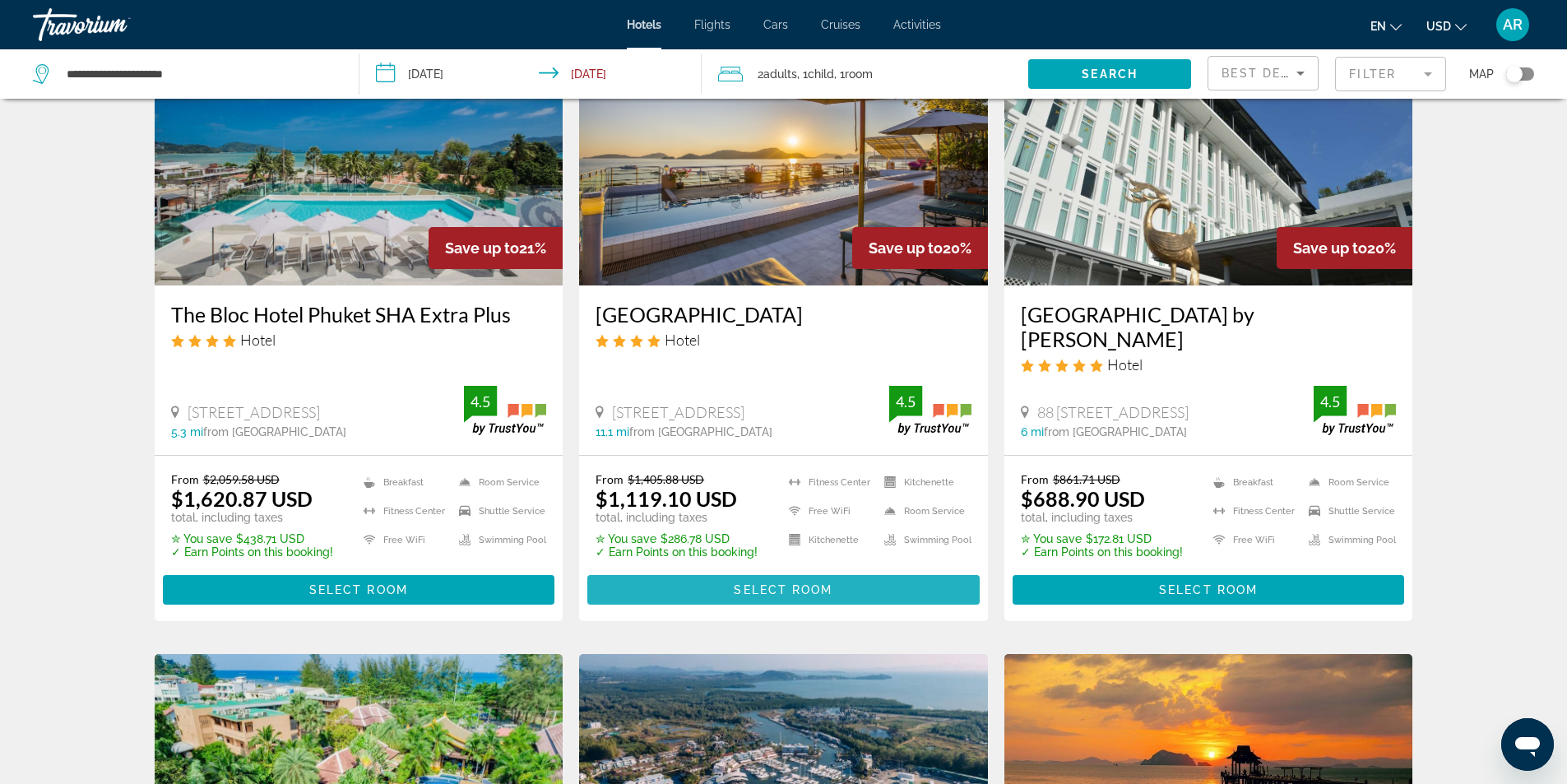
click at [763, 594] on span "Select Room" at bounding box center [784, 589] width 99 height 13
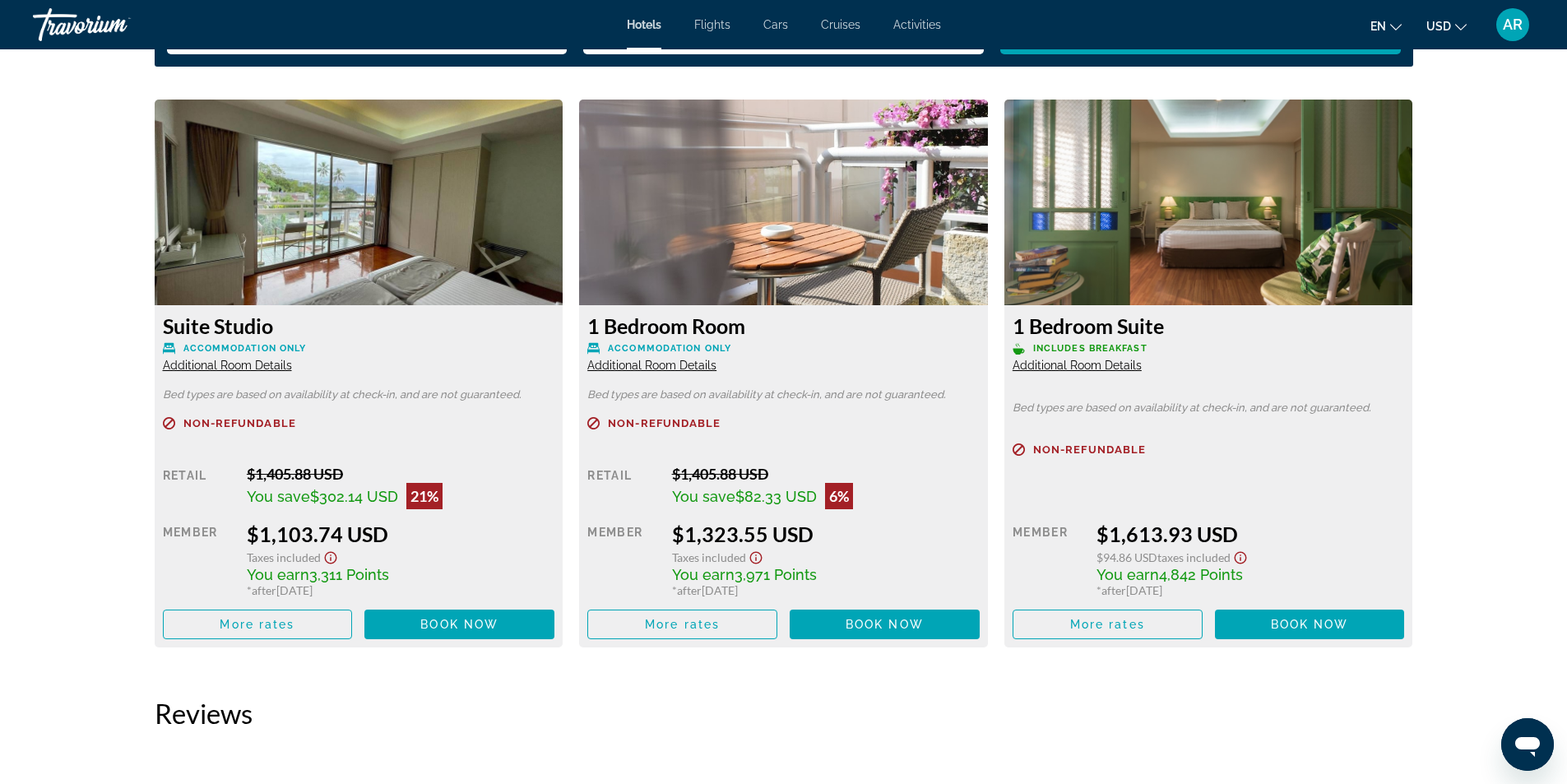
scroll to position [2261, 0]
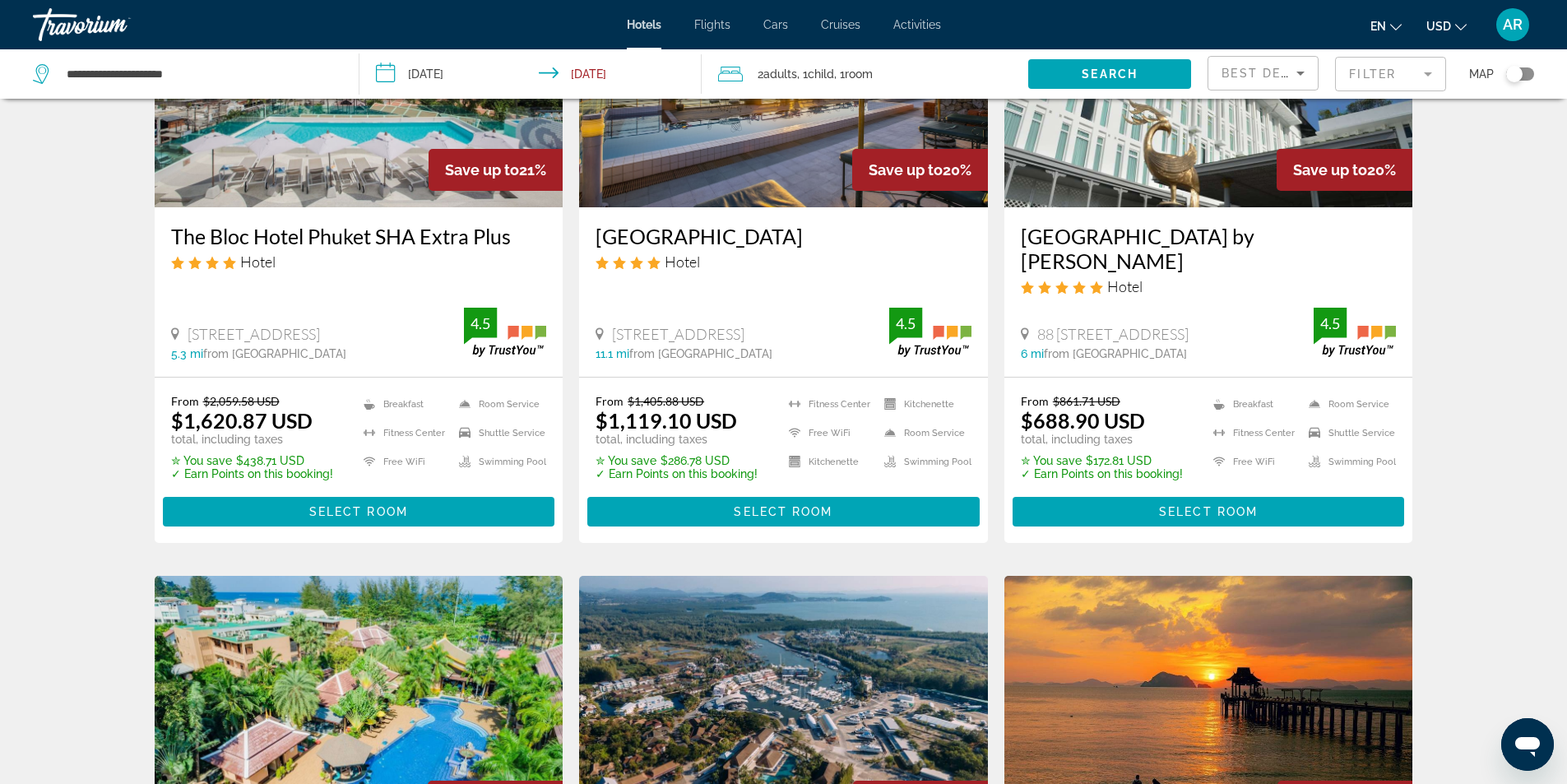
scroll to position [822, 0]
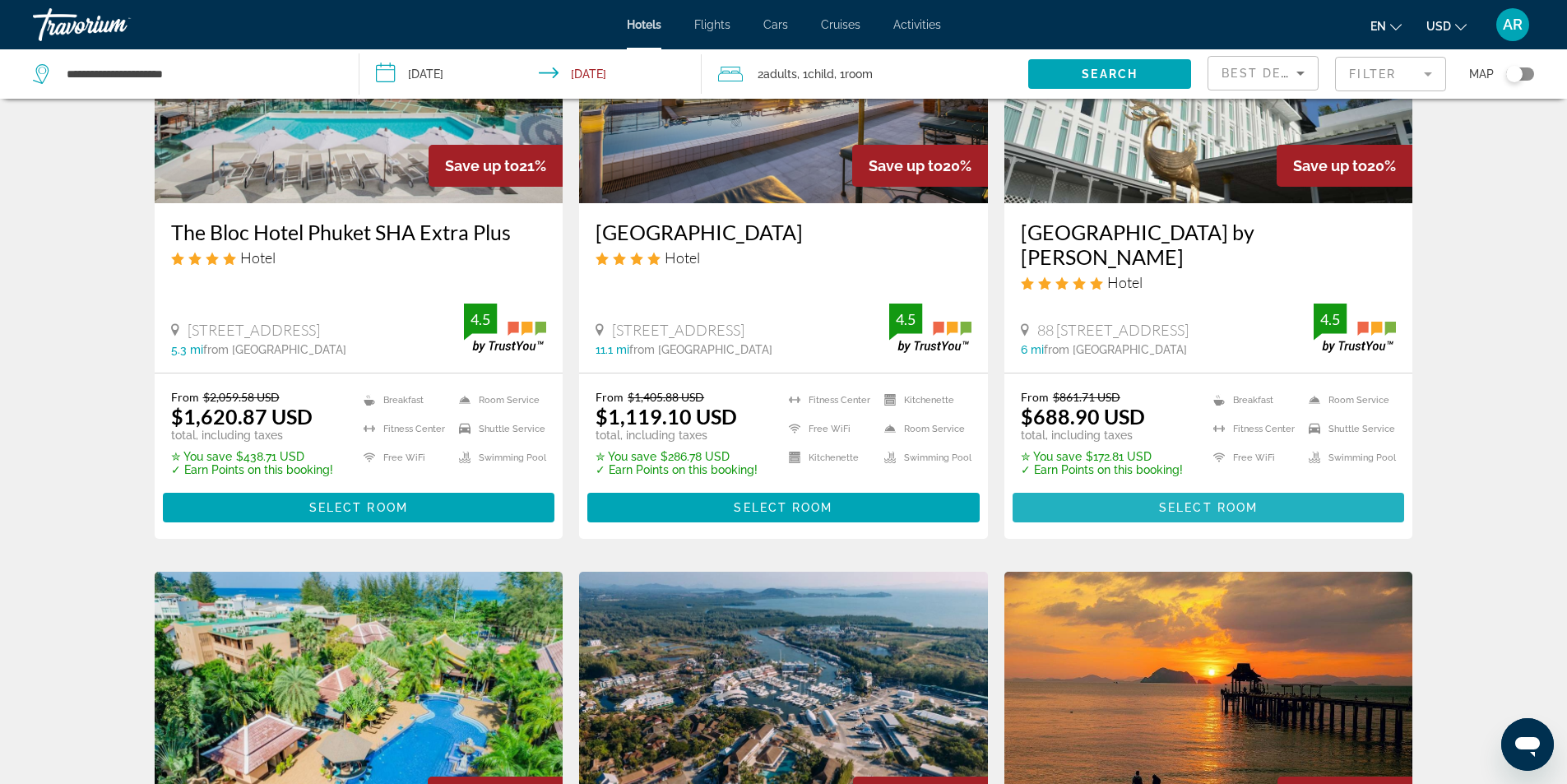
click at [1217, 503] on span "Select Room" at bounding box center [1209, 507] width 99 height 13
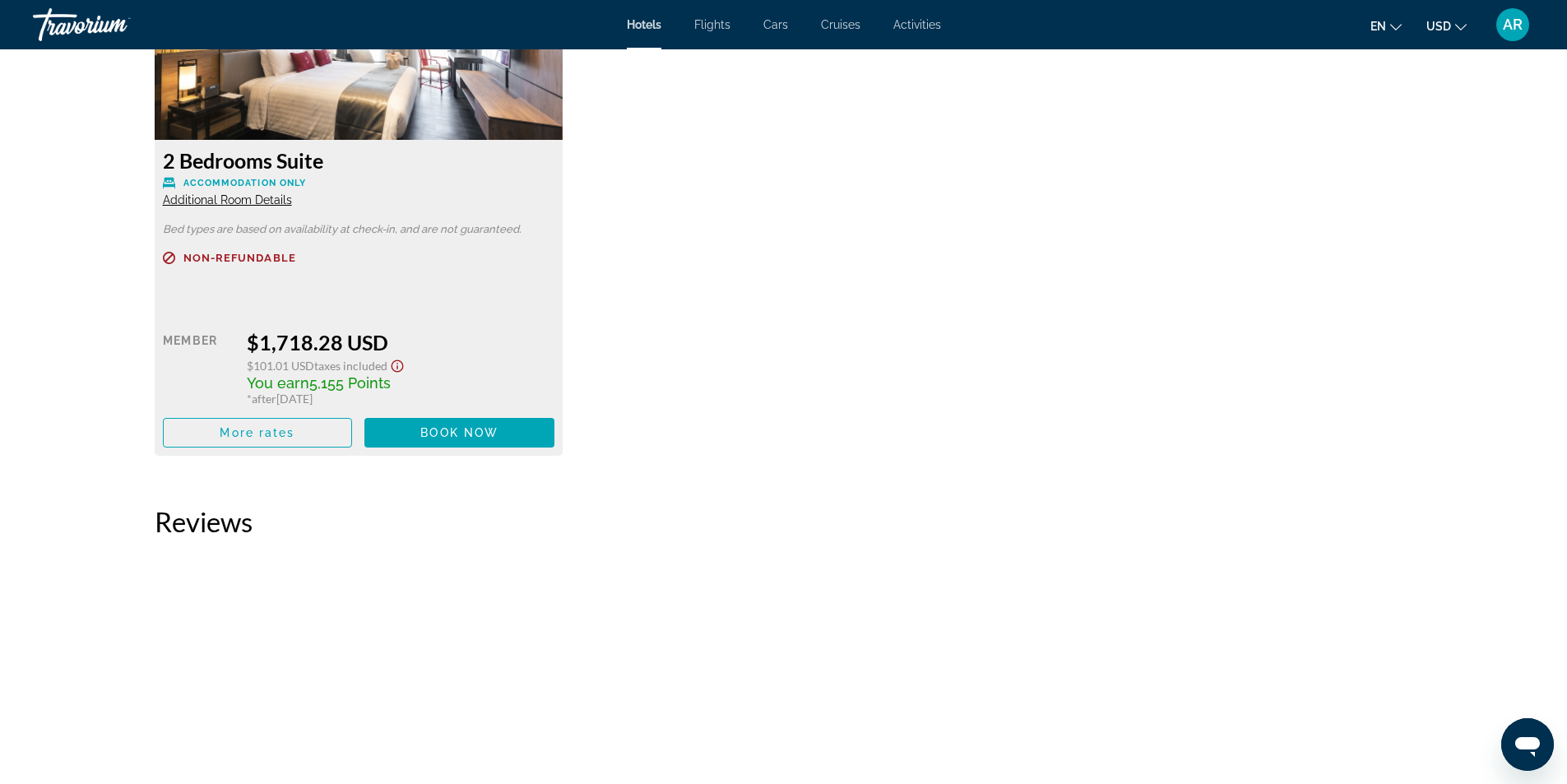
scroll to position [4763, 0]
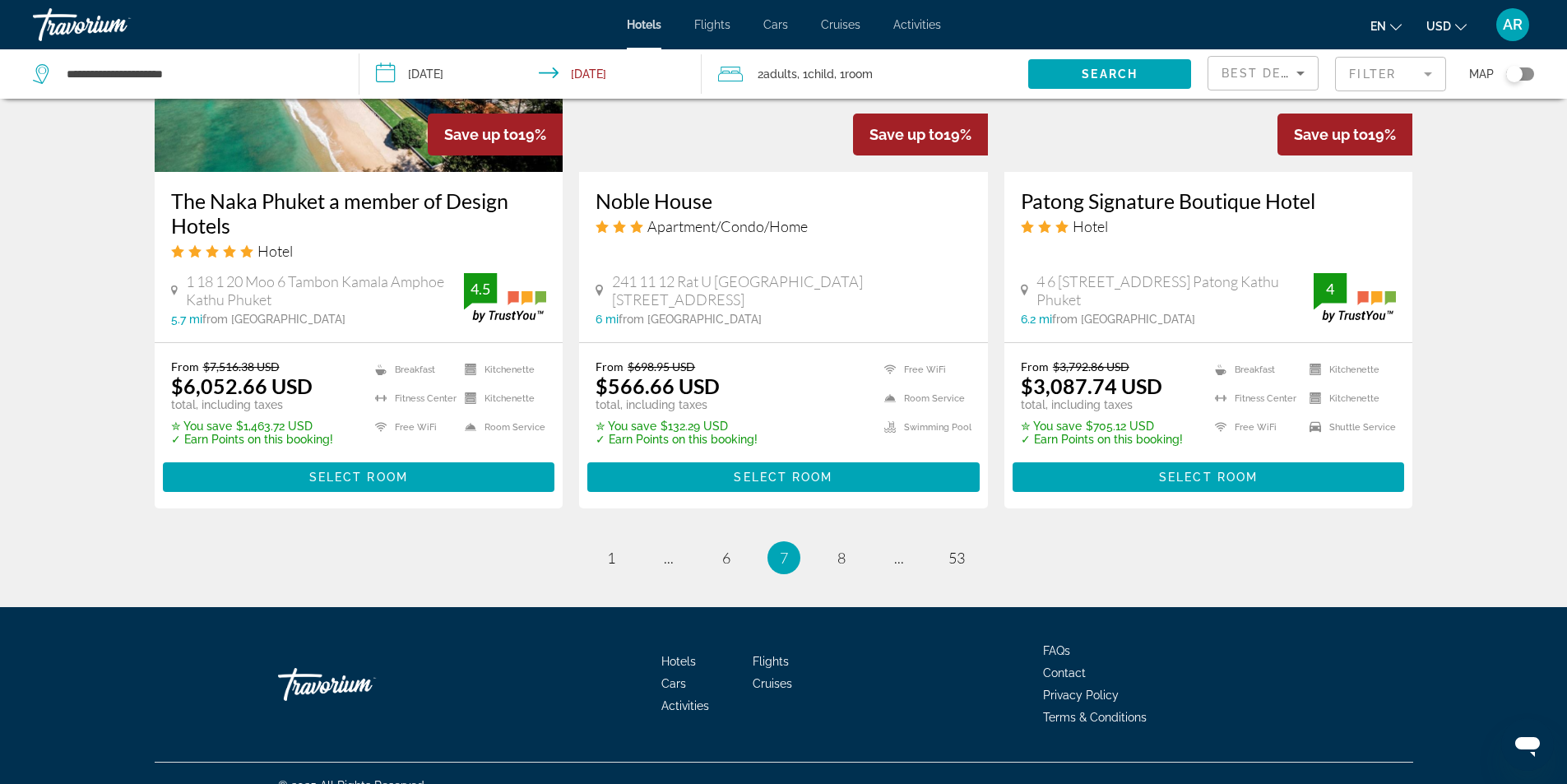
scroll to position [2120, 0]
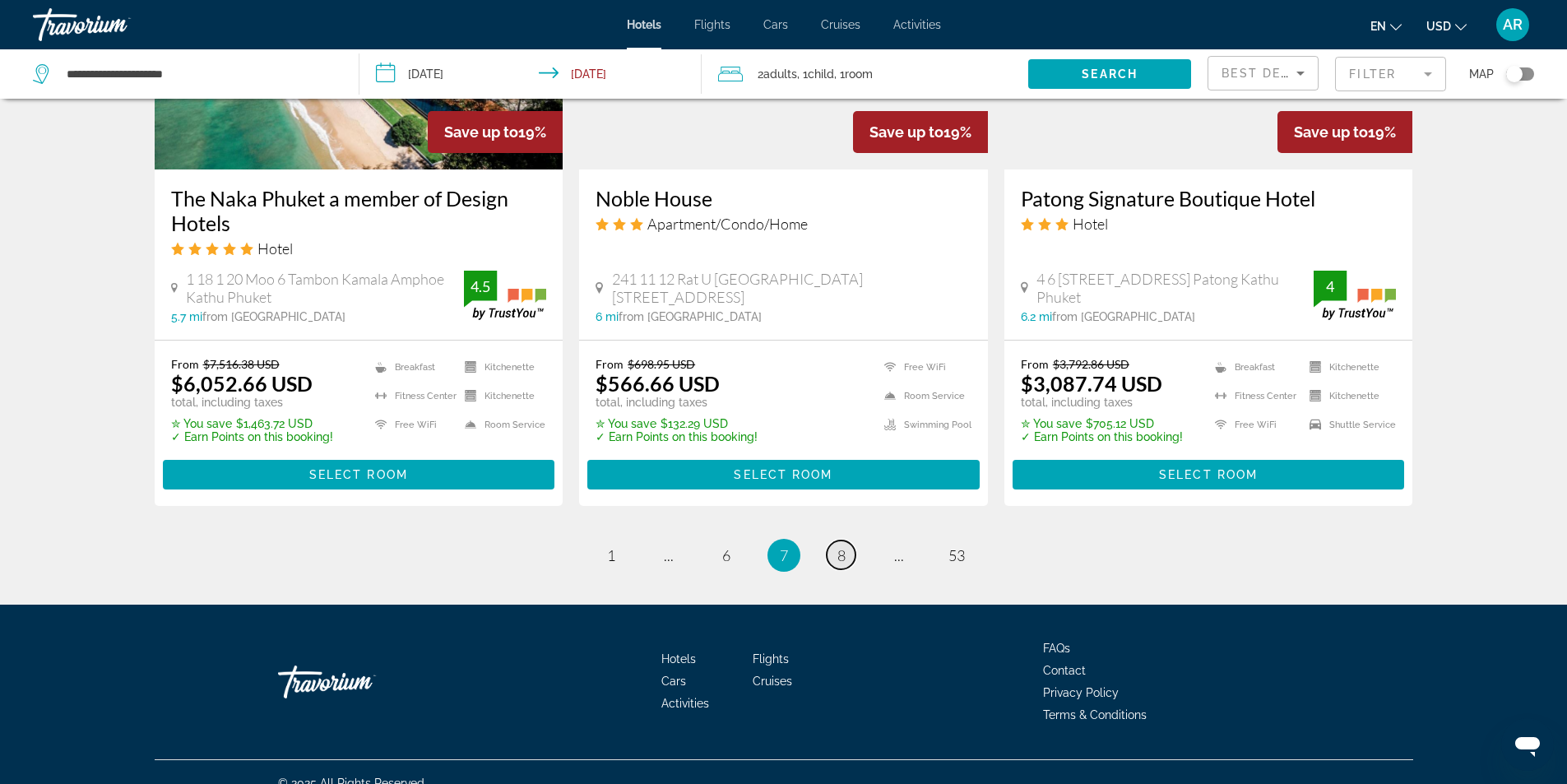
click at [852, 540] on link "page 8" at bounding box center [841, 554] width 29 height 29
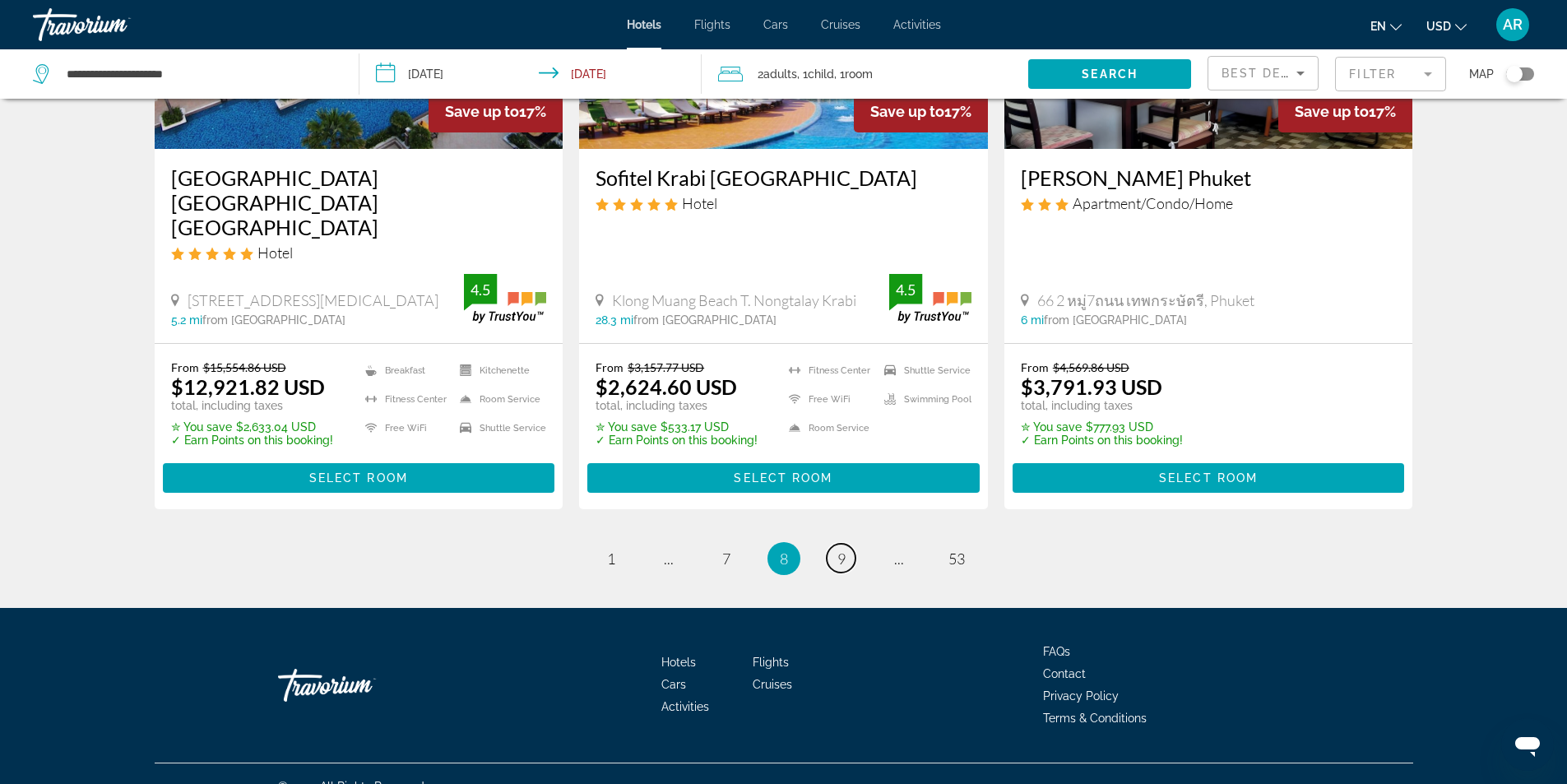
scroll to position [2117, 0]
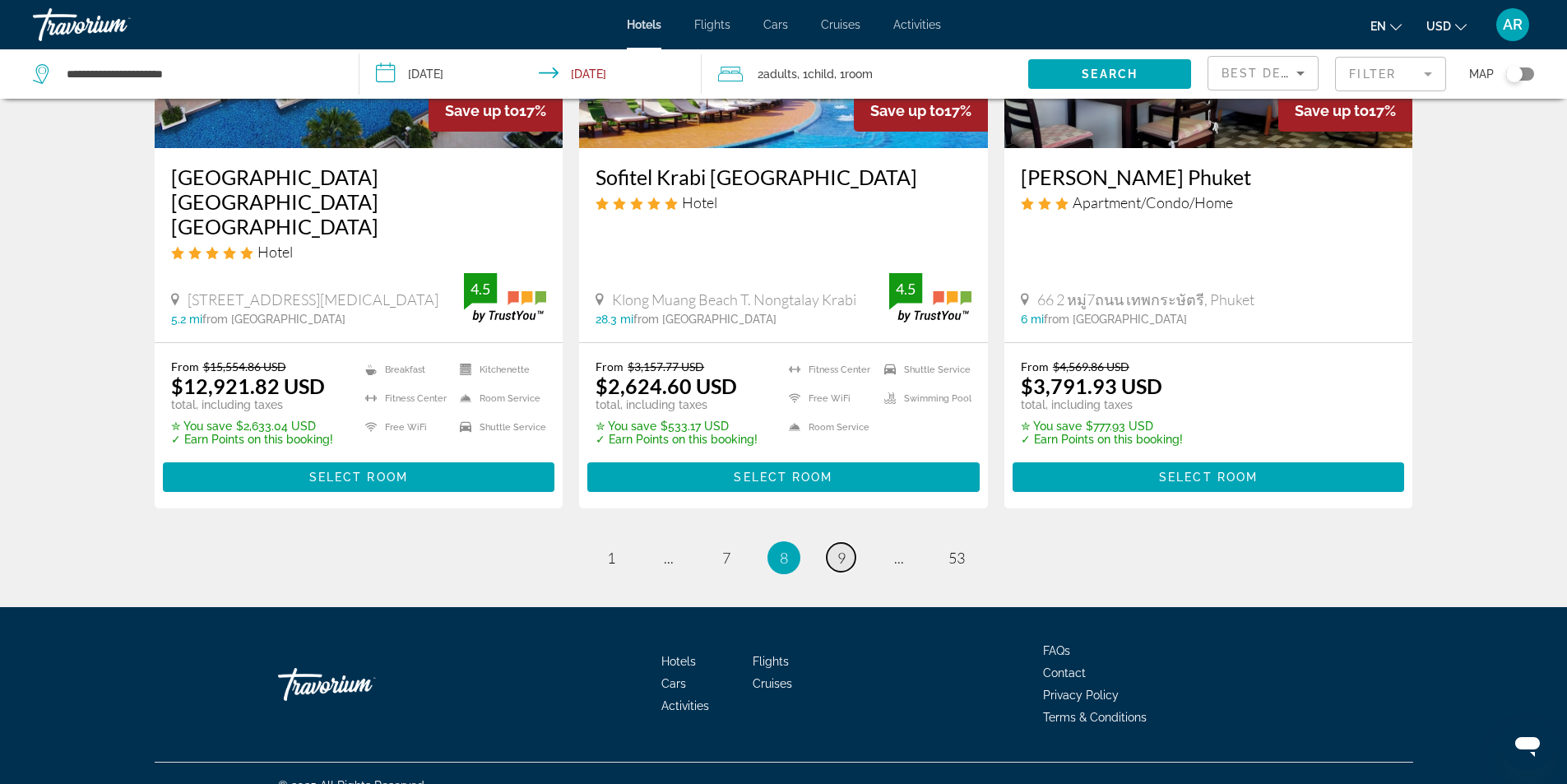
click at [851, 543] on link "page 9" at bounding box center [841, 557] width 29 height 29
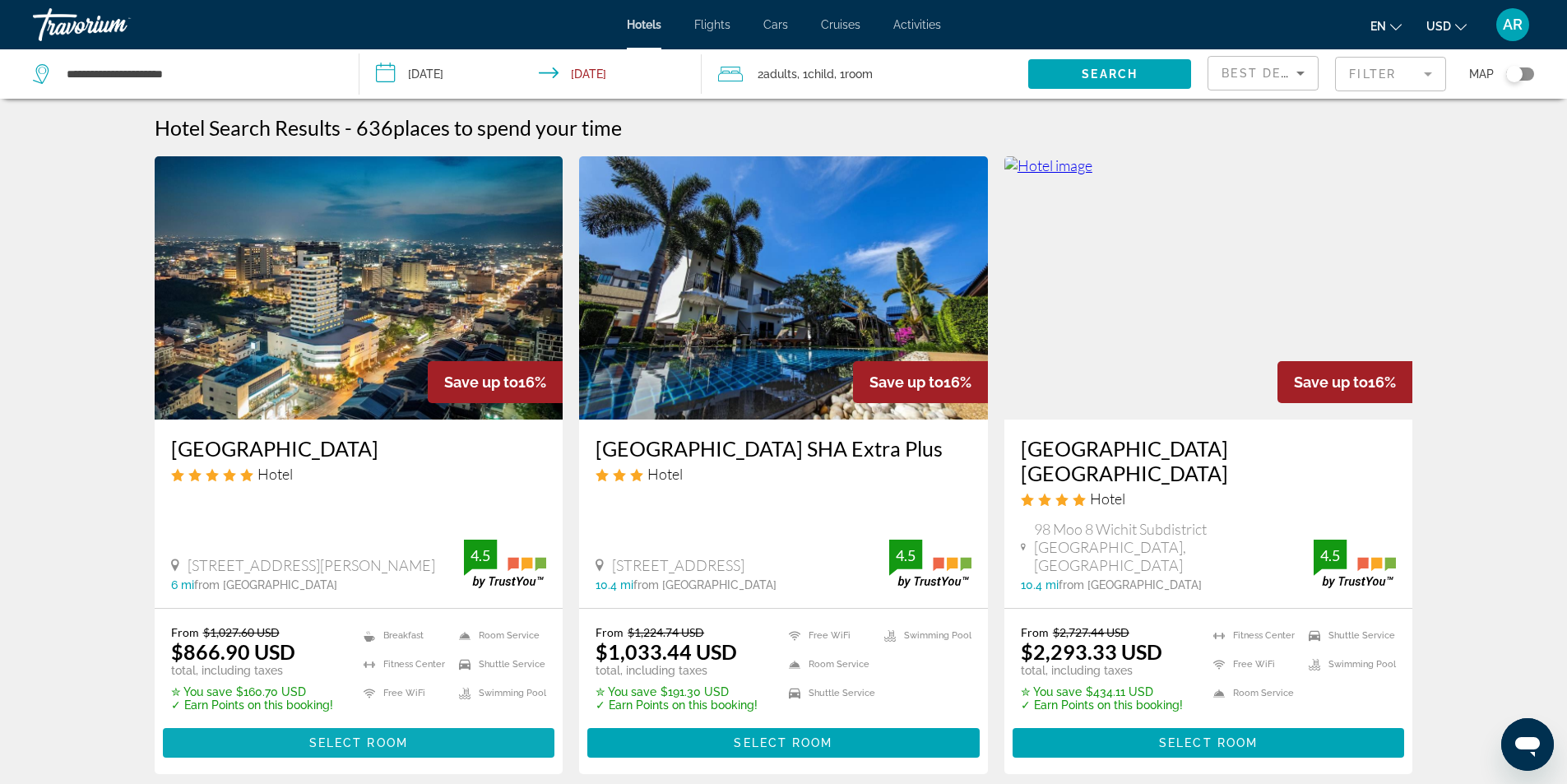
click at [340, 736] on span "Select Room" at bounding box center [359, 742] width 99 height 13
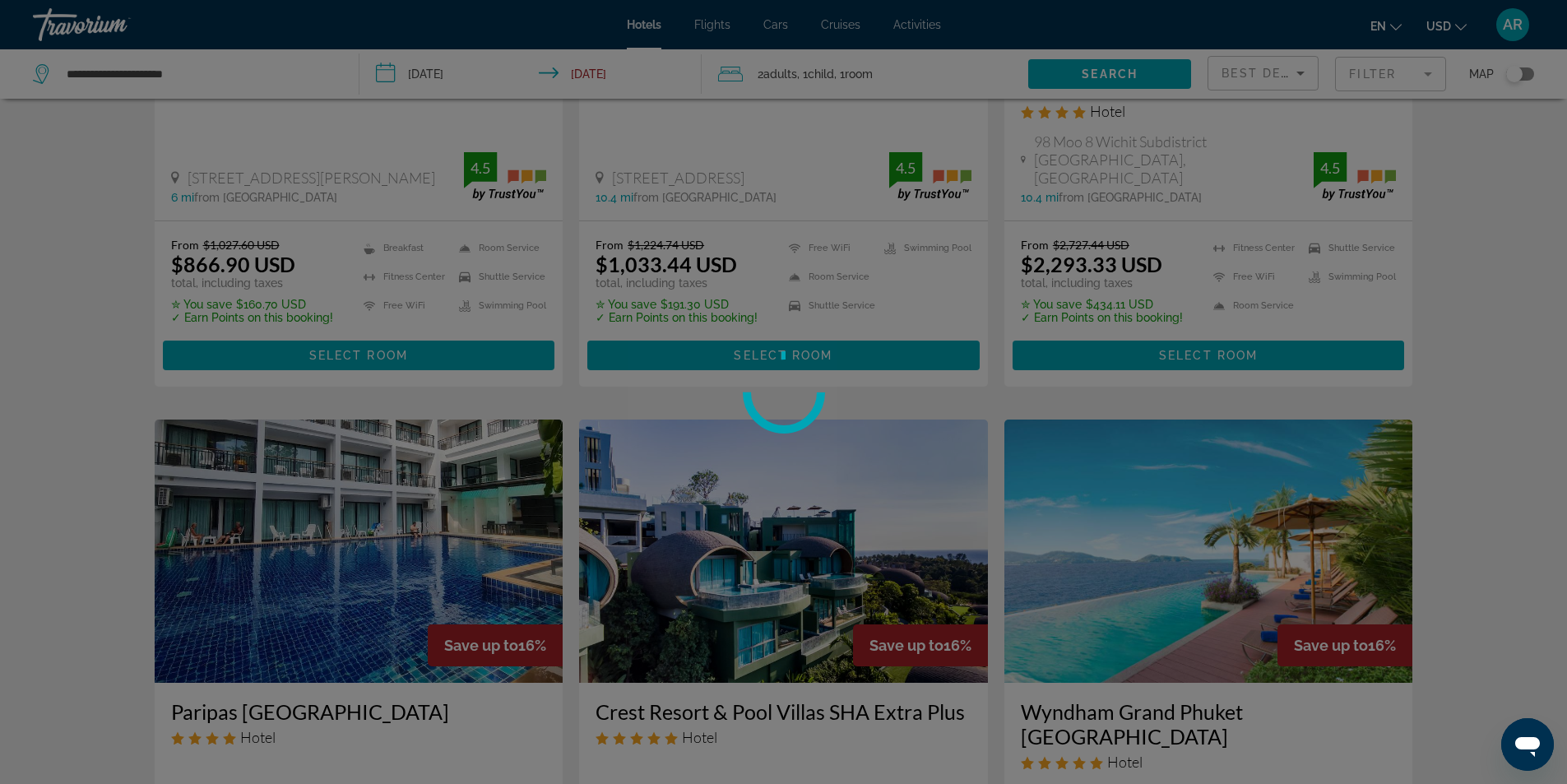
scroll to position [493, 0]
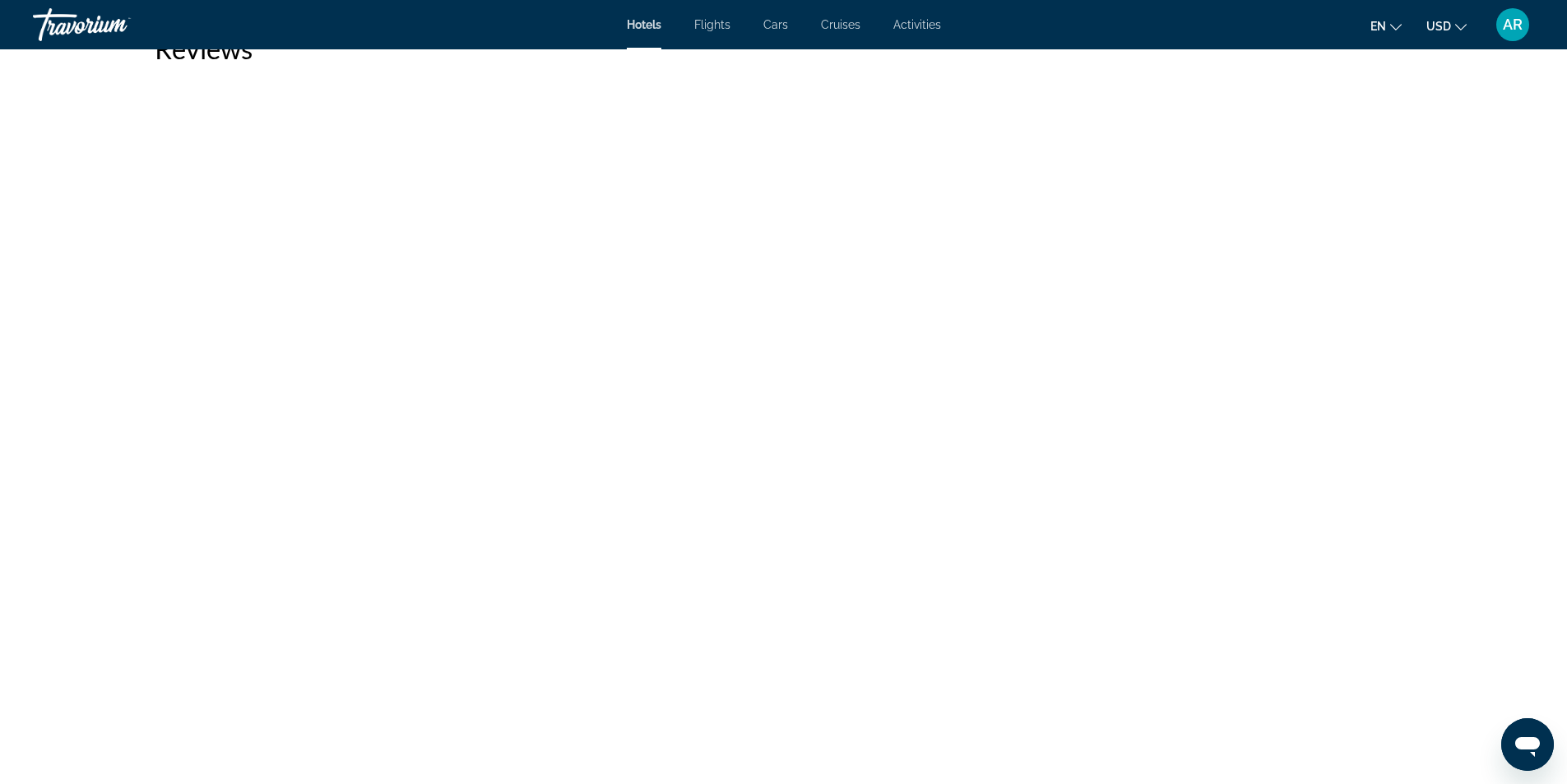
scroll to position [3947, 0]
